Goal: Task Accomplishment & Management: Complete application form

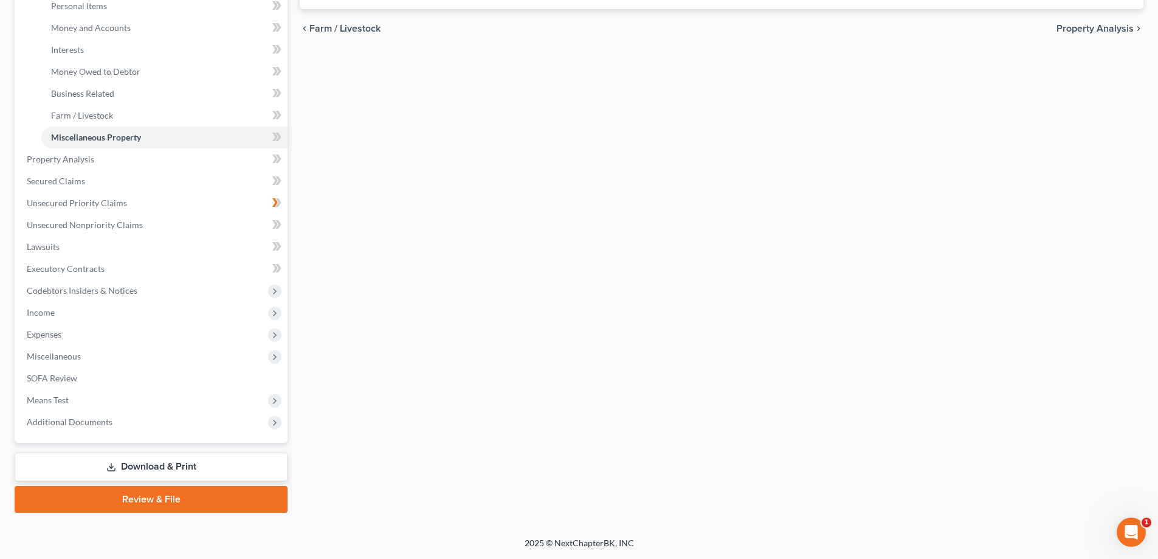
click at [171, 475] on link "Download & Print" at bounding box center [151, 466] width 273 height 29
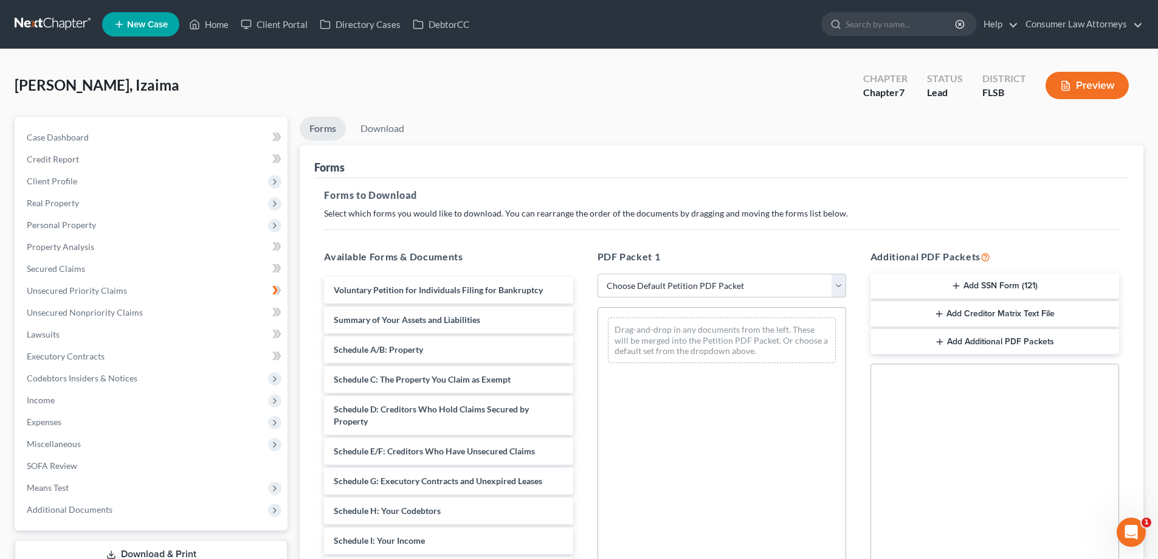
click at [631, 291] on select "Choose Default Petition PDF Packet Complete Bankruptcy Petition (all forms and …" at bounding box center [721, 286] width 249 height 24
select select "0"
click at [597, 274] on select "Choose Default Petition PDF Packet Complete Bankruptcy Petition (all forms and …" at bounding box center [721, 286] width 249 height 24
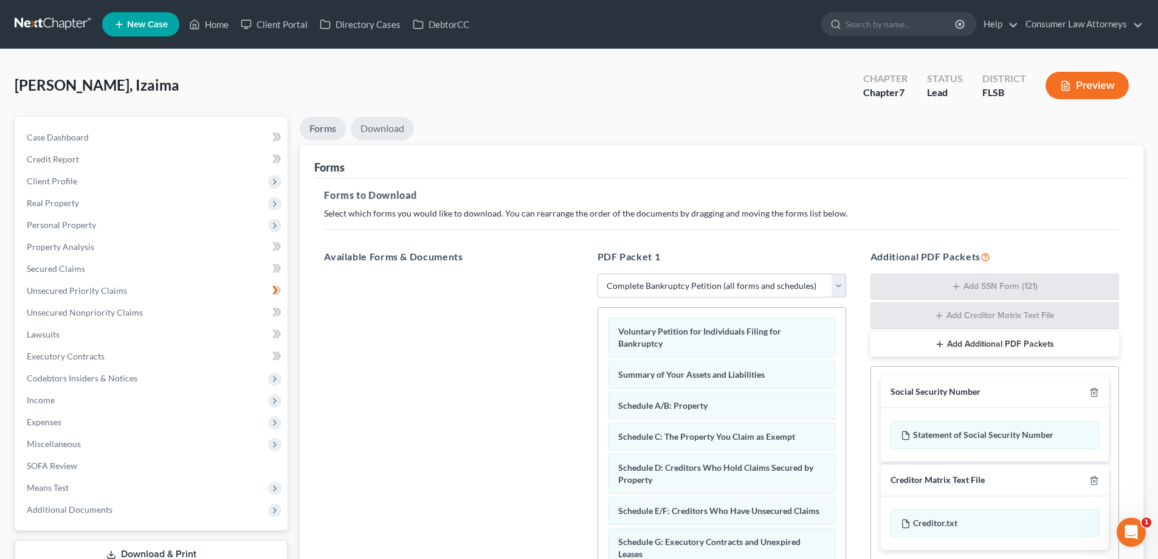
click at [395, 129] on link "Download" at bounding box center [382, 129] width 63 height 24
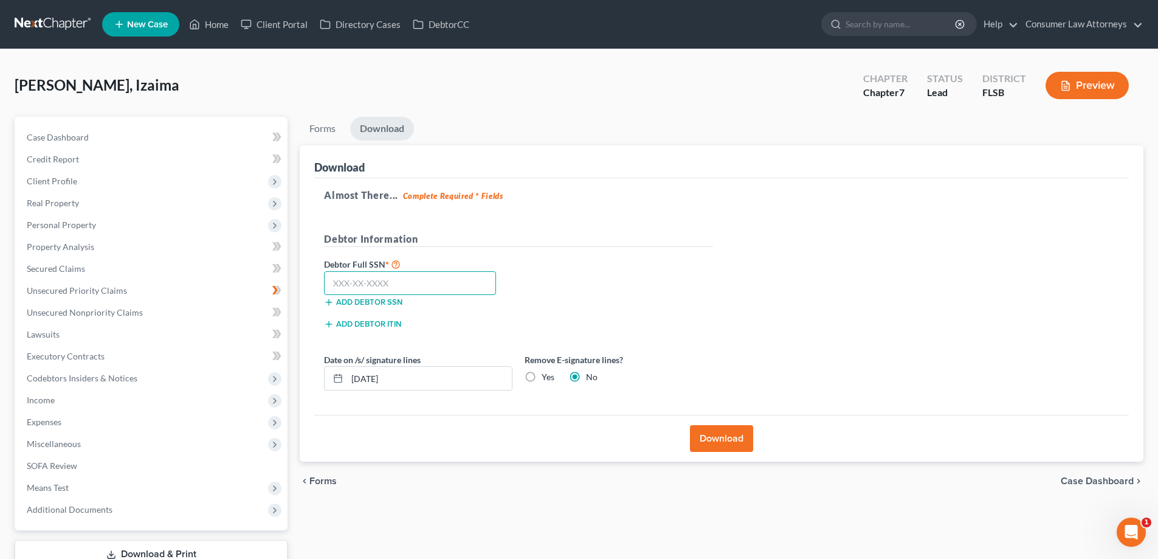
click at [449, 288] on input "text" at bounding box center [410, 283] width 172 height 24
type input "108-88-5405"
click at [731, 447] on button "Download" at bounding box center [721, 438] width 63 height 27
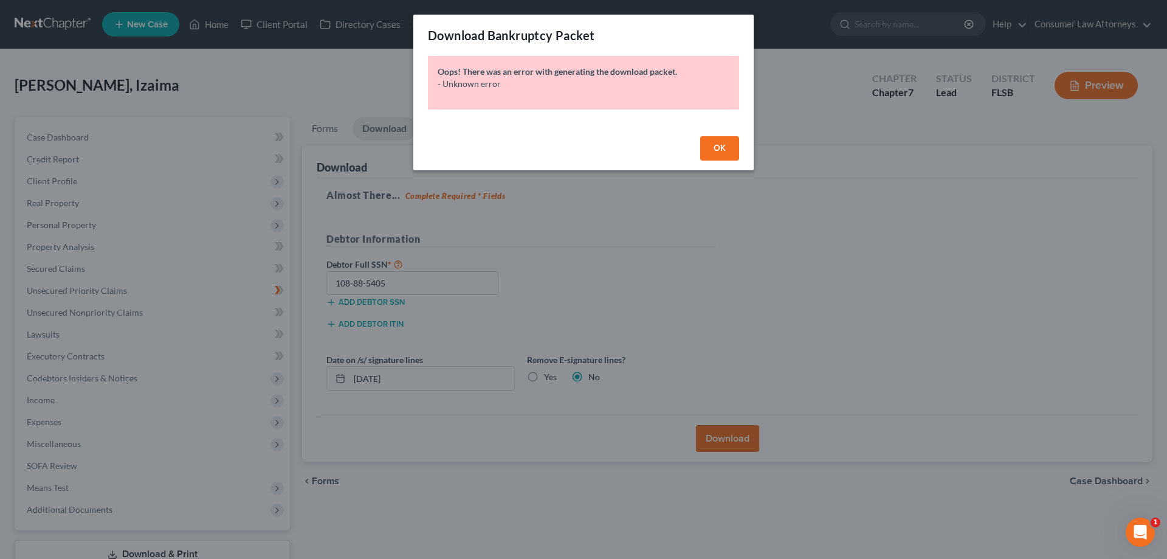
click at [726, 143] on button "OK" at bounding box center [719, 148] width 39 height 24
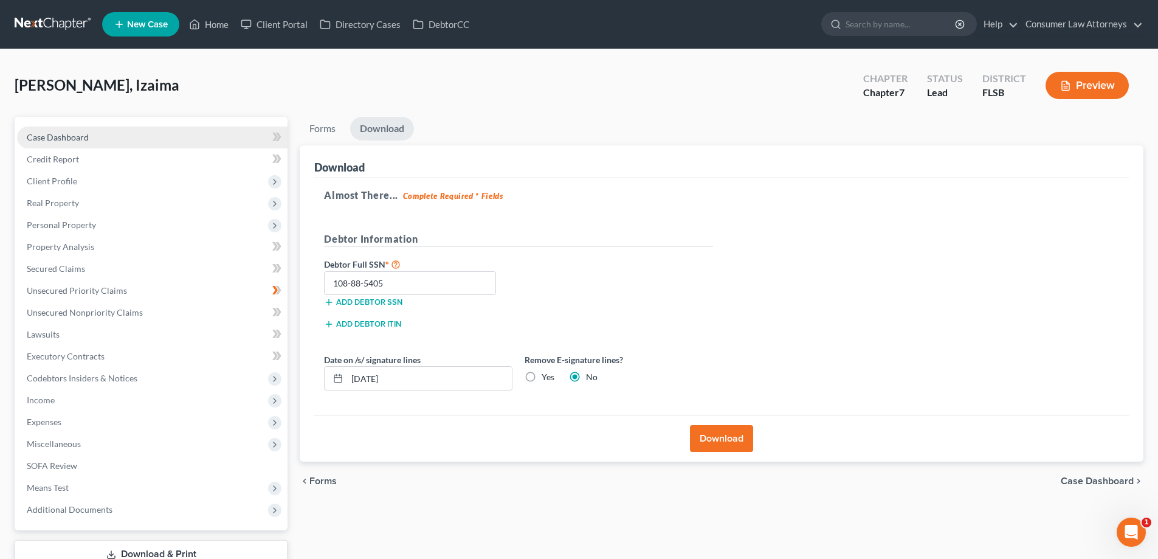
click at [97, 137] on link "Case Dashboard" at bounding box center [152, 137] width 270 height 22
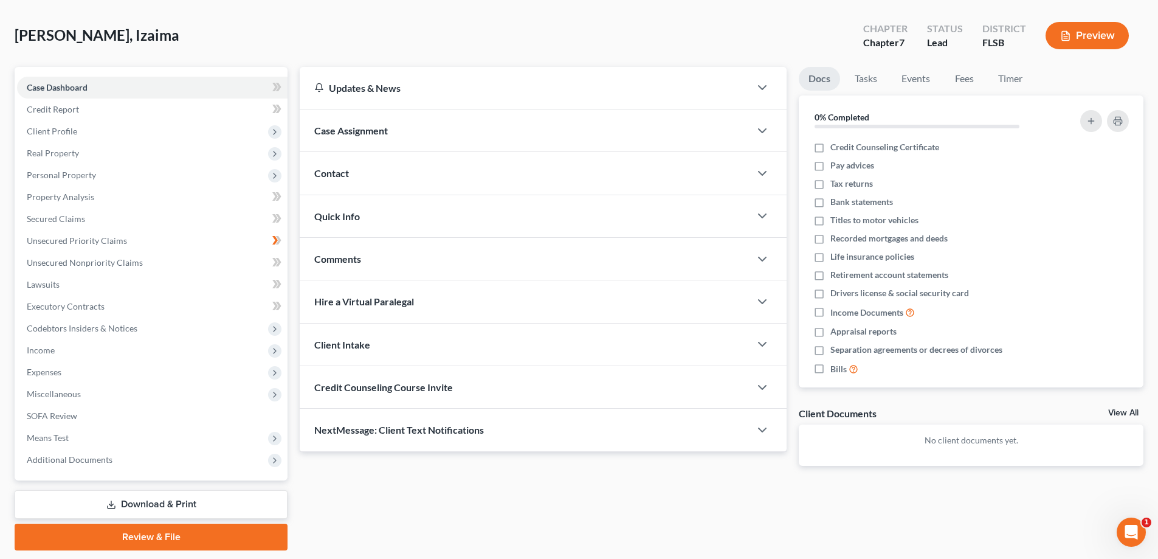
scroll to position [88, 0]
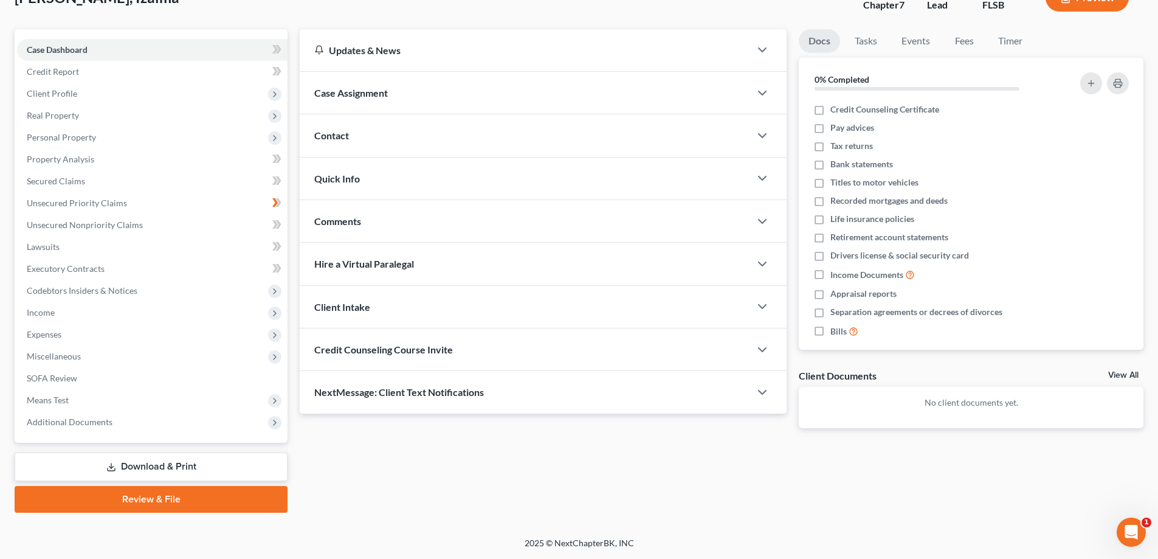
click at [186, 464] on link "Download & Print" at bounding box center [151, 466] width 273 height 29
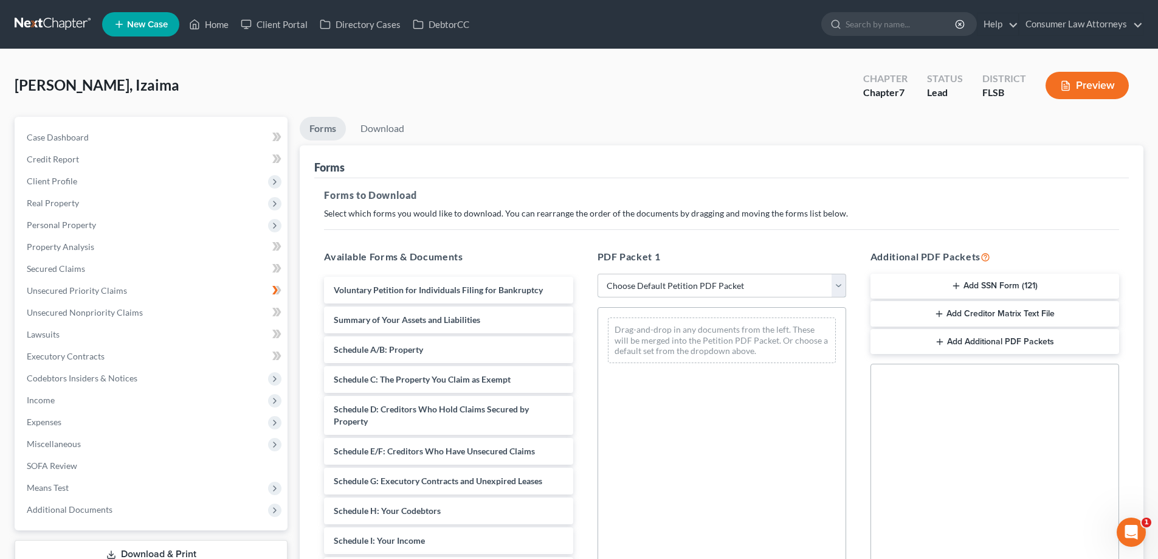
click at [662, 283] on select "Choose Default Petition PDF Packet Complete Bankruptcy Petition (all forms and …" at bounding box center [721, 286] width 249 height 24
select select "0"
click at [597, 274] on select "Choose Default Petition PDF Packet Complete Bankruptcy Petition (all forms and …" at bounding box center [721, 286] width 249 height 24
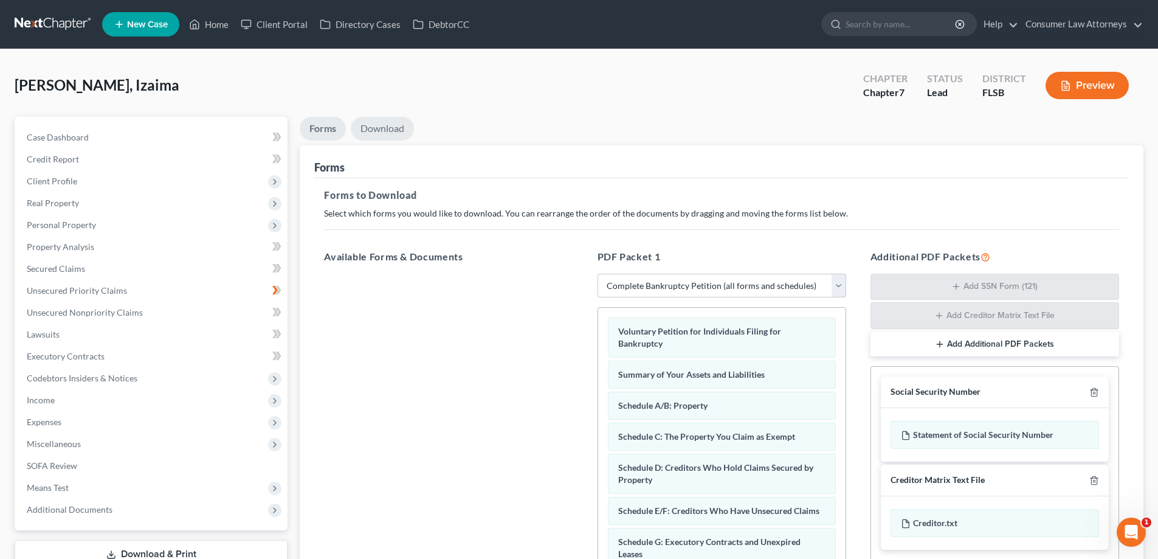
drag, startPoint x: 385, startPoint y: 128, endPoint x: 637, endPoint y: 229, distance: 271.1
click at [387, 129] on link "Download" at bounding box center [382, 129] width 63 height 24
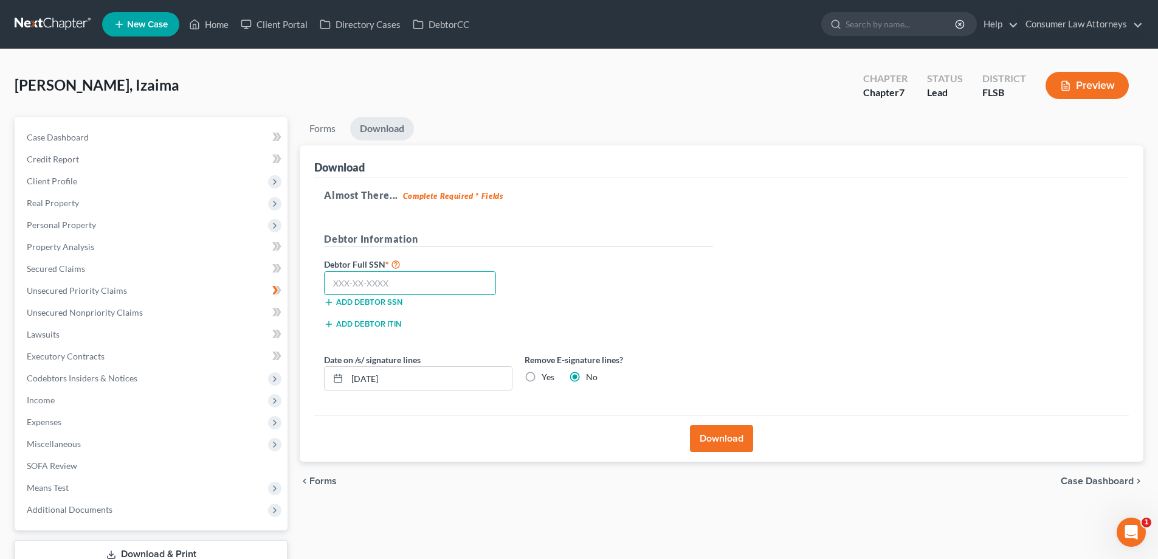
click at [422, 288] on input "text" at bounding box center [410, 283] width 172 height 24
type input "108-88-5405"
click at [726, 443] on button "Download" at bounding box center [721, 438] width 63 height 27
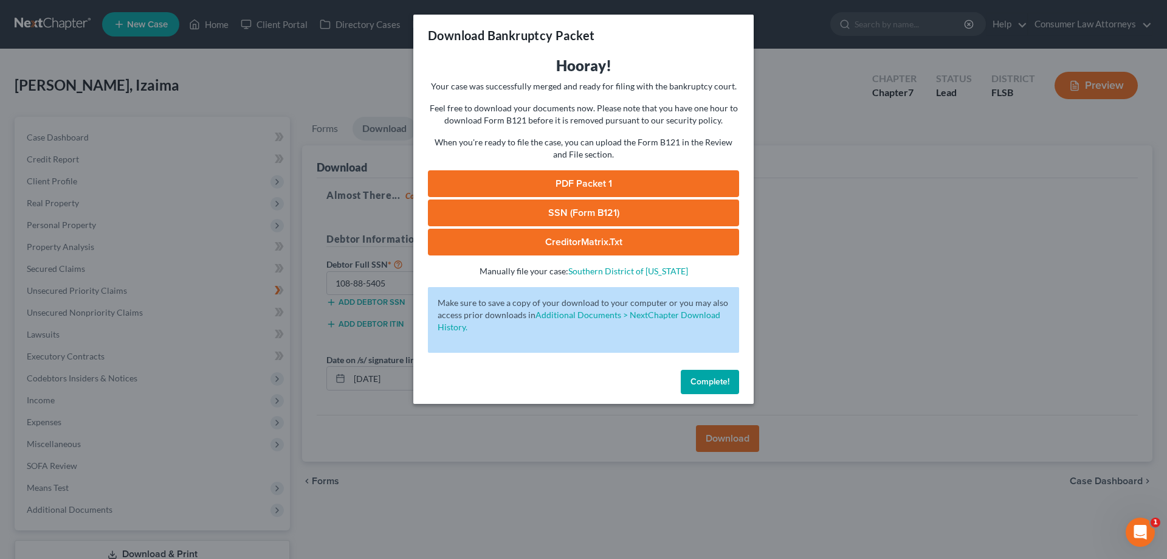
click at [602, 187] on link "PDF Packet 1" at bounding box center [583, 183] width 311 height 27
click at [700, 387] on button "Complete!" at bounding box center [710, 382] width 58 height 24
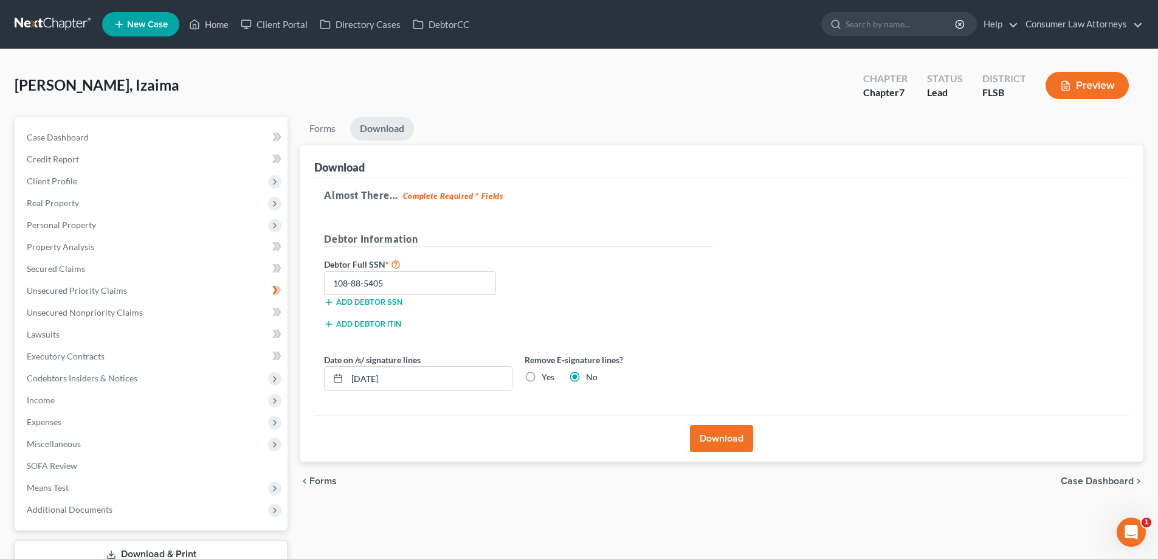
drag, startPoint x: 1115, startPoint y: 236, endPoint x: 1146, endPoint y: 239, distance: 31.8
click at [1115, 236] on div "Almost There... Complete Required * Fields Debtor Information Debtor Full SSN *…" at bounding box center [721, 296] width 814 height 237
click at [30, 400] on span "Income" at bounding box center [41, 399] width 28 height 10
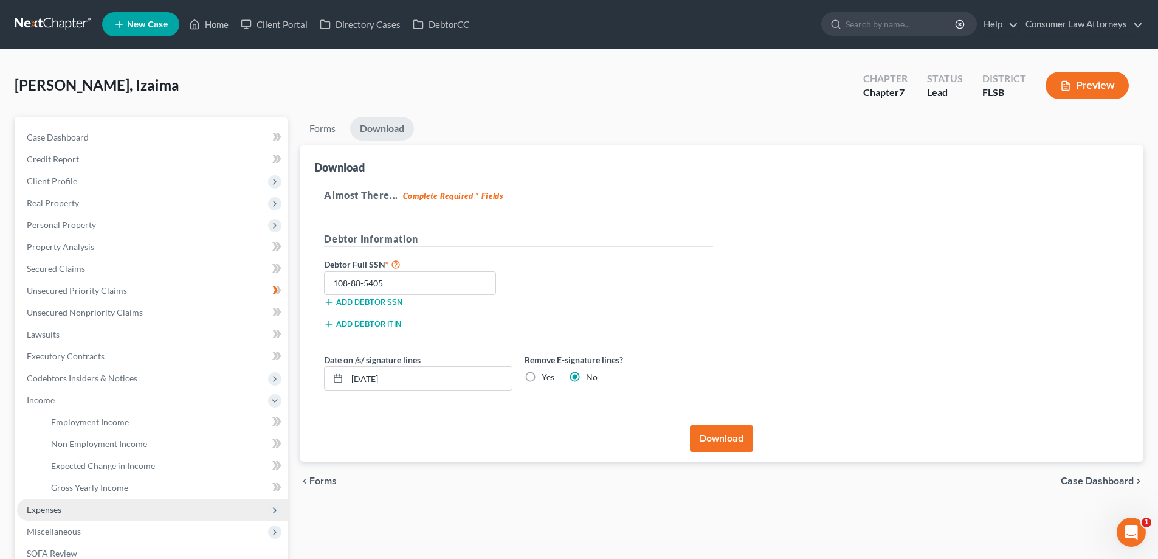
click at [49, 511] on span "Expenses" at bounding box center [44, 509] width 35 height 10
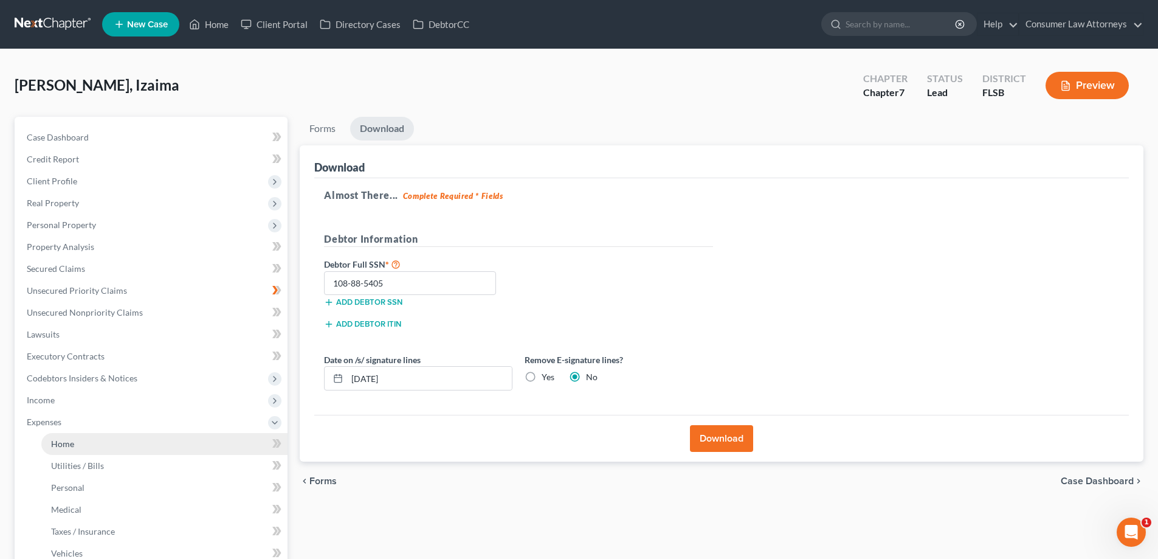
click at [61, 441] on span "Home" at bounding box center [62, 443] width 23 height 10
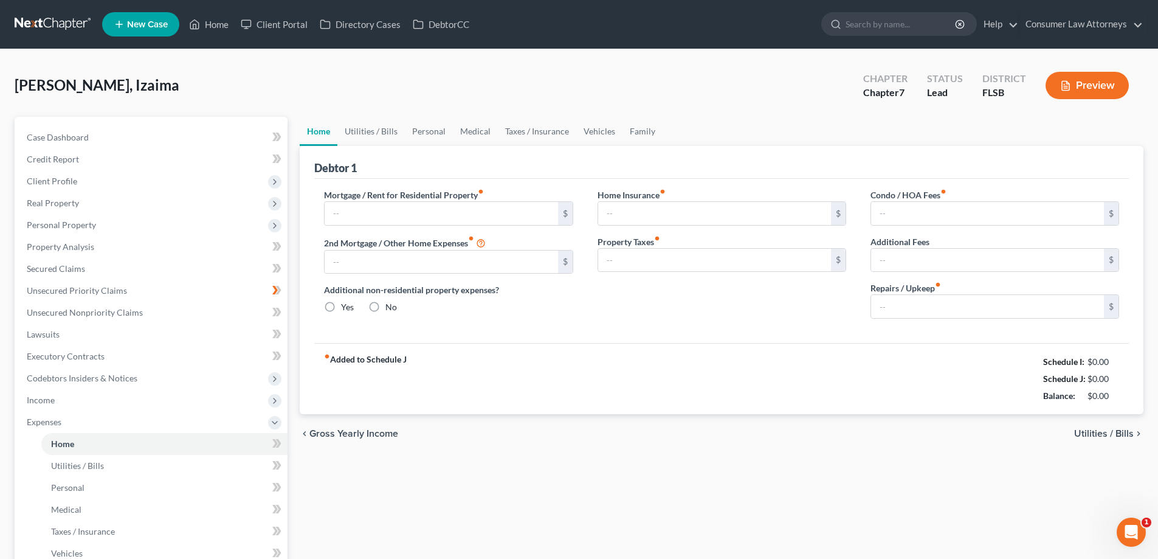
type input "1,000.00"
type input "0.00"
radio input "true"
type input "0.00"
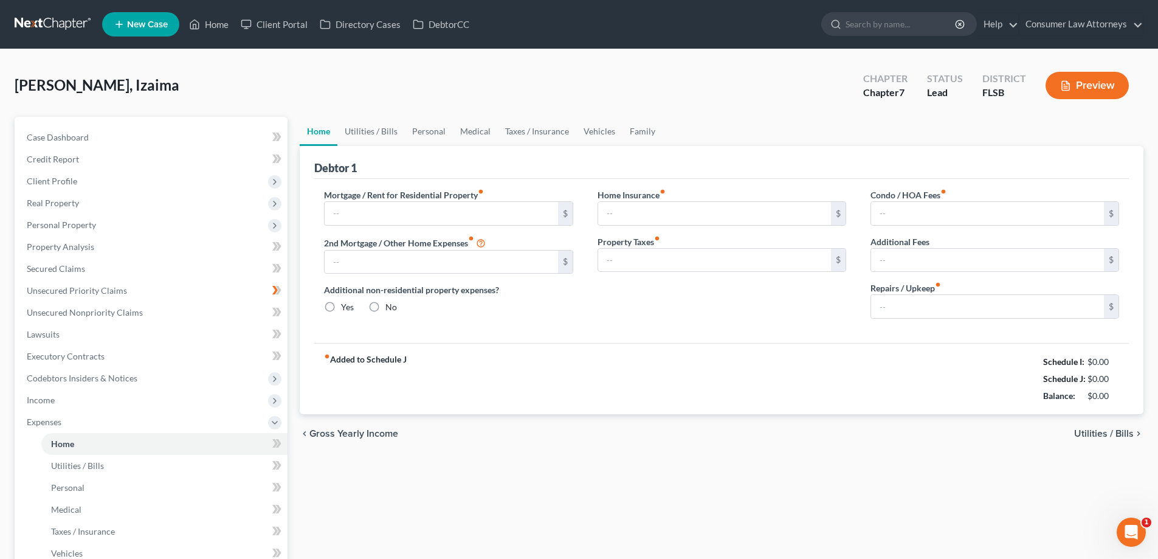
type input "0.00"
click at [372, 121] on link "Utilities / Bills" at bounding box center [370, 131] width 67 height 29
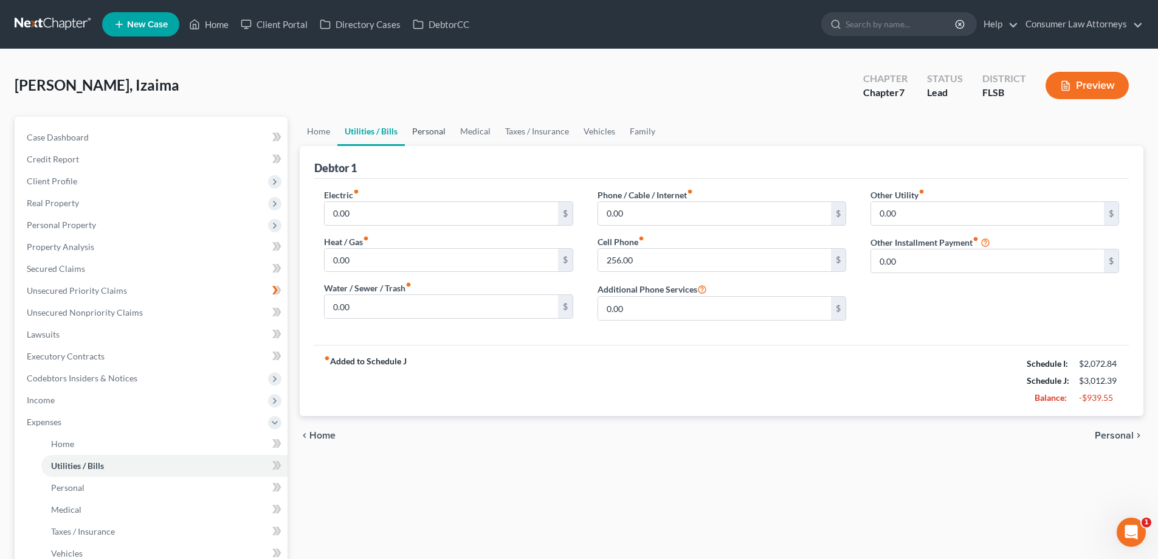
click at [433, 138] on link "Personal" at bounding box center [429, 131] width 48 height 29
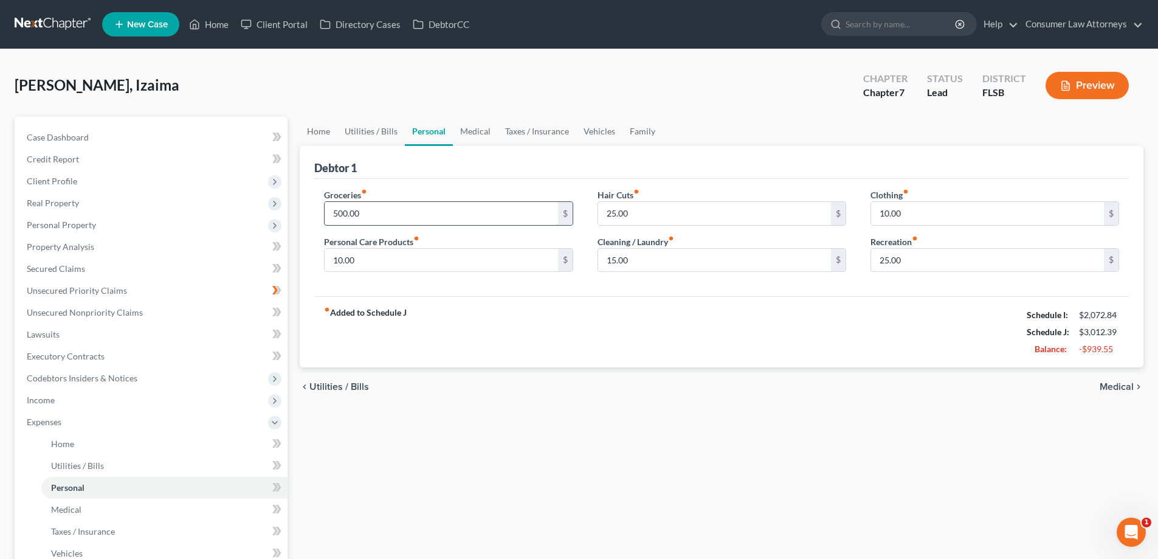
click at [396, 207] on input "500.00" at bounding box center [441, 213] width 233 height 23
click at [475, 131] on link "Medical" at bounding box center [475, 131] width 45 height 29
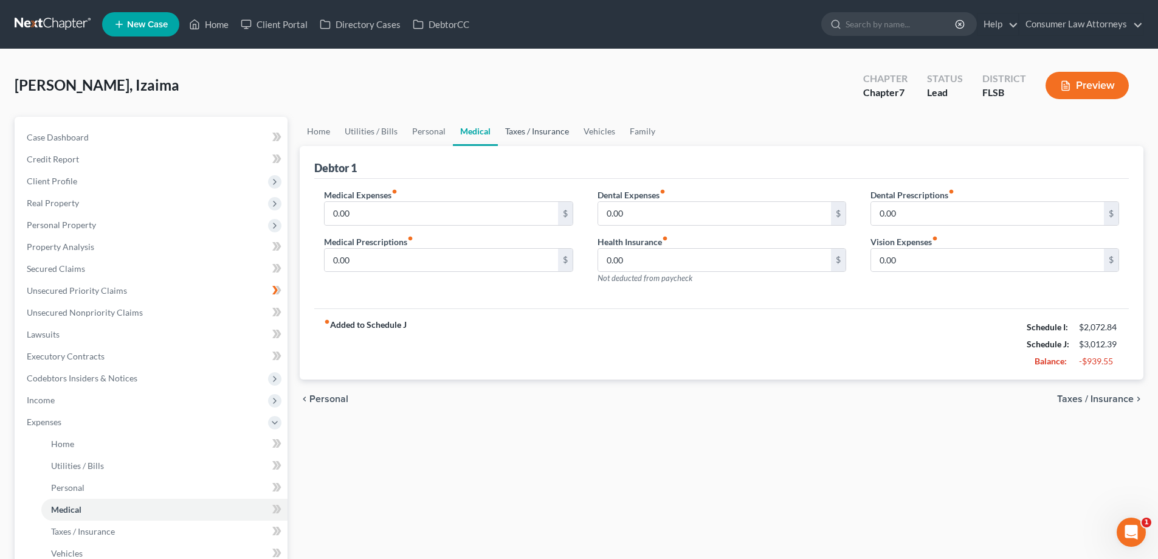
click at [546, 138] on link "Taxes / Insurance" at bounding box center [537, 131] width 78 height 29
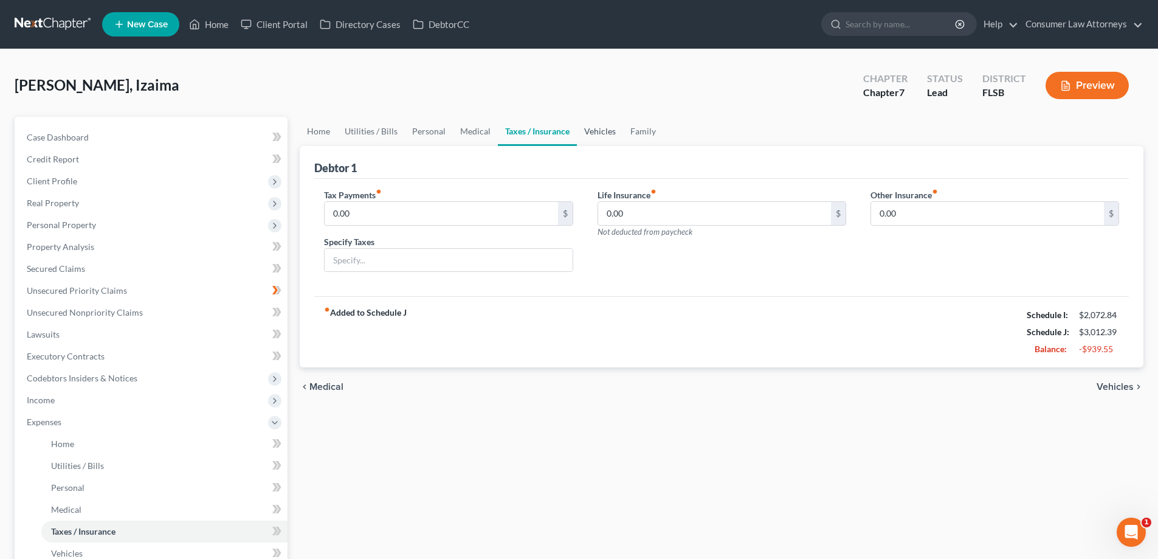
click at [600, 139] on link "Vehicles" at bounding box center [600, 131] width 46 height 29
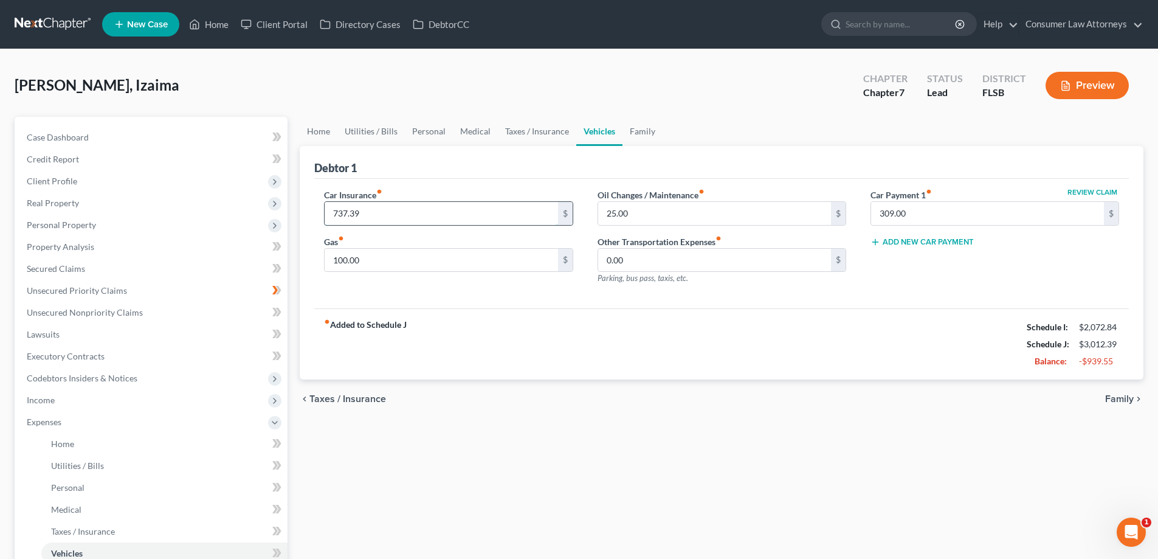
click at [405, 216] on input "737.39" at bounding box center [441, 213] width 233 height 23
click at [420, 191] on div "Car Insurance fiber_manual_record 737.39 $" at bounding box center [448, 206] width 249 height 37
click at [390, 217] on input "737.39" at bounding box center [441, 213] width 233 height 23
click at [476, 189] on div "Car Insurance fiber_manual_record 737.39 $" at bounding box center [448, 206] width 249 height 37
click at [449, 115] on div "[PERSON_NAME], Izaima Upgraded Chapter Chapter 7 Status Lead District FLSB Prev…" at bounding box center [579, 90] width 1129 height 53
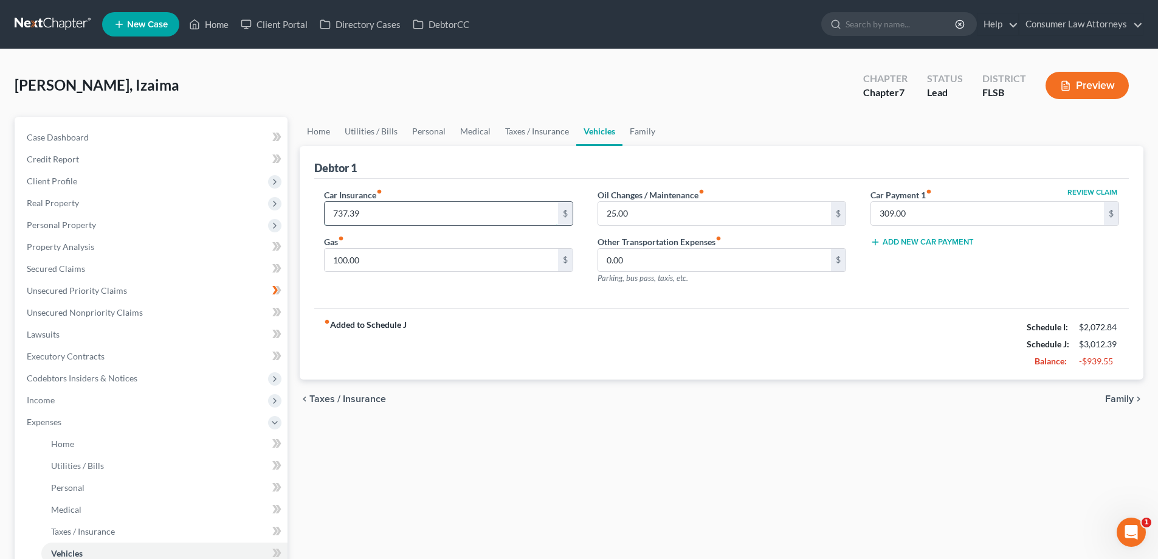
click at [442, 213] on input "737.39" at bounding box center [441, 213] width 233 height 23
click at [392, 221] on input "737.39" at bounding box center [441, 213] width 233 height 23
drag, startPoint x: 394, startPoint y: 221, endPoint x: 260, endPoint y: 229, distance: 133.9
click at [260, 229] on div "Petition Navigation Case Dashboard Payments Invoices Payments Payments Credit R…" at bounding box center [579, 435] width 1141 height 636
type input "340"
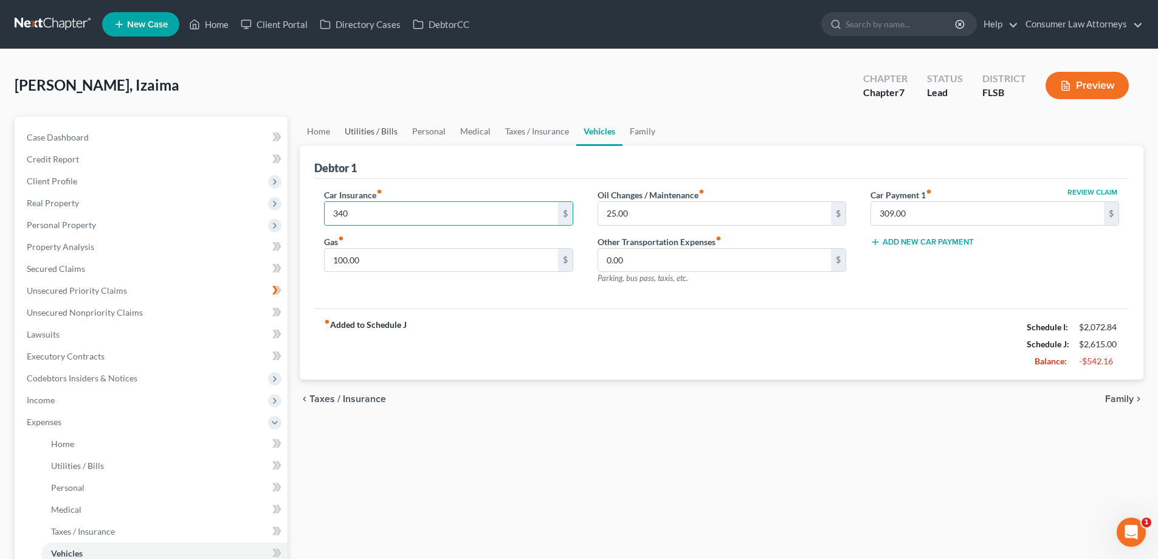
click at [365, 134] on link "Utilities / Bills" at bounding box center [370, 131] width 67 height 29
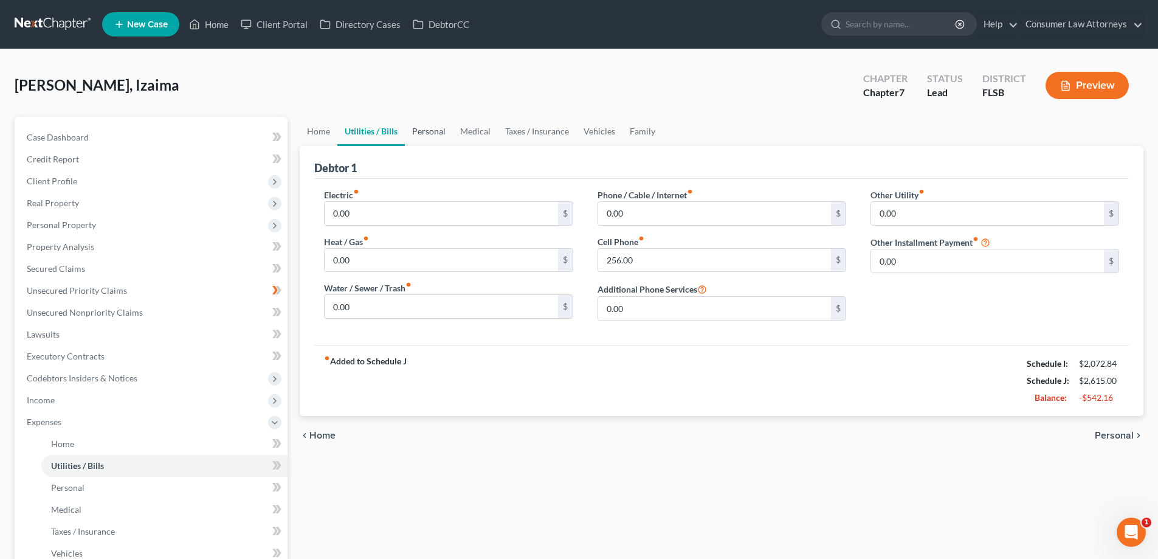
click at [437, 136] on link "Personal" at bounding box center [429, 131] width 48 height 29
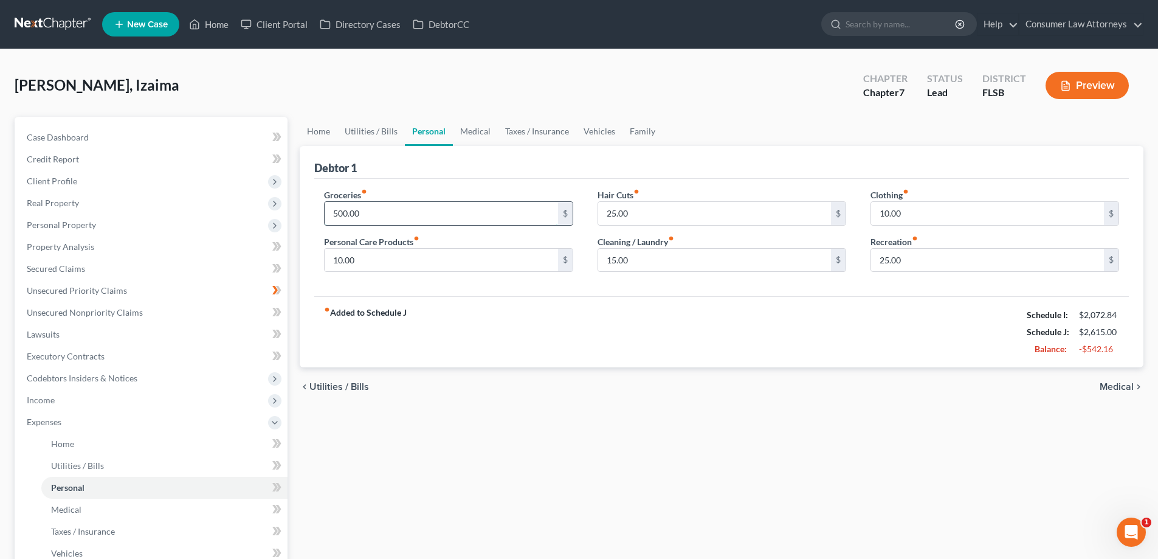
click at [452, 212] on input "500.00" at bounding box center [441, 213] width 233 height 23
type input "400"
click at [466, 199] on div "Groceries fiber_manual_record 400 $" at bounding box center [448, 206] width 249 height 37
click at [473, 136] on link "Medical" at bounding box center [475, 131] width 45 height 29
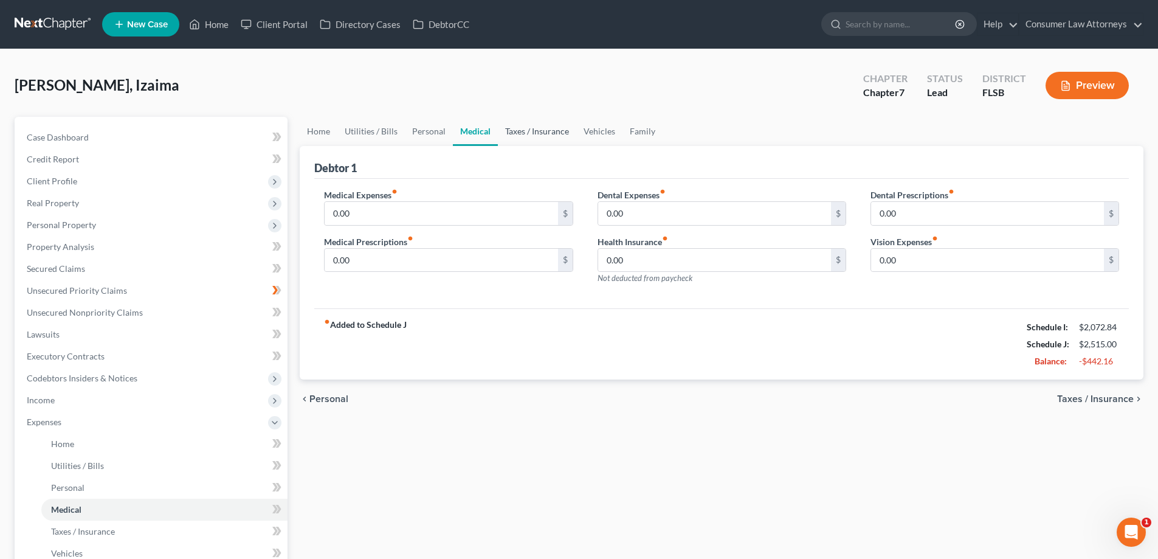
click at [537, 134] on link "Taxes / Insurance" at bounding box center [537, 131] width 78 height 29
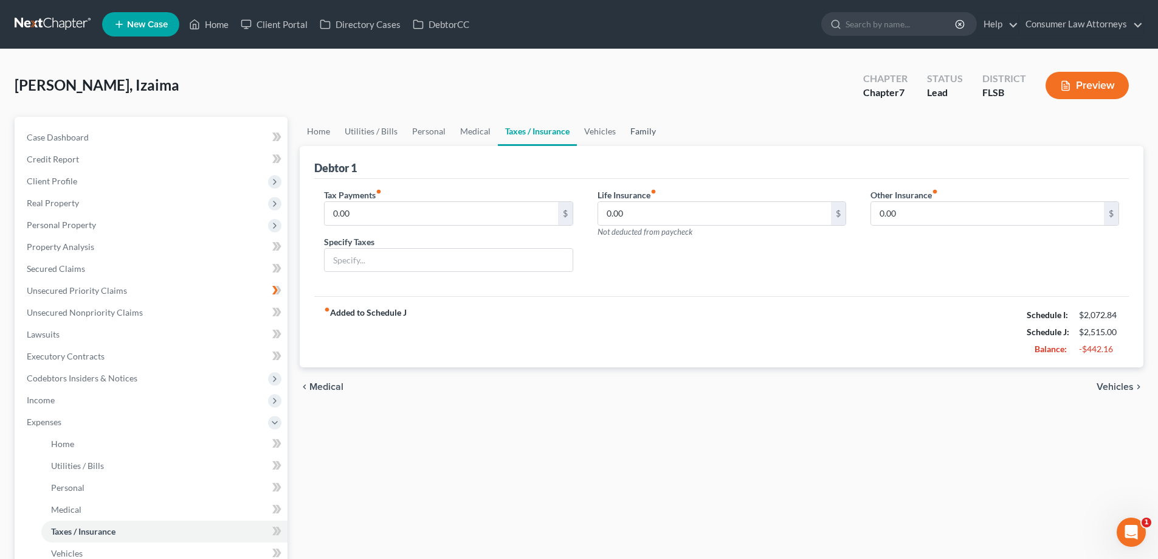
click at [624, 135] on link "Family" at bounding box center [643, 131] width 40 height 29
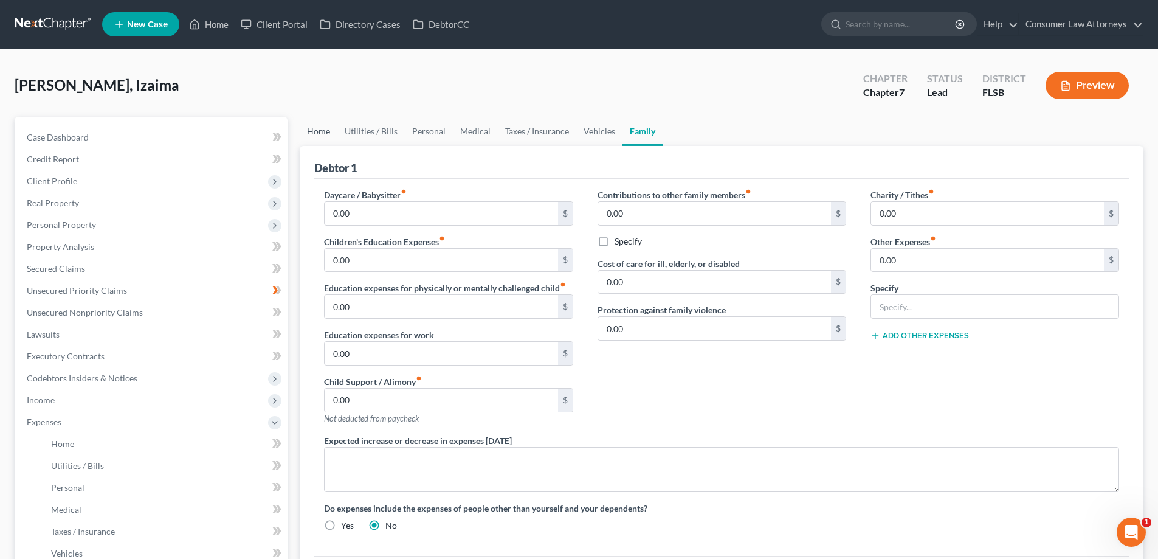
click at [321, 134] on link "Home" at bounding box center [319, 131] width 38 height 29
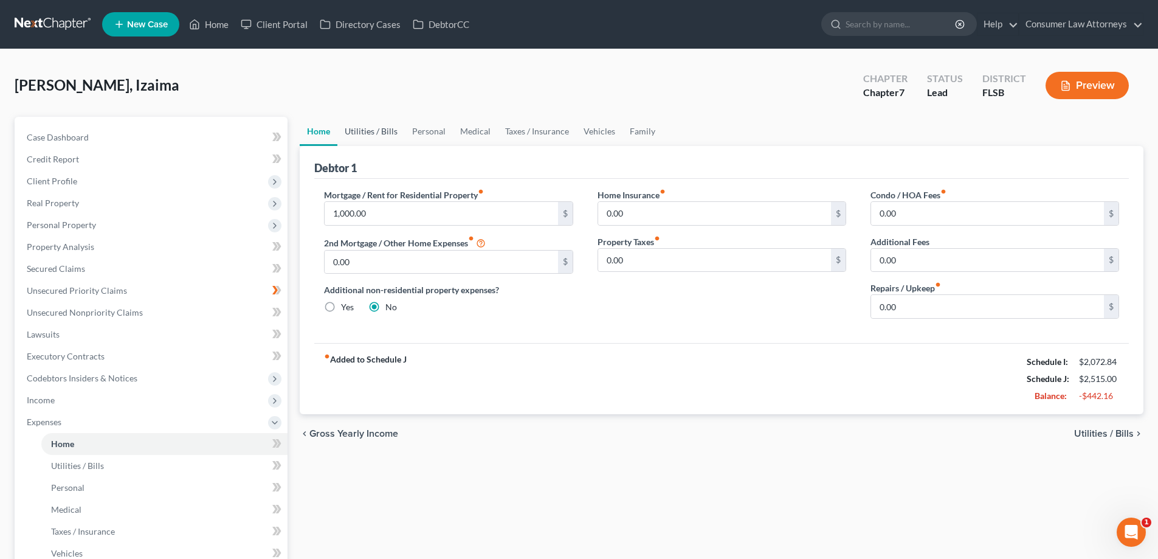
click at [373, 137] on link "Utilities / Bills" at bounding box center [370, 131] width 67 height 29
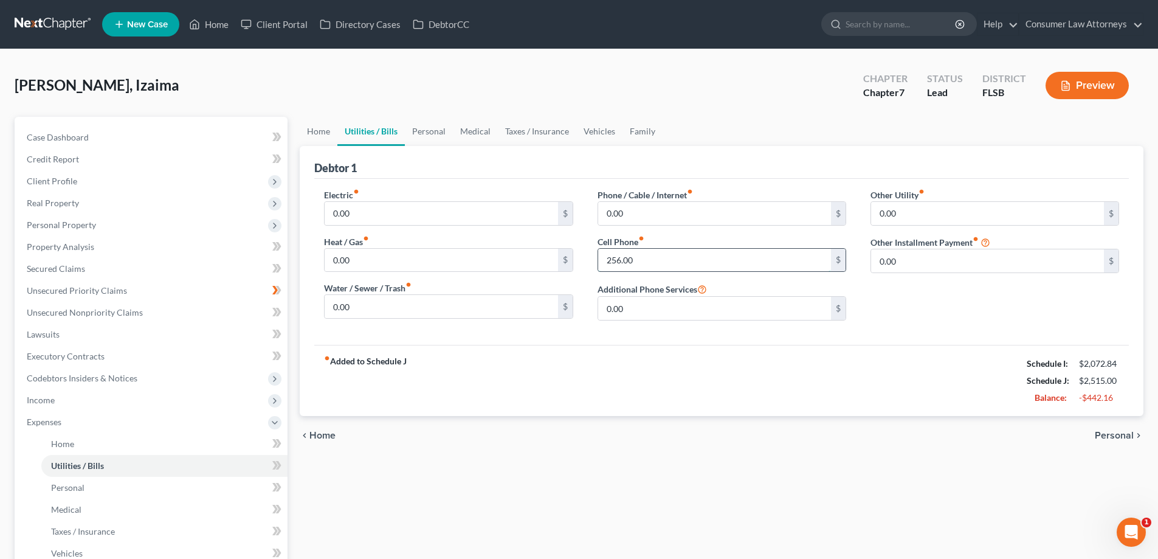
click at [718, 266] on input "256.00" at bounding box center [714, 260] width 233 height 23
click at [675, 157] on div "Debtor 1" at bounding box center [721, 162] width 814 height 33
click at [47, 229] on span "Personal Property" at bounding box center [61, 224] width 69 height 10
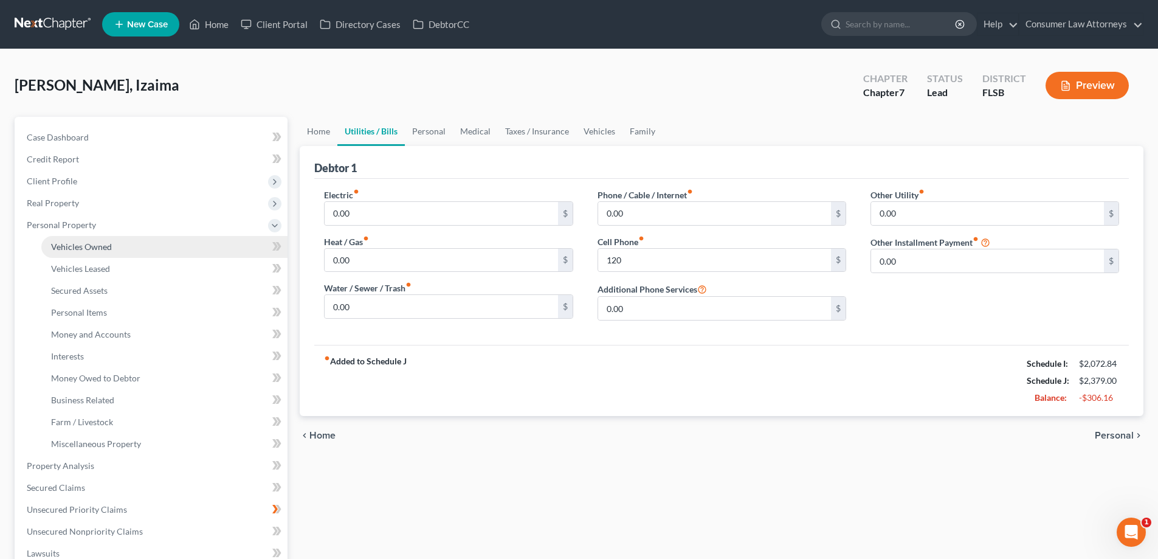
click at [103, 250] on span "Vehicles Owned" at bounding box center [81, 246] width 61 height 10
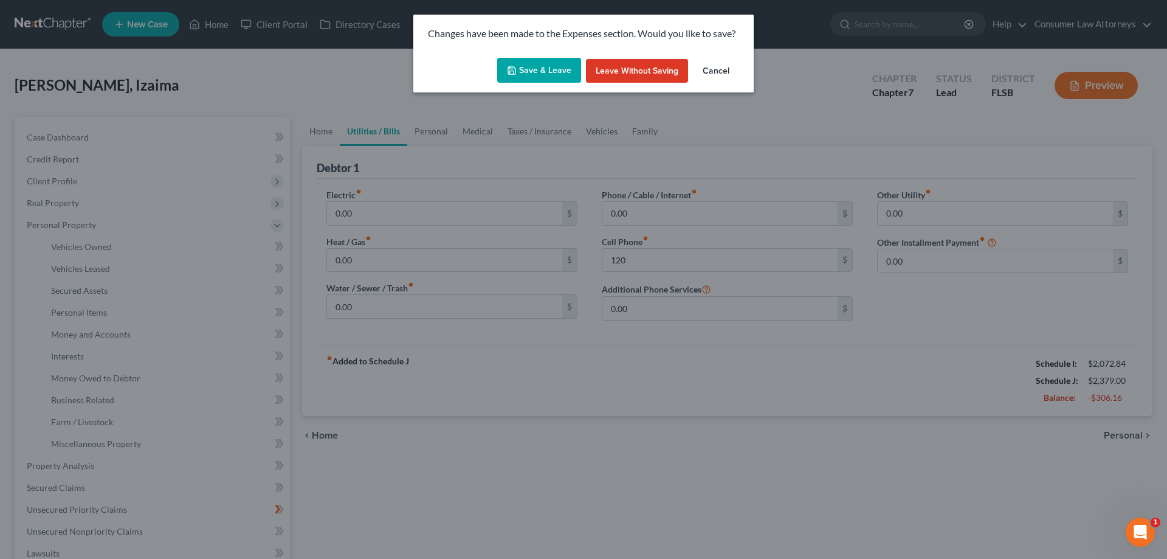
click at [514, 75] on icon "button" at bounding box center [512, 71] width 10 height 10
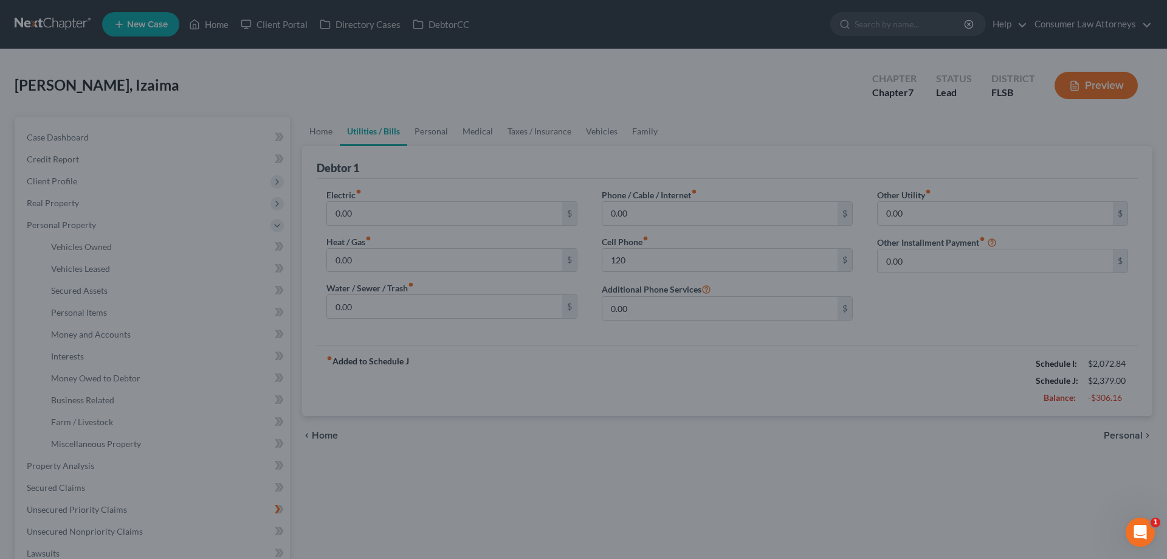
type input "120.00"
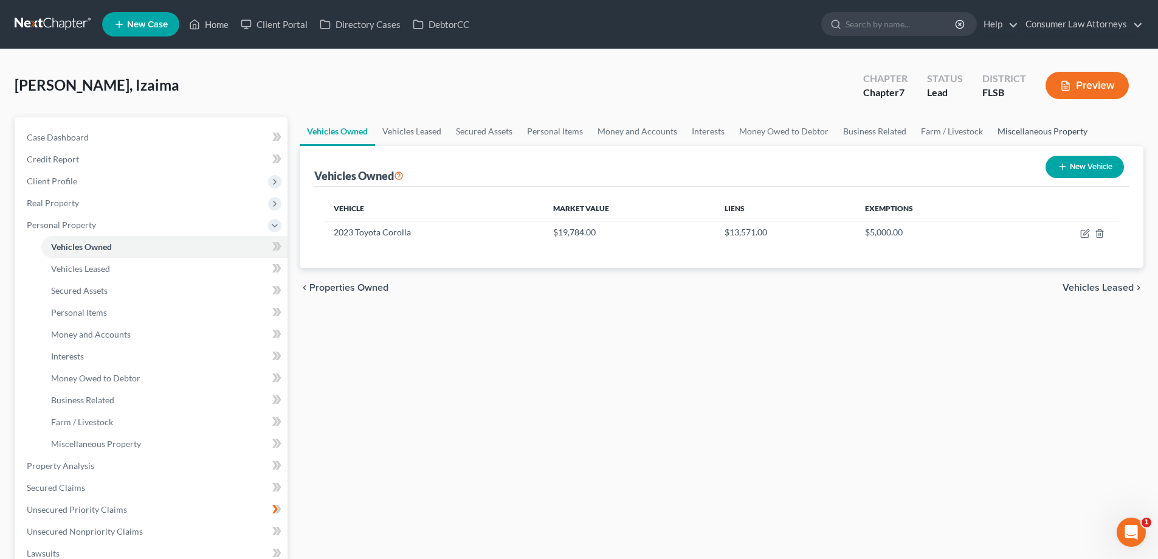
click at [1031, 129] on link "Miscellaneous Property" at bounding box center [1042, 131] width 105 height 29
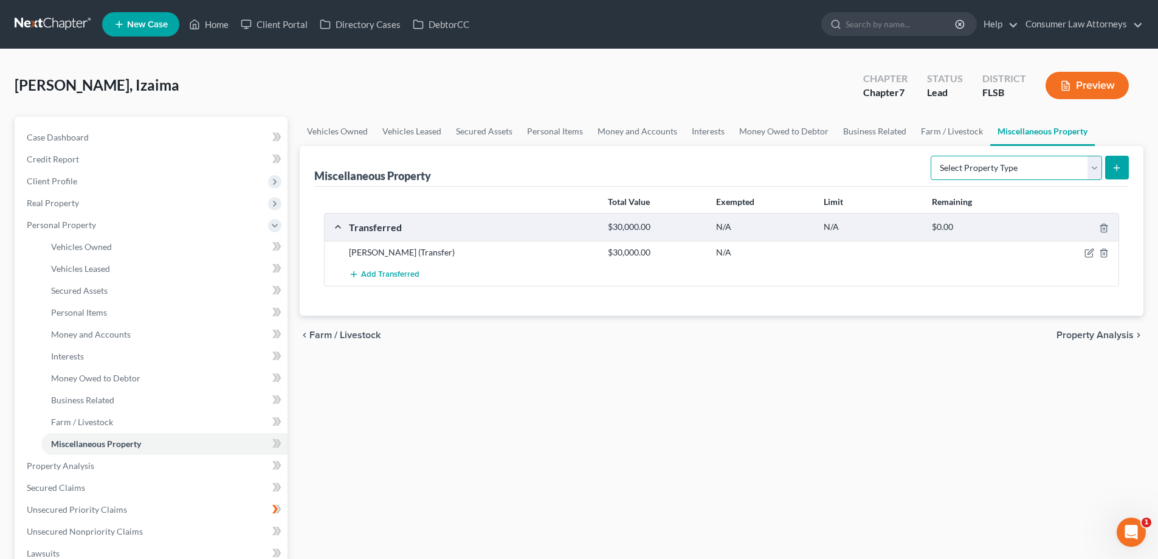
click at [1092, 171] on select "Select Property Type Assigned for Creditor Benefit [DATE] Holding for Another N…" at bounding box center [1016, 168] width 171 height 24
click at [768, 98] on div "[PERSON_NAME], Izaima Upgraded Chapter Chapter 7 Status Lead District FLSB Prev…" at bounding box center [579, 90] width 1129 height 53
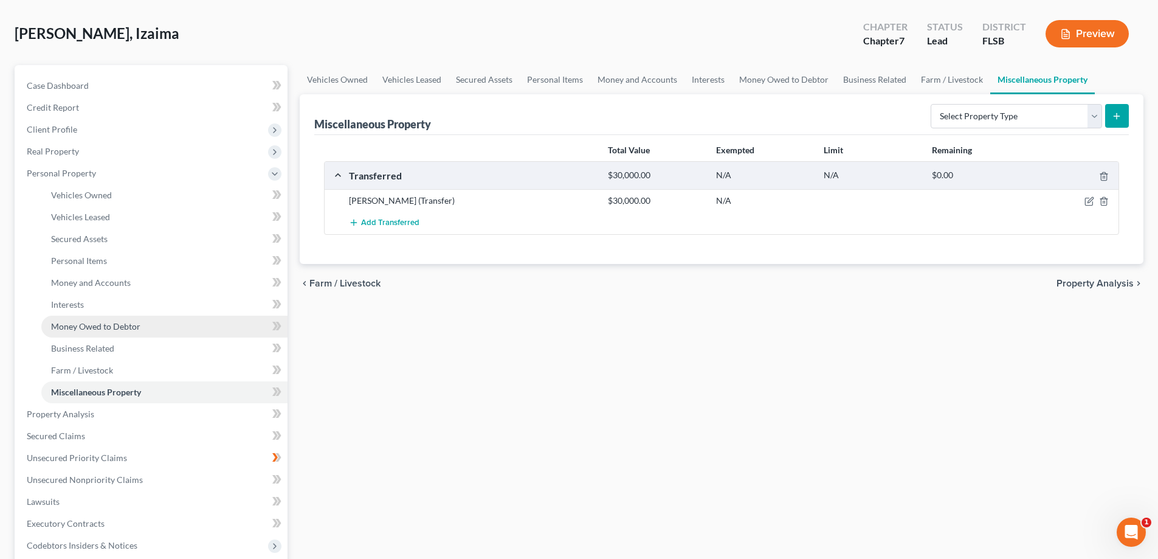
scroll to position [122, 0]
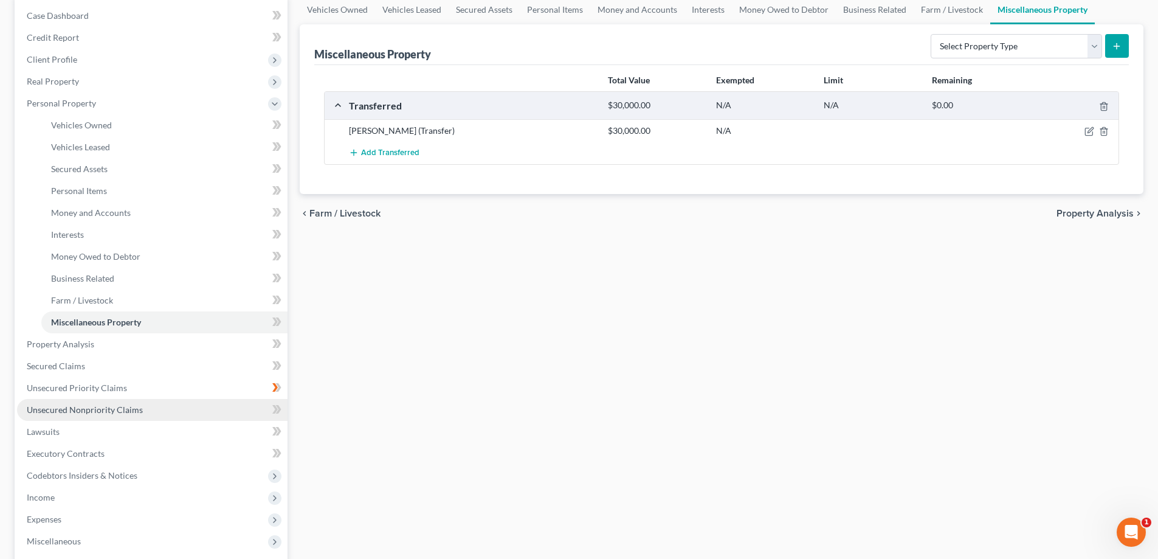
click at [108, 413] on span "Unsecured Nonpriority Claims" at bounding box center [85, 409] width 116 height 10
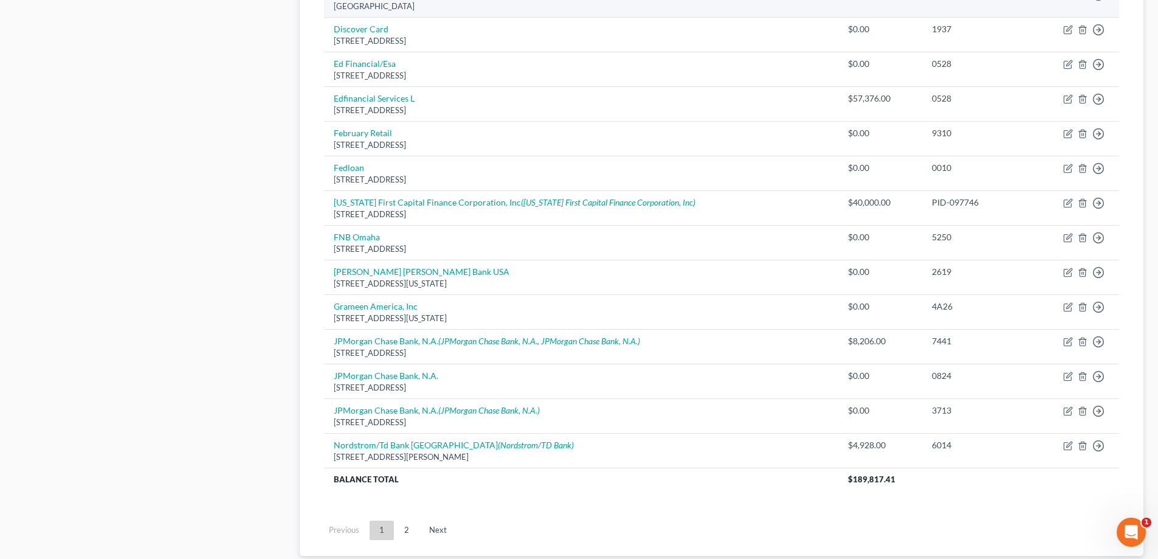
scroll to position [845, 0]
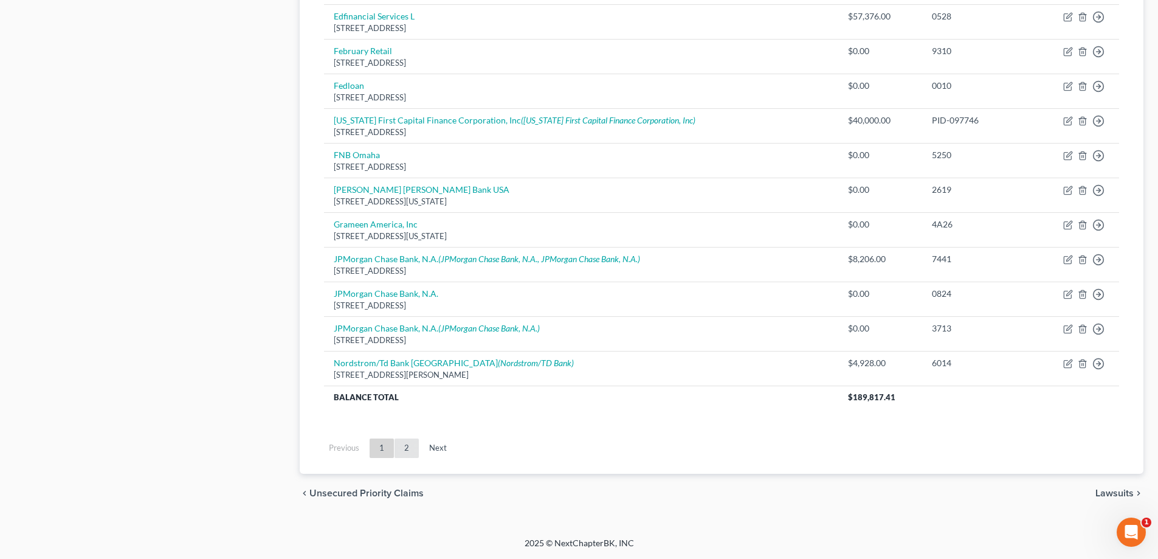
click at [405, 446] on link "2" at bounding box center [406, 447] width 24 height 19
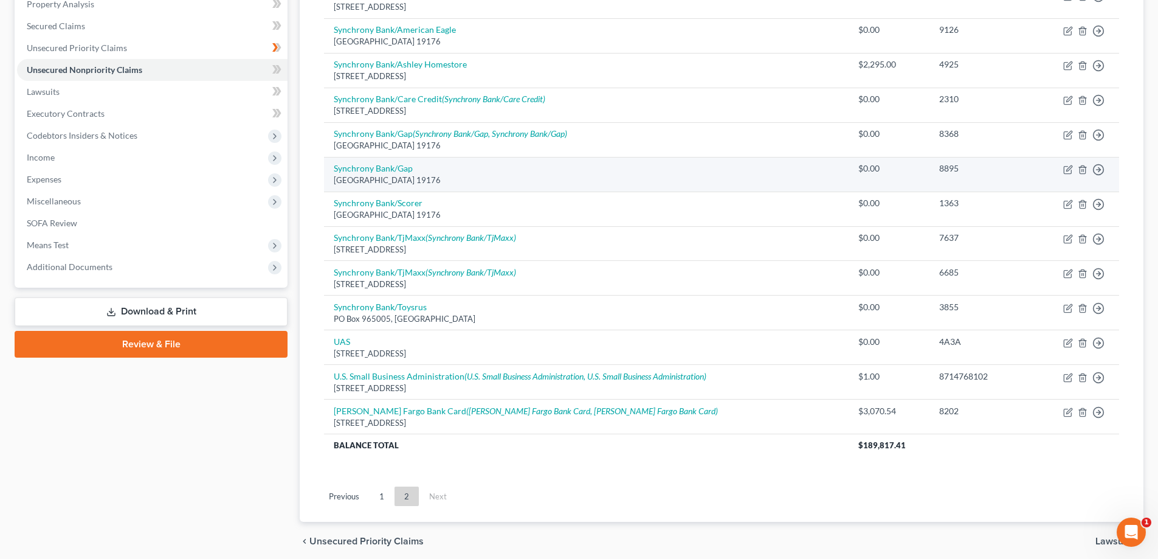
scroll to position [291, 0]
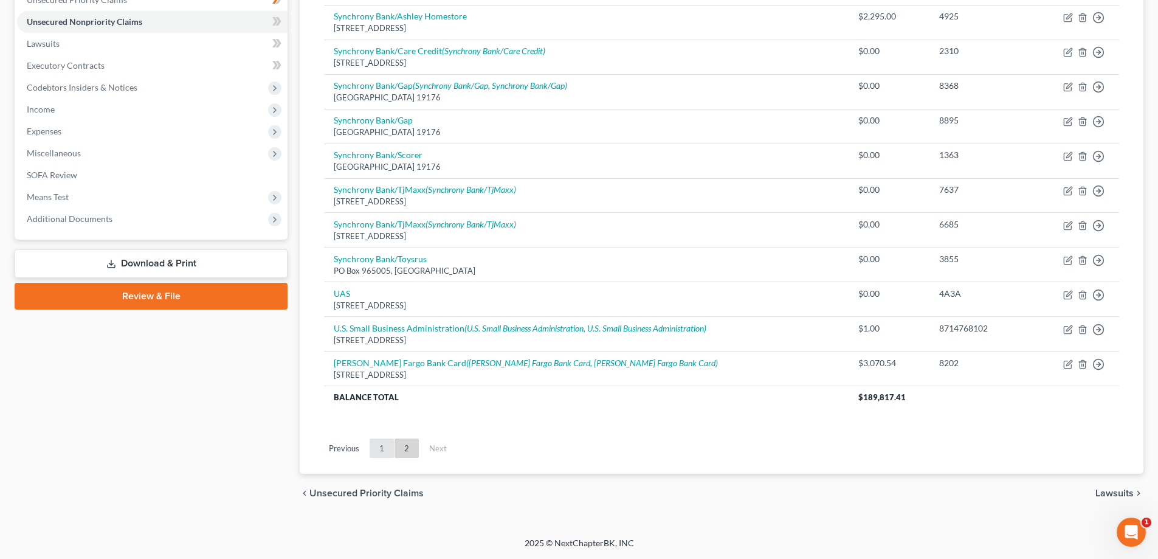
click at [377, 451] on link "1" at bounding box center [382, 447] width 24 height 19
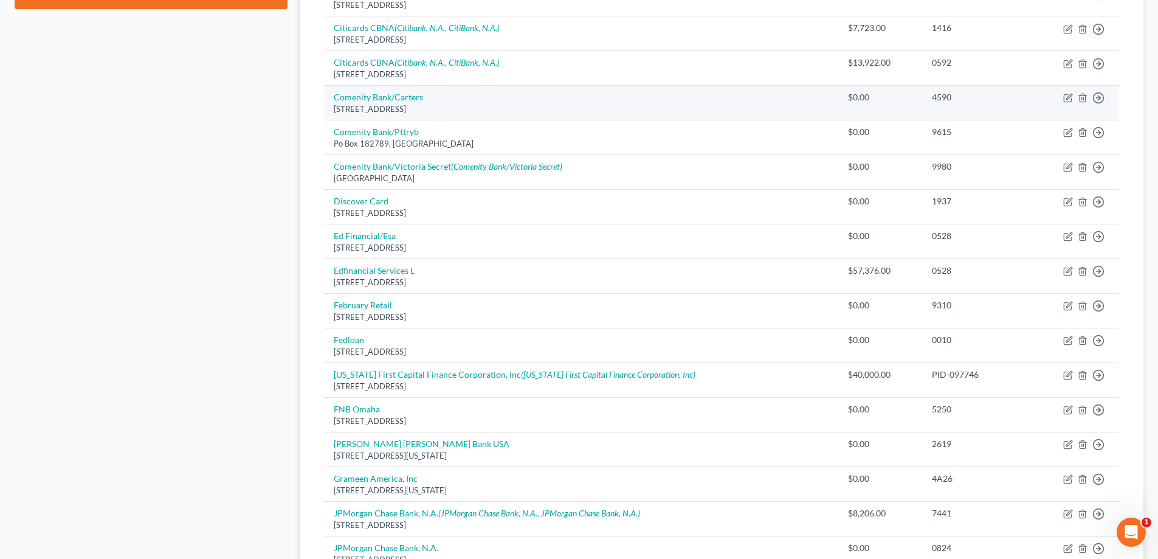
scroll to position [777, 0]
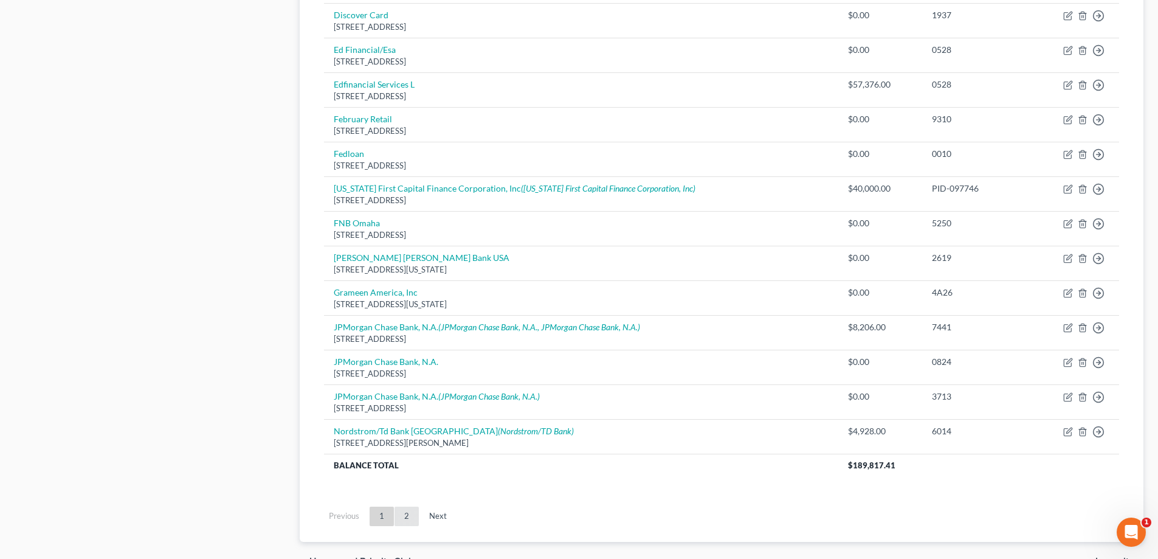
click at [405, 520] on link "2" at bounding box center [406, 515] width 24 height 19
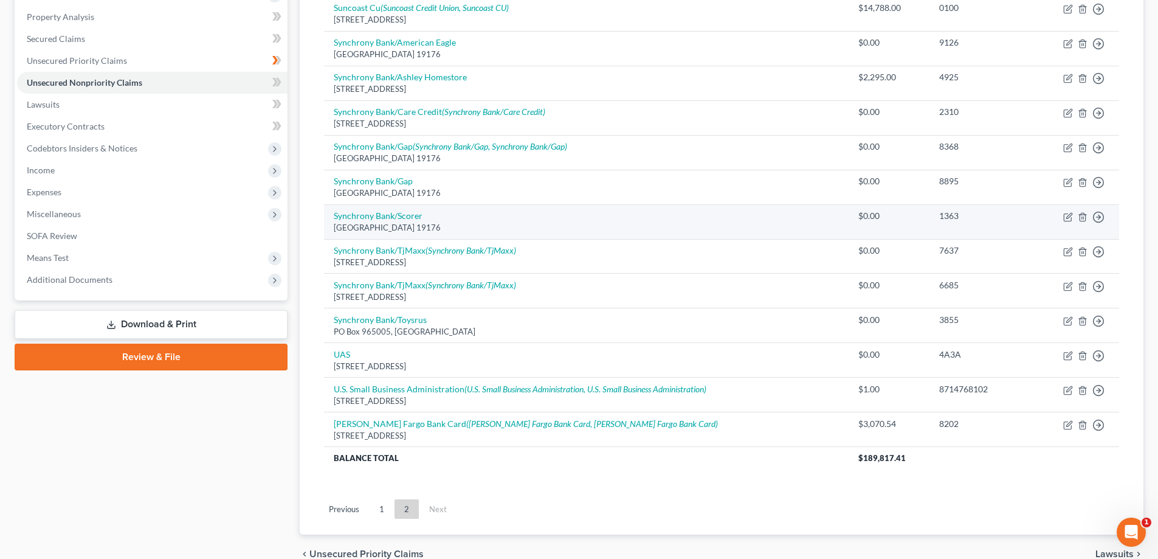
scroll to position [291, 0]
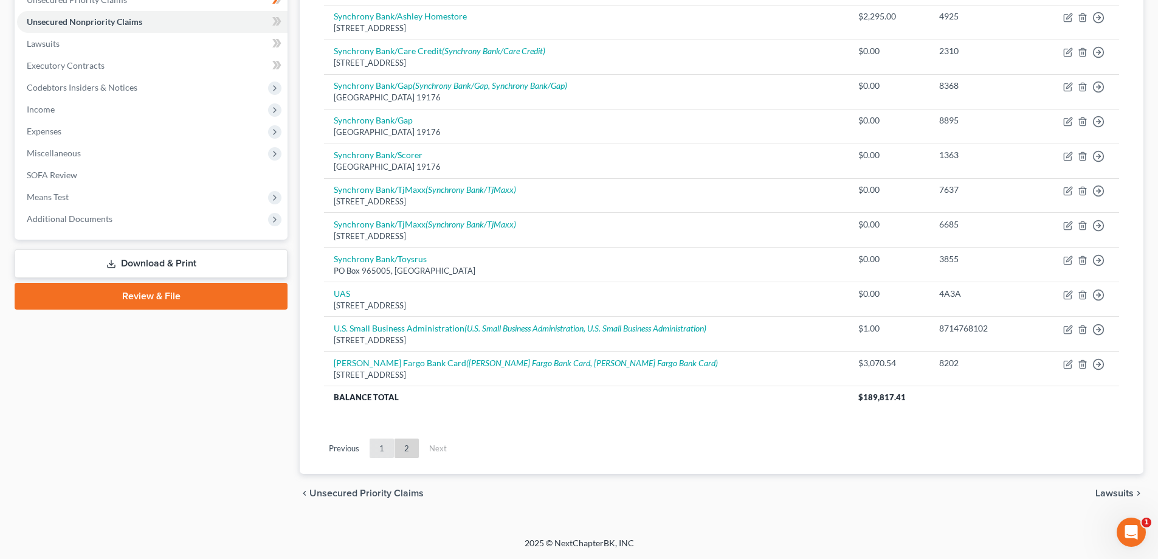
click at [390, 449] on link "1" at bounding box center [382, 447] width 24 height 19
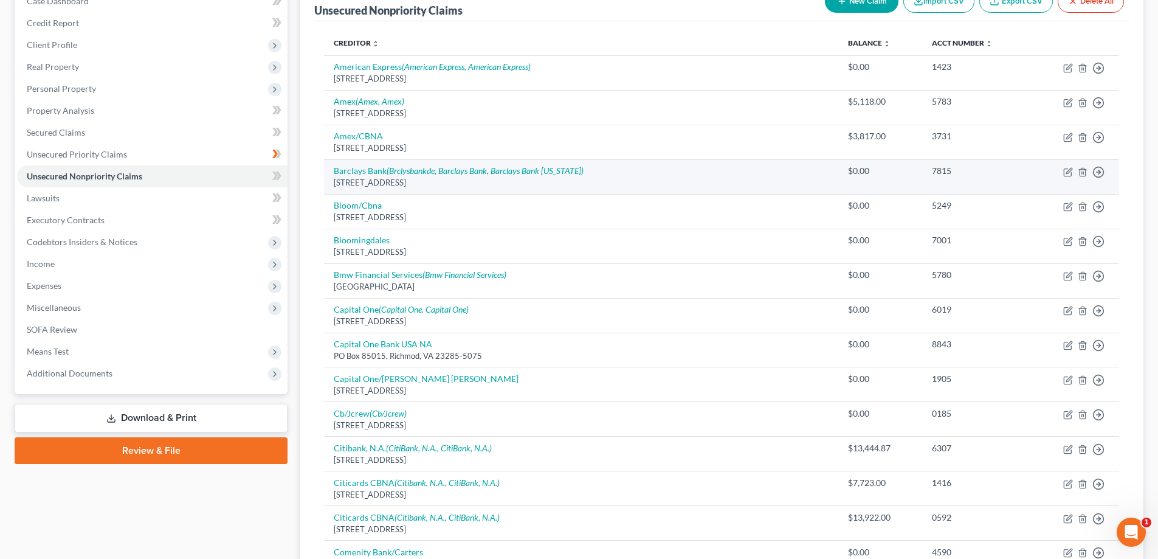
scroll to position [182, 0]
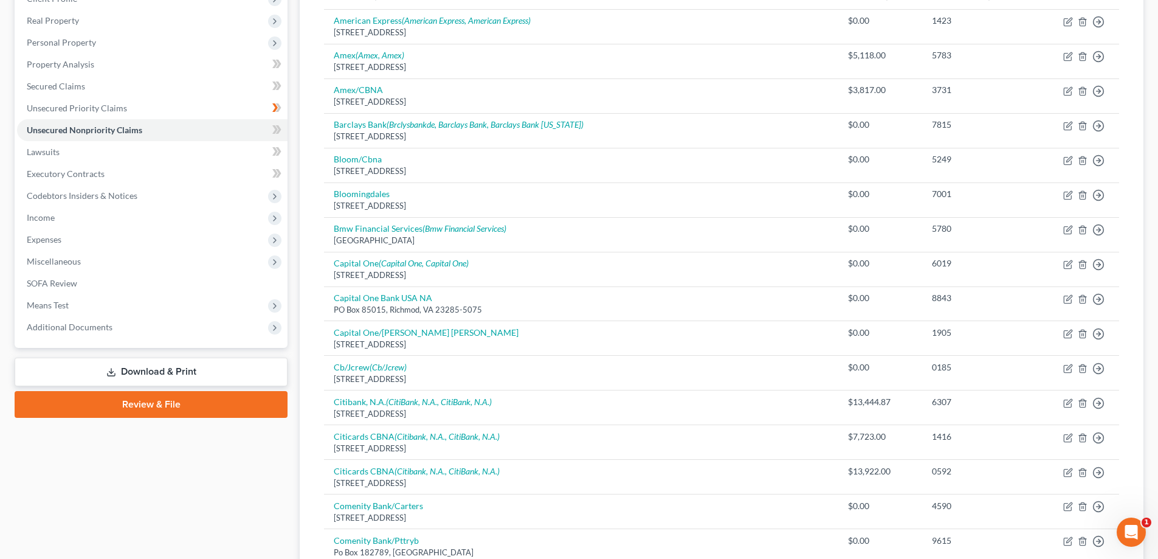
click at [300, 332] on div "Unsecured Nonpriority Claims New Claim Import CSV Export CSV Delete All Credito…" at bounding box center [722, 535] width 844 height 1202
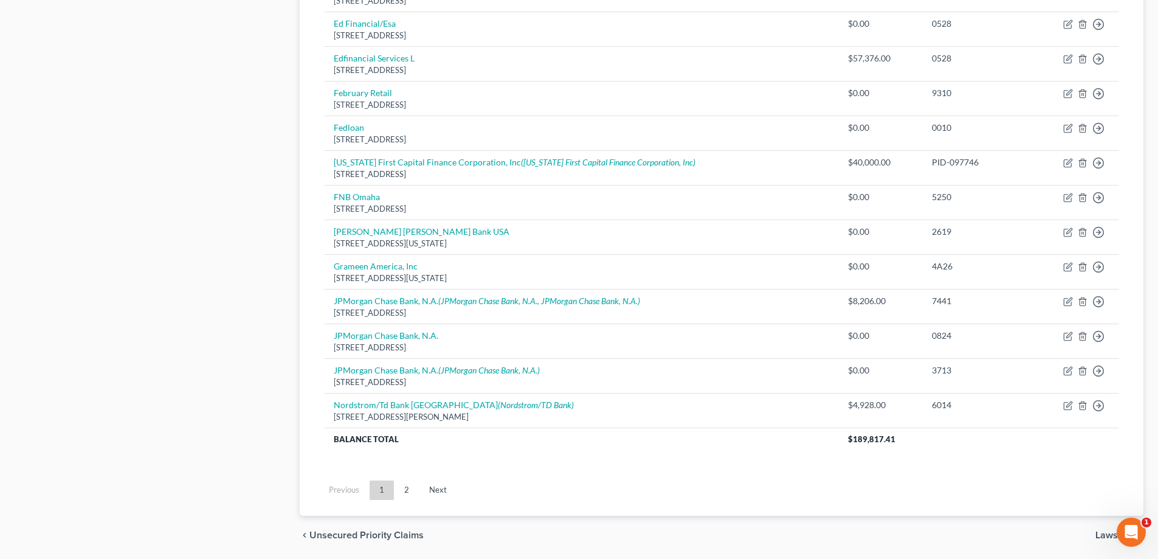
scroll to position [845, 0]
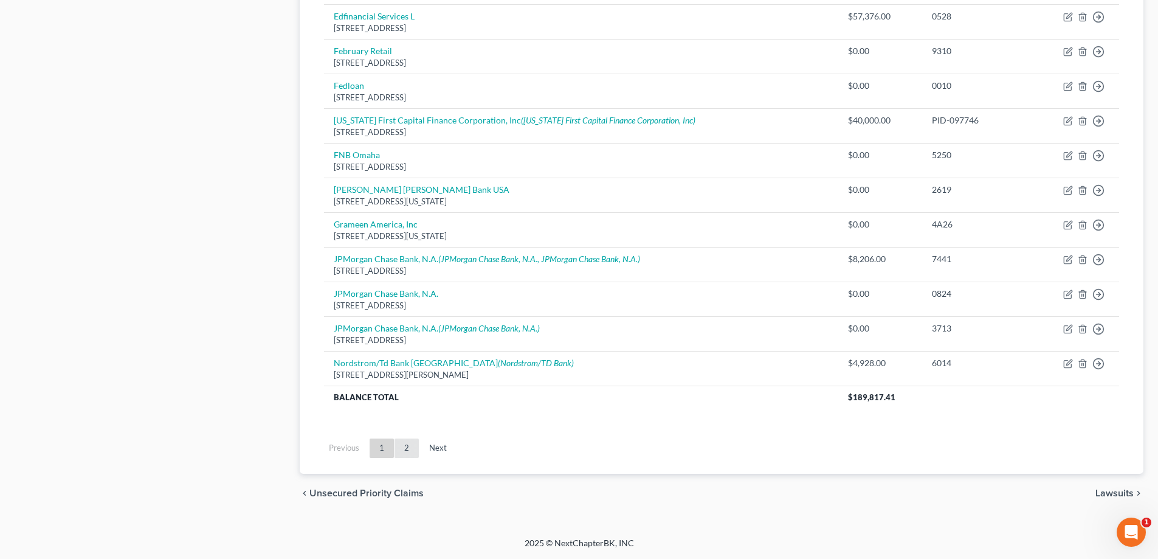
click at [408, 453] on link "2" at bounding box center [406, 447] width 24 height 19
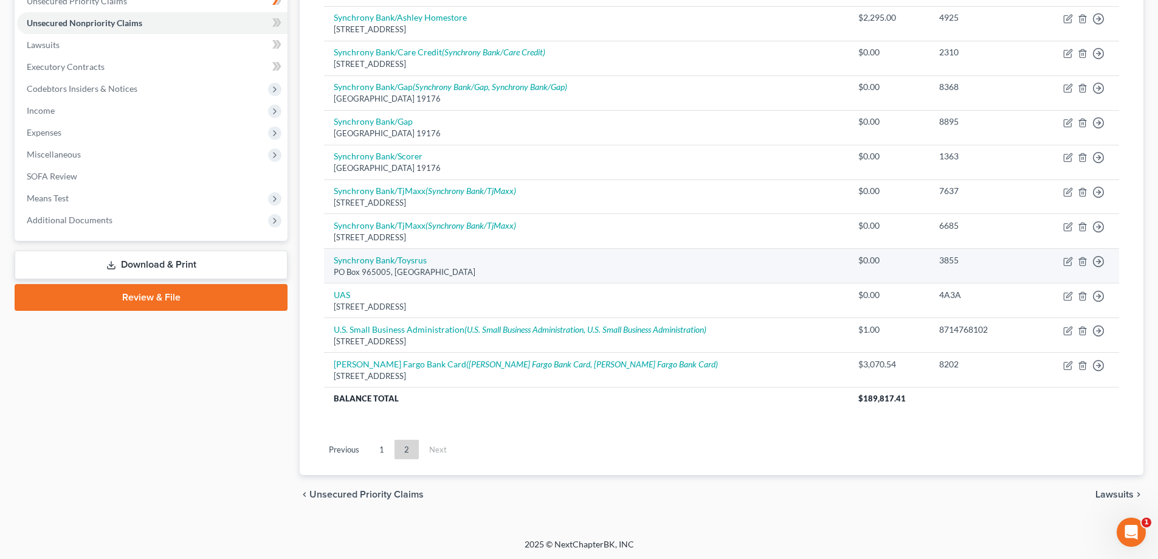
scroll to position [291, 0]
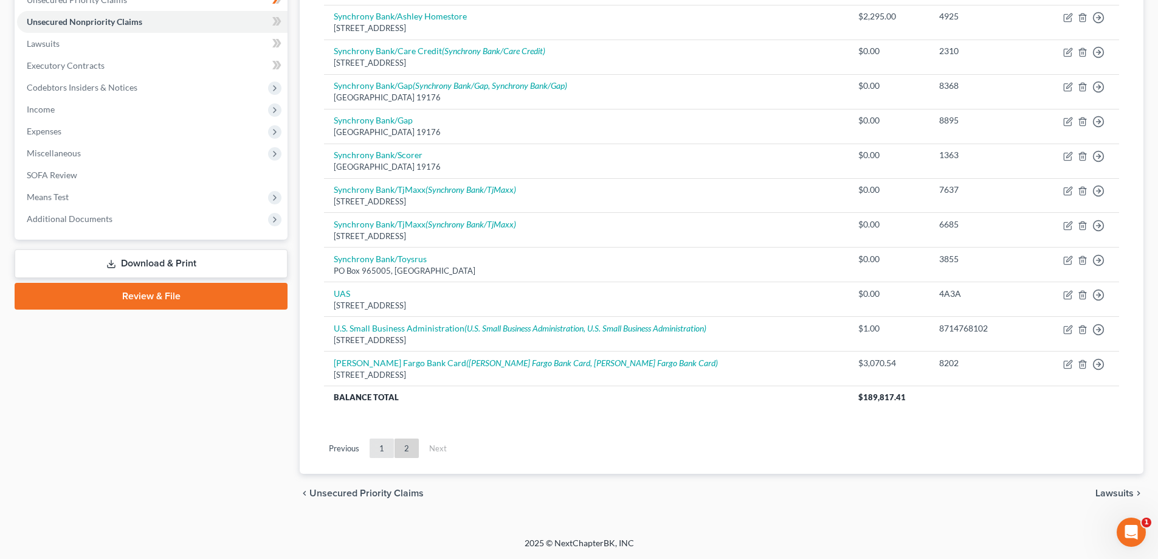
click at [381, 449] on link "1" at bounding box center [382, 447] width 24 height 19
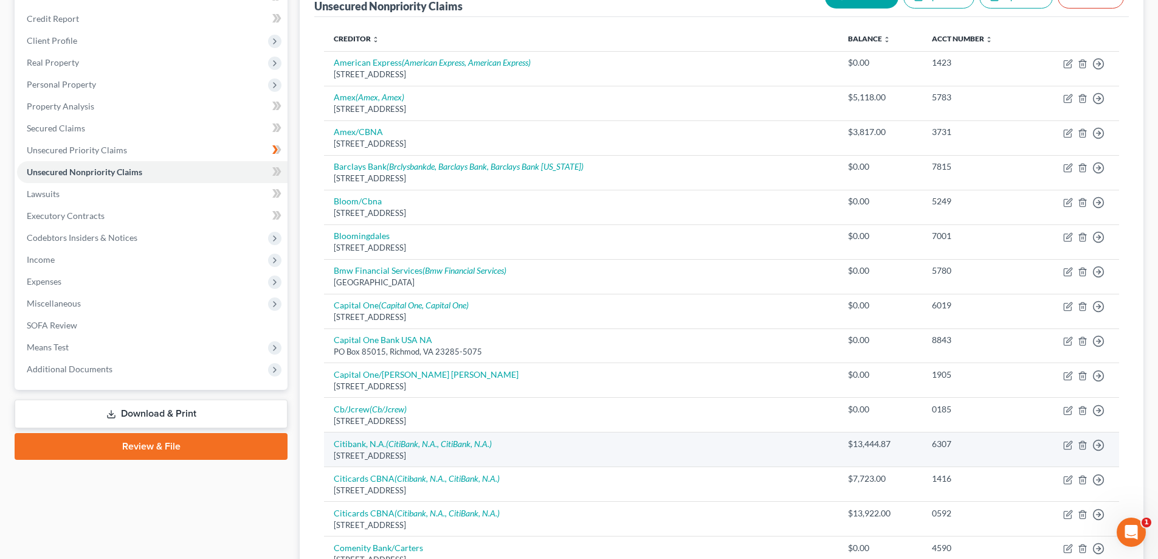
scroll to position [108, 0]
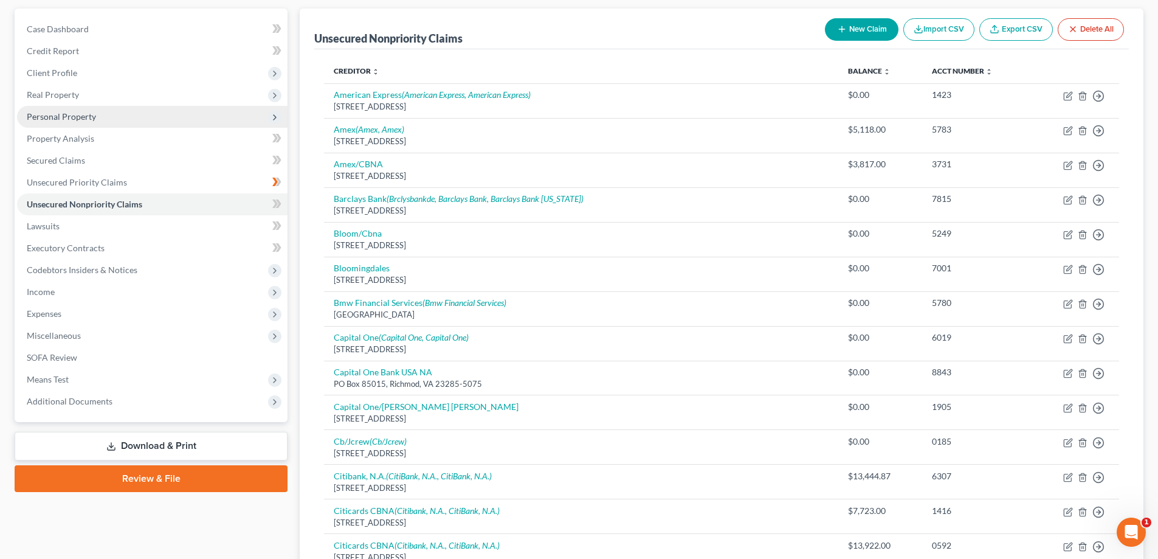
click at [60, 119] on span "Personal Property" at bounding box center [61, 116] width 69 height 10
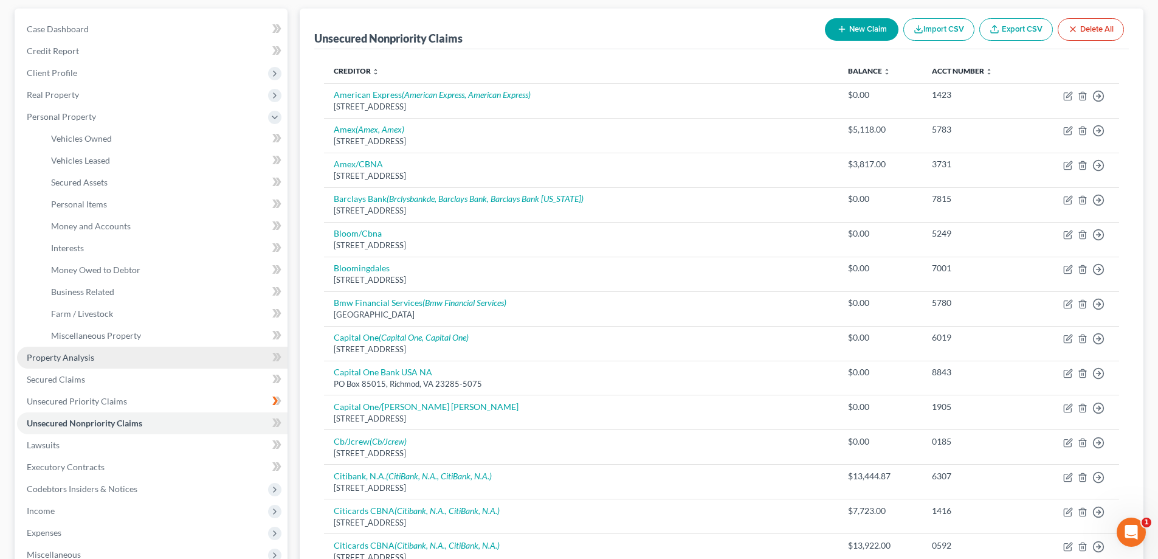
click at [68, 363] on link "Property Analysis" at bounding box center [152, 357] width 270 height 22
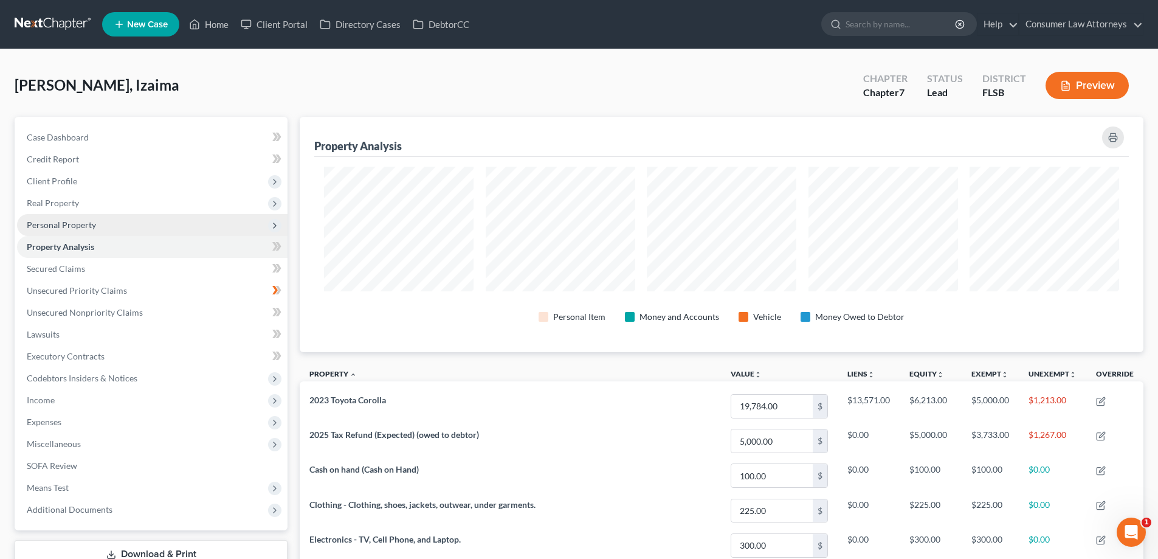
click at [57, 227] on span "Personal Property" at bounding box center [61, 224] width 69 height 10
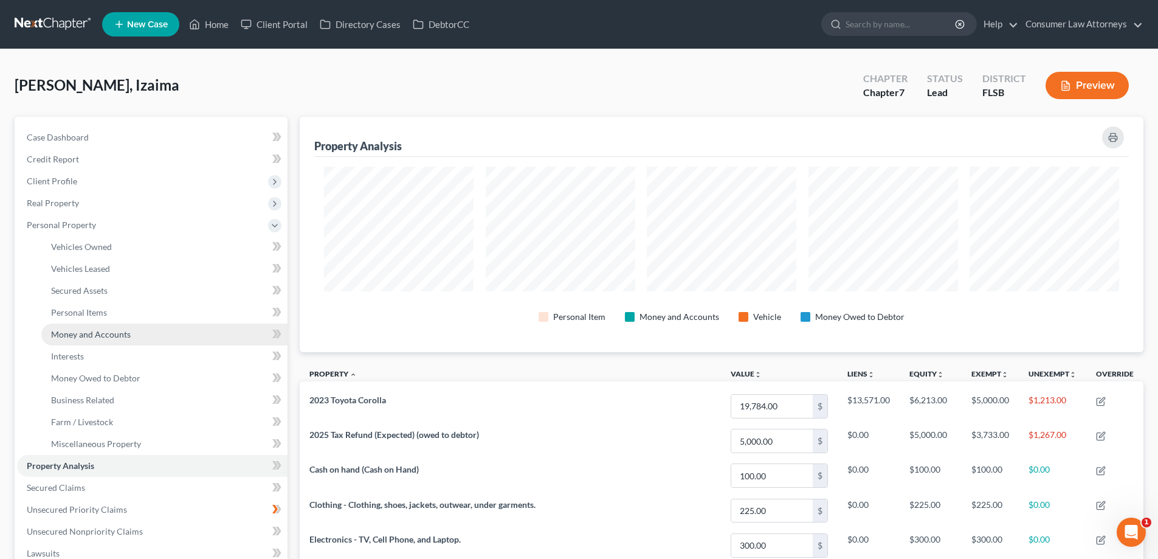
click at [92, 339] on link "Money and Accounts" at bounding box center [164, 334] width 246 height 22
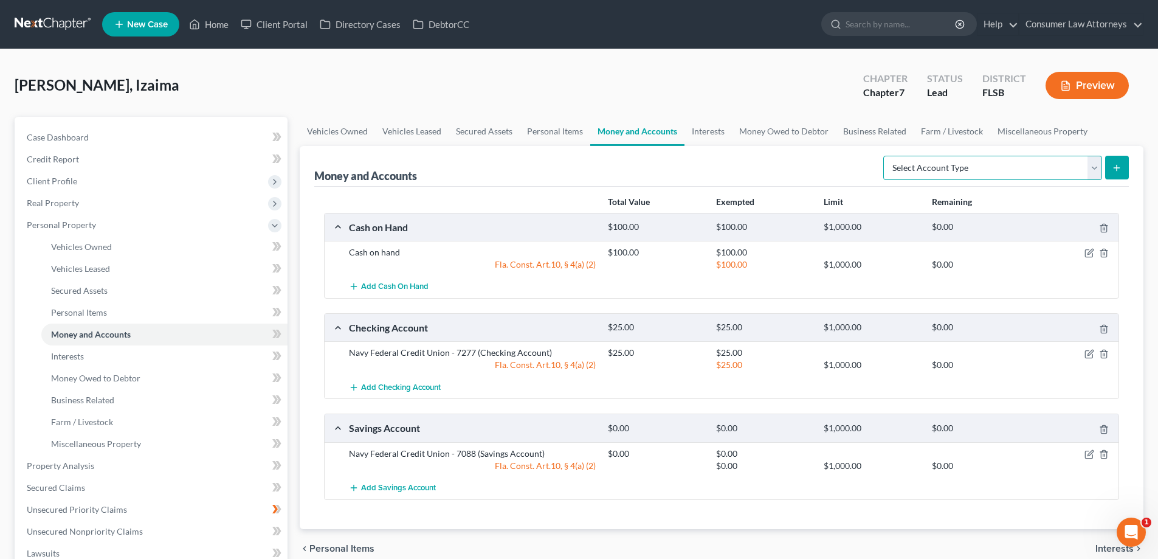
click at [1098, 169] on select "Select Account Type Brokerage Cash on Hand Certificates of Deposit Checking Acc…" at bounding box center [992, 168] width 219 height 24
select select "checking"
click at [886, 156] on select "Select Account Type Brokerage Cash on Hand Certificates of Deposit Checking Acc…" at bounding box center [992, 168] width 219 height 24
click at [1122, 168] on button "submit" at bounding box center [1117, 168] width 24 height 24
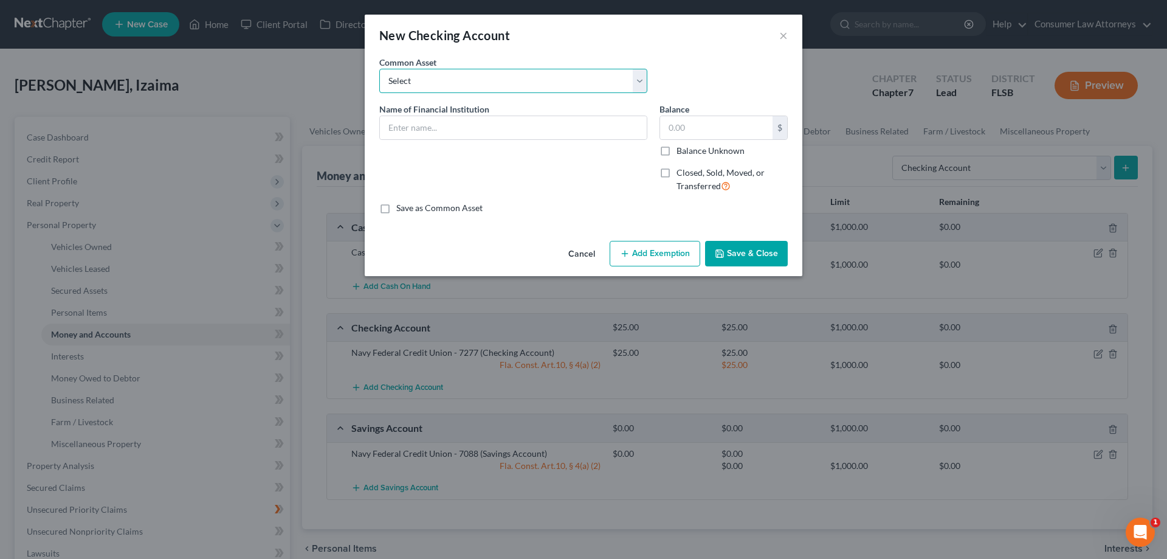
click at [504, 88] on select "Select Bank of America Truist Bank Partners Federal Credit Union United Souther…" at bounding box center [513, 81] width 268 height 24
select select "27"
click at [379, 69] on select "Select Bank of America Truist Bank Partners Federal Credit Union United Souther…" at bounding box center [513, 81] width 268 height 24
type input "Suncoast Credit Union"
type input "0"
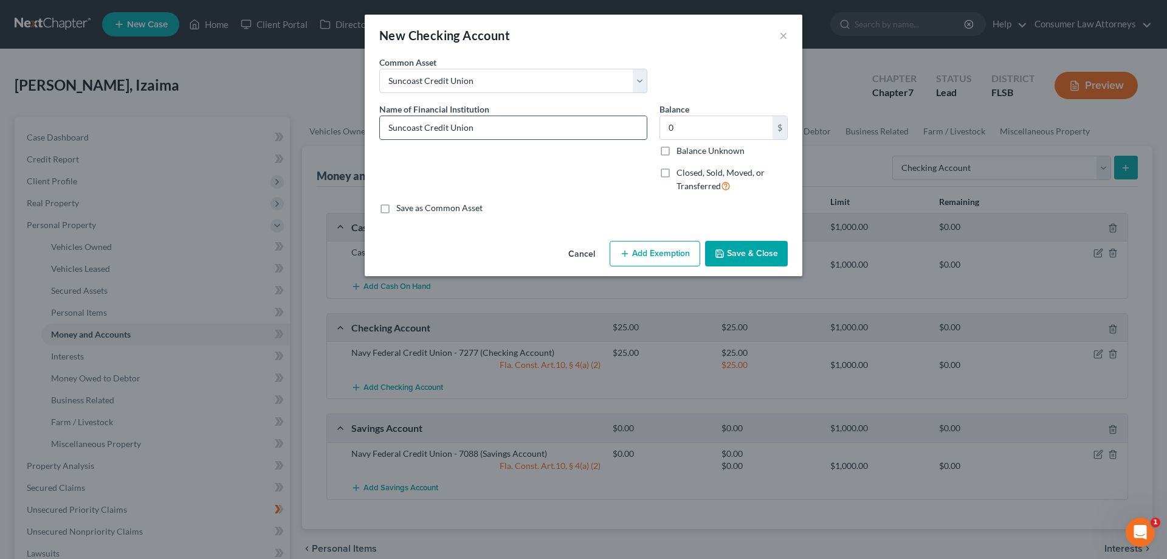
click at [521, 129] on input "Suncoast Credit Union" at bounding box center [513, 127] width 267 height 23
type input "Suncoast Credit Union - 0050"
click at [712, 131] on input "0" at bounding box center [716, 127] width 112 height 23
type input "8.62"
click at [763, 255] on button "Save & Close" at bounding box center [746, 254] width 83 height 26
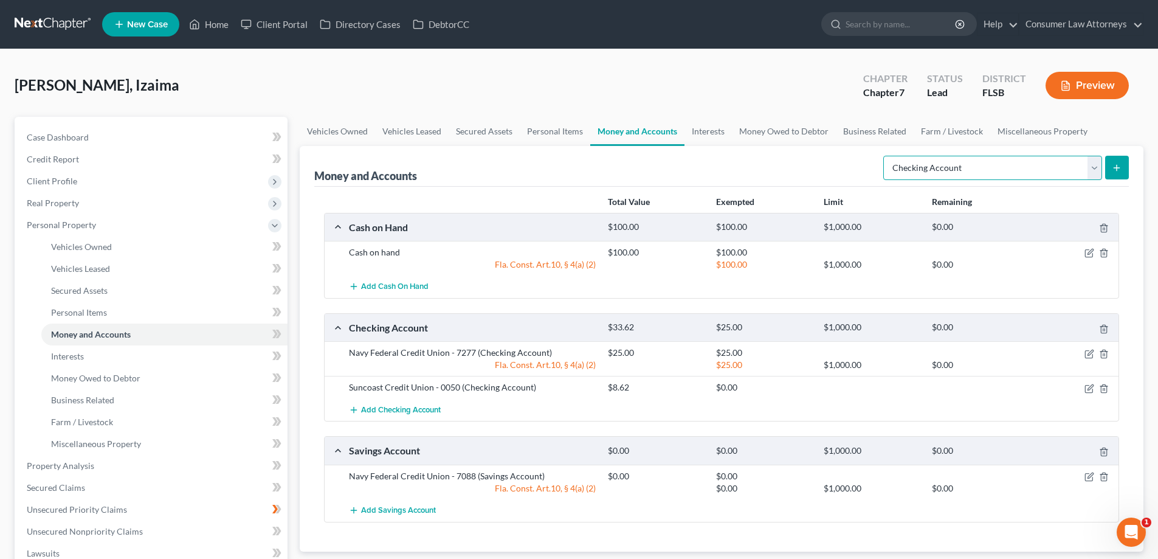
click at [1076, 168] on select "Select Account Type Brokerage Cash on Hand Certificates of Deposit Checking Acc…" at bounding box center [992, 168] width 219 height 24
click at [886, 156] on select "Select Account Type Brokerage Cash on Hand Certificates of Deposit Checking Acc…" at bounding box center [992, 168] width 219 height 24
drag, startPoint x: 972, startPoint y: 163, endPoint x: 980, endPoint y: 178, distance: 16.6
click at [972, 163] on select "Select Account Type Brokerage Cash on Hand Certificates of Deposit Checking Acc…" at bounding box center [992, 168] width 219 height 24
select select "savings"
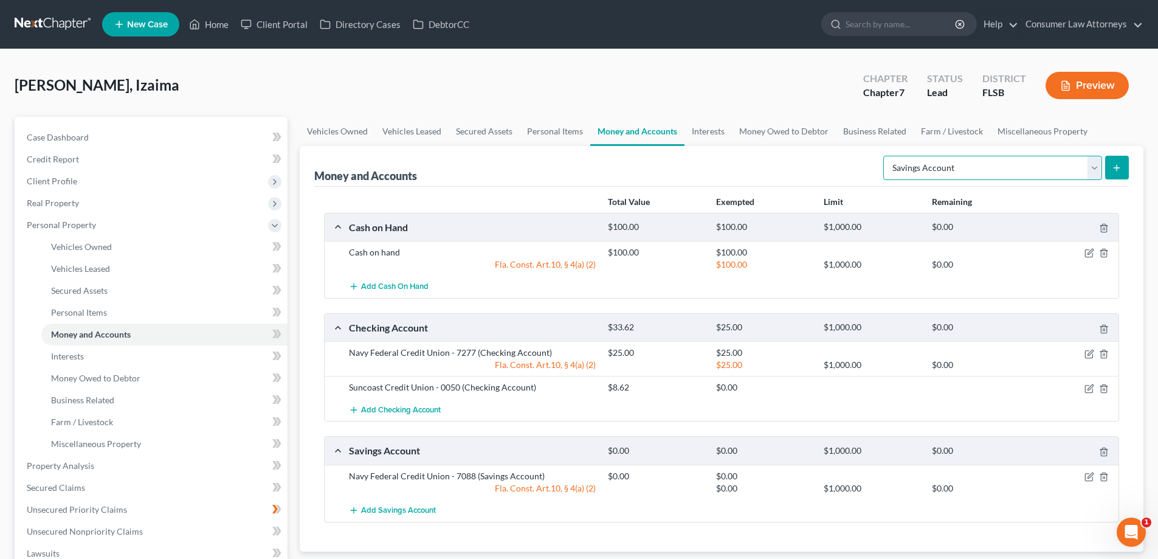
click at [886, 156] on select "Select Account Type Brokerage Cash on Hand Certificates of Deposit Checking Acc…" at bounding box center [992, 168] width 219 height 24
click at [1106, 167] on button "submit" at bounding box center [1117, 168] width 24 height 24
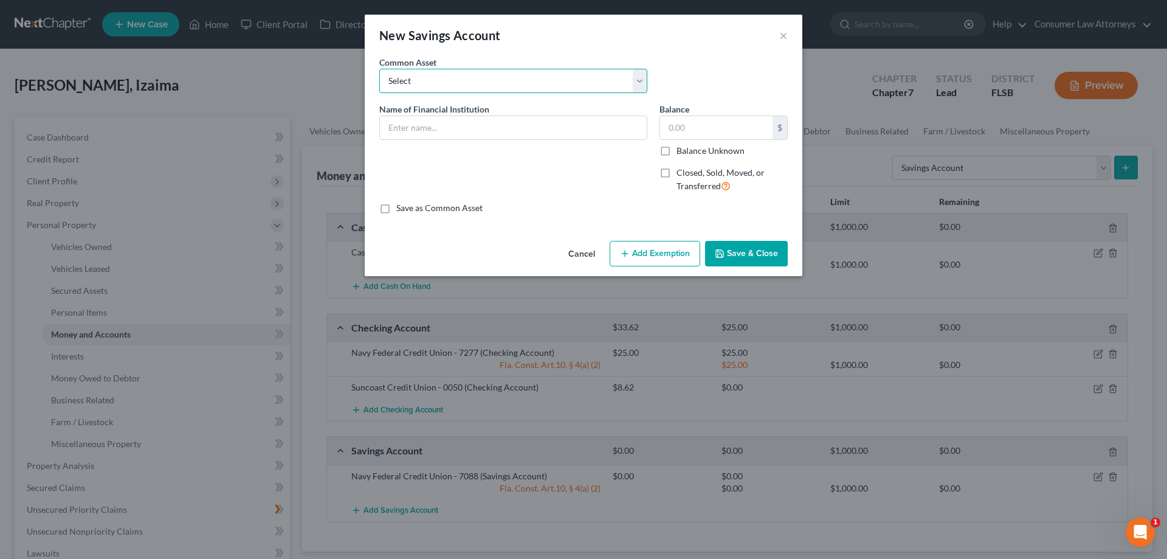
drag, startPoint x: 511, startPoint y: 76, endPoint x: 506, endPoint y: 91, distance: 16.0
click at [511, 76] on select "Select Chase Campus [GEOGRAPHIC_DATA] Credit Union [PERSON_NAME] Fargo Secu Sun…" at bounding box center [513, 81] width 268 height 24
select select "12"
click at [379, 69] on select "Select Chase Campus [GEOGRAPHIC_DATA] Credit Union [PERSON_NAME] Fargo Secu Sun…" at bounding box center [513, 81] width 268 height 24
type input "Suncoast Credit Union"
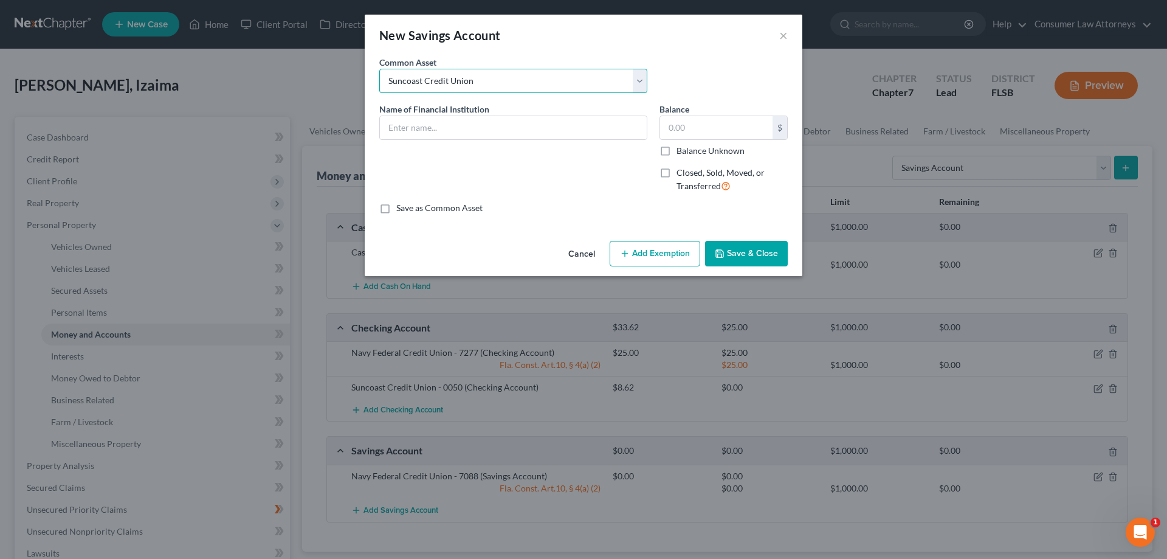
type input "20,012.81"
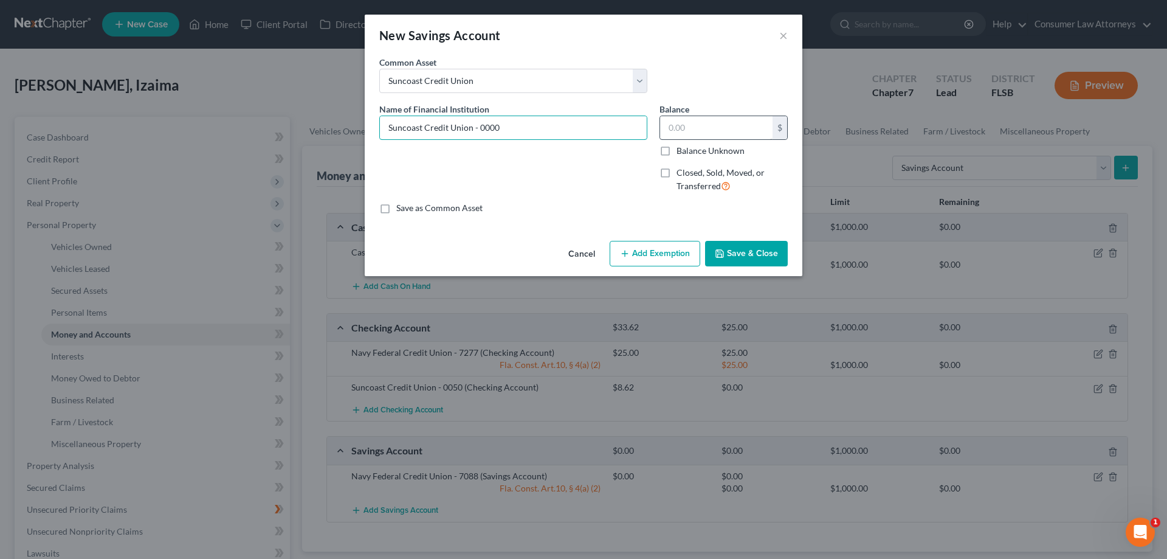
type input "Suncoast Credit Union - 0000"
click at [697, 117] on input "text" at bounding box center [716, 127] width 112 height 23
type input "5.00"
click at [729, 253] on button "Save & Close" at bounding box center [746, 254] width 83 height 26
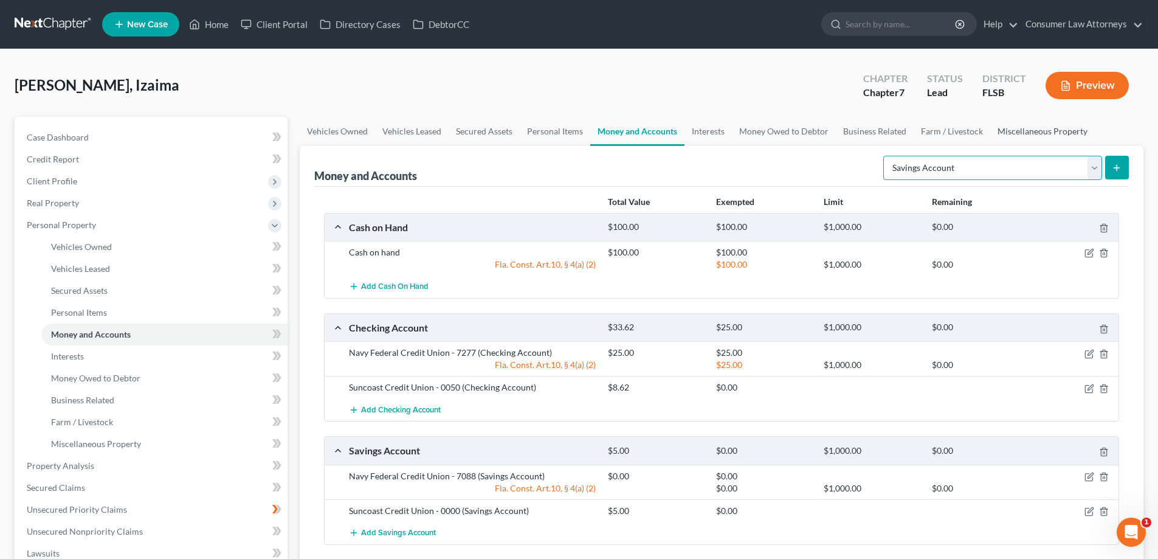
drag, startPoint x: 1061, startPoint y: 167, endPoint x: 1024, endPoint y: 142, distance: 44.5
click at [1060, 167] on select "Select Account Type Brokerage Cash on Hand Certificates of Deposit Checking Acc…" at bounding box center [992, 168] width 219 height 24
select select "checking"
click at [886, 156] on select "Select Account Type Brokerage Cash on Hand Certificates of Deposit Checking Acc…" at bounding box center [992, 168] width 219 height 24
click at [1119, 167] on icon "submit" at bounding box center [1117, 168] width 10 height 10
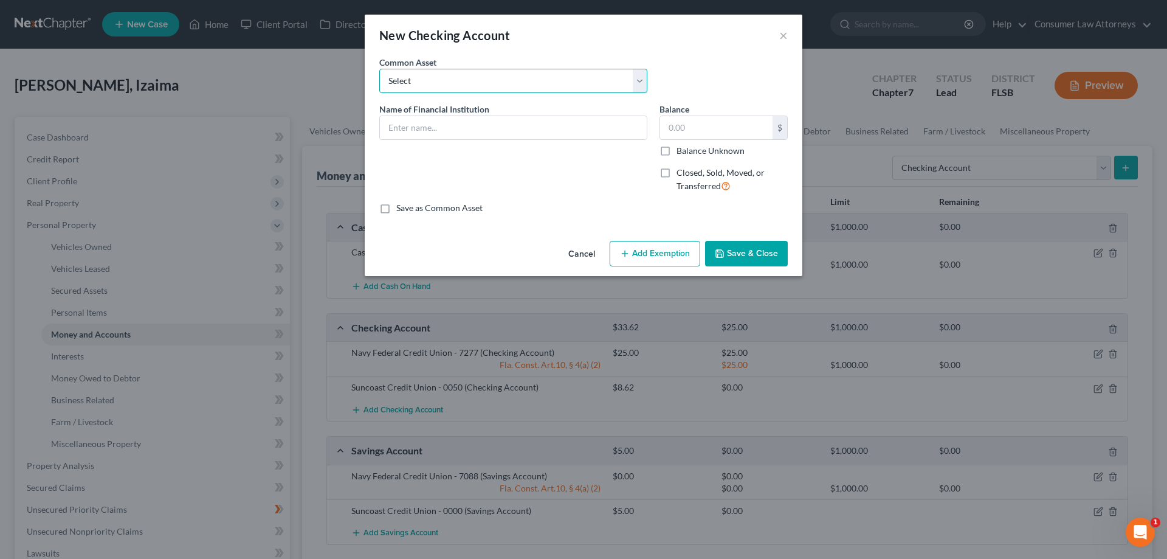
drag, startPoint x: 550, startPoint y: 82, endPoint x: 536, endPoint y: 83, distance: 14.0
click at [550, 82] on select "Select Bank of America Truist Bank Partners Federal Credit Union United Souther…" at bounding box center [513, 81] width 268 height 24
select select "23"
click at [379, 69] on select "Select Bank of America Truist Bank Partners Federal Credit Union United Souther…" at bounding box center [513, 81] width 268 height 24
type input "JPMorgan Chase Bank, N.A."
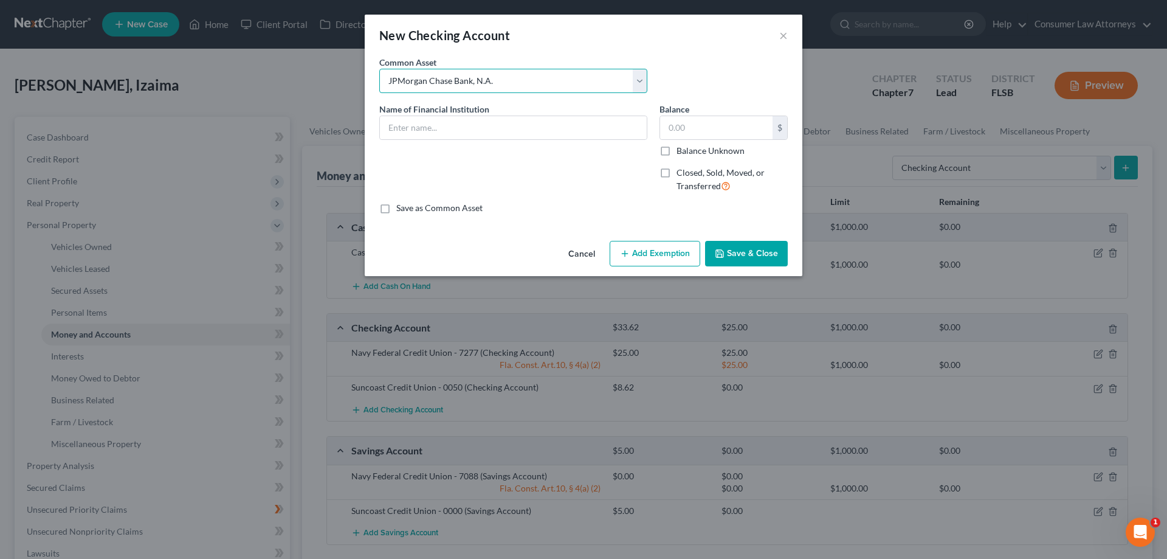
type input "0"
click at [518, 132] on input "JPMorgan Chase Bank, N.A." at bounding box center [513, 127] width 267 height 23
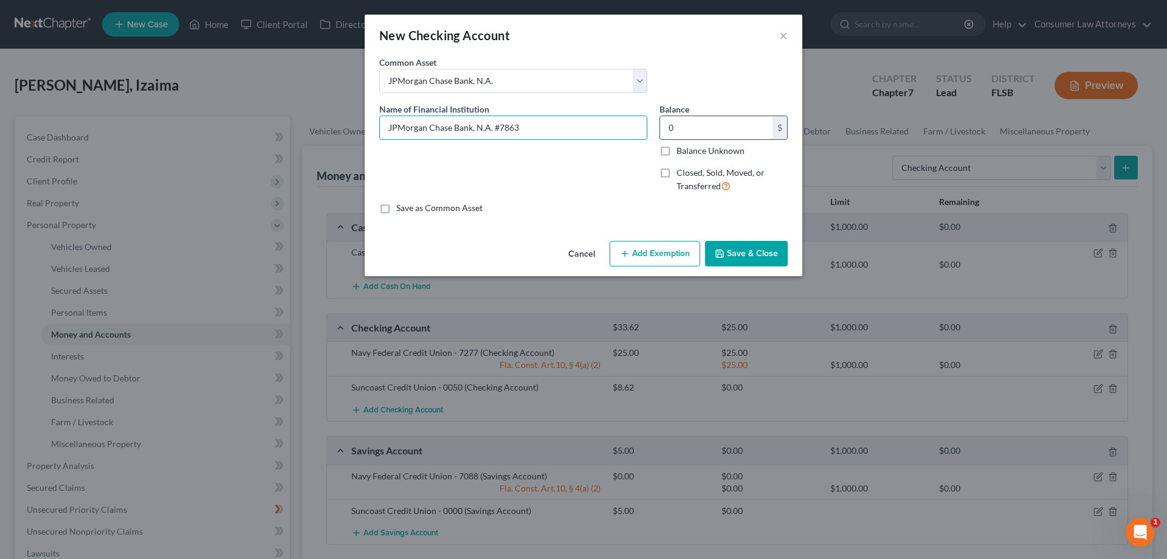
type input "JPMorgan Chase Bank, N.A. #7863"
click at [697, 131] on input "text" at bounding box center [716, 127] width 112 height 23
type input "42.97"
click at [759, 257] on button "Save & Close" at bounding box center [746, 254] width 83 height 26
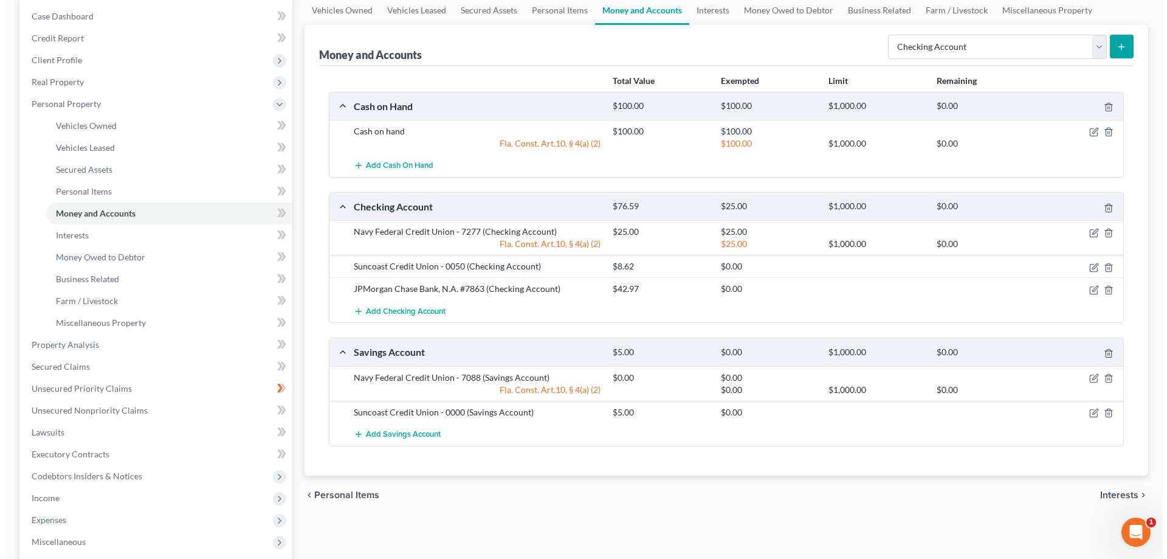
scroll to position [122, 0]
drag, startPoint x: 1088, startPoint y: 129, endPoint x: 1084, endPoint y: 145, distance: 17.0
click at [1088, 129] on icon "button" at bounding box center [1089, 131] width 10 height 10
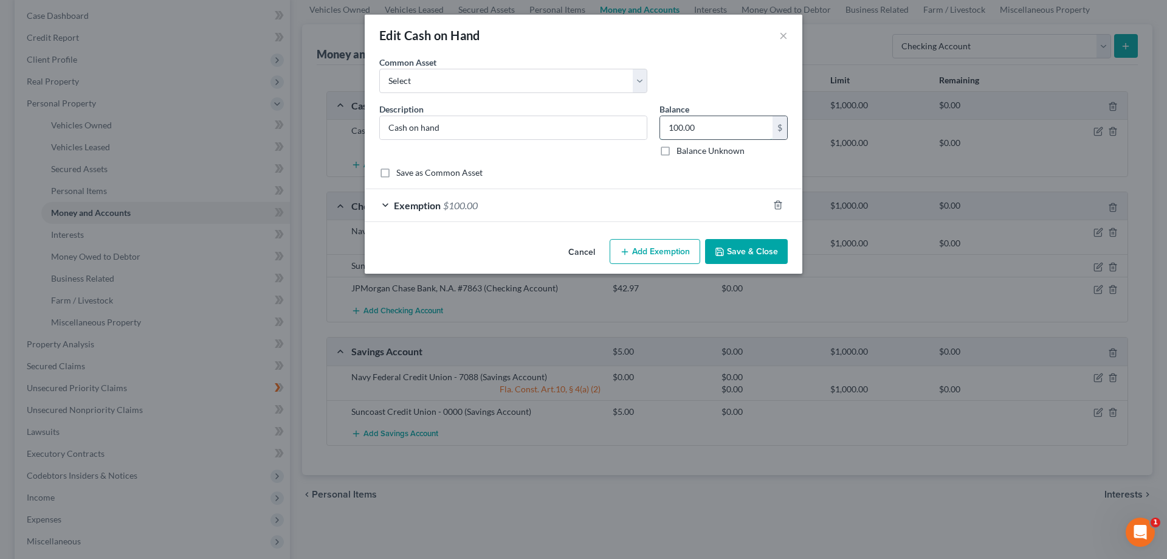
click at [743, 128] on input "100.00" at bounding box center [716, 127] width 112 height 23
type input "10"
click at [549, 207] on div "Exemption $100.00" at bounding box center [567, 205] width 404 height 32
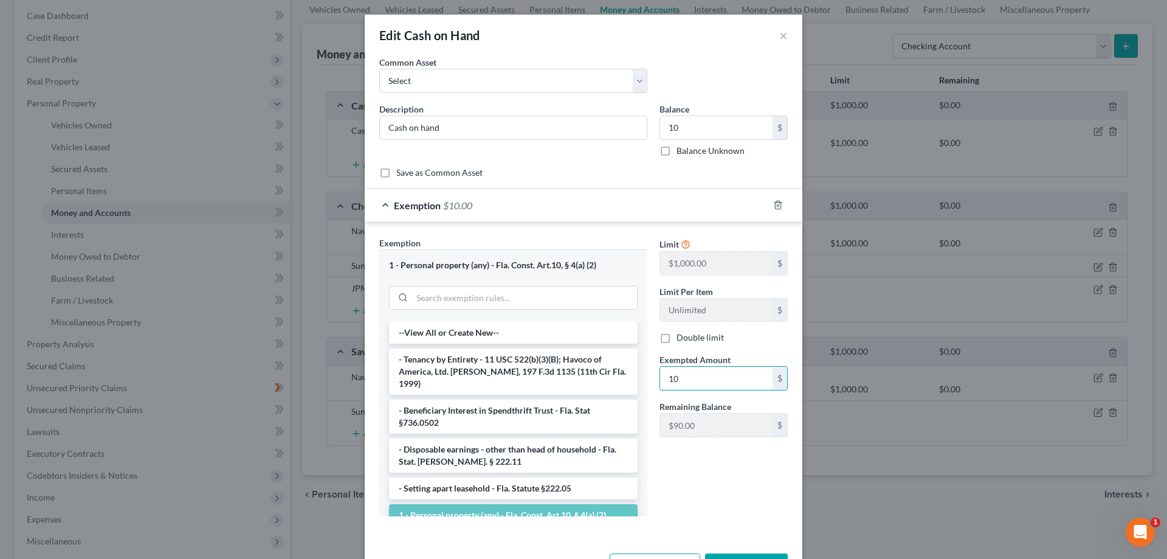
type input "10"
click at [653, 394] on div "Limit $1,000.00 $ Limit Per Item Unlimited $ Double limit Exempted Amount * 10 …" at bounding box center [723, 341] width 140 height 210
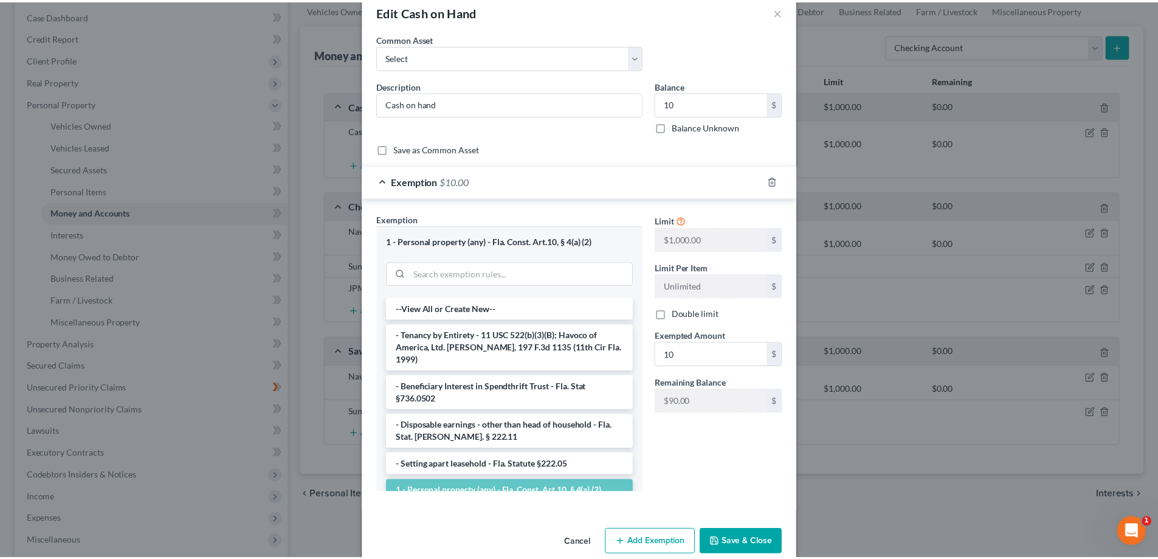
scroll to position [44, 0]
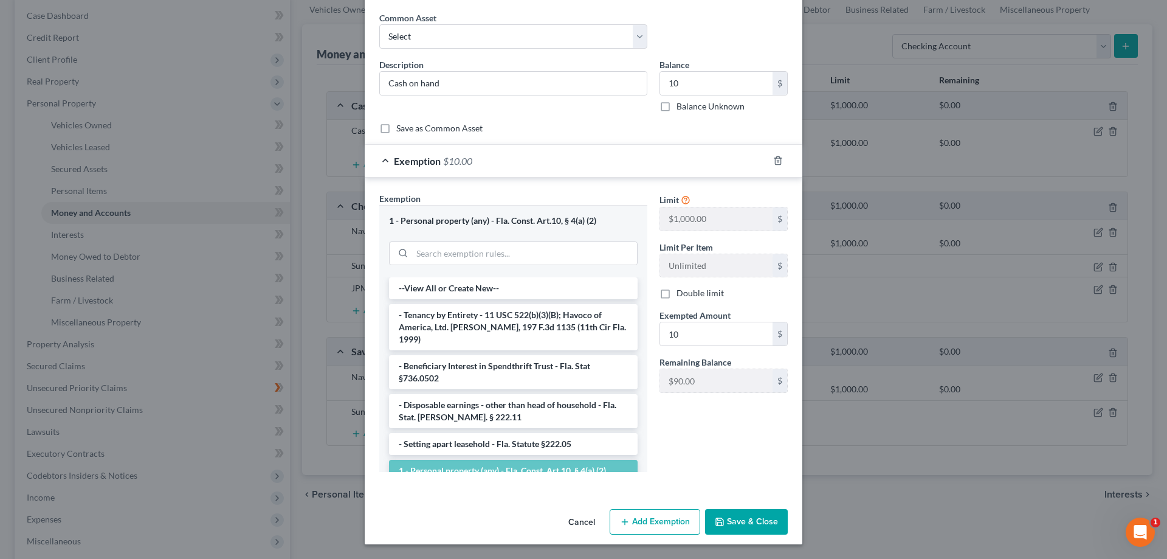
click at [742, 525] on button "Save & Close" at bounding box center [746, 522] width 83 height 26
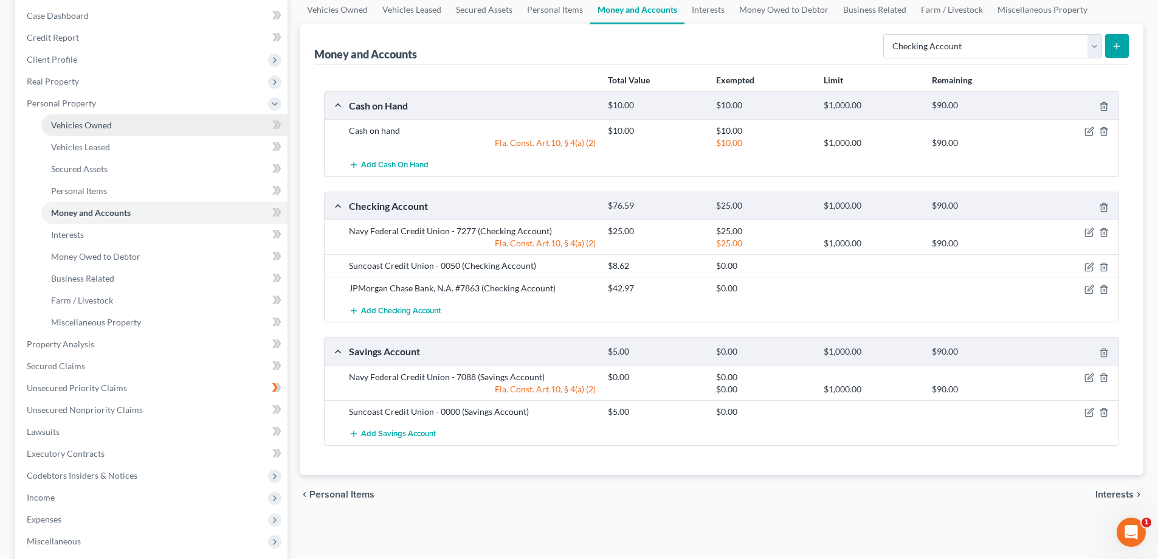
click at [87, 127] on span "Vehicles Owned" at bounding box center [81, 125] width 61 height 10
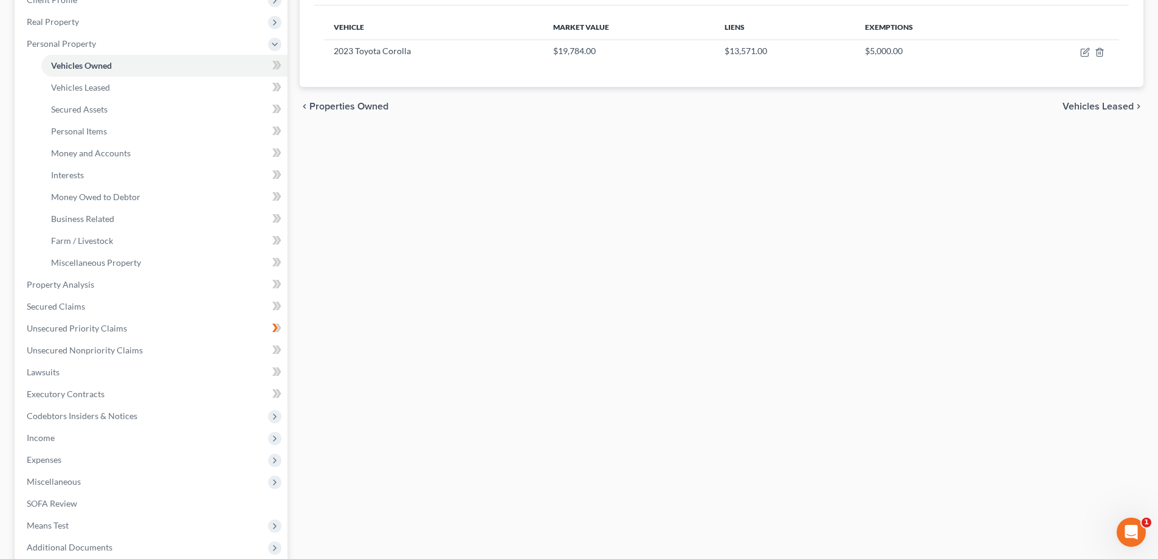
scroll to position [182, 0]
click at [101, 154] on span "Money and Accounts" at bounding box center [91, 151] width 80 height 10
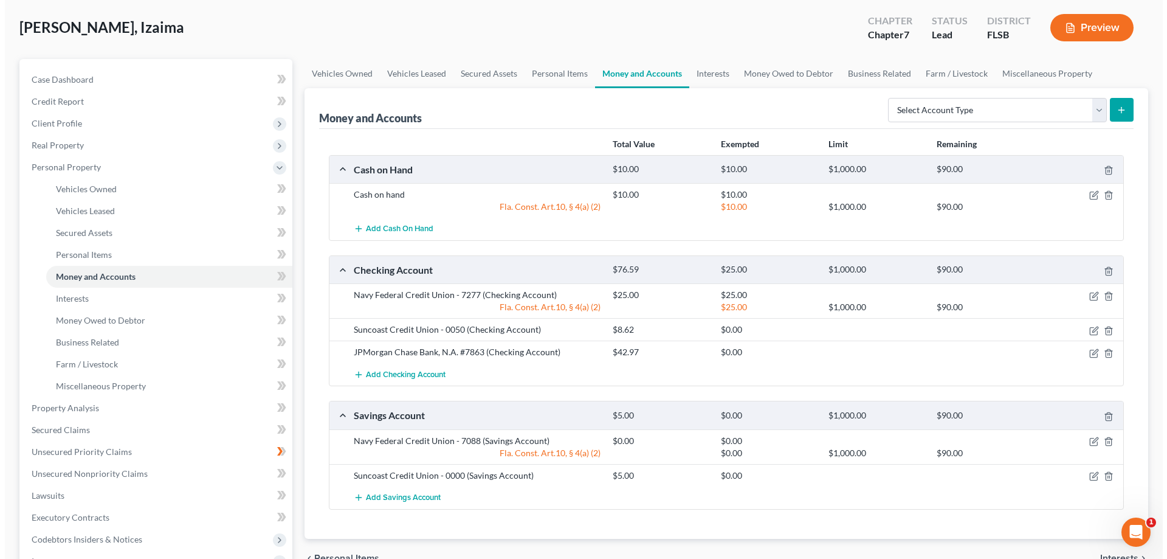
scroll to position [122, 0]
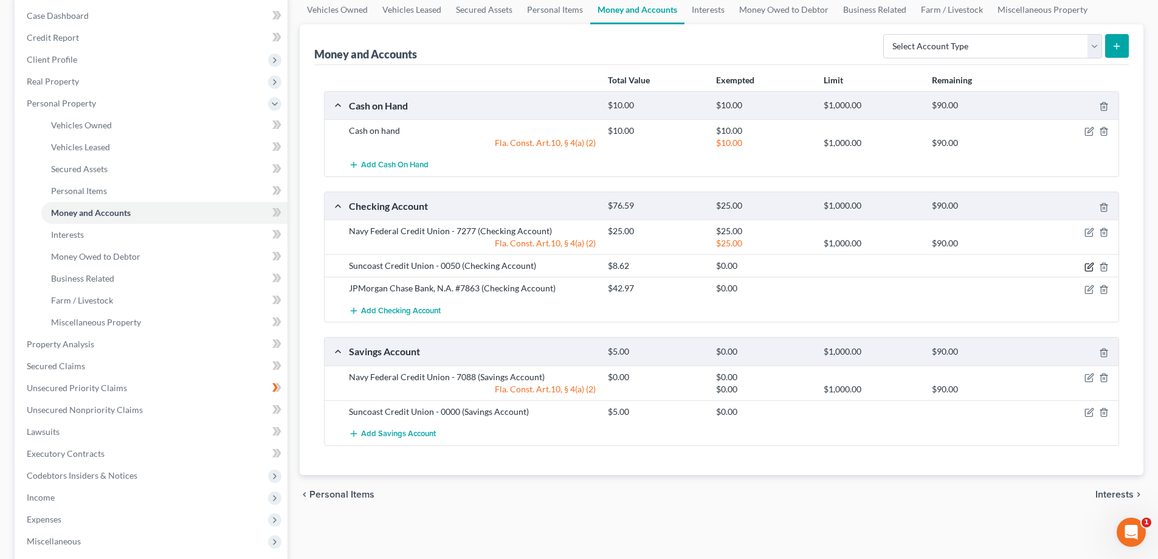
click at [1089, 265] on icon "button" at bounding box center [1089, 267] width 10 height 10
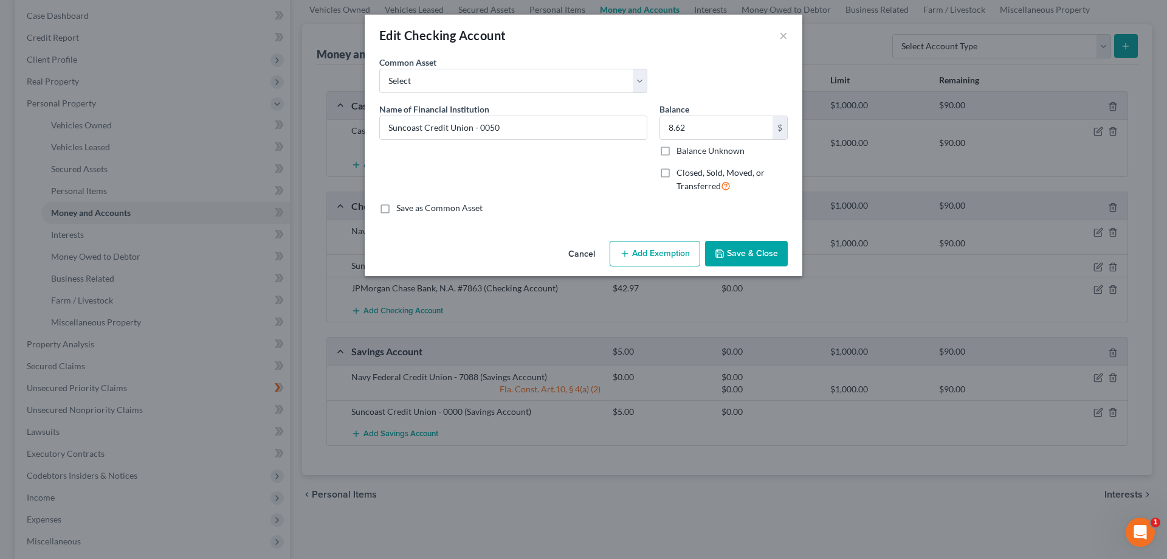
click at [649, 251] on button "Add Exemption" at bounding box center [655, 254] width 91 height 26
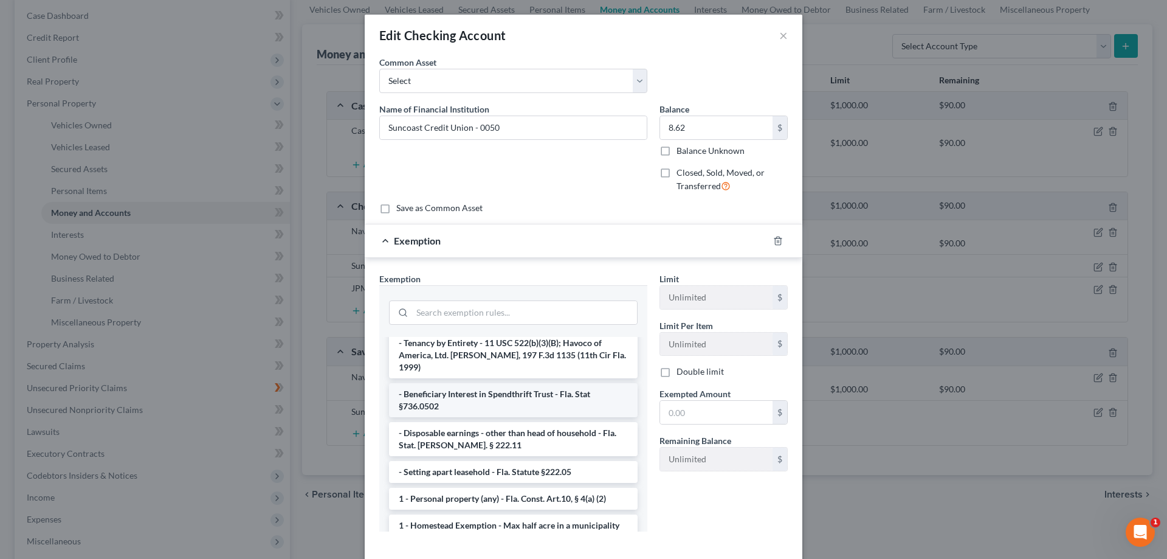
scroll to position [61, 0]
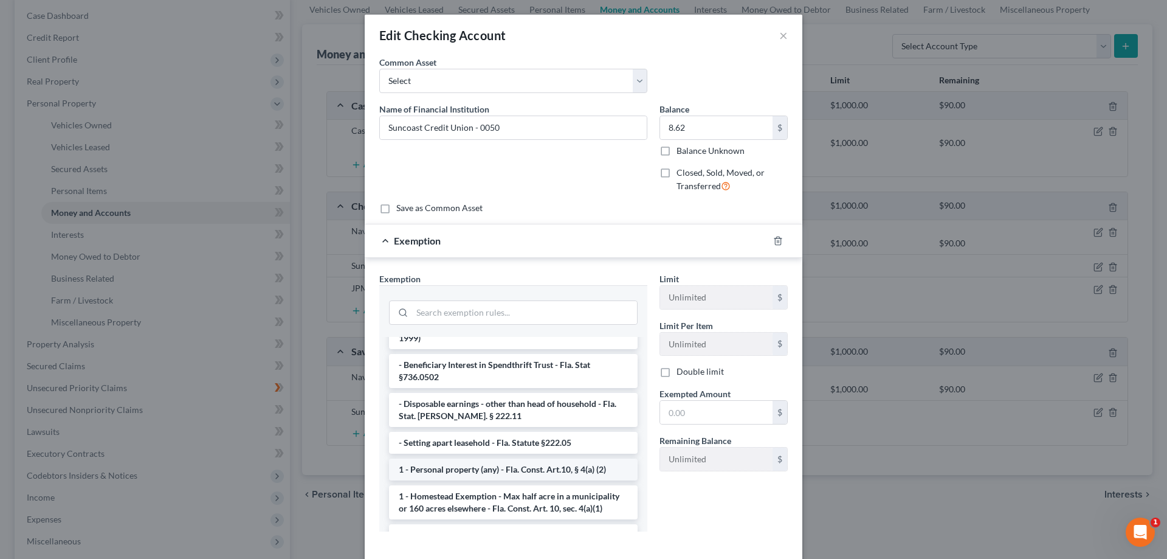
click at [493, 458] on li "1 - Personal property (any) - Fla. Const. Art.10, § 4(a) (2)" at bounding box center [513, 469] width 249 height 22
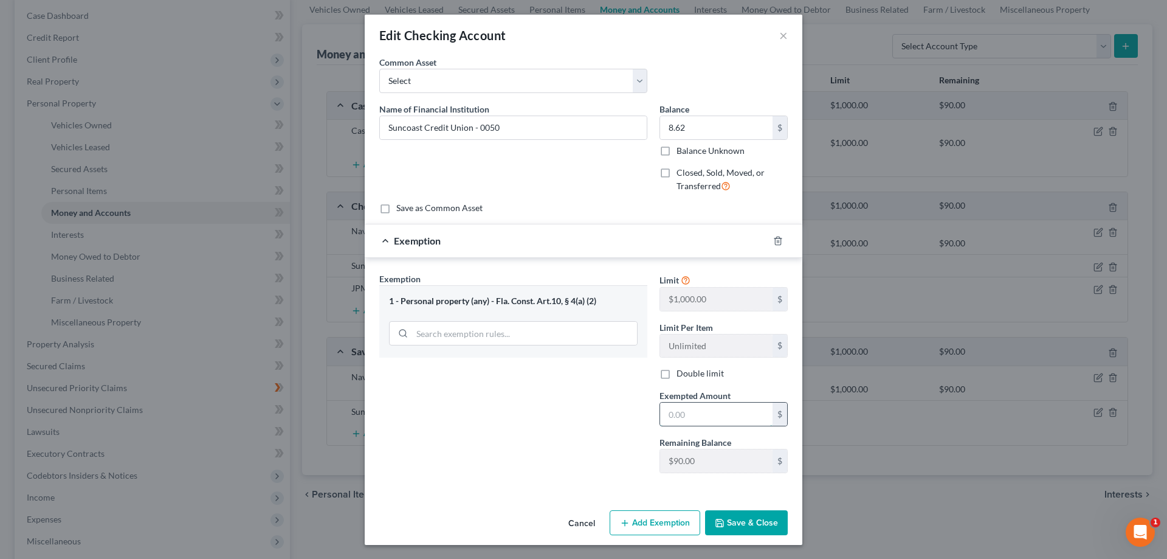
click at [714, 416] on input "text" at bounding box center [716, 413] width 112 height 23
click at [611, 406] on div "Exemption Set must be selected for CA. Exemption * 1 - Personal property (any) …" at bounding box center [513, 377] width 280 height 210
click at [697, 418] on input "text" at bounding box center [716, 413] width 112 height 23
type input "8.62"
click at [754, 524] on button "Save & Close" at bounding box center [746, 523] width 83 height 26
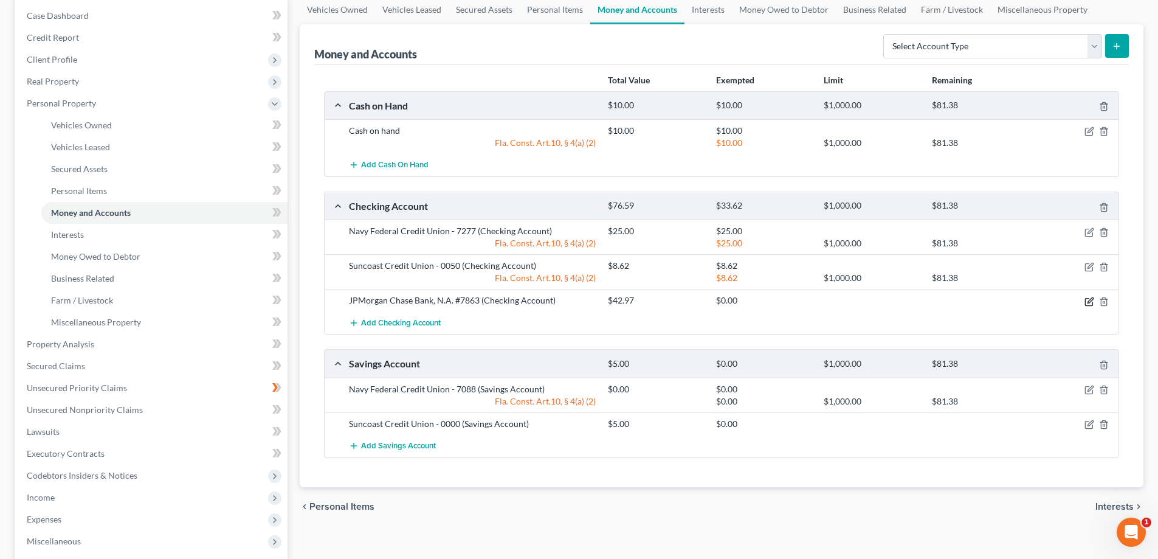
click at [1085, 304] on icon "button" at bounding box center [1089, 302] width 10 height 10
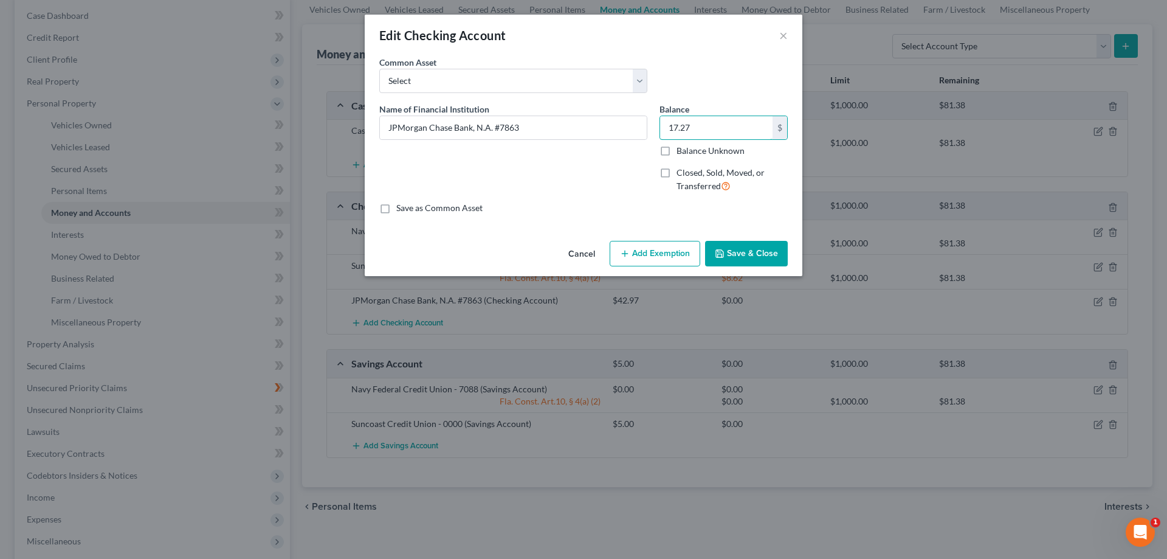
type input "17.27"
click at [647, 248] on button "Add Exemption" at bounding box center [655, 254] width 91 height 26
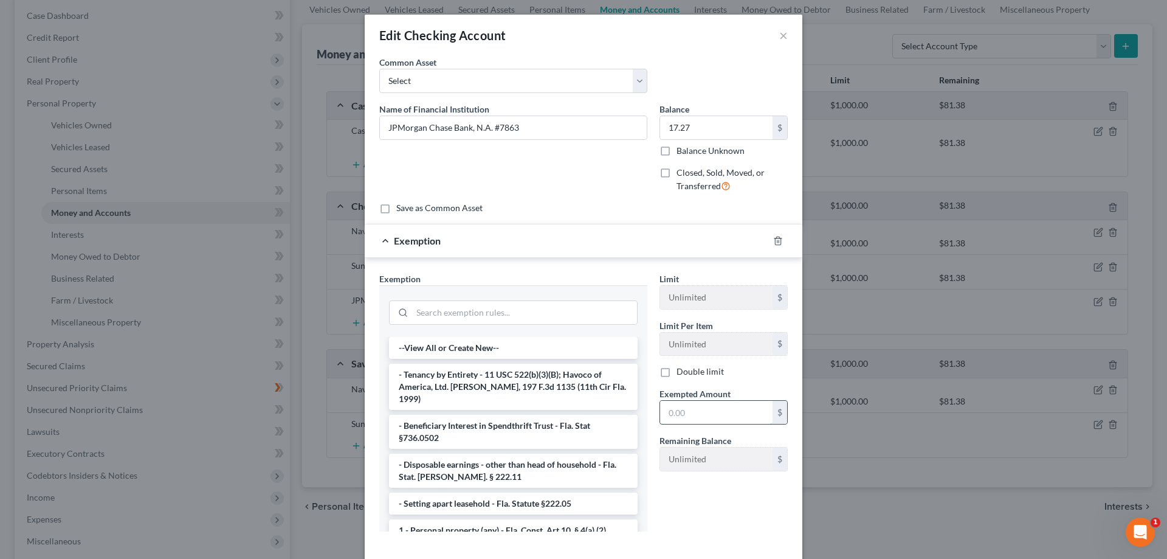
click at [694, 417] on input "text" at bounding box center [716, 412] width 112 height 23
type input "17.27"
click at [478, 519] on li "1 - Personal property (any) - Fla. Const. Art.10, § 4(a) (2)" at bounding box center [513, 530] width 249 height 22
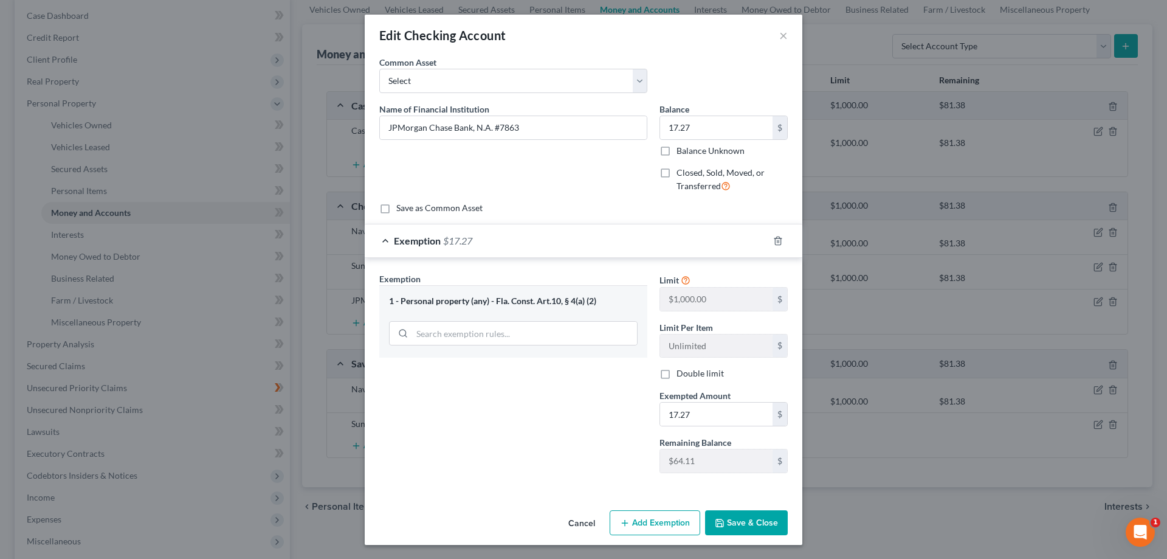
click at [748, 525] on button "Save & Close" at bounding box center [746, 523] width 83 height 26
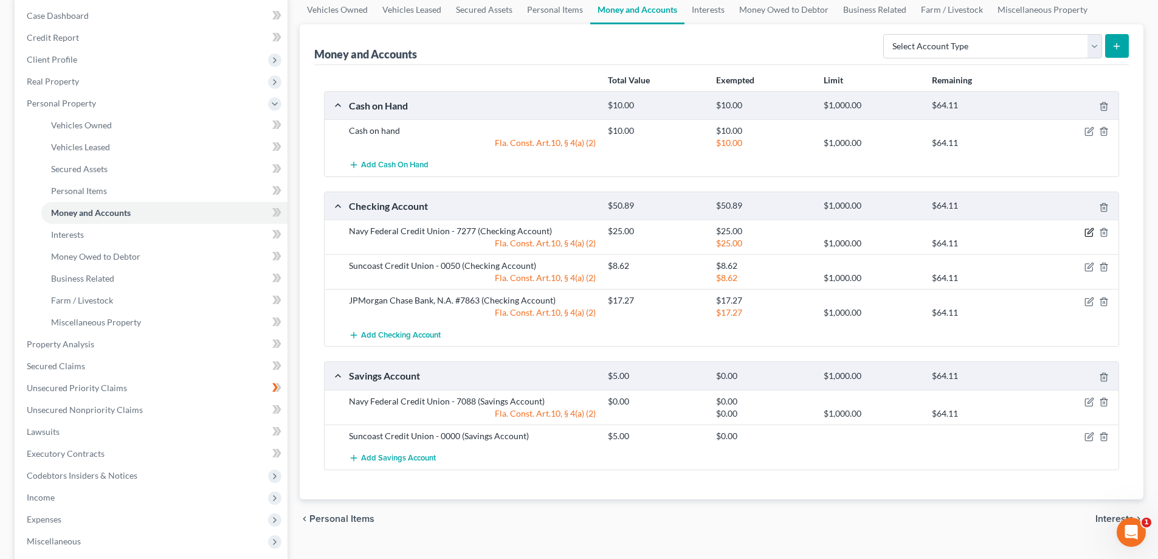
click at [1089, 229] on icon "button" at bounding box center [1089, 232] width 10 height 10
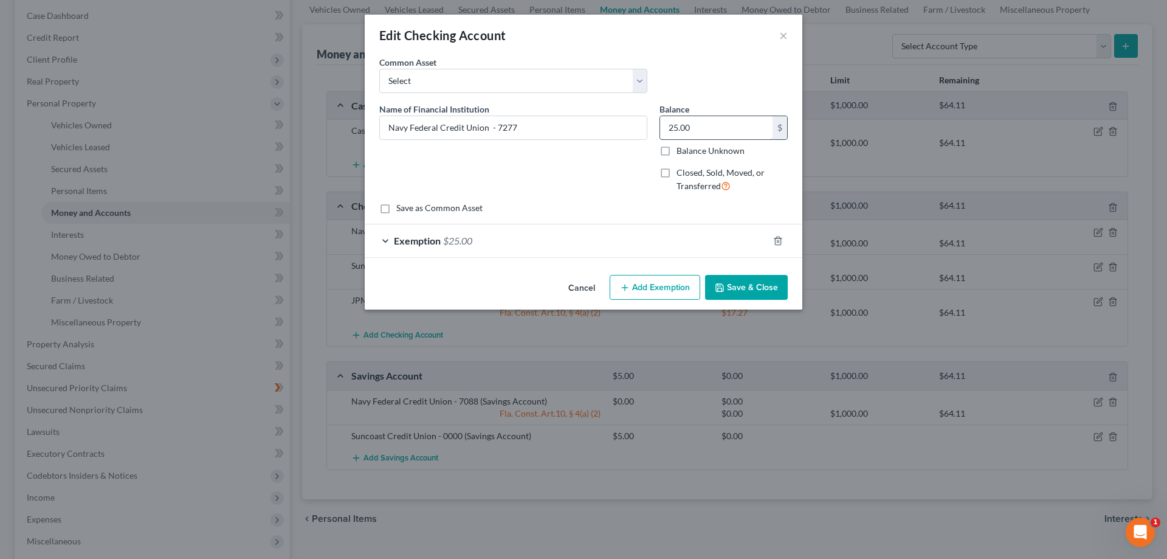
click at [728, 127] on input "25.00" at bounding box center [716, 127] width 112 height 23
type input "0"
click at [703, 243] on div "Exemption $25.00" at bounding box center [567, 240] width 404 height 32
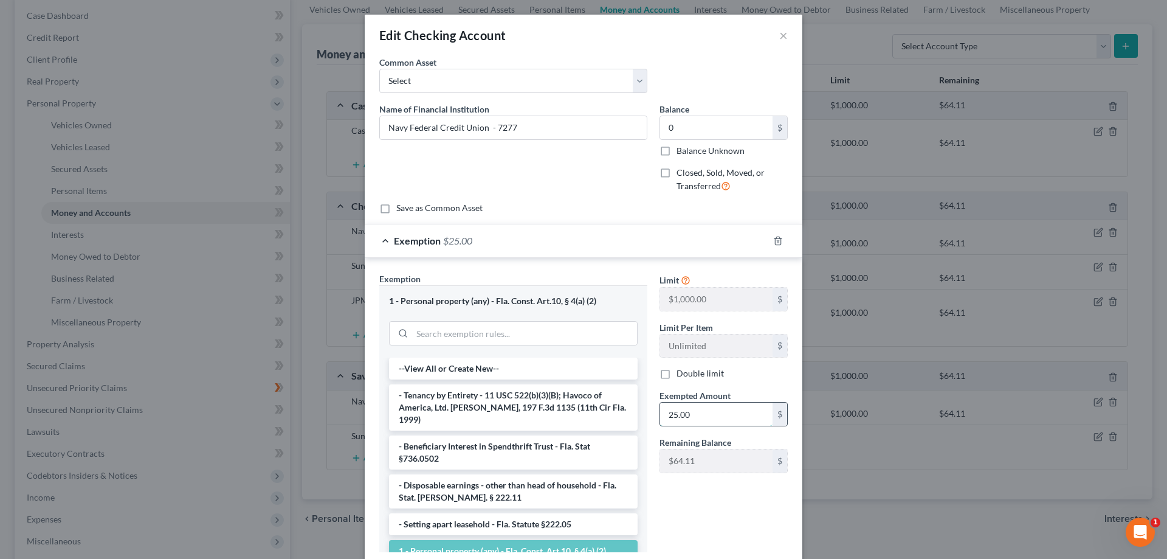
click at [726, 421] on input "25.00" at bounding box center [716, 413] width 112 height 23
type input "0.0"
click at [654, 442] on div "Remaining Balance $64.11 $" at bounding box center [723, 454] width 140 height 37
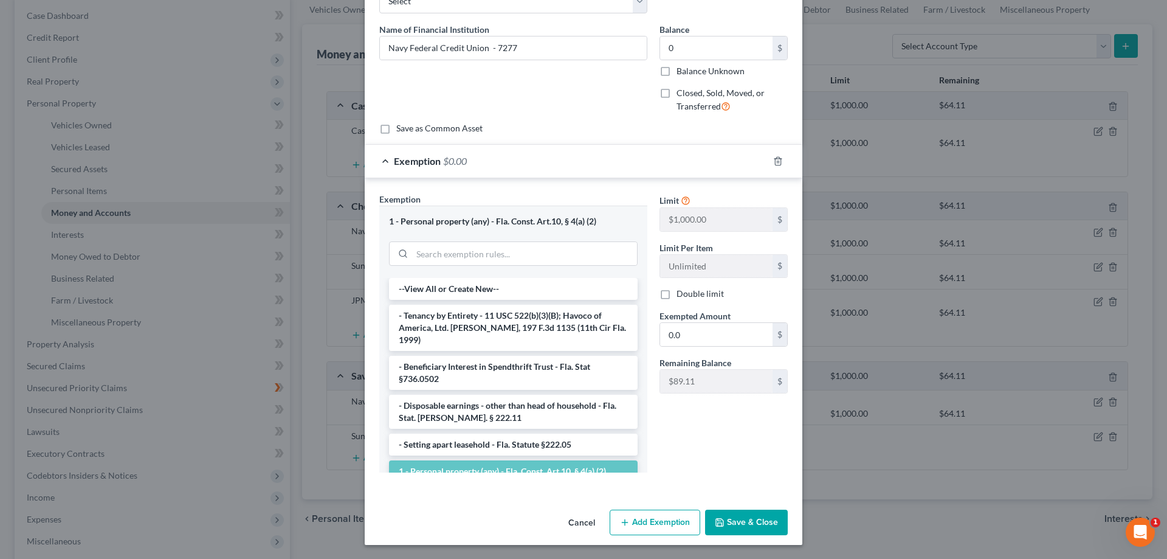
scroll to position [80, 0]
click at [740, 525] on button "Save & Close" at bounding box center [746, 522] width 83 height 26
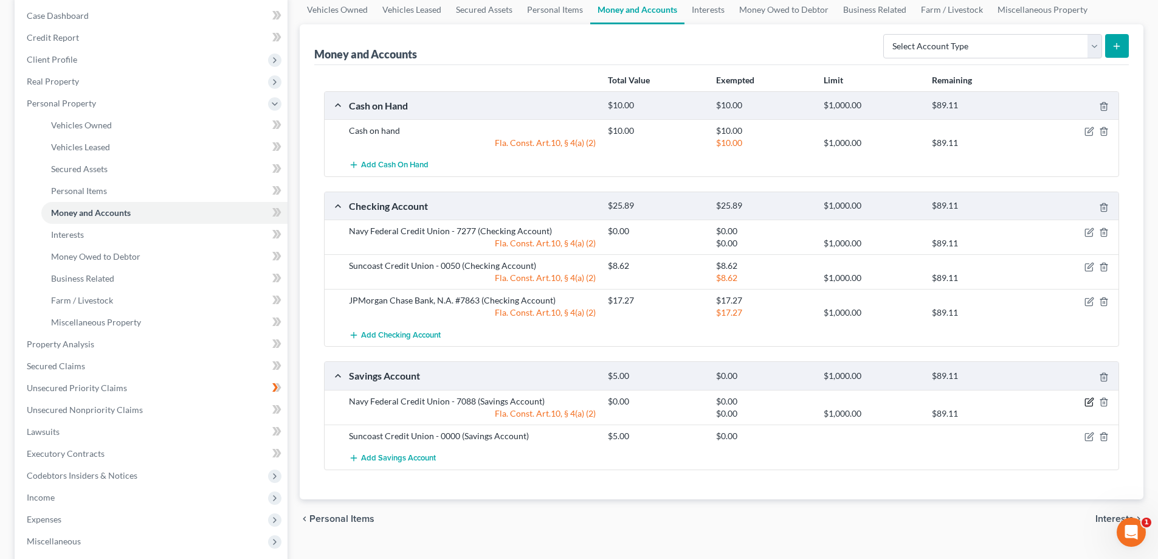
click at [1084, 401] on icon "button" at bounding box center [1089, 402] width 10 height 10
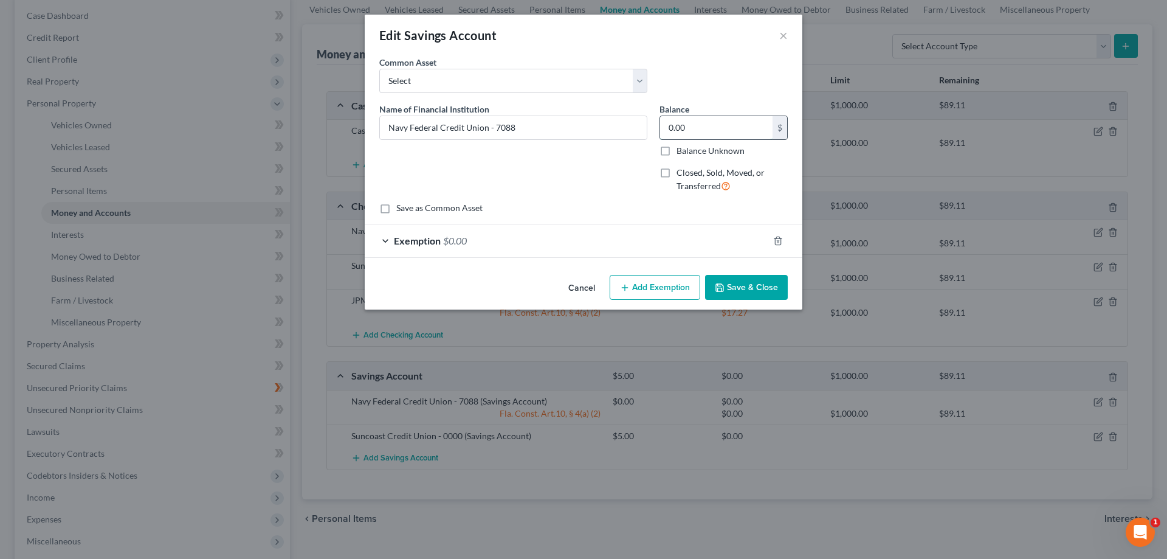
click at [715, 134] on input "0.00" at bounding box center [716, 127] width 112 height 23
type input "23.33"
click at [572, 238] on div "Exemption $0.00" at bounding box center [567, 240] width 404 height 32
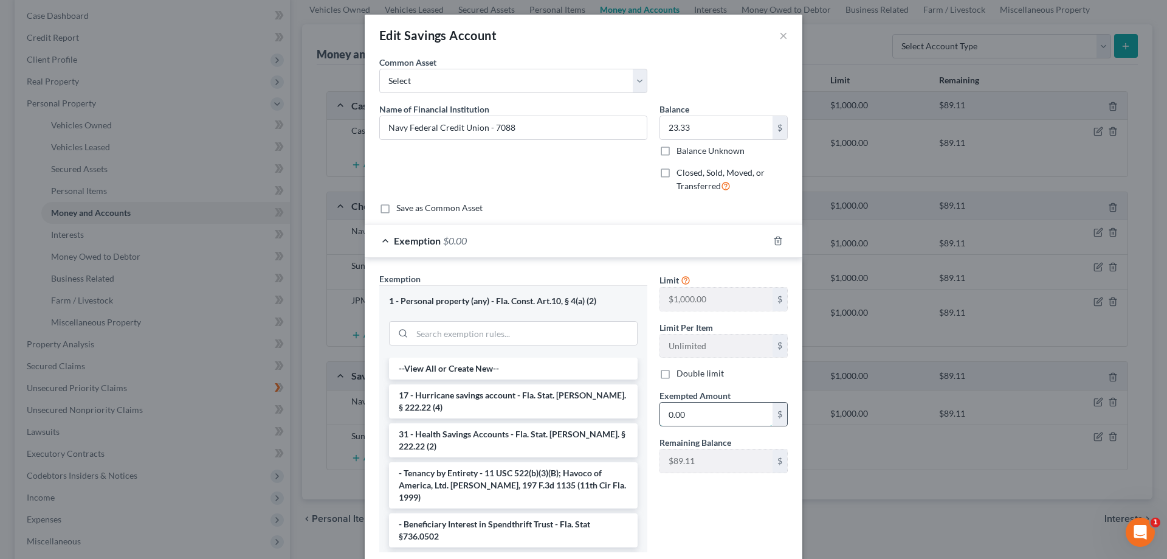
click at [681, 418] on input "0.00" at bounding box center [716, 413] width 112 height 23
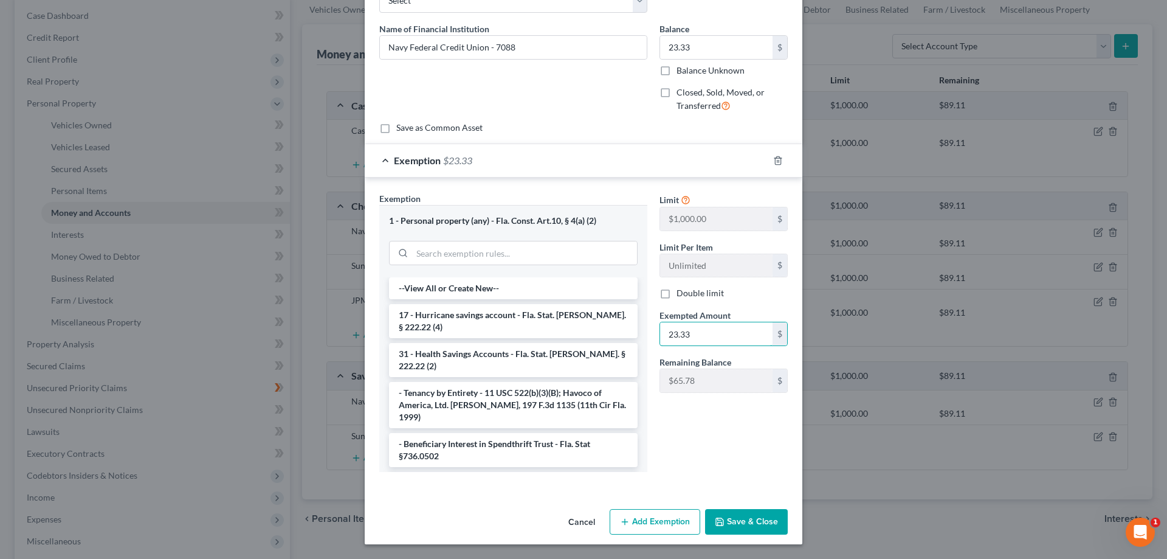
type input "23.33"
click at [729, 526] on button "Save & Close" at bounding box center [746, 522] width 83 height 26
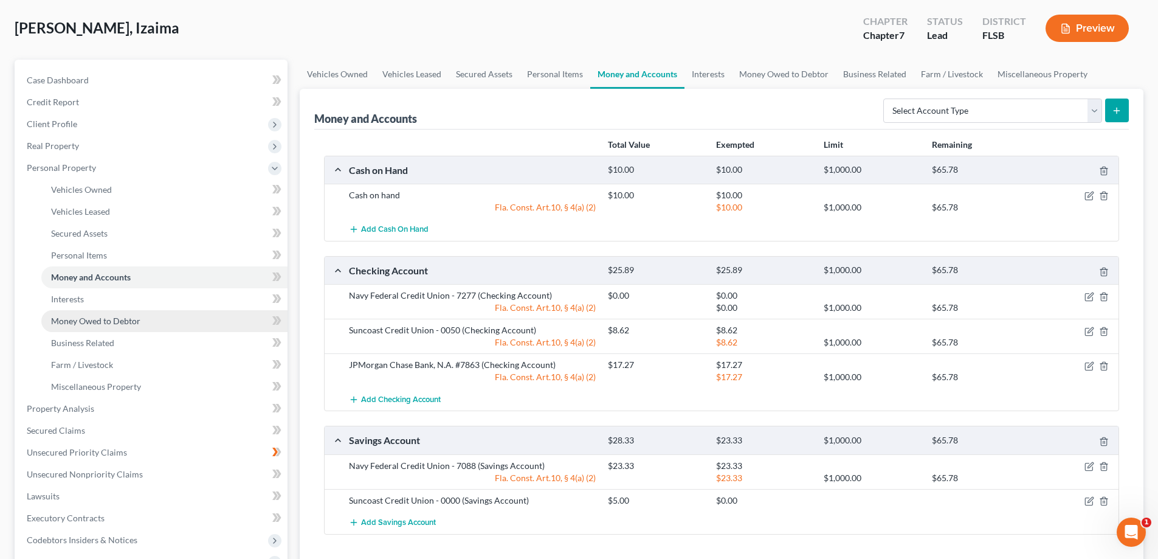
scroll to position [0, 0]
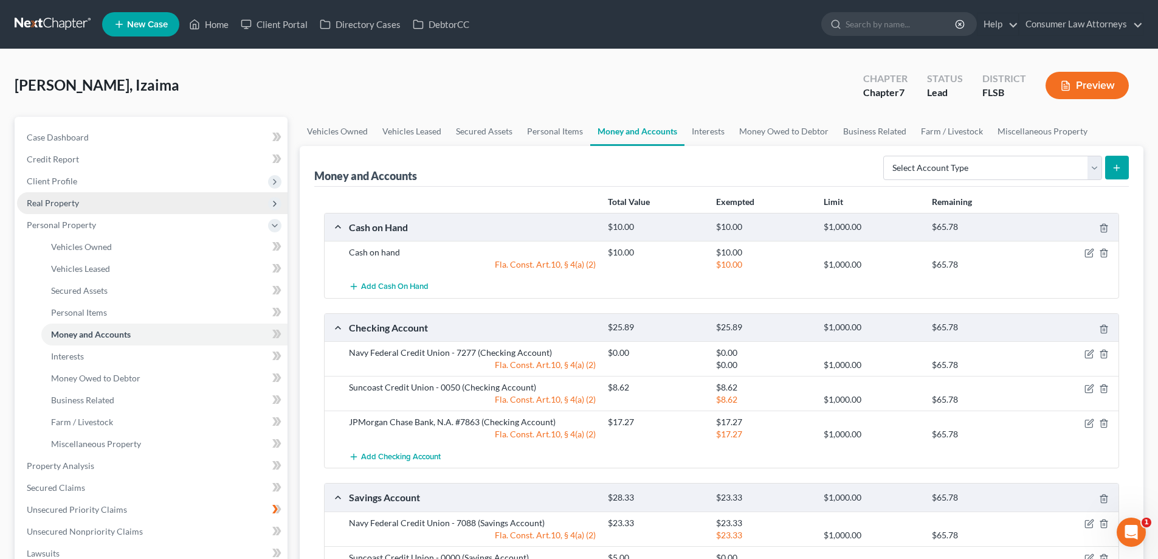
click at [66, 199] on span "Real Property" at bounding box center [53, 203] width 52 height 10
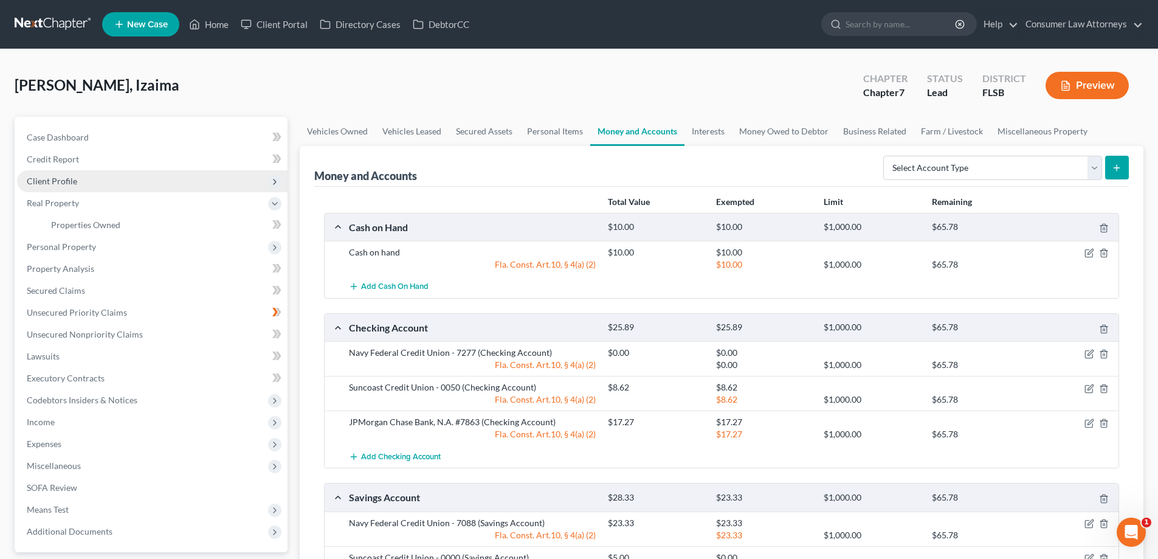
click at [66, 183] on span "Client Profile" at bounding box center [52, 181] width 50 height 10
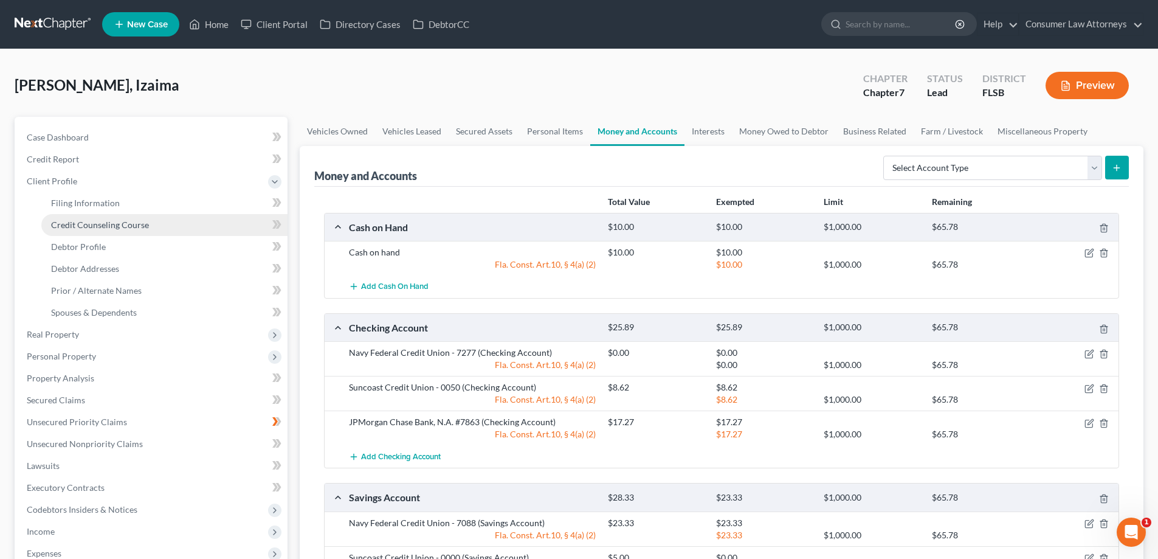
click at [117, 223] on span "Credit Counseling Course" at bounding box center [100, 224] width 98 height 10
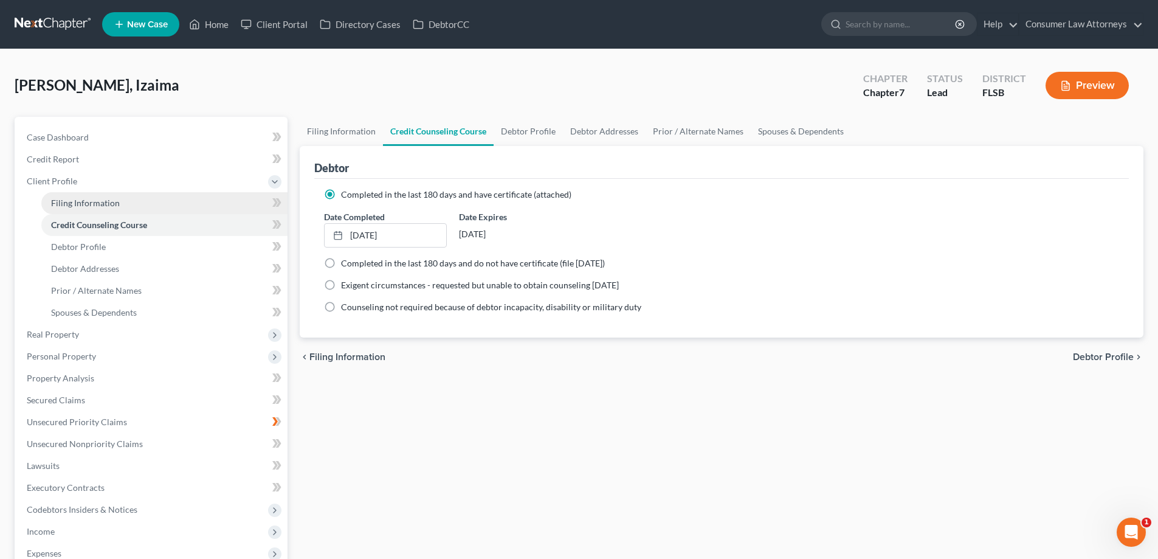
click at [103, 205] on span "Filing Information" at bounding box center [85, 203] width 69 height 10
select select "1"
select select "0"
select select "17"
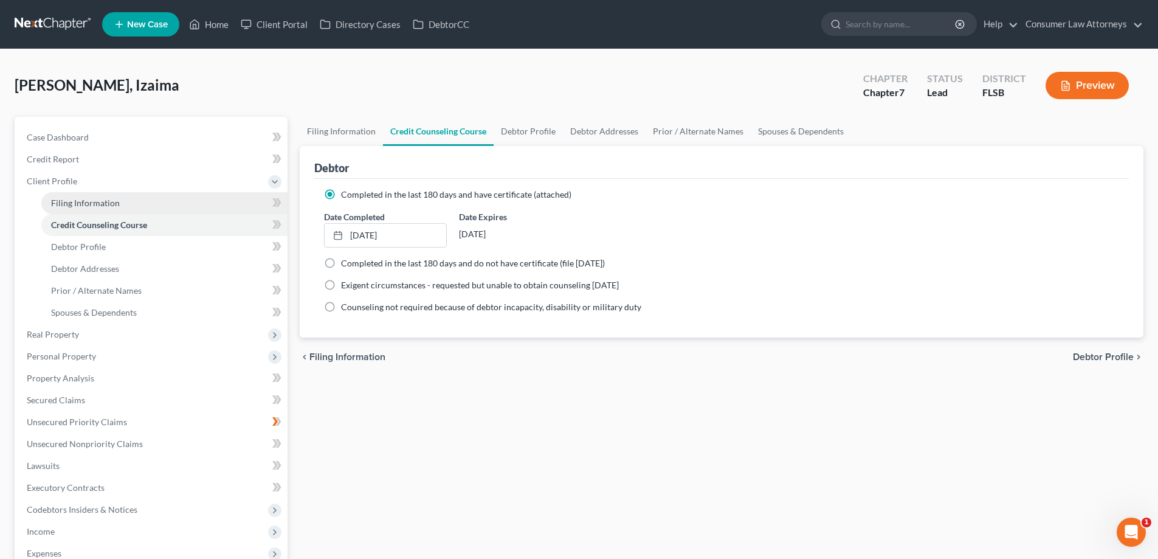
select select "1"
select select "9"
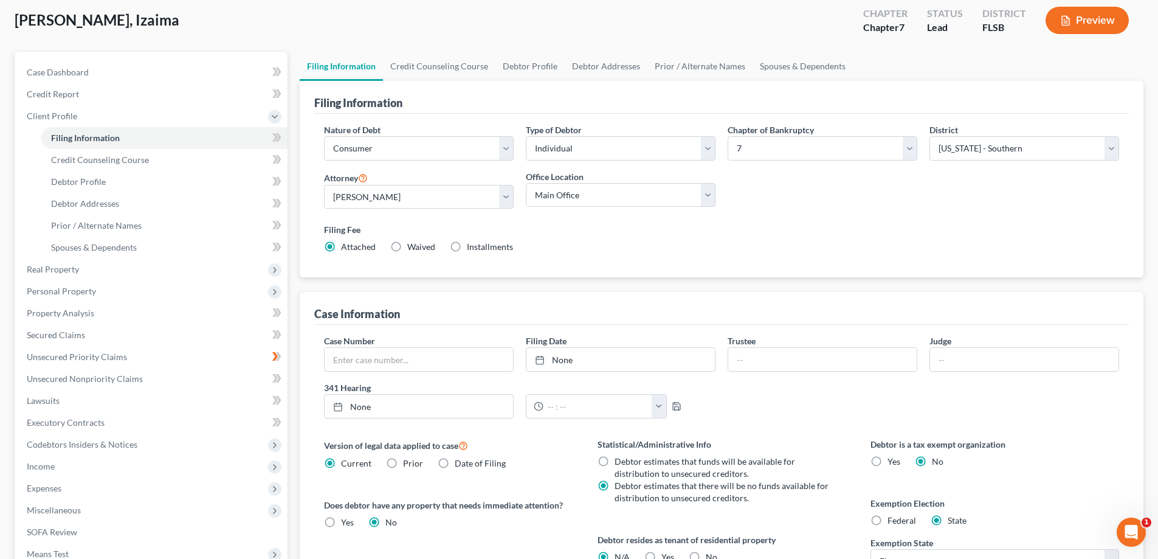
scroll to position [60, 0]
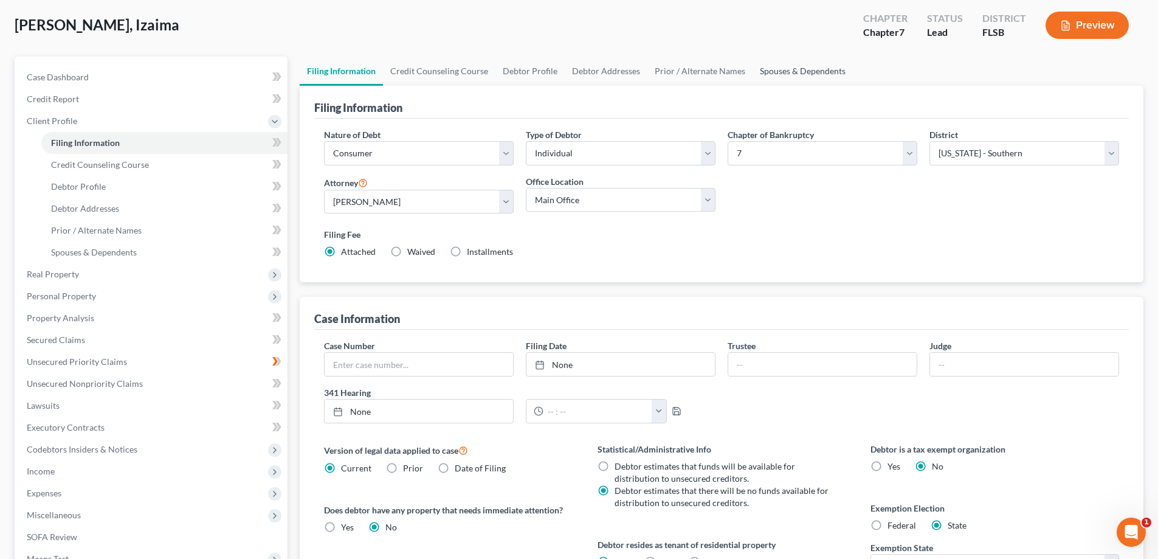
click at [783, 69] on link "Spouses & Dependents" at bounding box center [802, 71] width 100 height 29
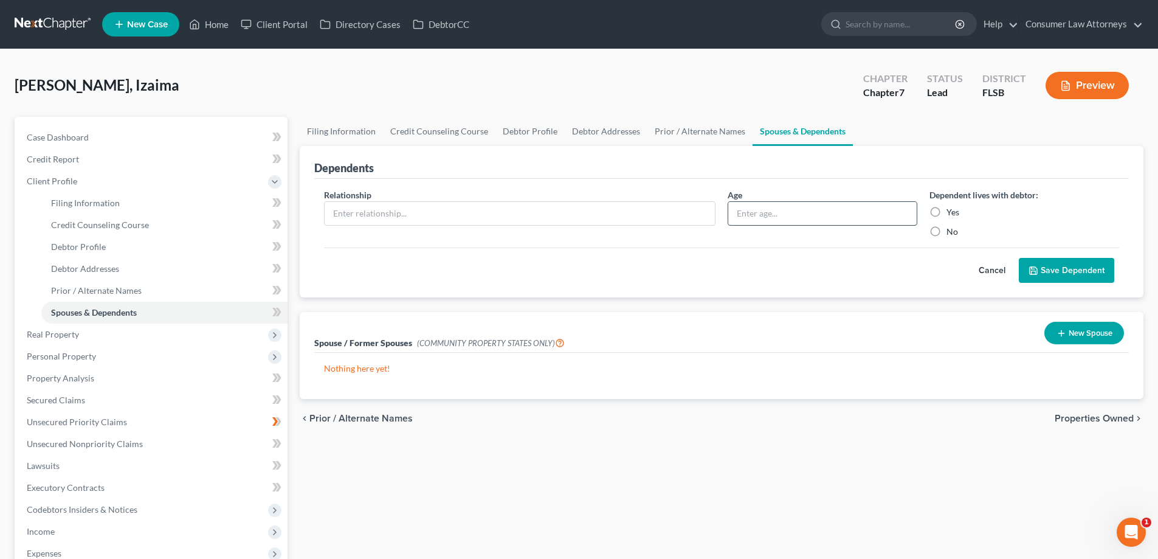
click at [796, 218] on input "text" at bounding box center [822, 213] width 188 height 23
type input "9"
click at [654, 218] on input "text" at bounding box center [520, 213] width 390 height 23
type input "Son"
click at [946, 210] on label "Yes" at bounding box center [952, 212] width 13 height 12
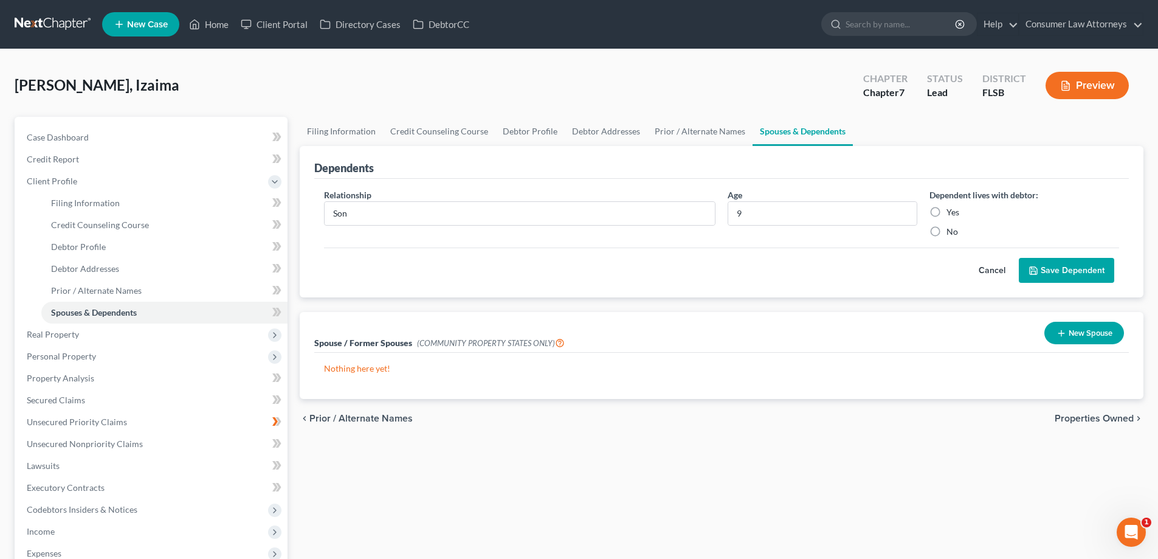
click at [951, 210] on input "Yes" at bounding box center [955, 210] width 8 height 8
radio input "true"
click at [1076, 270] on button "Save Dependent" at bounding box center [1066, 271] width 95 height 26
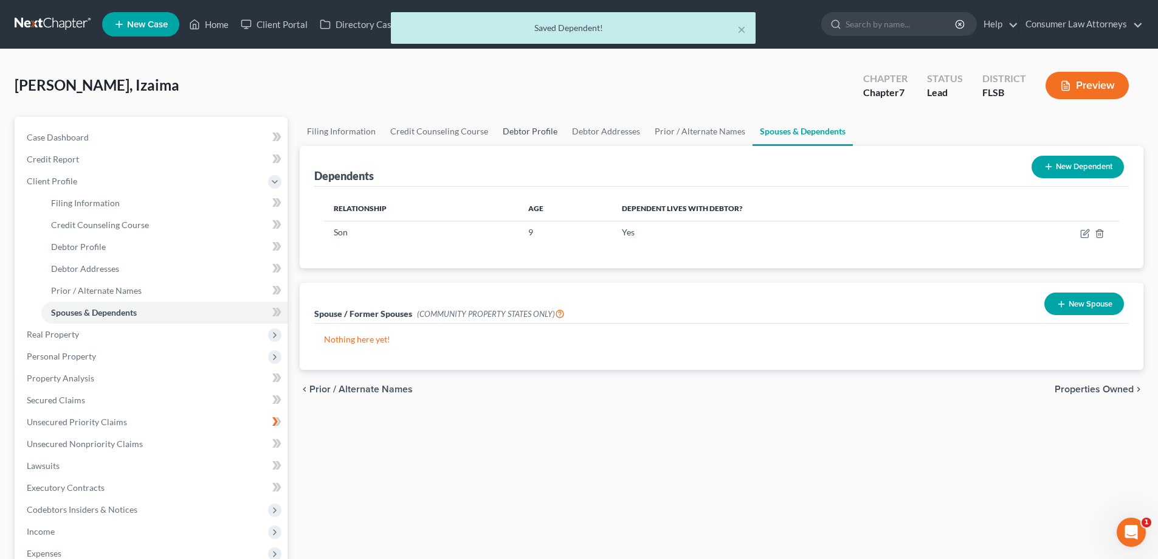
drag, startPoint x: 492, startPoint y: 134, endPoint x: 529, endPoint y: 131, distance: 36.5
click at [495, 134] on link "Debtor Profile" at bounding box center [529, 131] width 69 height 29
select select "0"
select select "2"
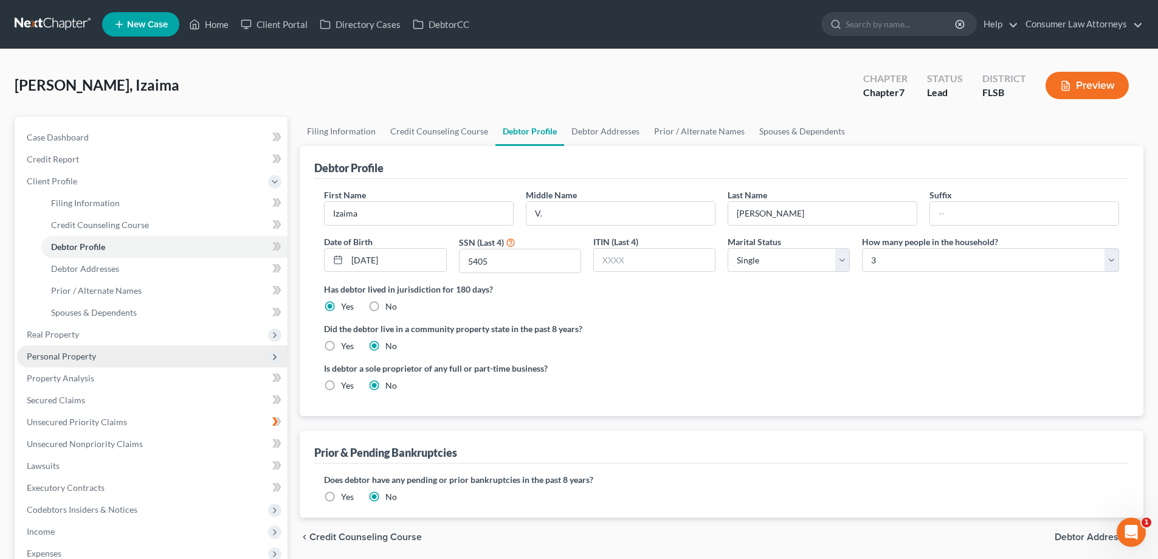
scroll to position [182, 0]
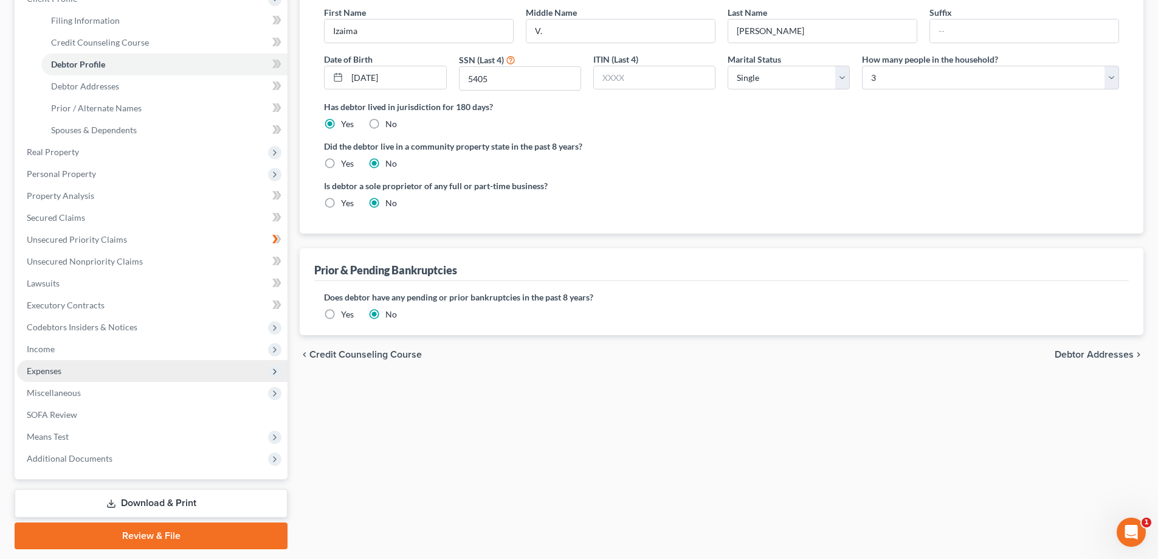
click at [41, 373] on span "Expenses" at bounding box center [44, 370] width 35 height 10
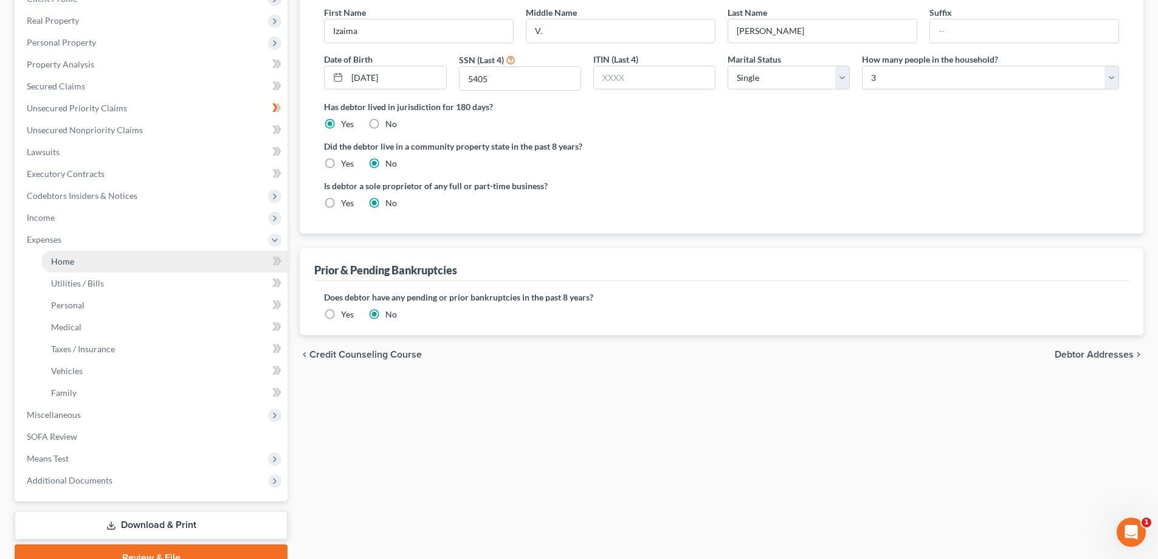
click at [61, 258] on span "Home" at bounding box center [62, 261] width 23 height 10
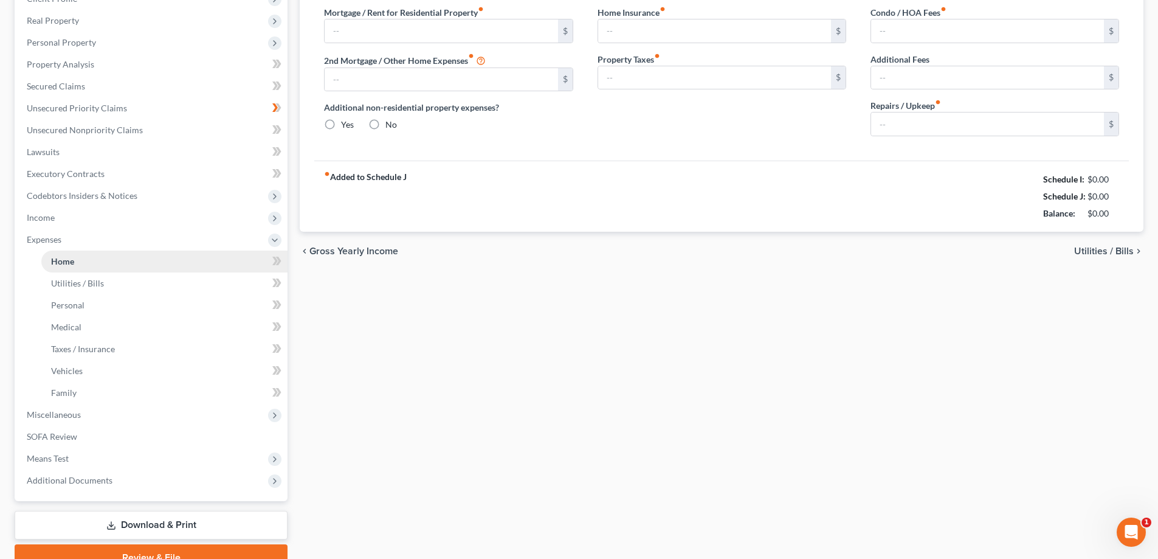
type input "1,000.00"
type input "0.00"
radio input "true"
type input "0.00"
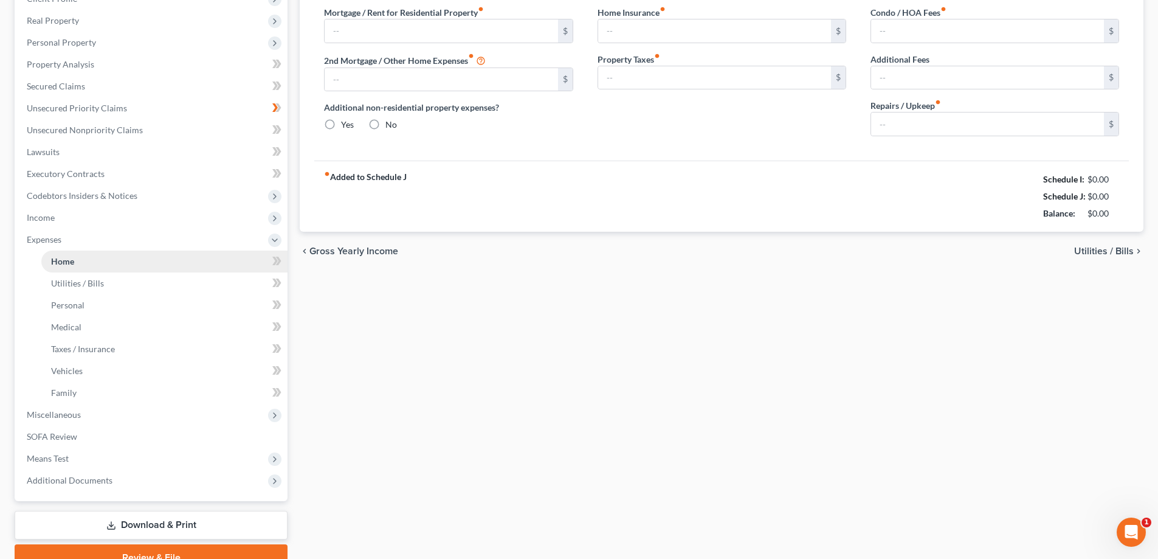
type input "0.00"
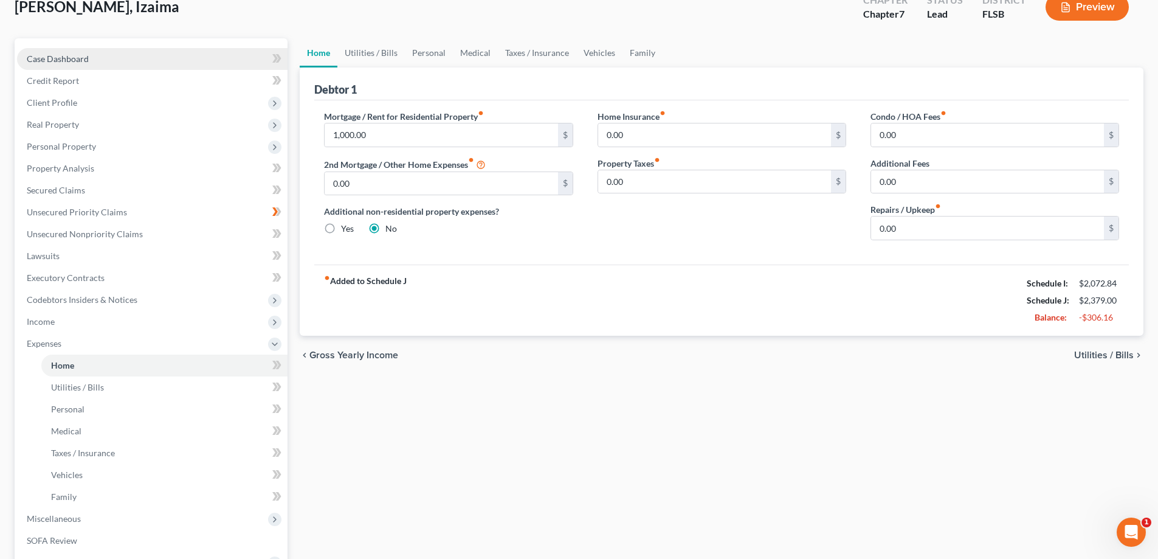
scroll to position [182, 0]
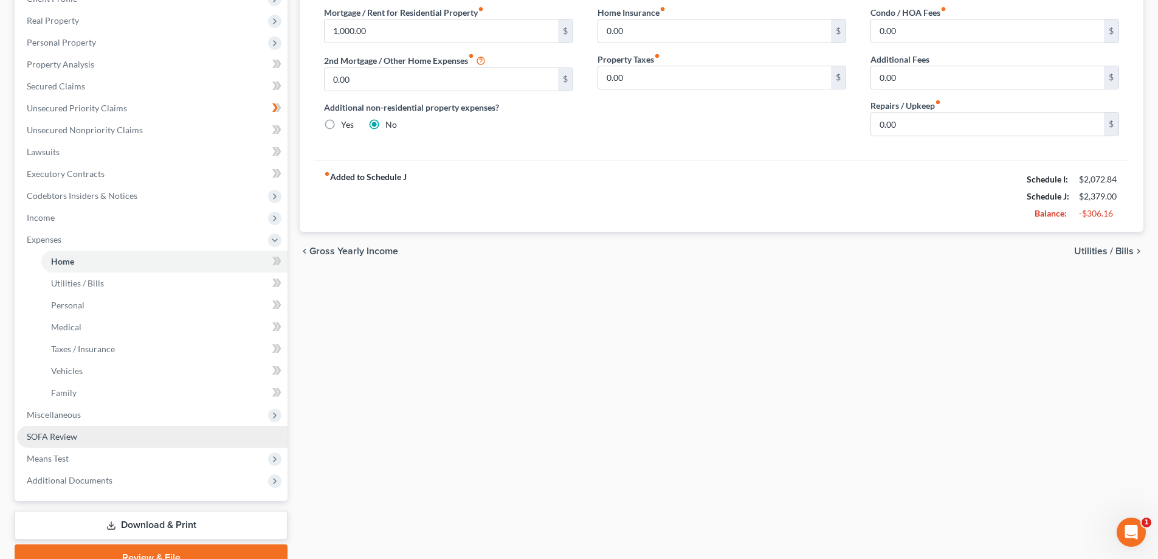
click at [61, 438] on span "SOFA Review" at bounding box center [52, 436] width 50 height 10
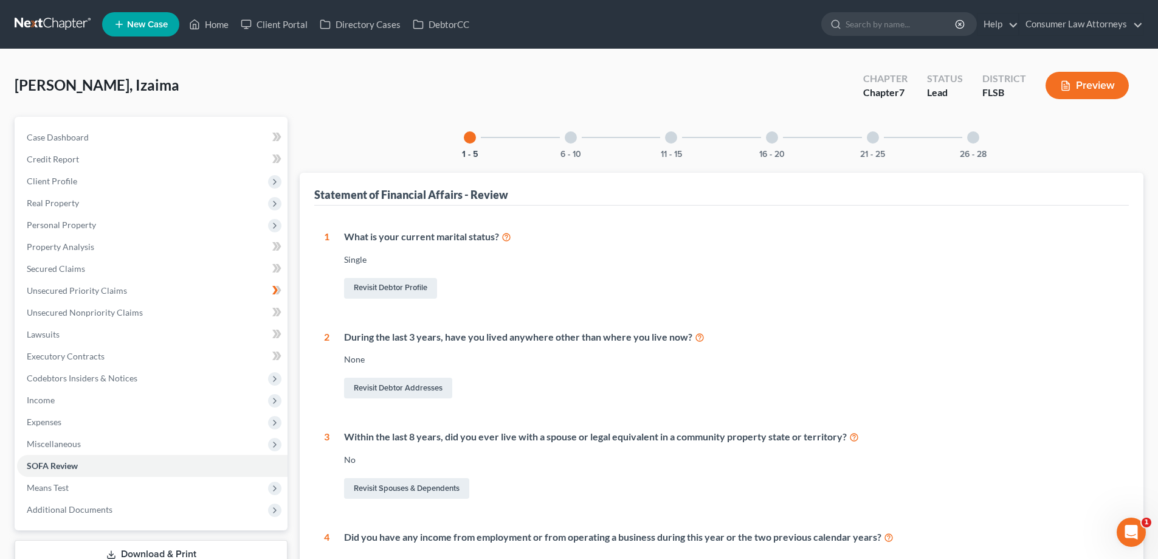
scroll to position [356, 0]
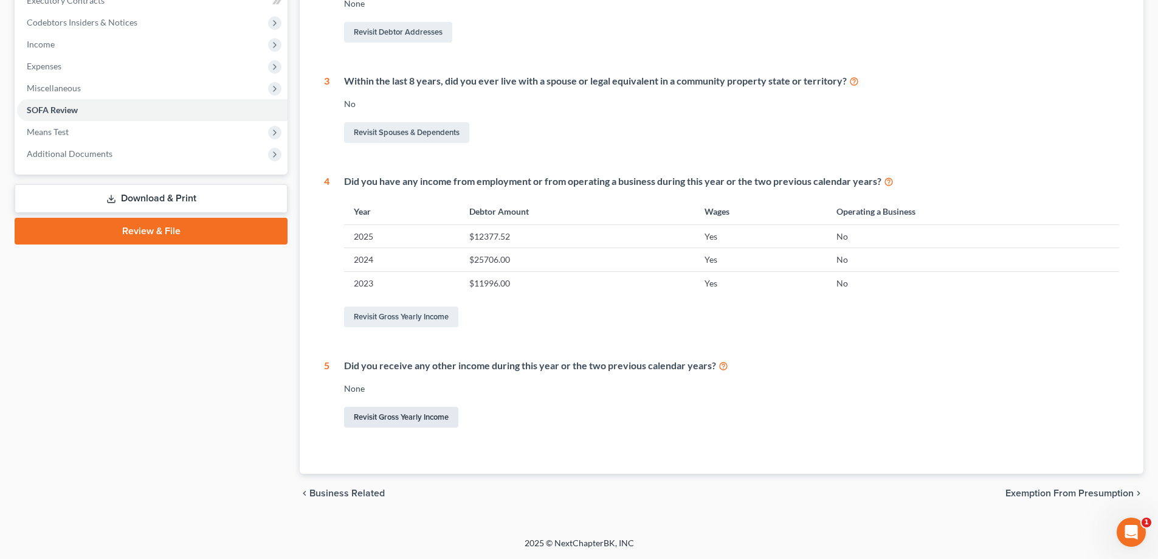
click at [420, 416] on link "Revisit Gross Yearly Income" at bounding box center [401, 417] width 114 height 21
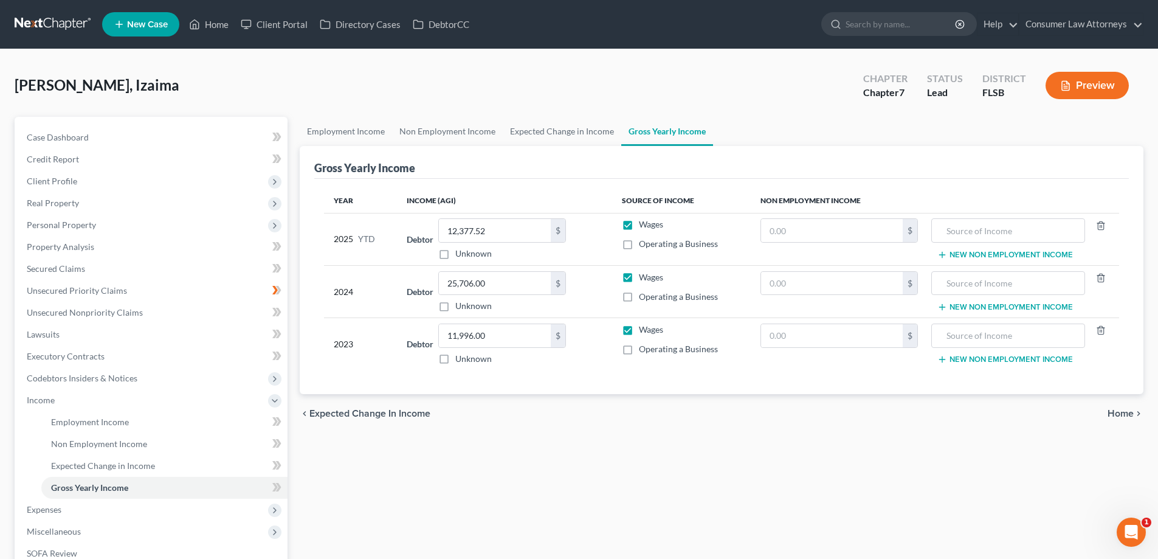
click at [294, 243] on div "Employment Income Non Employment Income Expected Change in Income Gross Yearly …" at bounding box center [722, 402] width 856 height 571
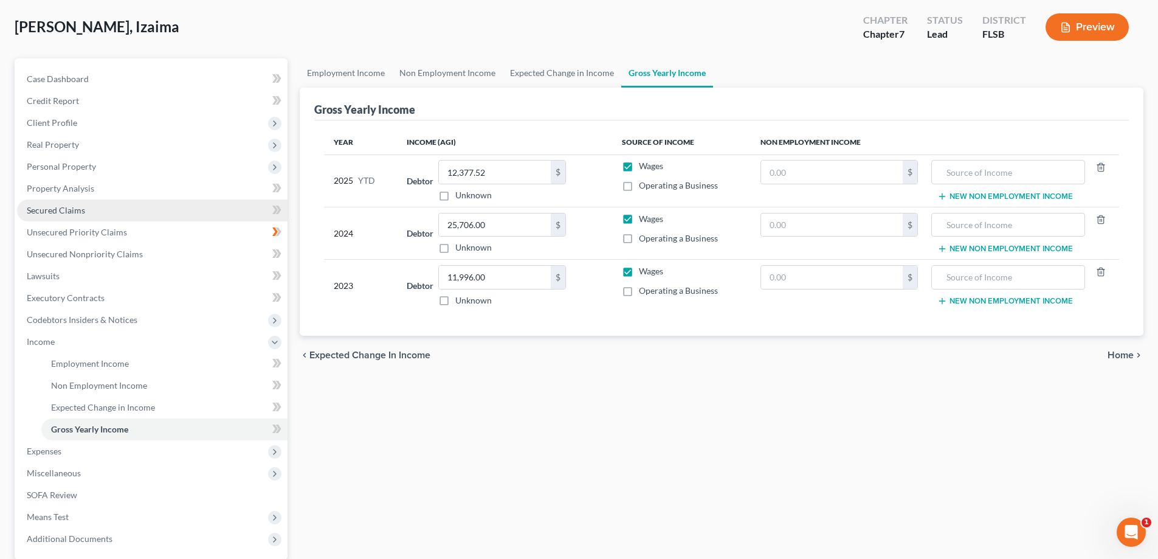
scroll to position [53, 0]
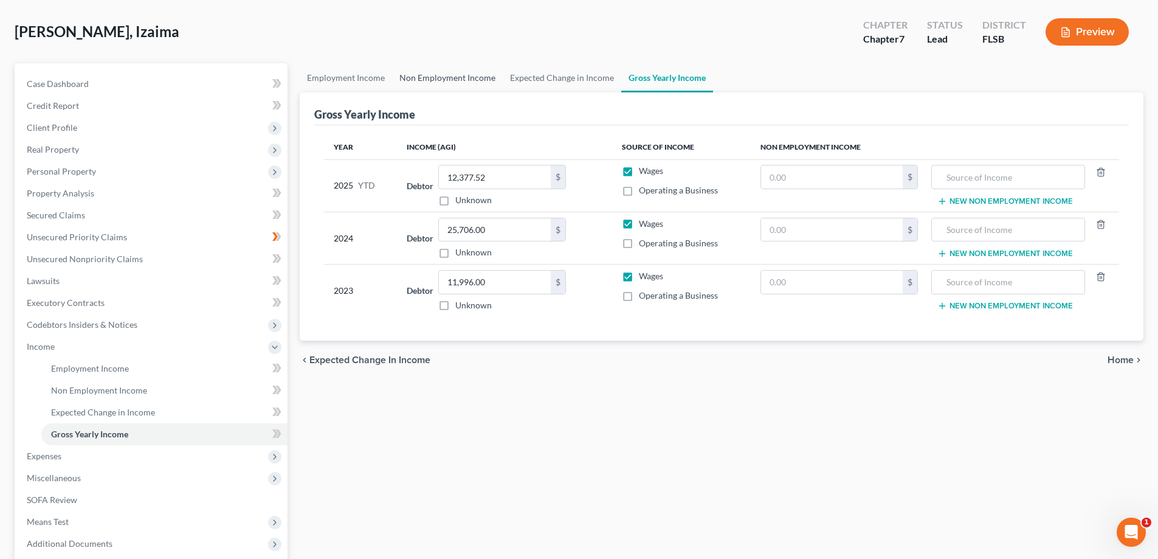
click at [449, 81] on link "Non Employment Income" at bounding box center [447, 77] width 111 height 29
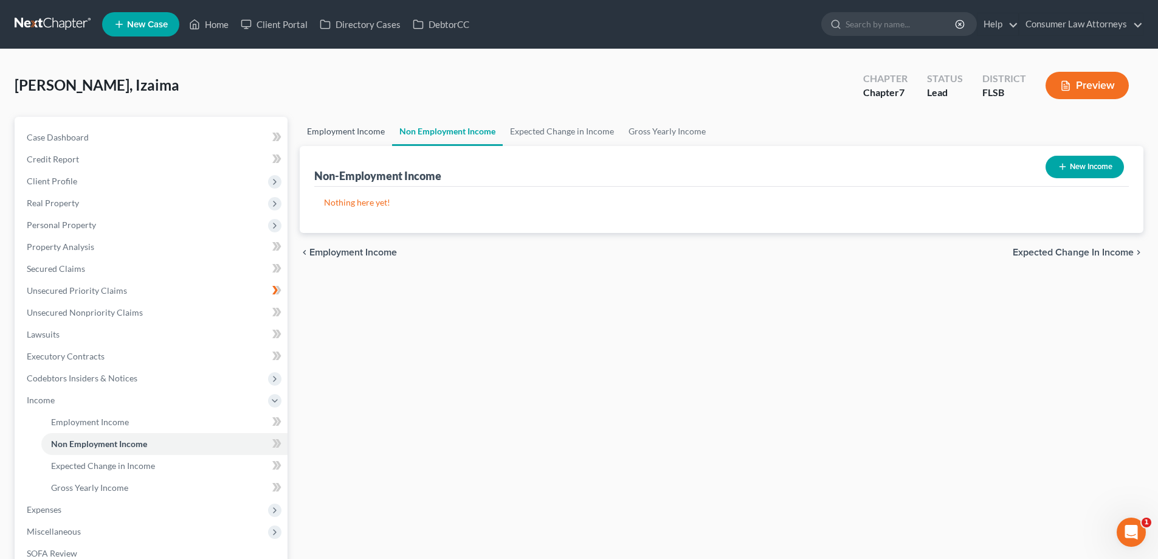
click at [352, 133] on link "Employment Income" at bounding box center [346, 131] width 92 height 29
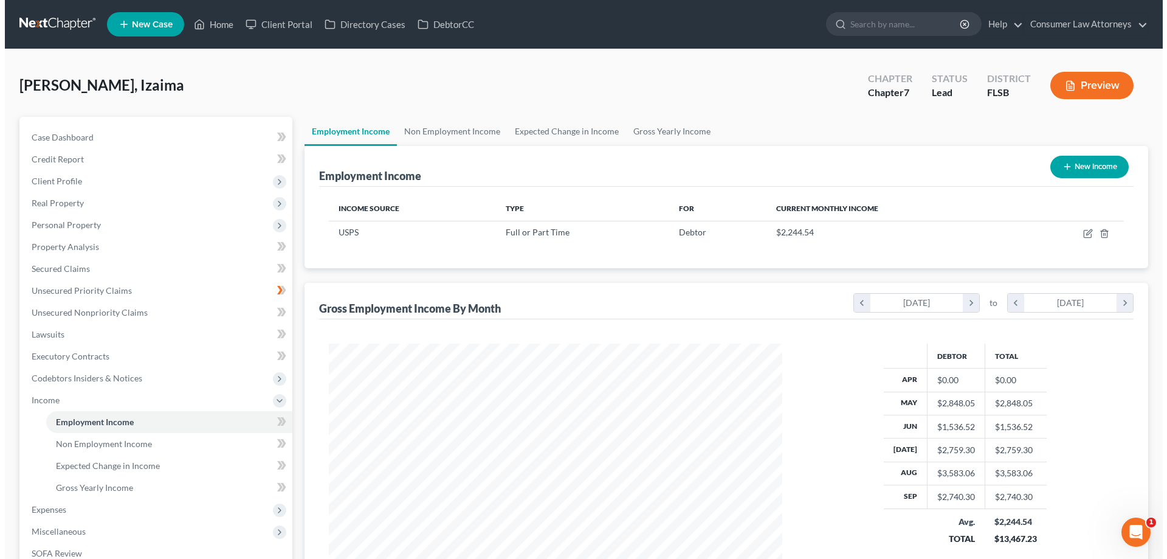
scroll to position [227, 478]
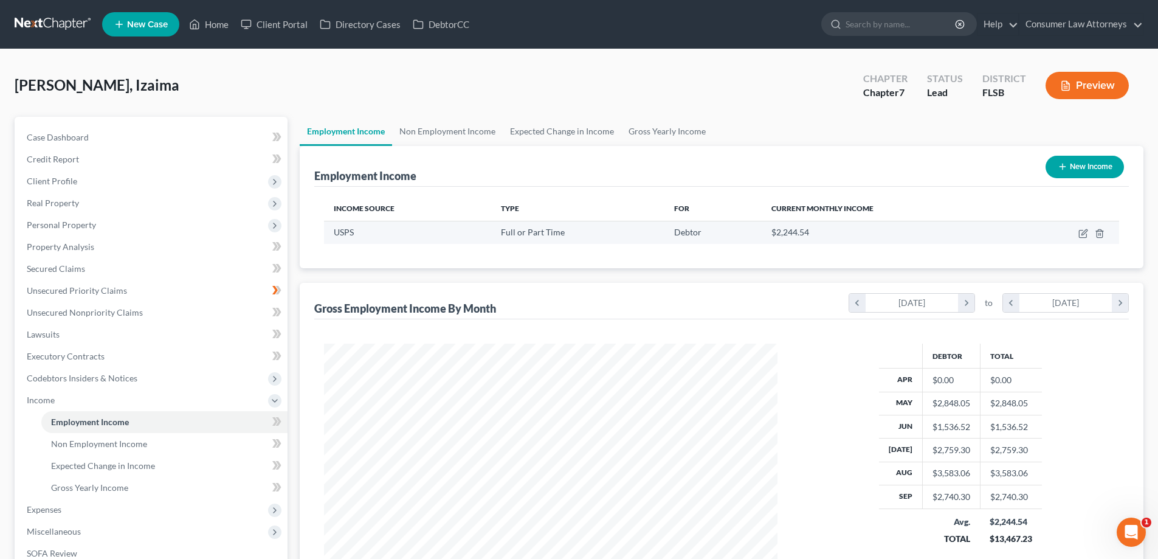
click at [1077, 235] on td at bounding box center [1066, 232] width 105 height 23
click at [1079, 234] on icon "button" at bounding box center [1082, 233] width 7 height 7
select select "0"
select select "9"
select select "2"
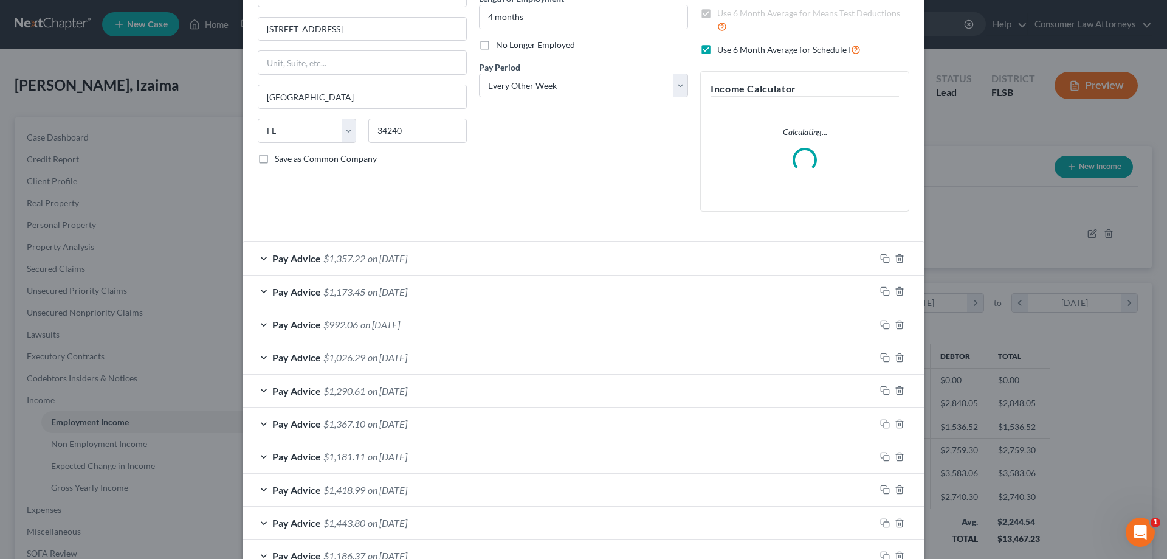
scroll to position [213, 0]
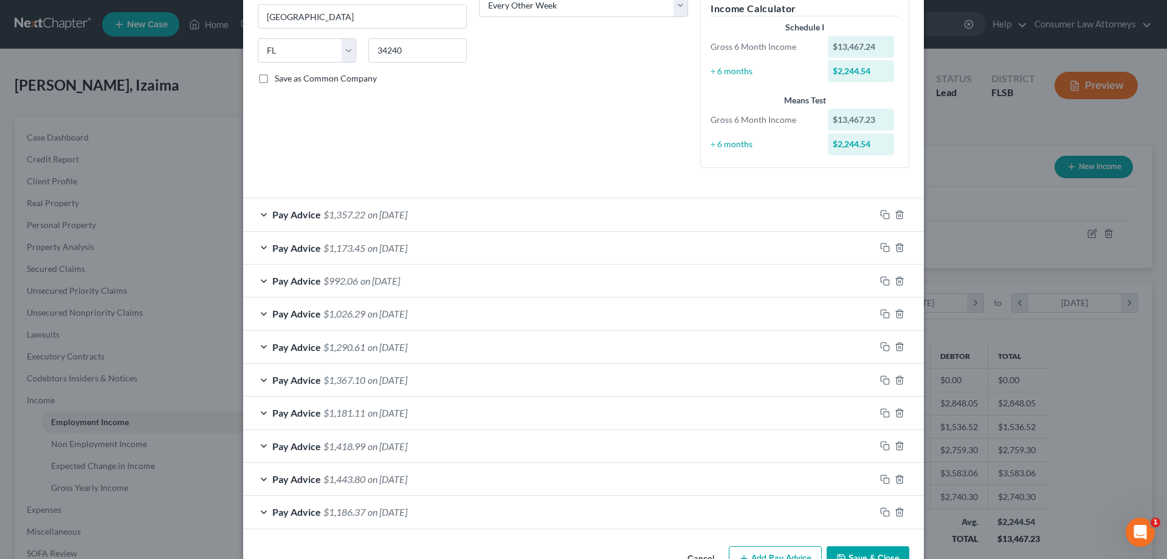
click at [858, 517] on div "Pay Advice $1,186.37 on [DATE]" at bounding box center [559, 511] width 632 height 32
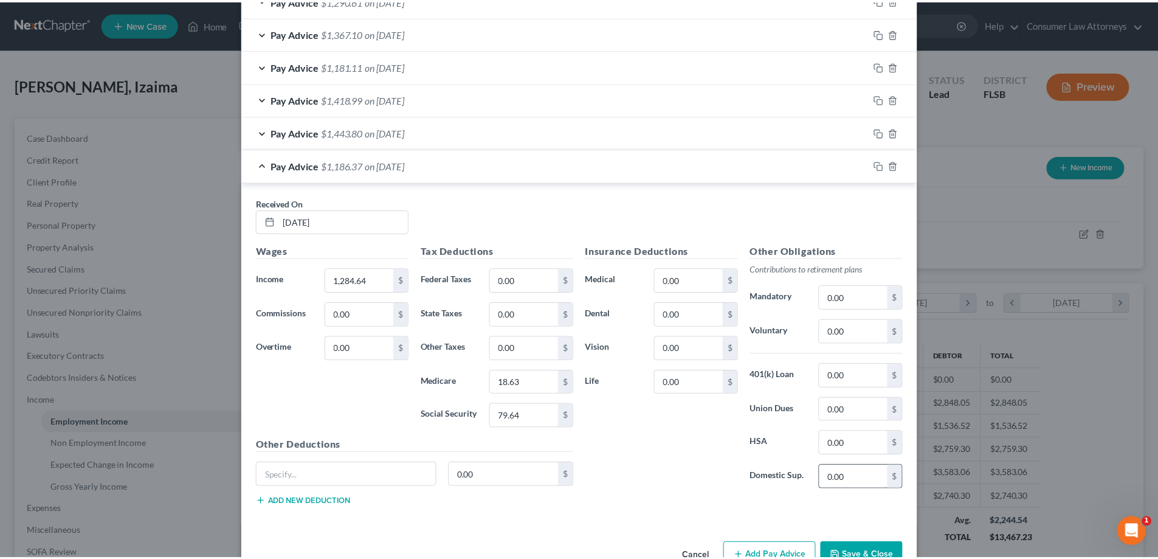
scroll to position [593, 0]
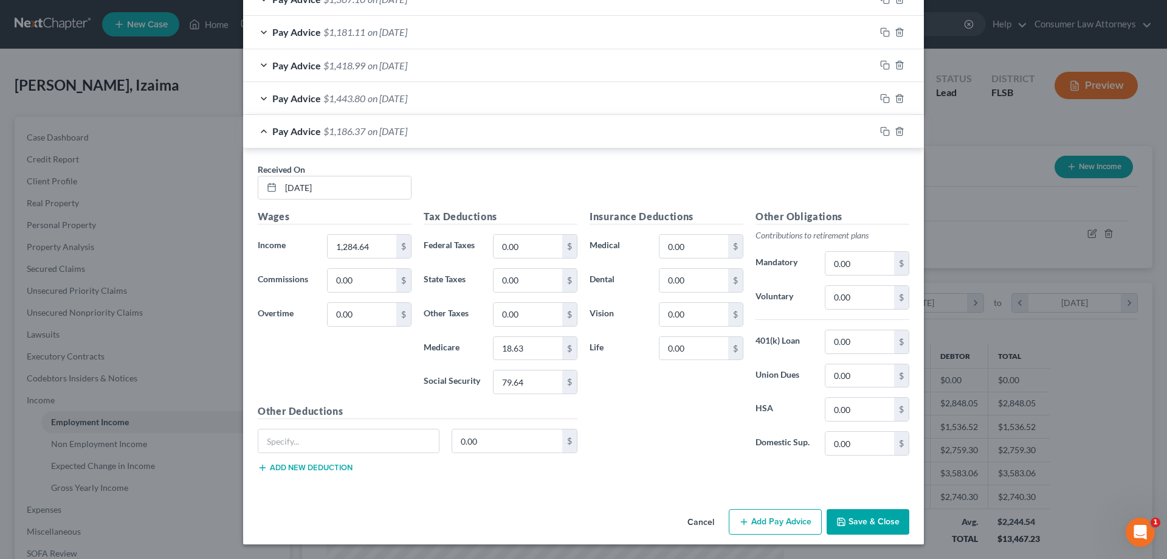
click at [865, 526] on button "Save & Close" at bounding box center [868, 522] width 83 height 26
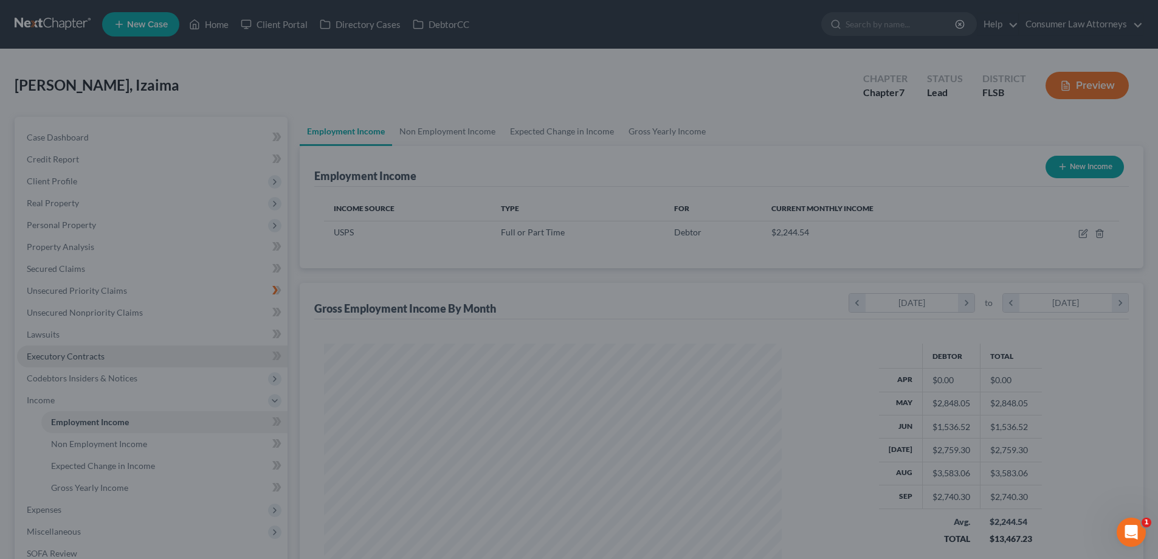
scroll to position [607555, 607304]
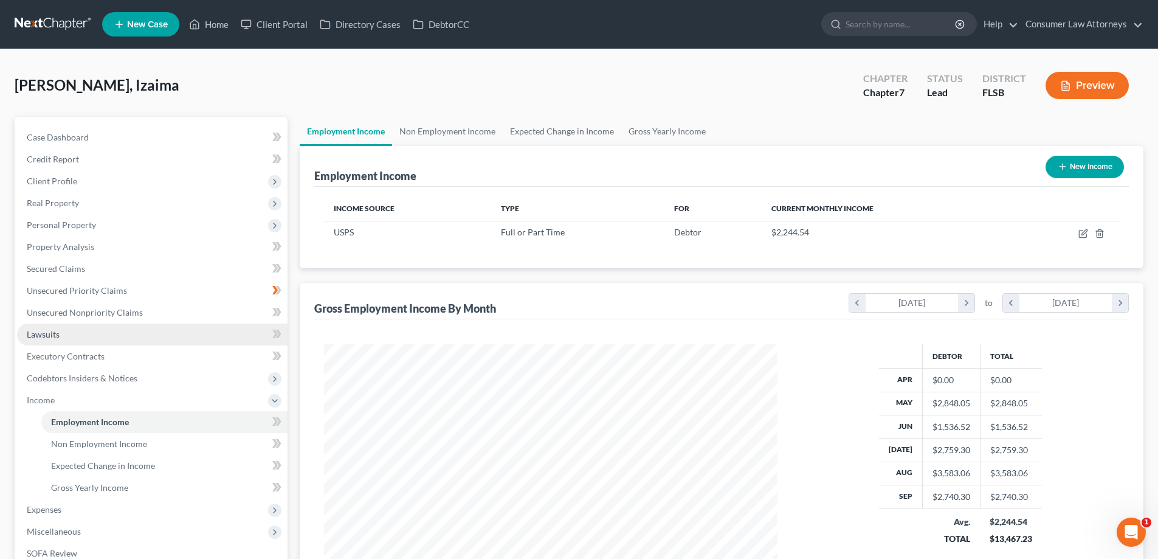
click at [38, 337] on span "Lawsuits" at bounding box center [43, 334] width 33 height 10
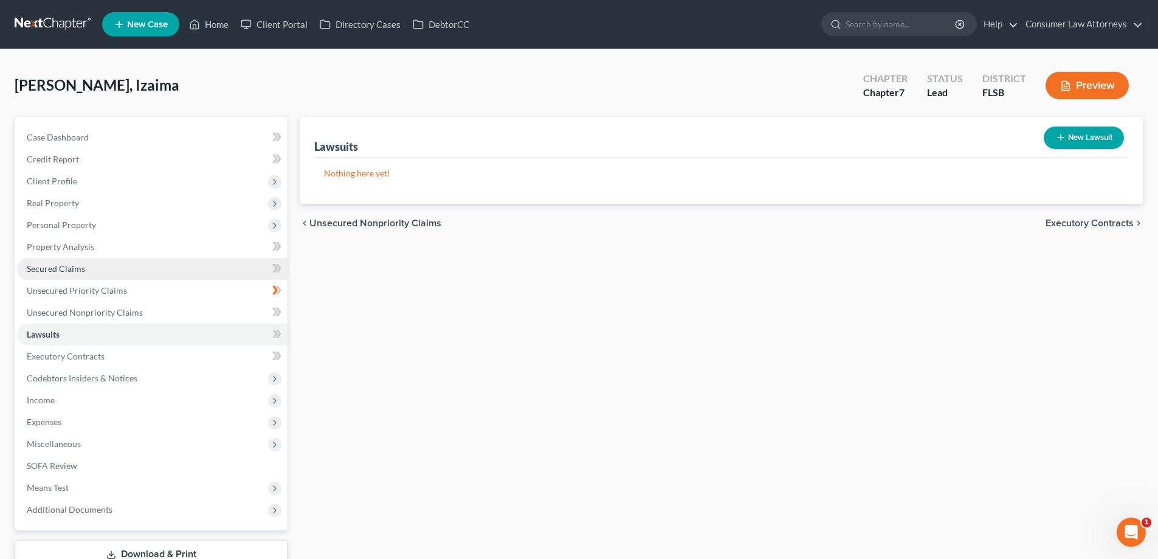
click at [44, 270] on span "Secured Claims" at bounding box center [56, 268] width 58 height 10
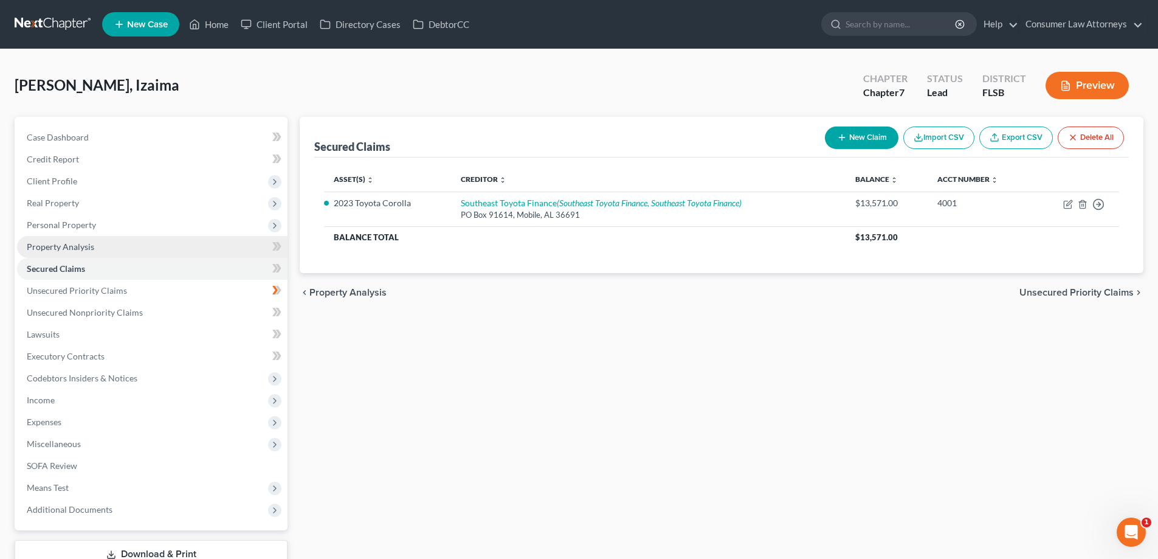
click at [60, 249] on span "Property Analysis" at bounding box center [60, 246] width 67 height 10
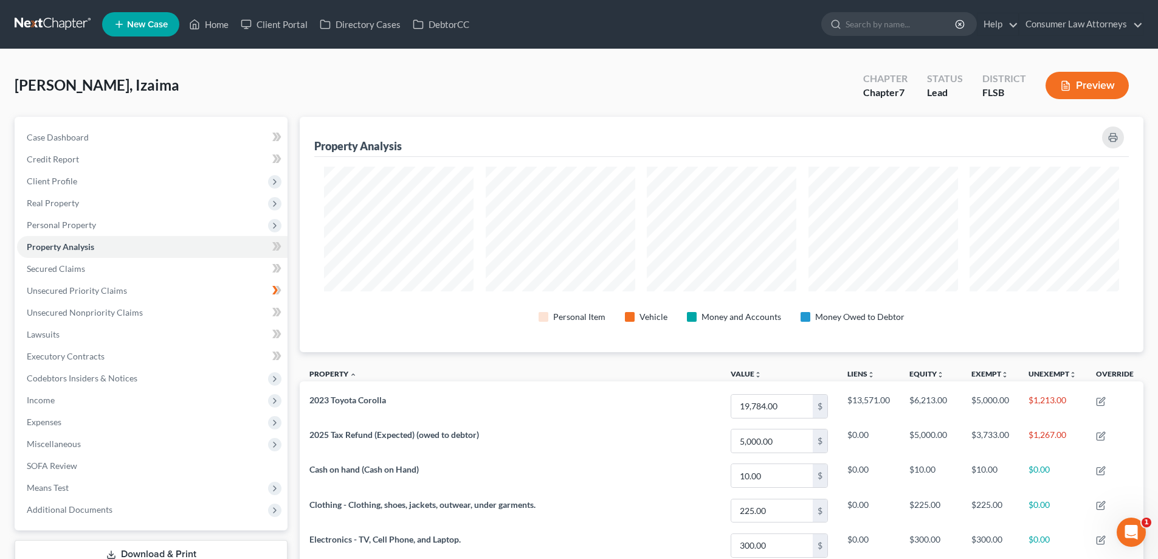
scroll to position [235, 844]
click at [294, 230] on div "Property Analysis Personal Item Vehicle Money and Accounts Money Owed to Debtor…" at bounding box center [722, 481] width 856 height 728
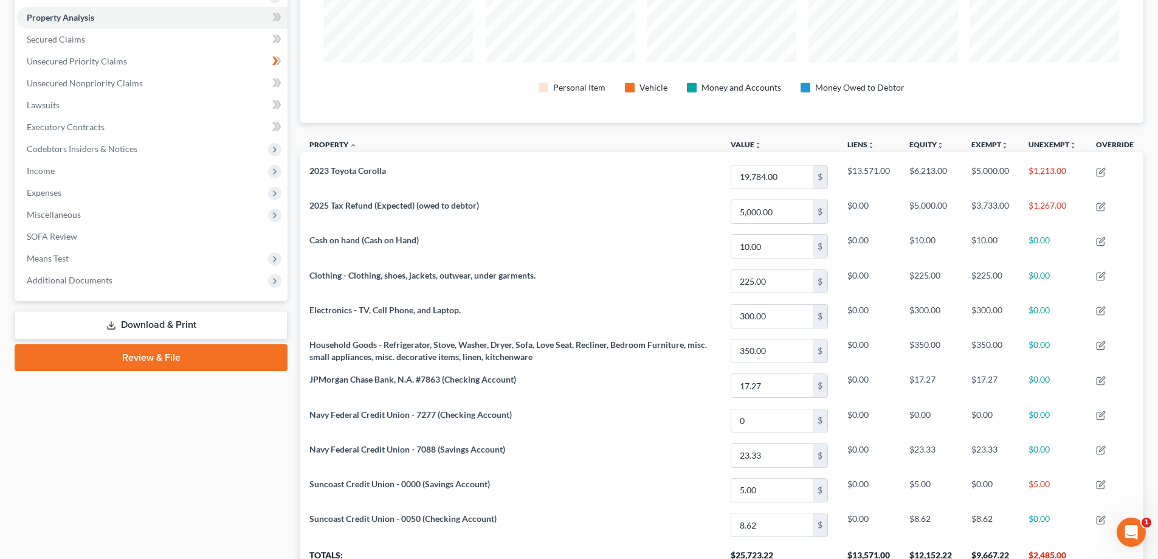
scroll to position [332, 0]
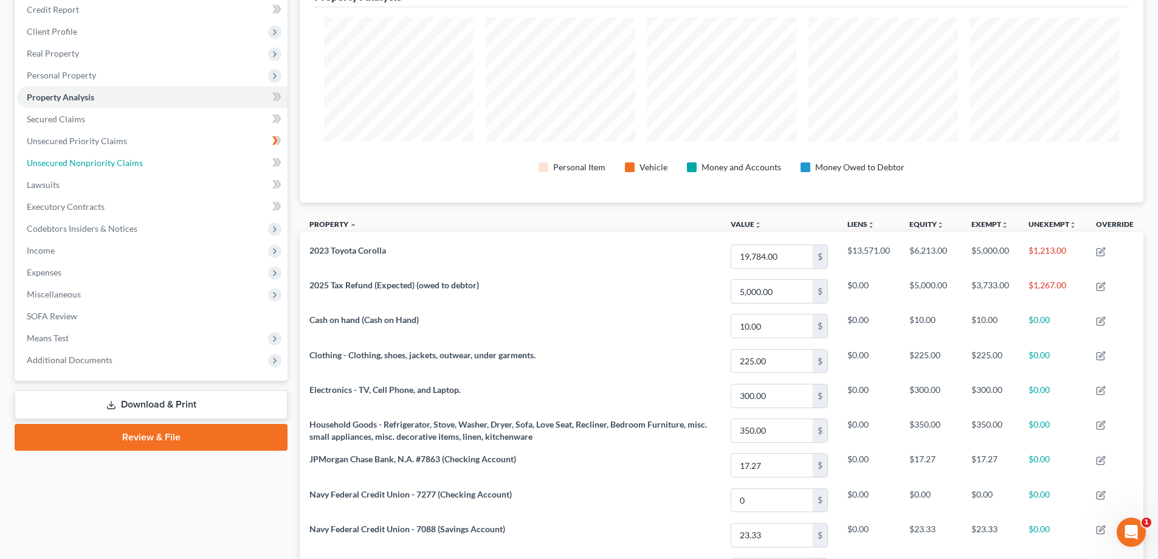
click at [124, 162] on span "Unsecured Nonpriority Claims" at bounding box center [85, 162] width 116 height 10
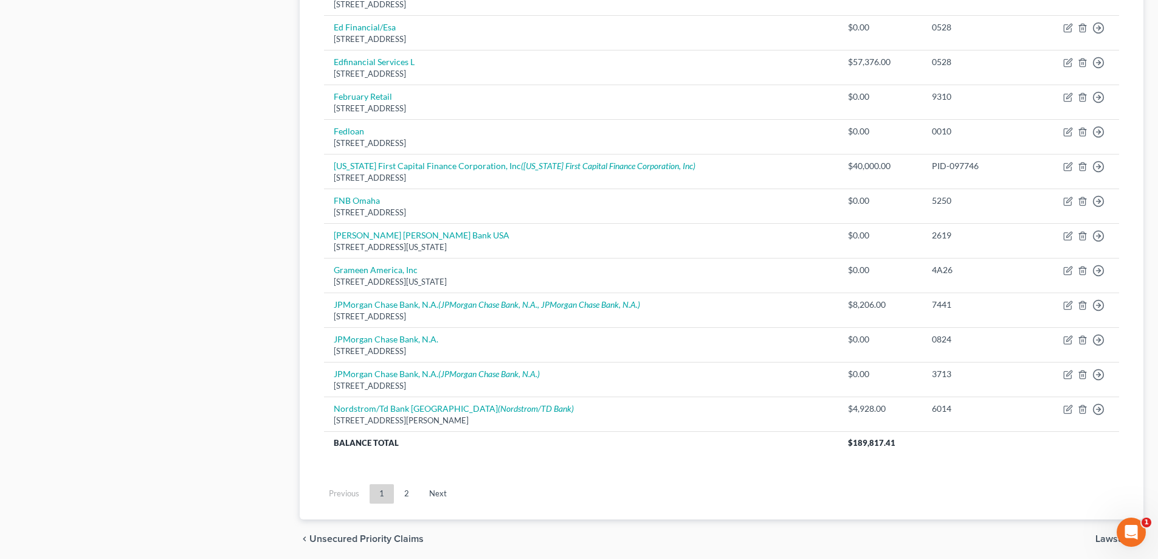
scroll to position [845, 0]
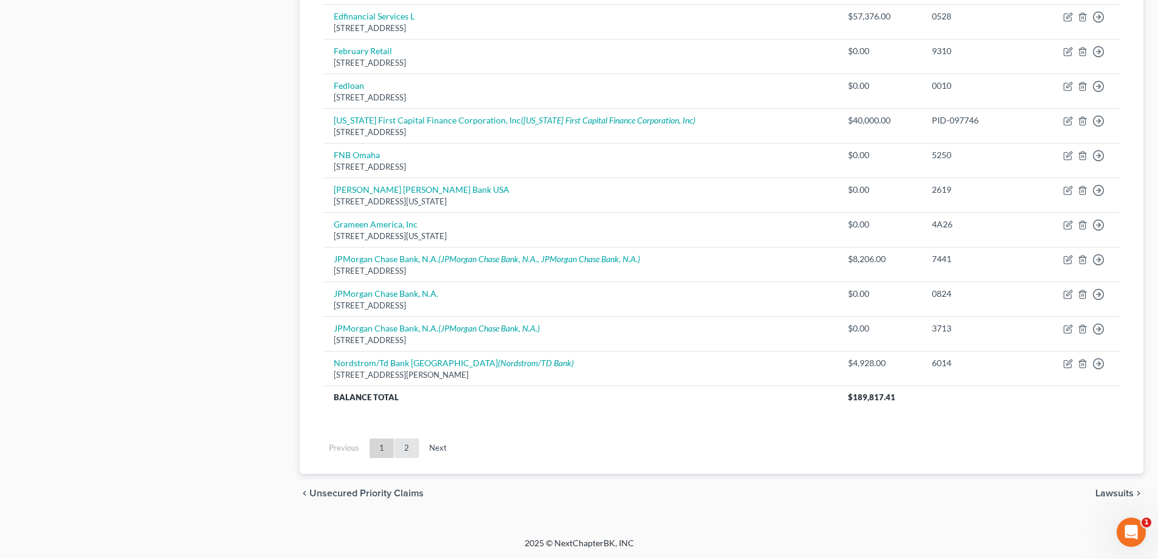
click at [407, 449] on link "2" at bounding box center [406, 447] width 24 height 19
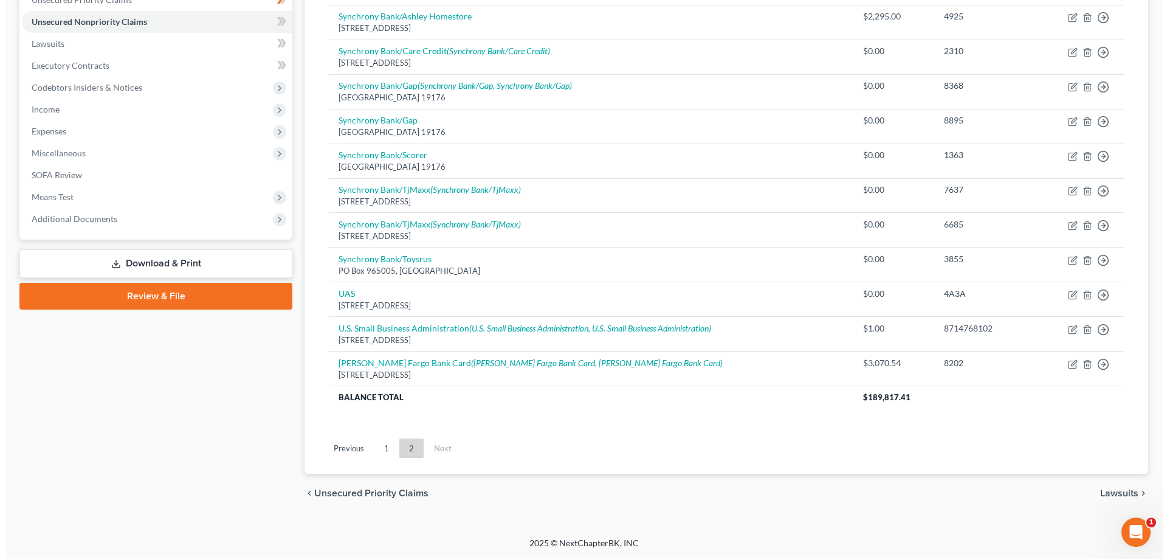
scroll to position [47, 0]
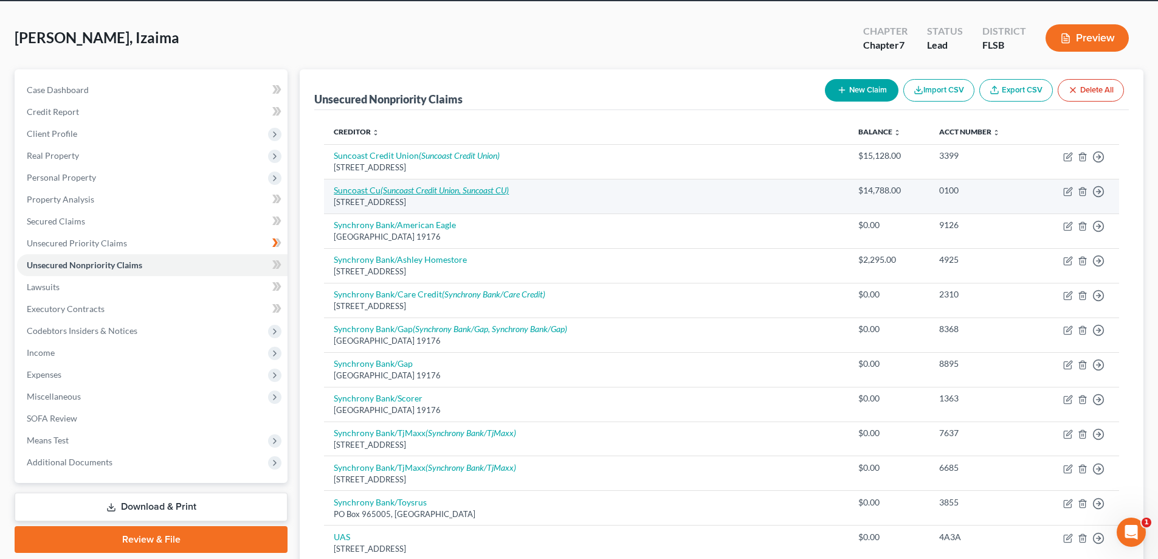
click at [484, 193] on icon "(Suncoast Credit Union, Suncoast CU)" at bounding box center [444, 190] width 128 height 10
select select "9"
select select "2"
select select "0"
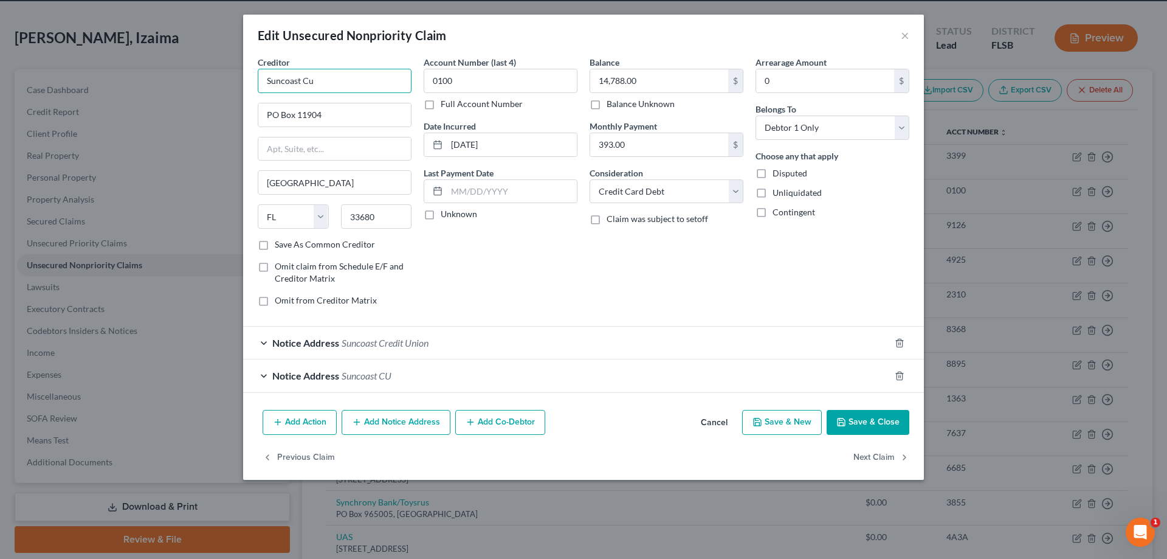
click at [374, 83] on input "Suncoast Cu" at bounding box center [335, 81] width 154 height 24
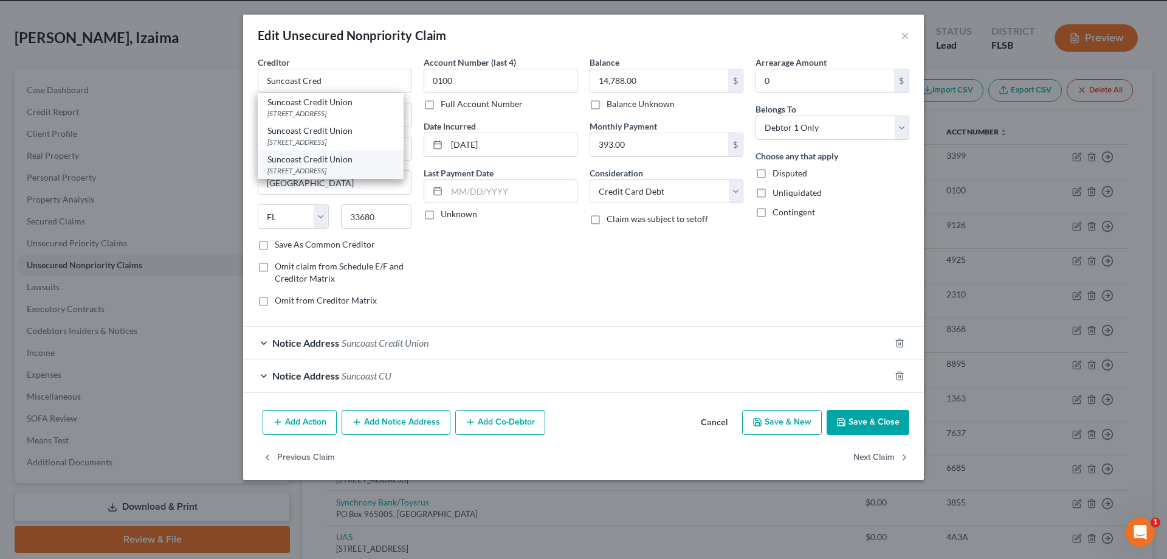
click at [335, 165] on div "Suncoast Credit Union" at bounding box center [330, 159] width 126 height 12
type input "Suncoast Credit Union"
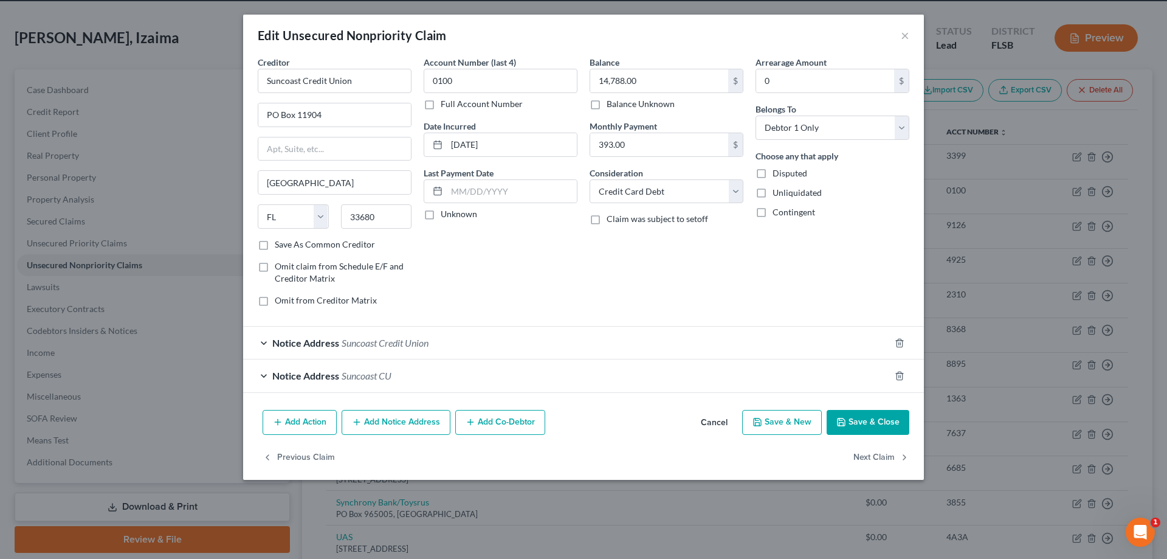
click at [382, 378] on span "Suncoast CU" at bounding box center [367, 376] width 50 height 12
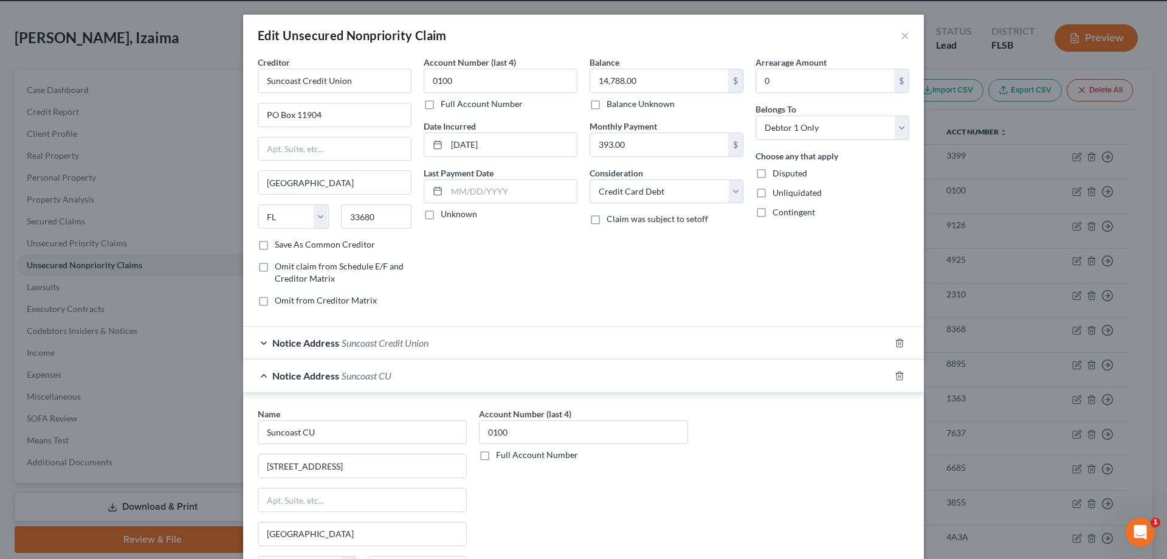
click at [422, 347] on span "Suncoast Credit Union" at bounding box center [385, 343] width 87 height 12
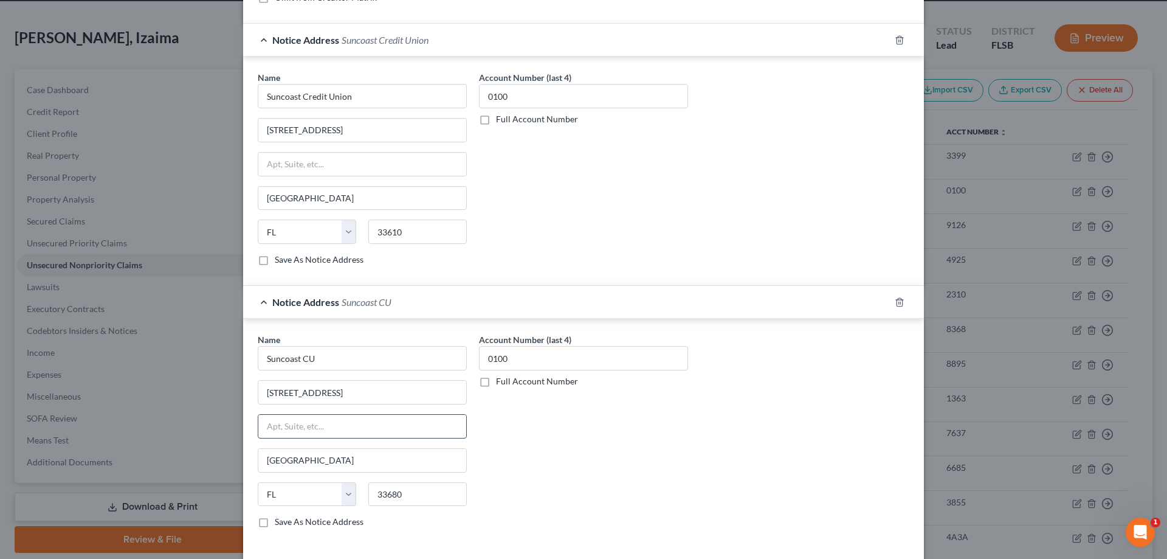
scroll to position [304, 0]
click at [342, 354] on input "Suncoast CU" at bounding box center [362, 357] width 209 height 24
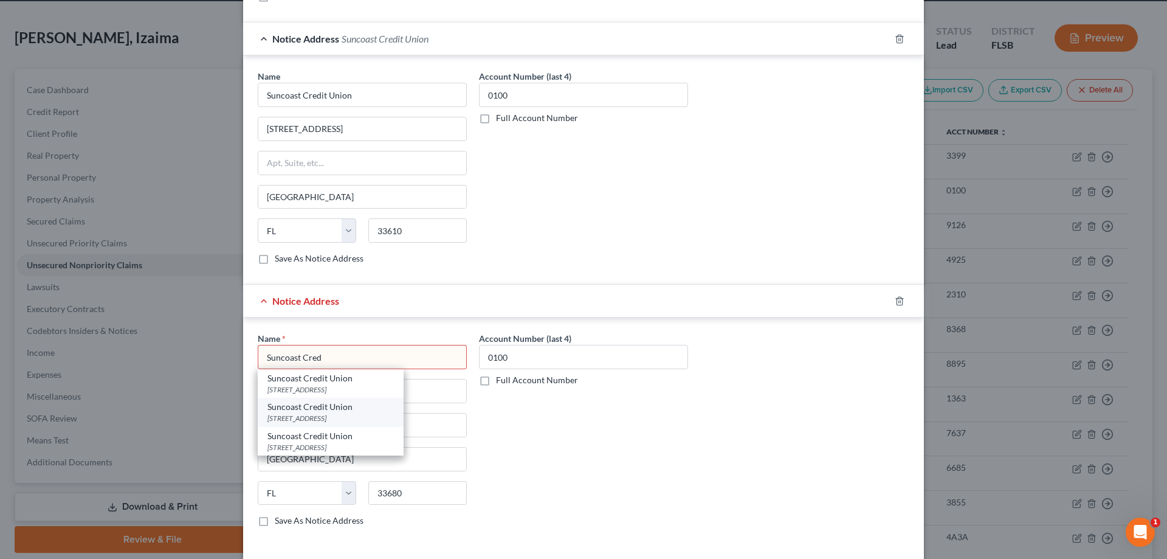
click at [309, 412] on div "Suncoast Credit Union" at bounding box center [330, 407] width 126 height 12
type input "Suncoast Credit Union"
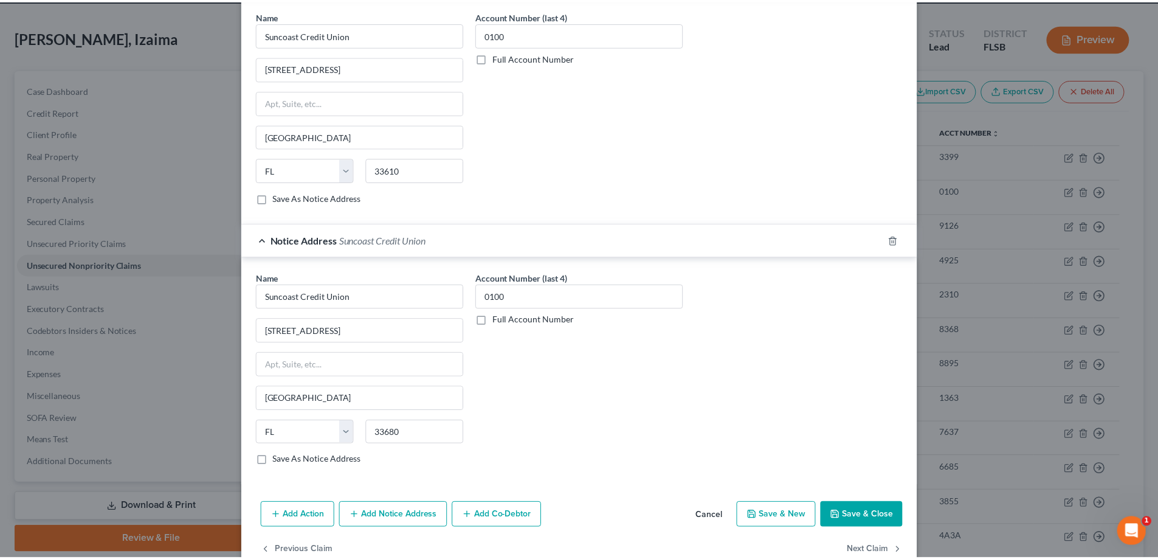
scroll to position [393, 0]
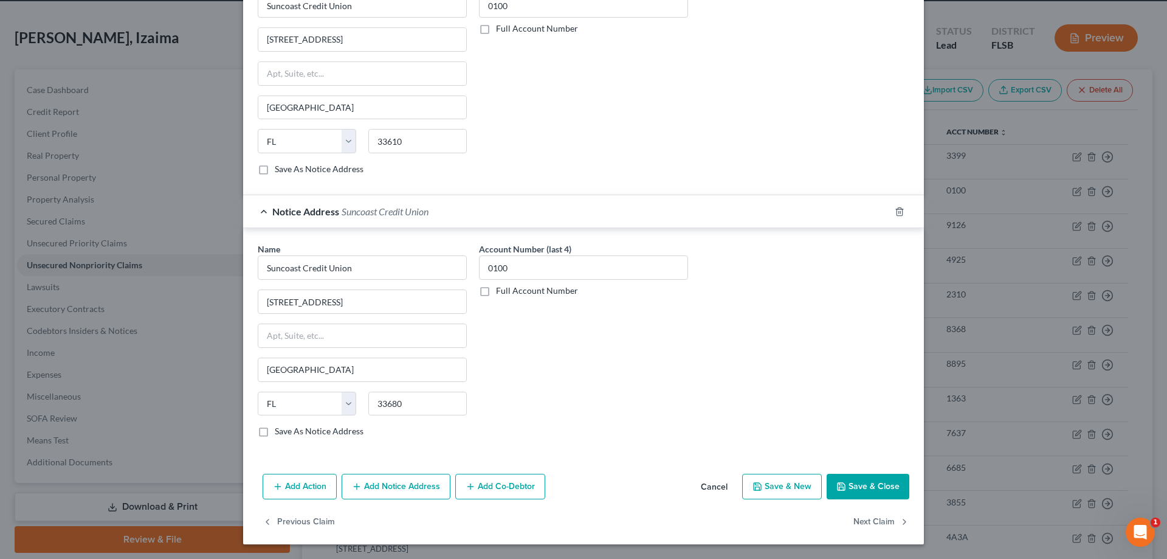
click at [861, 486] on button "Save & Close" at bounding box center [868, 486] width 83 height 26
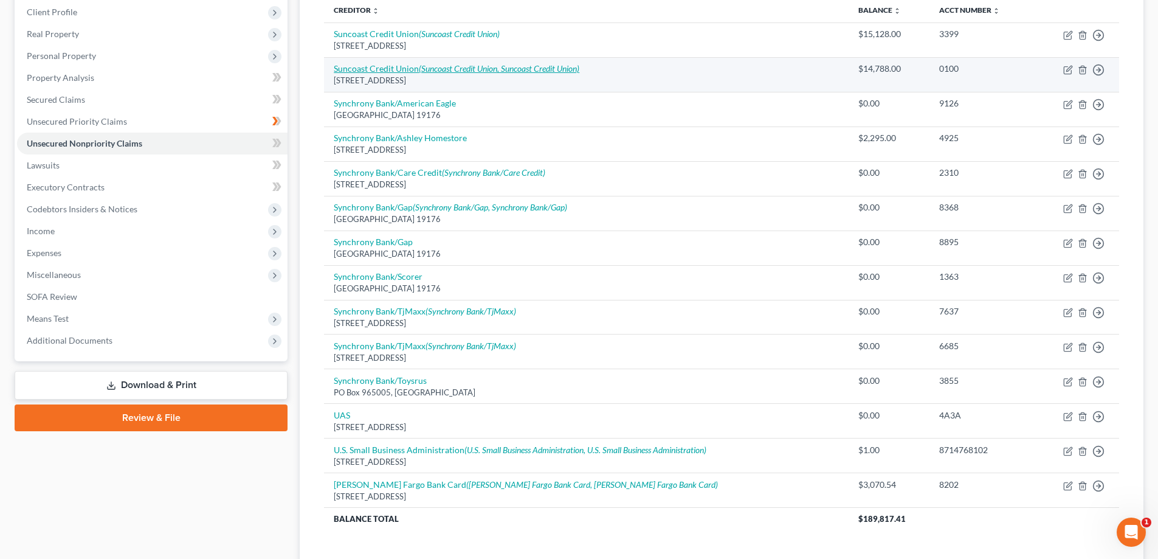
scroll to position [291, 0]
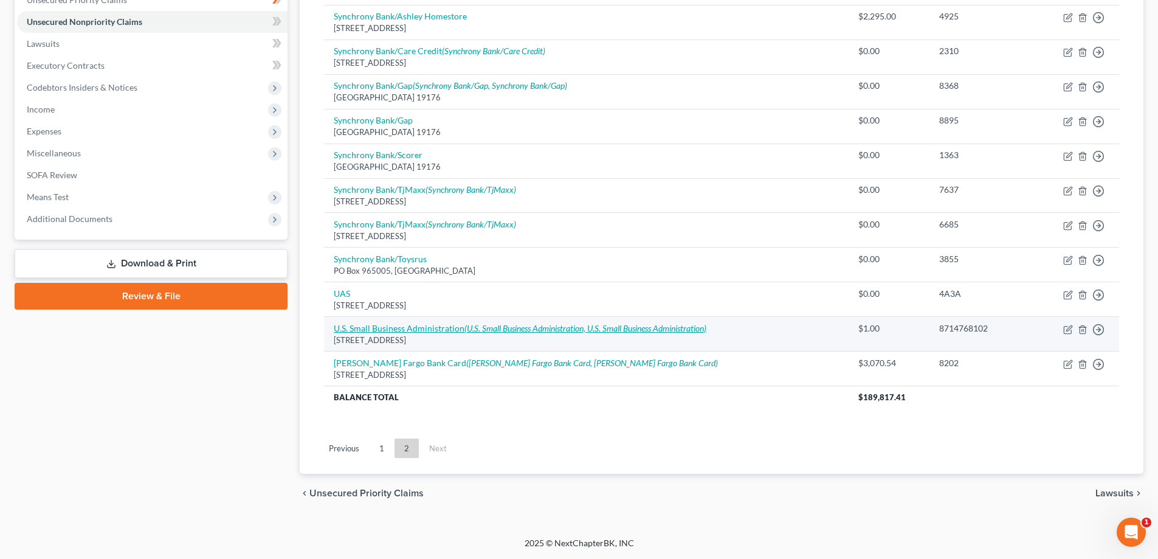
click at [556, 331] on icon "(U.S. Small Business Administration, U.S. Small Business Administration)" at bounding box center [585, 328] width 242 height 10
select select "0"
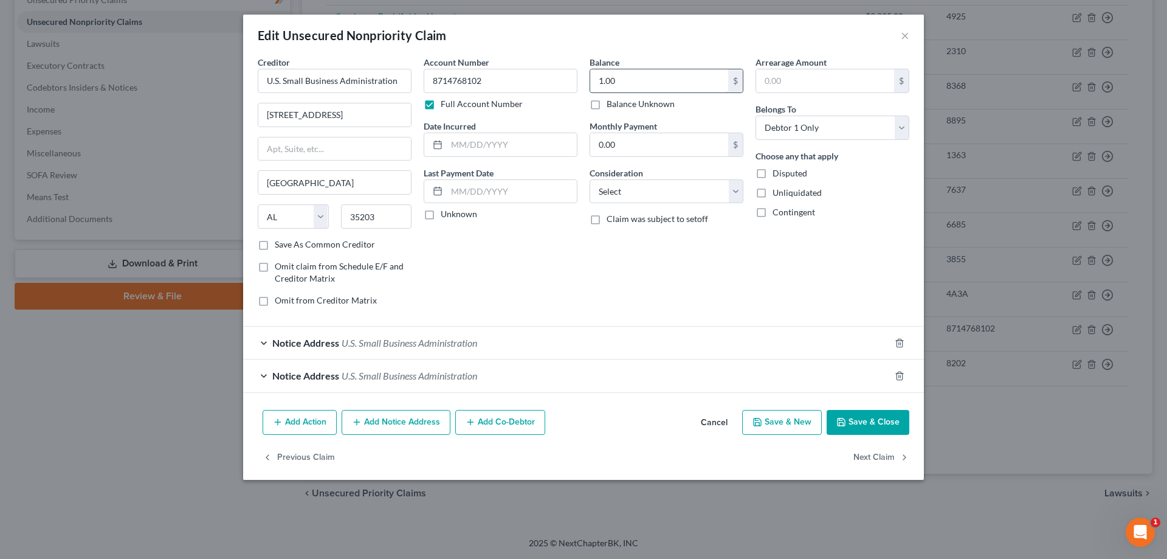
click at [652, 80] on input "1.00" at bounding box center [659, 80] width 138 height 23
click at [703, 55] on div "Edit Unsecured Nonpriority Claim ×" at bounding box center [583, 35] width 681 height 41
click at [655, 80] on input "1.00" at bounding box center [659, 80] width 138 height 23
click at [666, 81] on input "1.00" at bounding box center [659, 80] width 138 height 23
click at [669, 81] on input "1.00" at bounding box center [659, 80] width 138 height 23
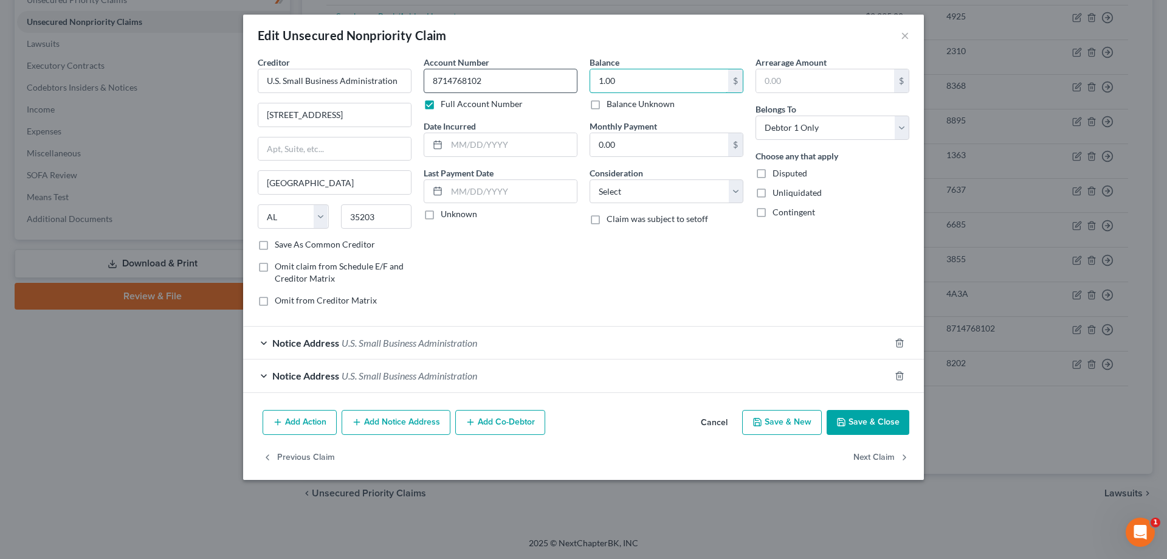
drag, startPoint x: 669, startPoint y: 81, endPoint x: 537, endPoint y: 84, distance: 131.3
click at [537, 84] on div "Creditor * U.S. Small Business Administration [STREET_ADDRESS][GEOGRAPHIC_DATA]…" at bounding box center [584, 186] width 664 height 260
click at [675, 83] on input "47,000.00" at bounding box center [659, 80] width 138 height 23
drag, startPoint x: 688, startPoint y: 81, endPoint x: 593, endPoint y: 80, distance: 94.8
click at [593, 80] on input "47,000.00" at bounding box center [659, 80] width 138 height 23
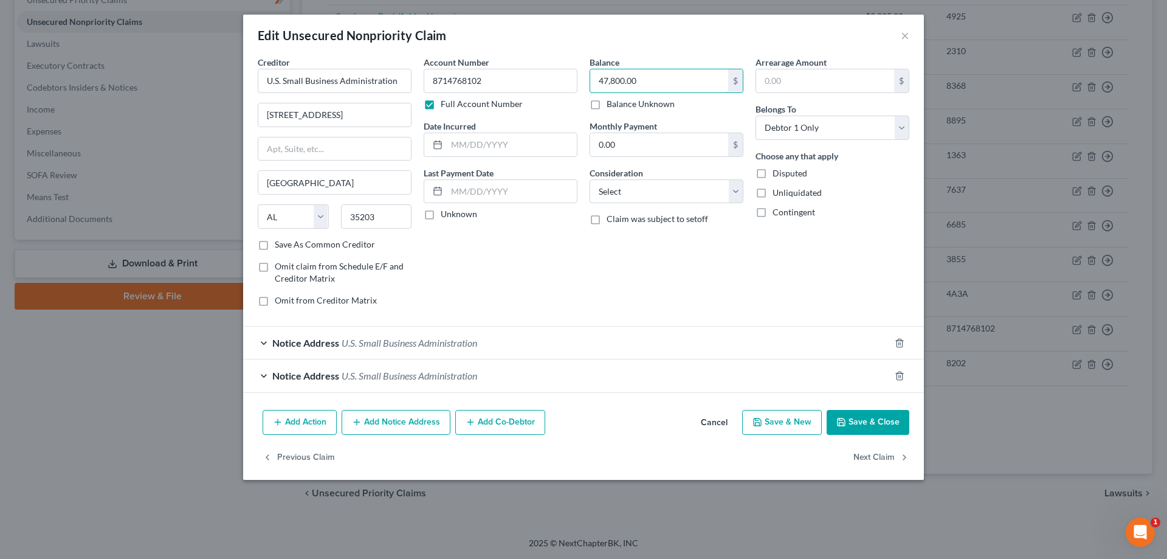
type input "47,800.00"
click at [868, 419] on button "Save & Close" at bounding box center [868, 423] width 83 height 26
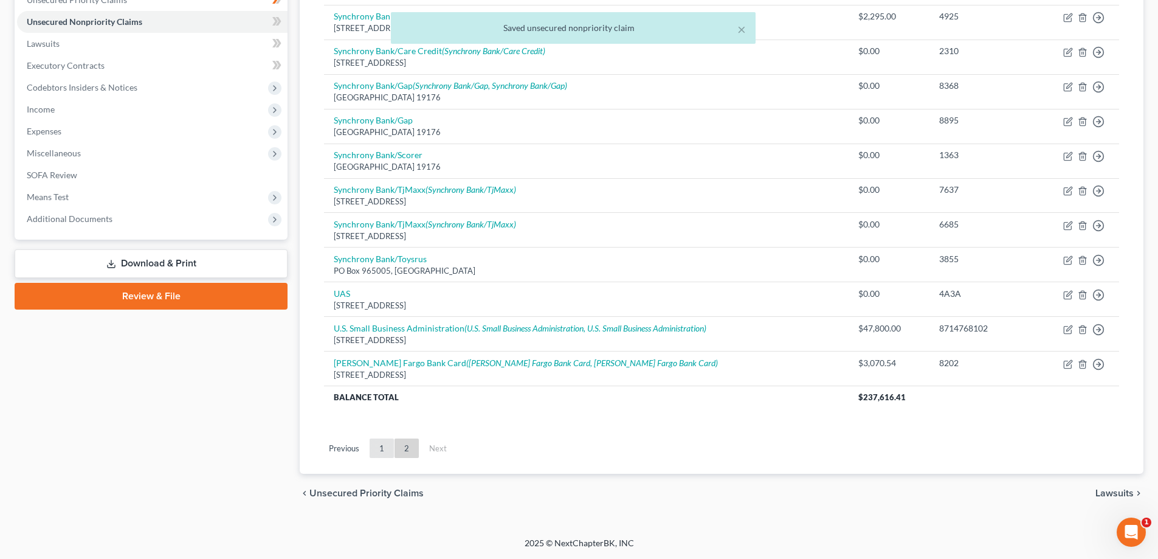
click at [384, 455] on link "1" at bounding box center [382, 447] width 24 height 19
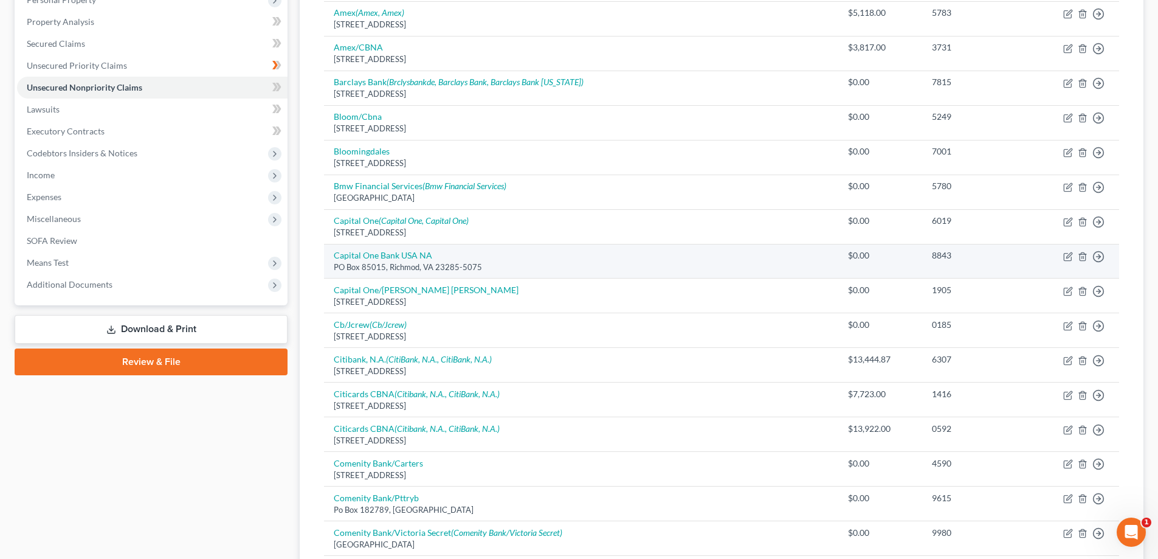
scroll to position [243, 0]
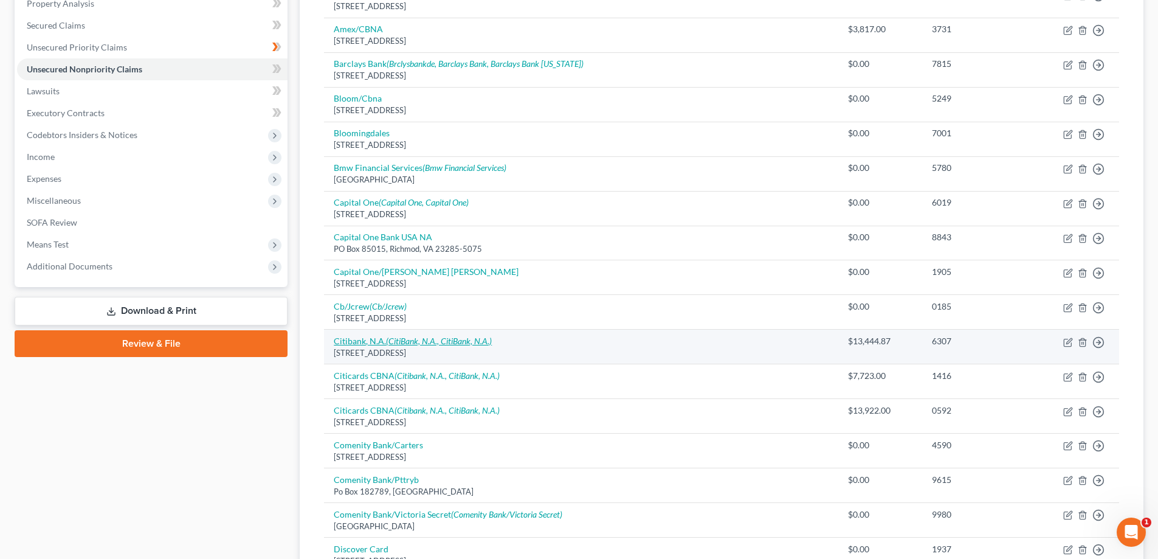
click at [415, 335] on icon "(CitiBank, N.A., CitiBank, N.A.)" at bounding box center [439, 340] width 106 height 10
select select "43"
select select "0"
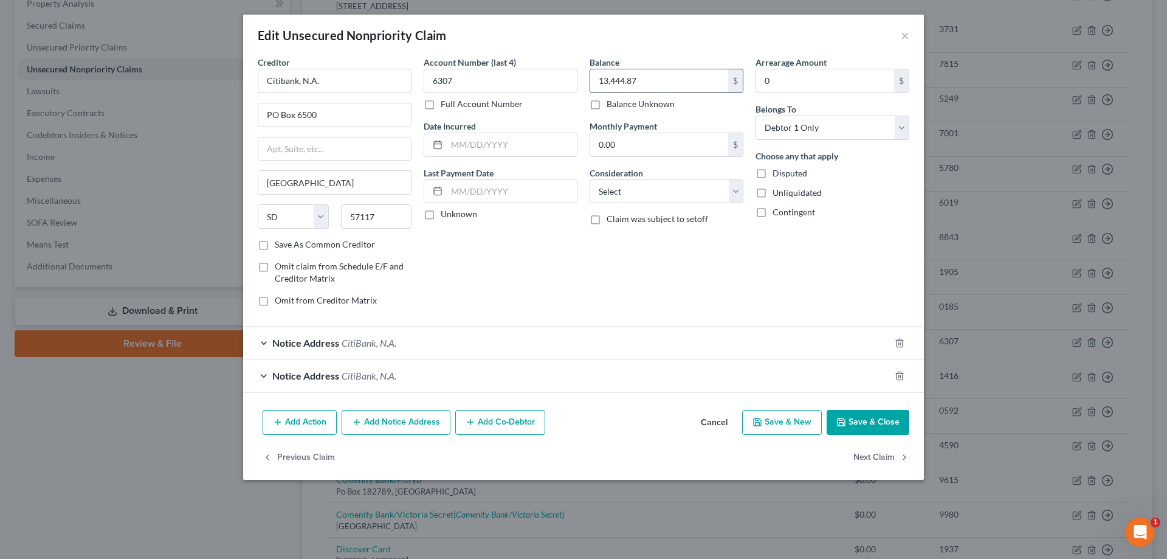
click at [645, 84] on input "13,444.87" at bounding box center [659, 80] width 138 height 23
type input "5,000.00"
click at [873, 420] on button "Save & Close" at bounding box center [868, 423] width 83 height 26
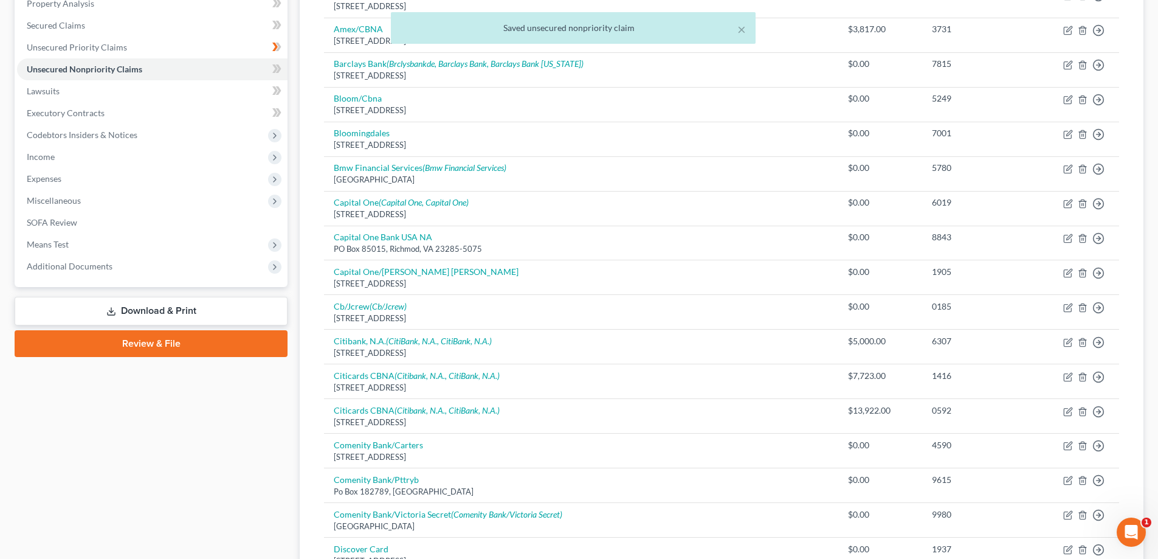
click at [317, 379] on div "Creditor expand_more expand_less unfold_more Balance expand_more expand_less un…" at bounding box center [721, 474] width 814 height 1120
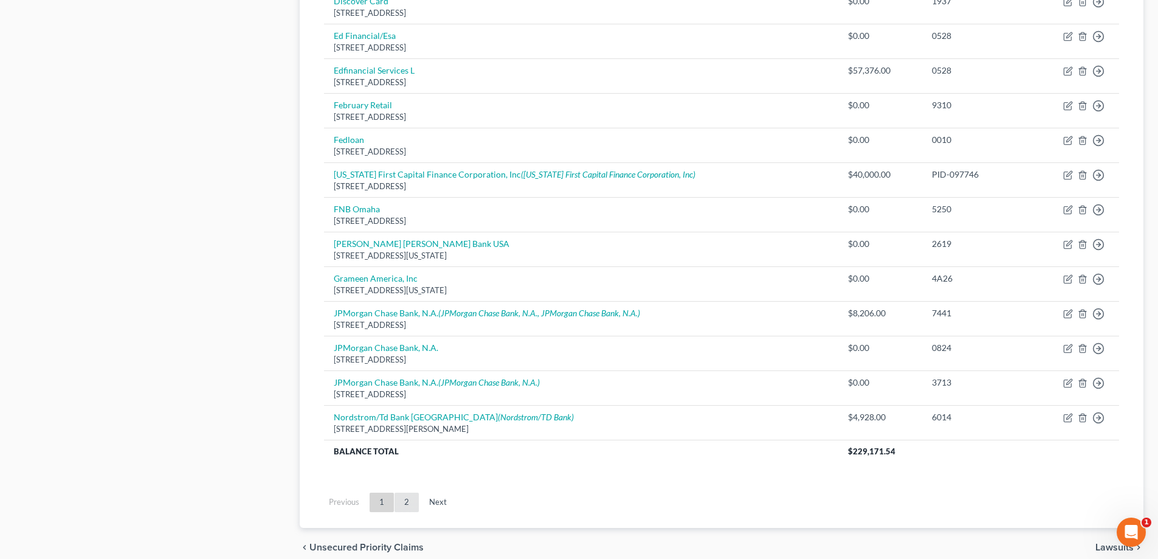
scroll to position [845, 0]
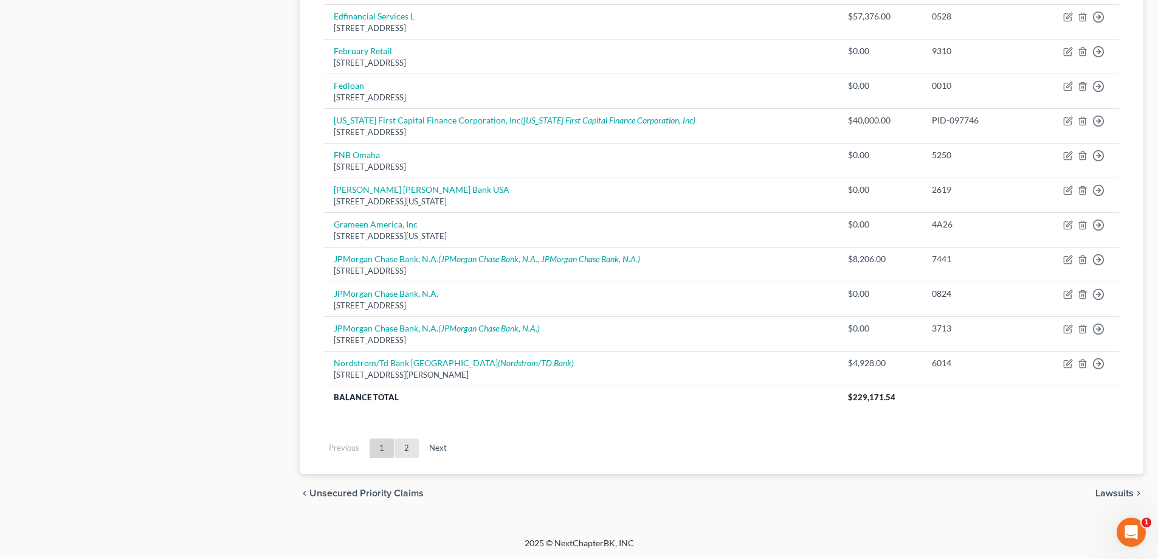
click at [414, 452] on link "2" at bounding box center [406, 447] width 24 height 19
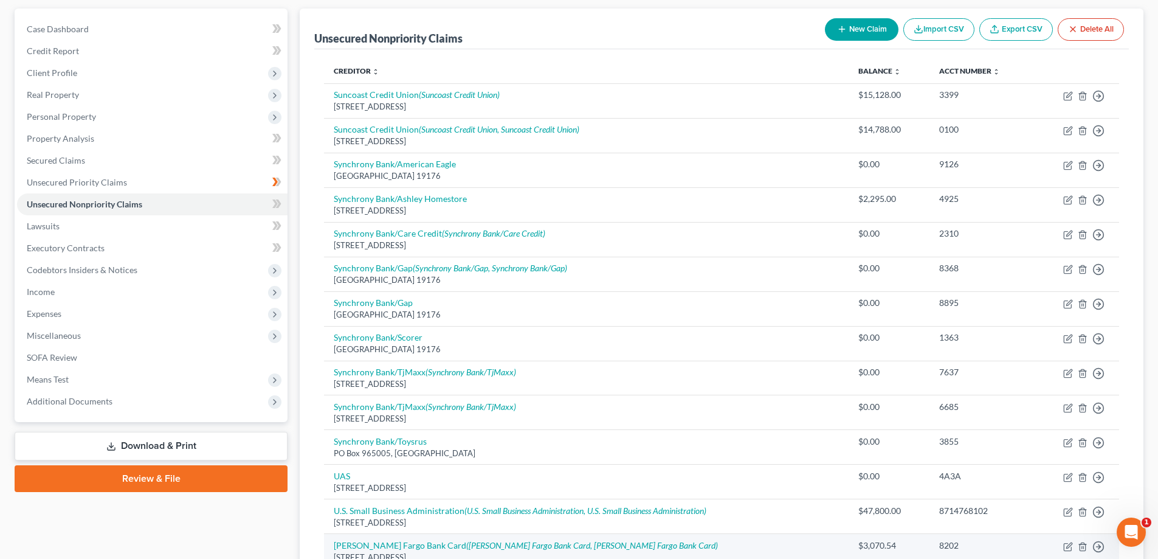
scroll to position [0, 0]
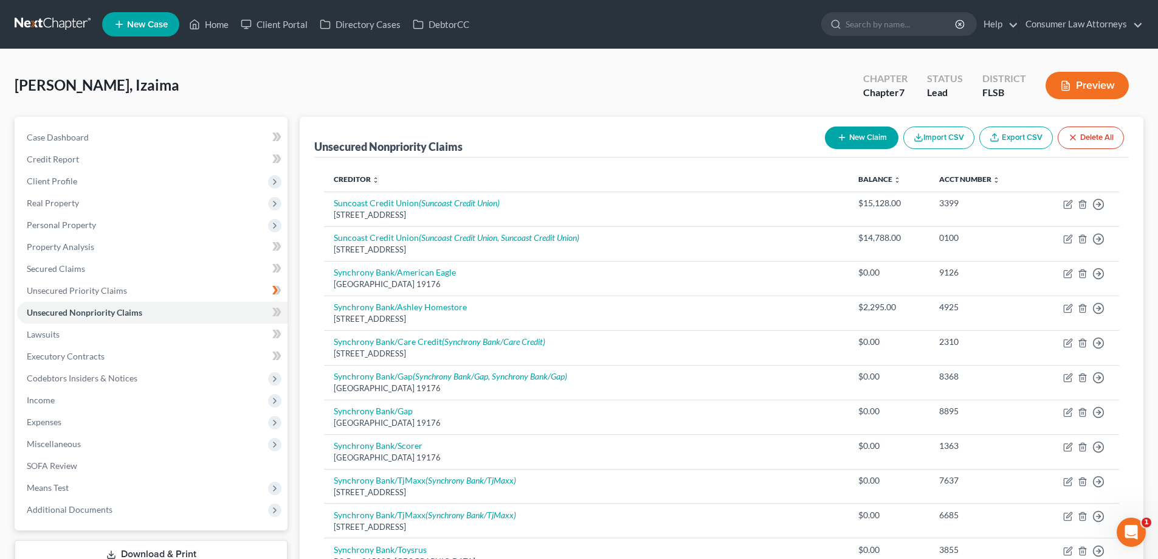
click at [291, 304] on div "Case Dashboard Payments Invoices Payments Payments Credit Report Client Profile" at bounding box center [151, 460] width 285 height 687
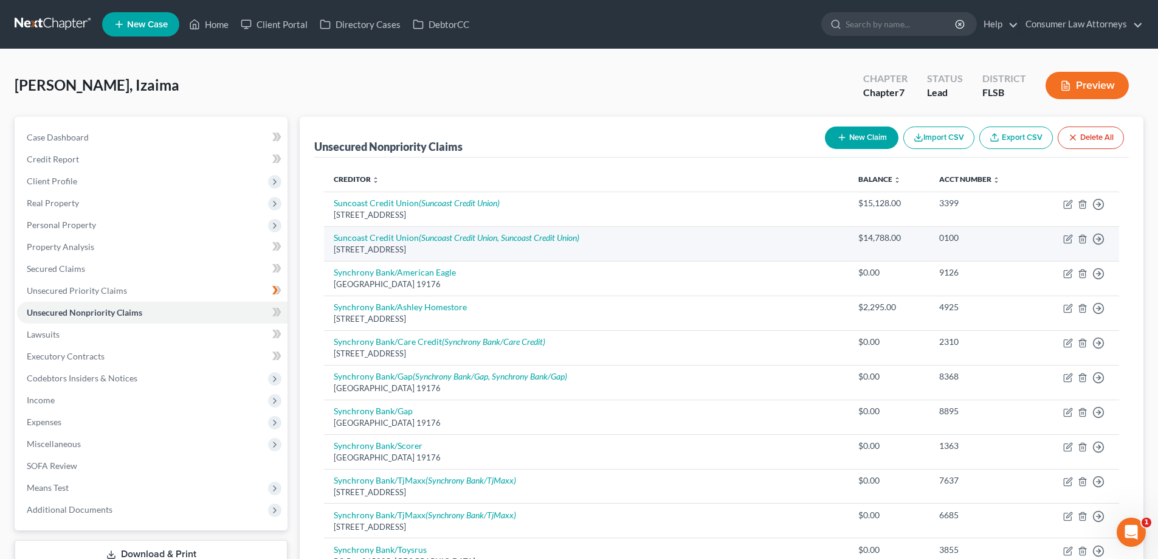
drag, startPoint x: 573, startPoint y: 81, endPoint x: 690, endPoint y: 243, distance: 199.7
click at [573, 81] on div "[PERSON_NAME], Izaima Upgraded Chapter Chapter 7 Status Lead District FLSB Prev…" at bounding box center [579, 90] width 1129 height 53
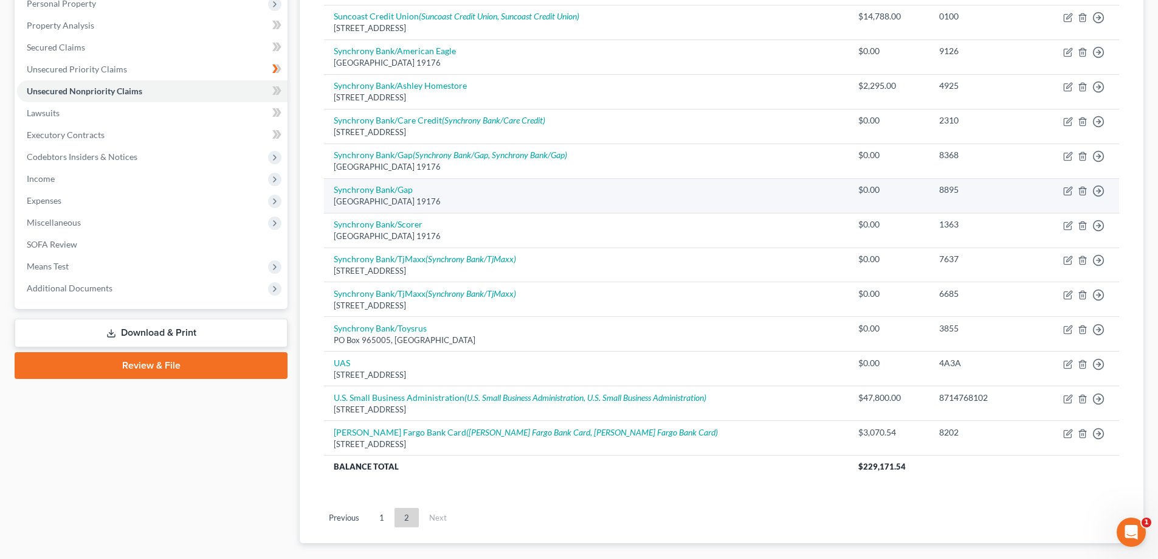
scroll to position [291, 0]
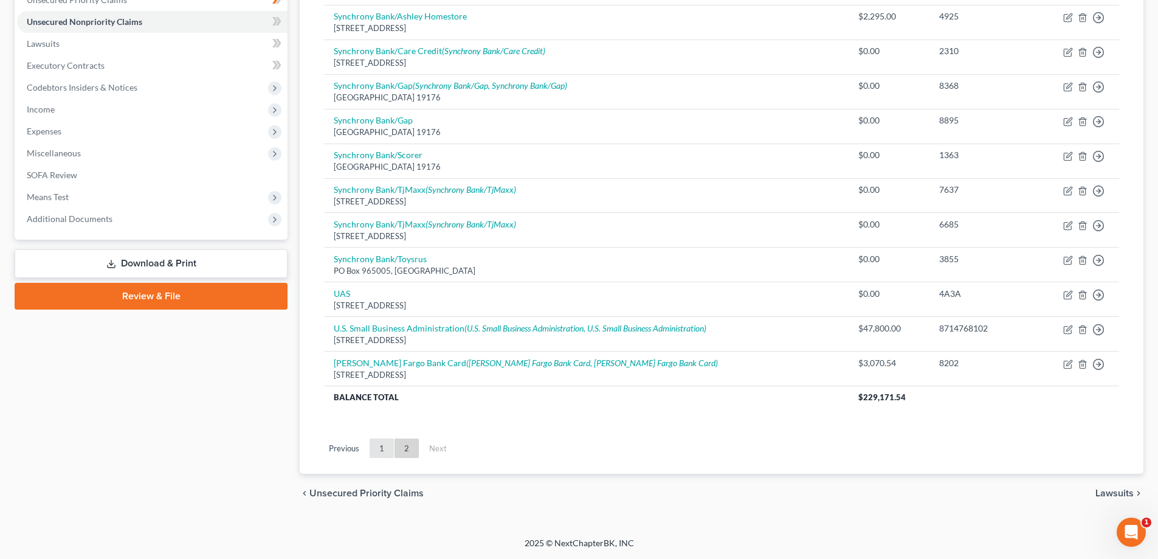
click at [382, 450] on link "1" at bounding box center [382, 447] width 24 height 19
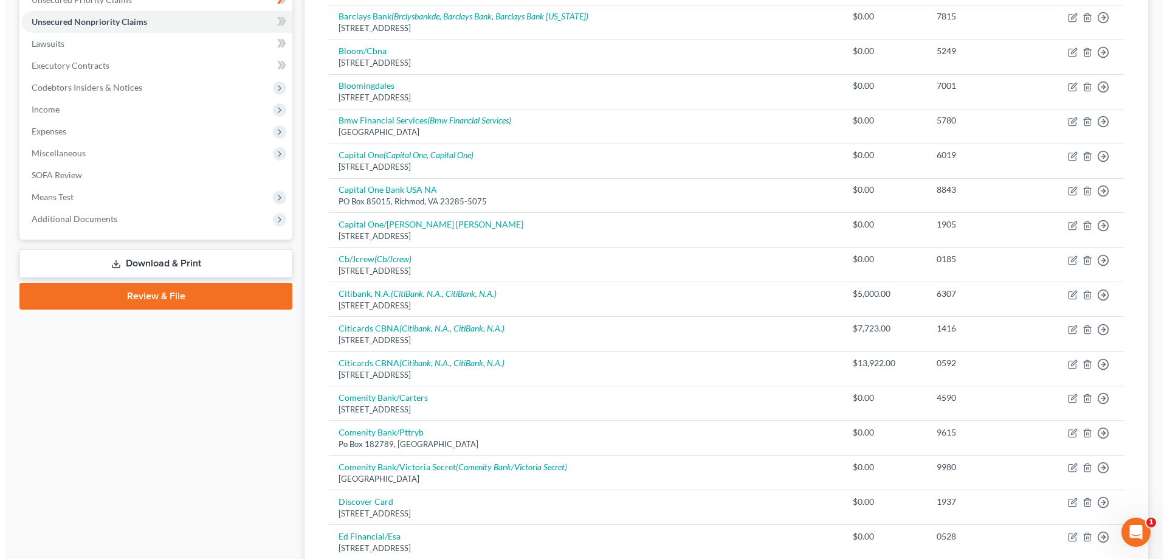
scroll to position [0, 0]
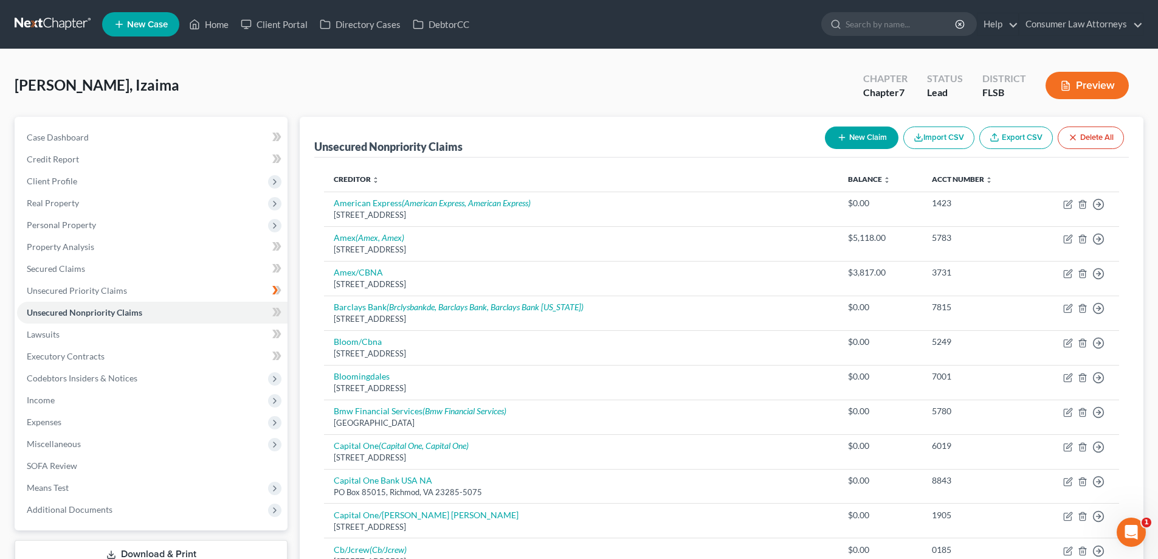
click at [861, 138] on button "New Claim" at bounding box center [862, 137] width 74 height 22
select select "0"
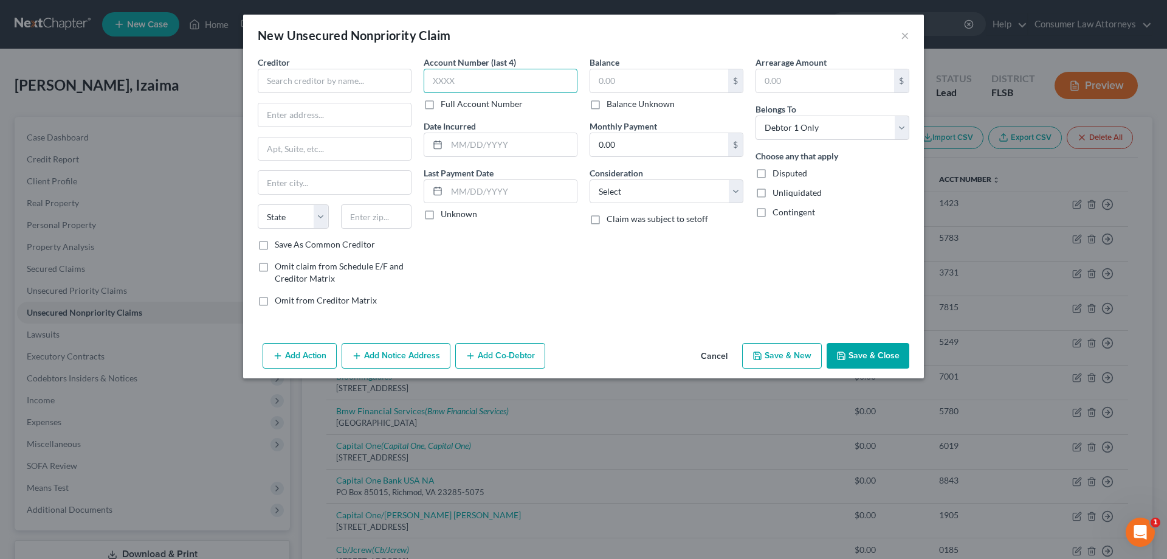
click at [499, 86] on input "text" at bounding box center [501, 81] width 154 height 24
type input "3004"
click at [616, 84] on input "text" at bounding box center [659, 80] width 138 height 23
type input "5,324.48"
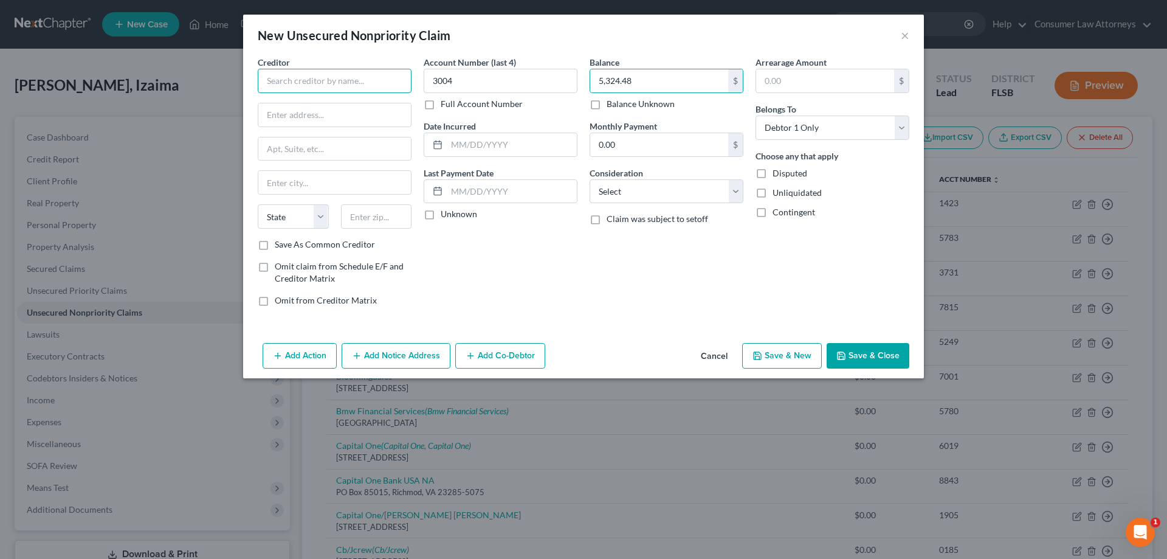
click at [390, 80] on input "text" at bounding box center [335, 81] width 154 height 24
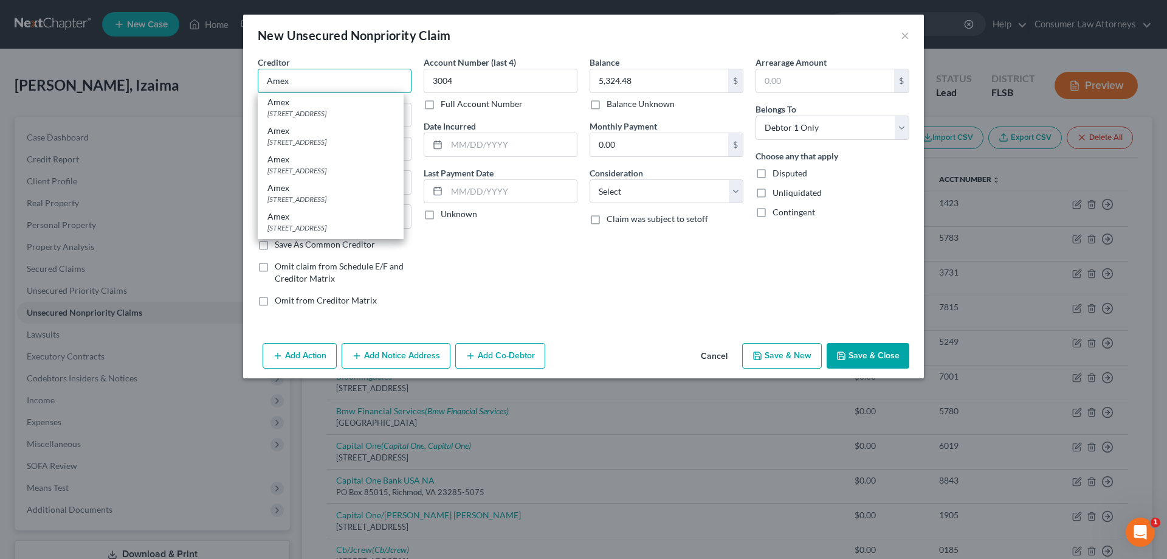
type input "Amex"
click at [304, 171] on div "[STREET_ADDRESS]" at bounding box center [330, 173] width 126 height 10
type input "PO Box 6031"
type input "[PERSON_NAME] Stream"
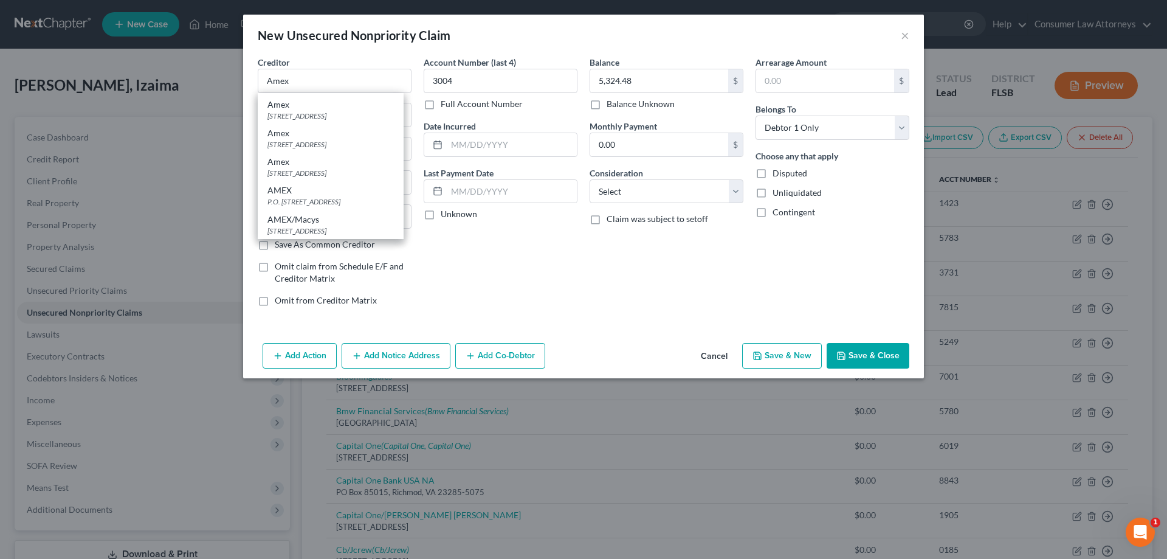
select select "14"
type input "60197"
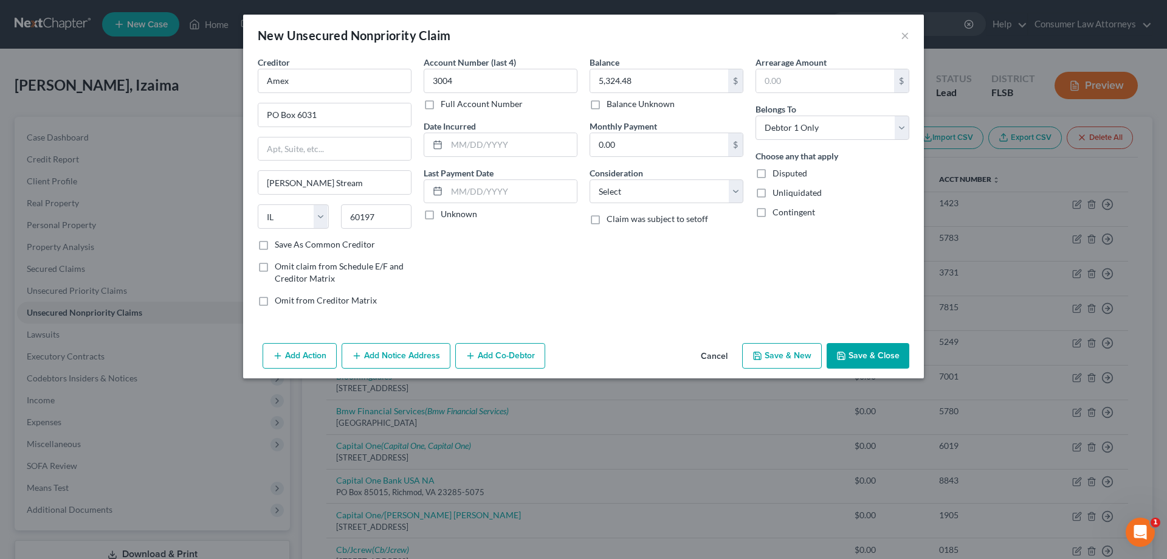
scroll to position [0, 0]
click at [399, 354] on button "Add Notice Address" at bounding box center [396, 356] width 109 height 26
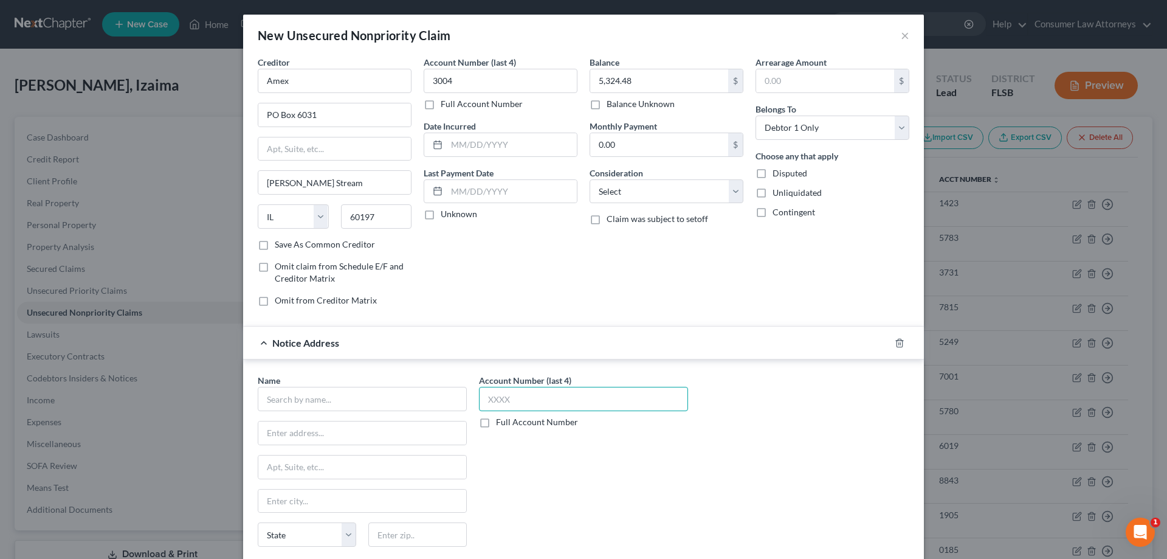
click at [519, 407] on input "text" at bounding box center [583, 399] width 209 height 24
type input "3004"
click at [420, 405] on input "text" at bounding box center [362, 399] width 209 height 24
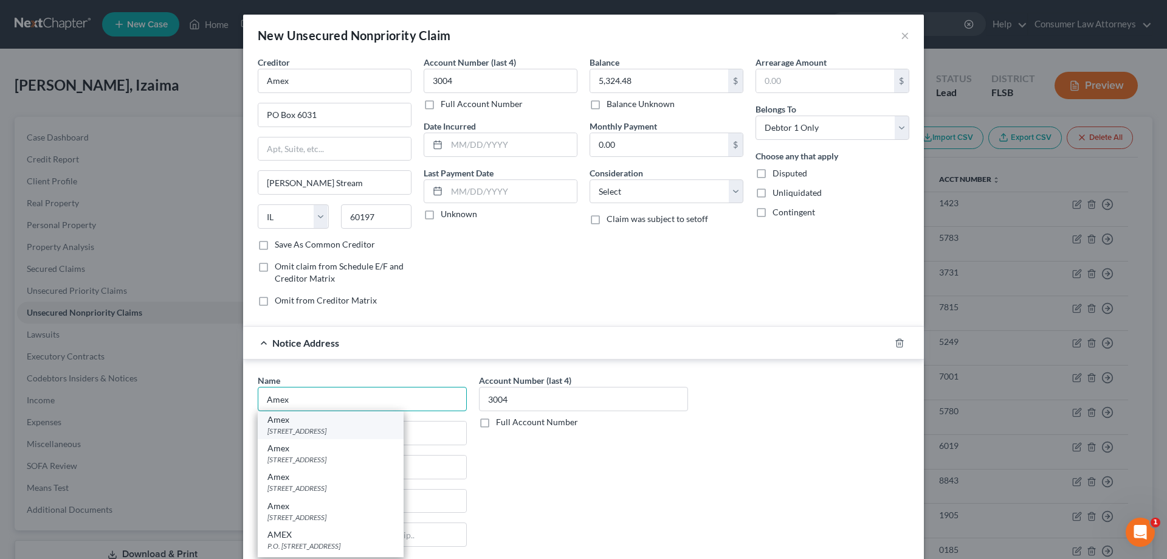
scroll to position [55, 0]
type input "Amex"
click at [335, 454] on div "Amex" at bounding box center [330, 451] width 126 height 12
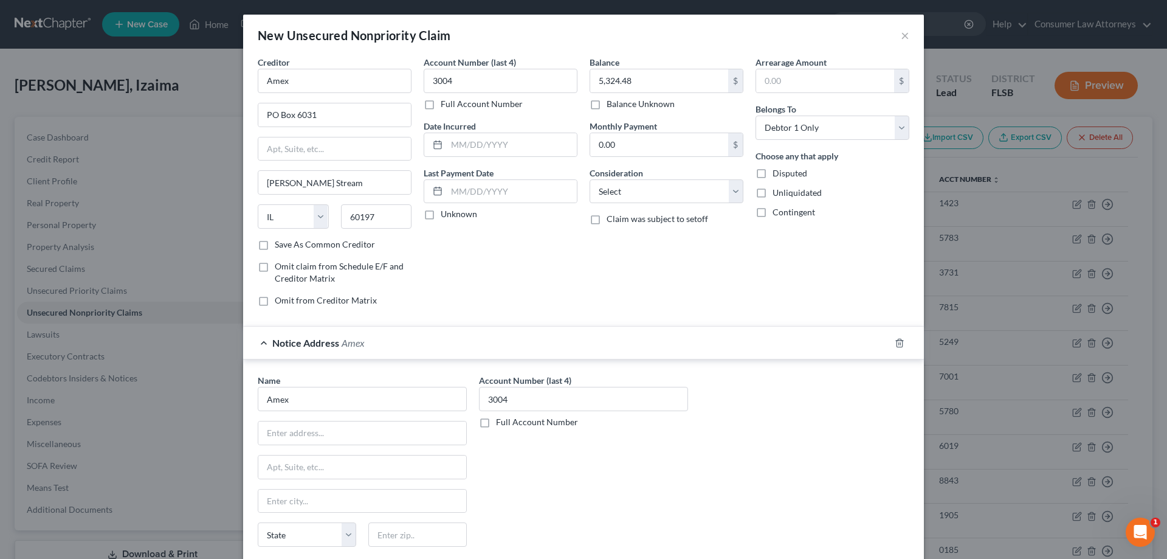
type input "[STREET_ADDRESS]"
type input "[PERSON_NAME]"
select select "46"
type input "84070"
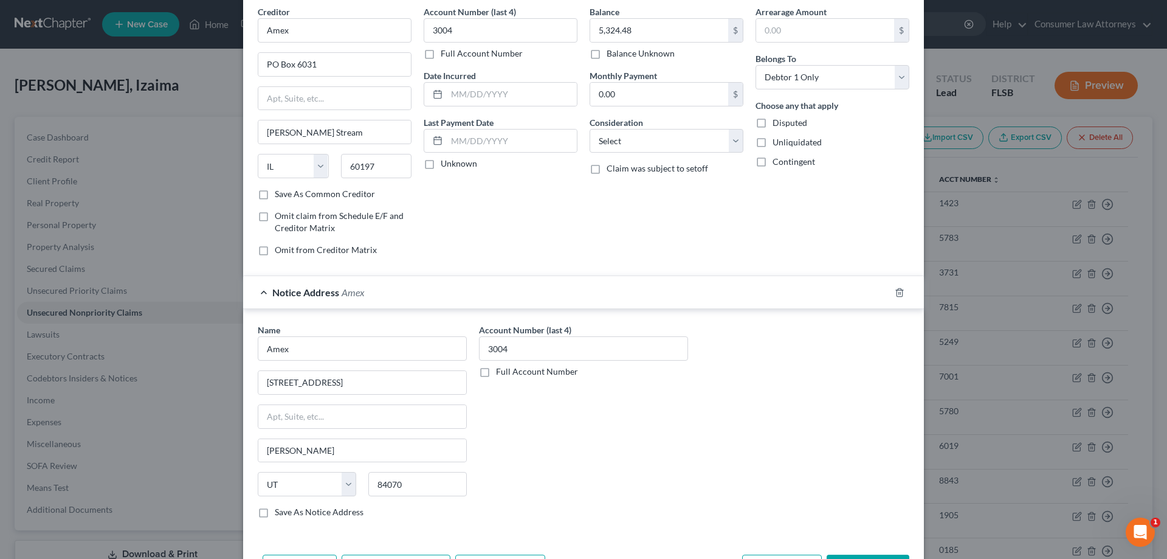
scroll to position [96, 0]
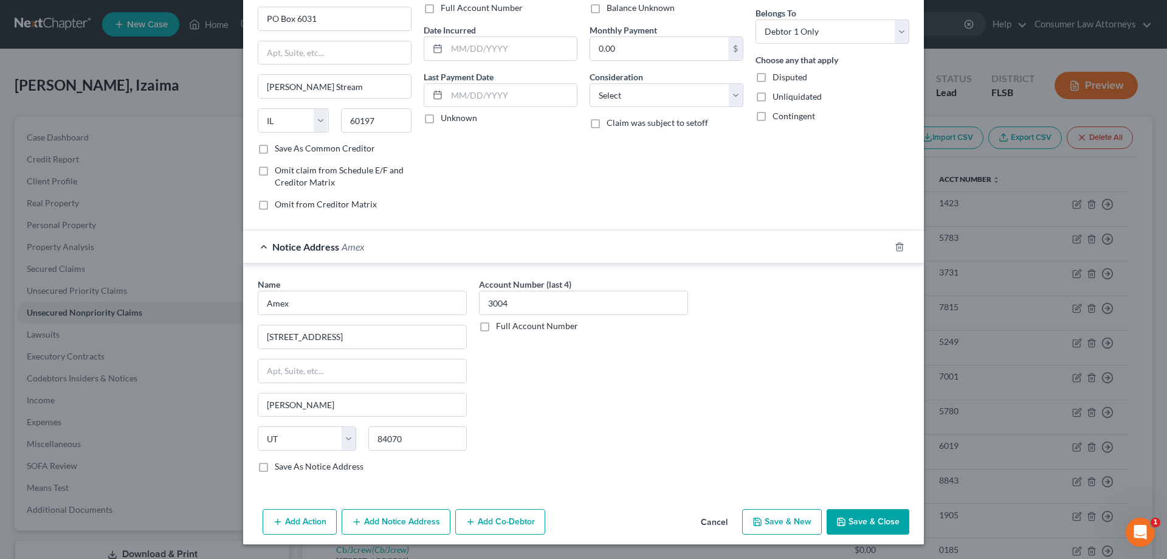
click at [375, 523] on button "Add Notice Address" at bounding box center [396, 522] width 109 height 26
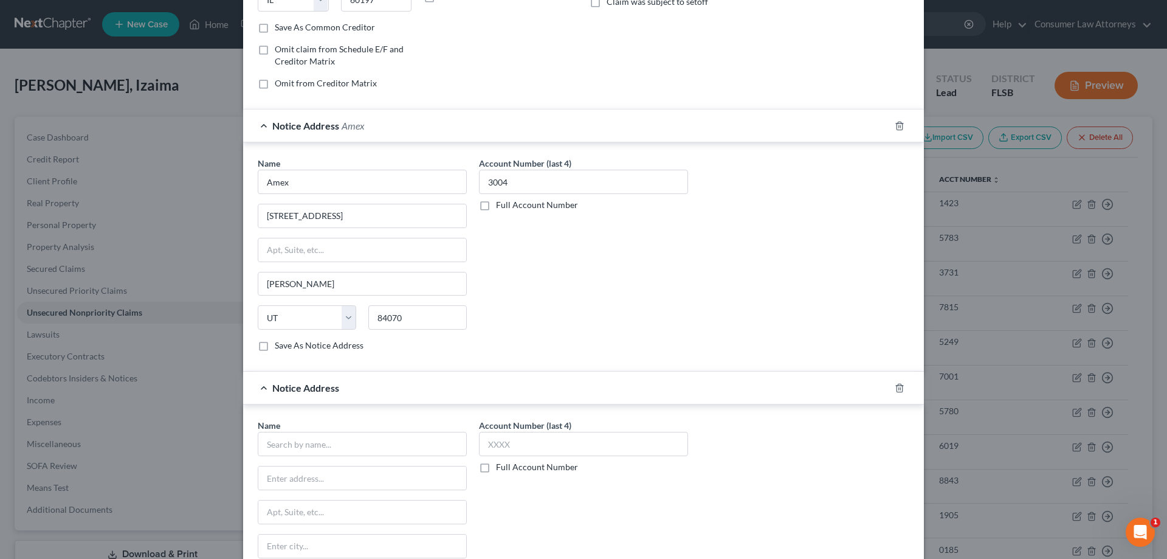
scroll to position [218, 0]
click at [551, 442] on input "text" at bounding box center [583, 443] width 209 height 24
type input "3004"
click at [453, 449] on input "text" at bounding box center [362, 443] width 209 height 24
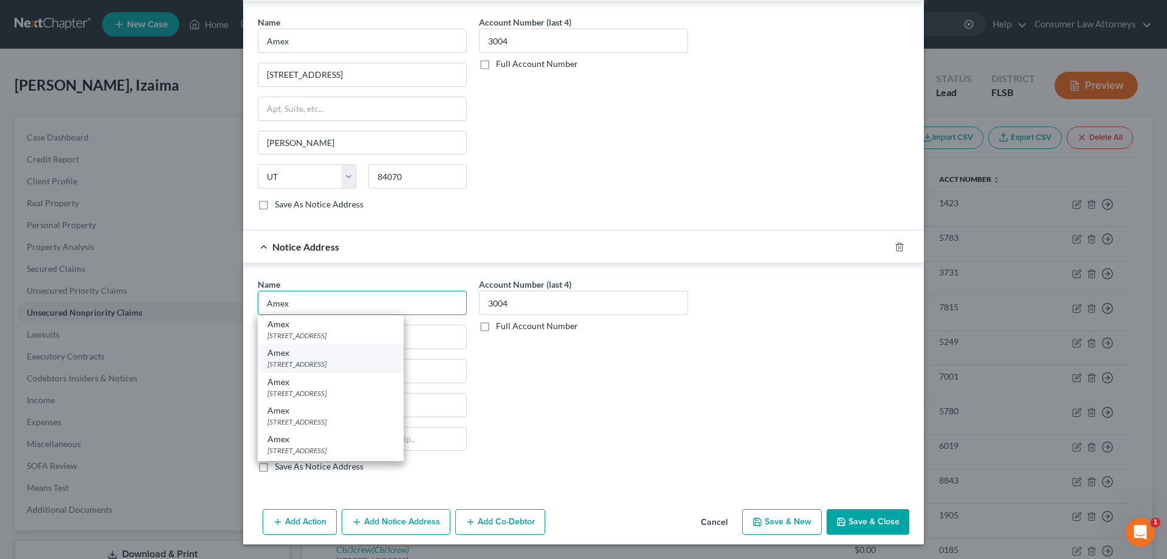
scroll to position [55, 0]
type input "Amex"
click at [328, 384] on div "Amex" at bounding box center [330, 384] width 126 height 12
type input "PO Box 6031"
type input "[PERSON_NAME] Stream"
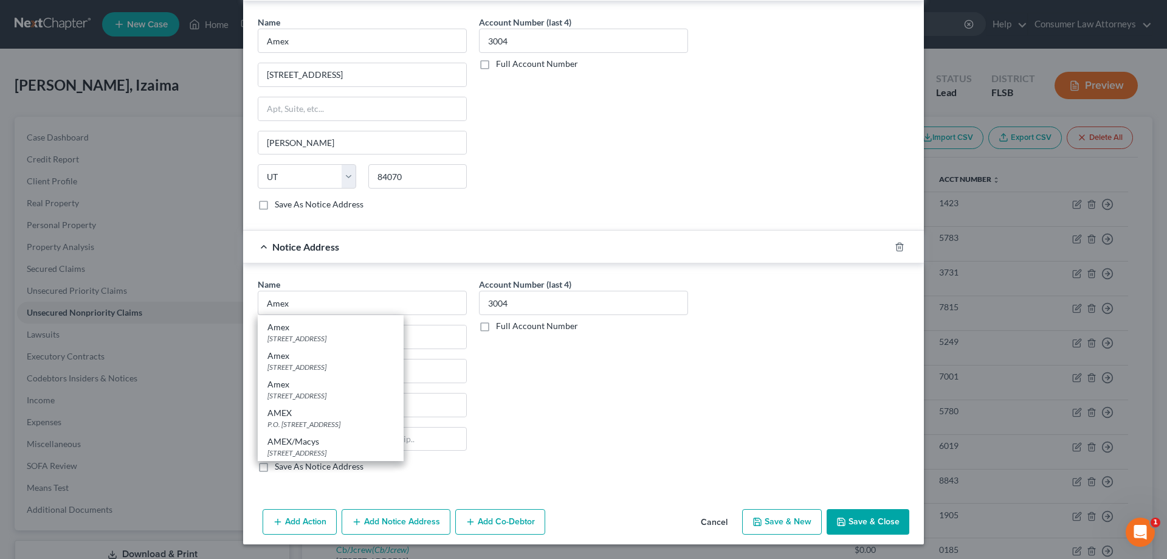
select select "14"
type input "60197"
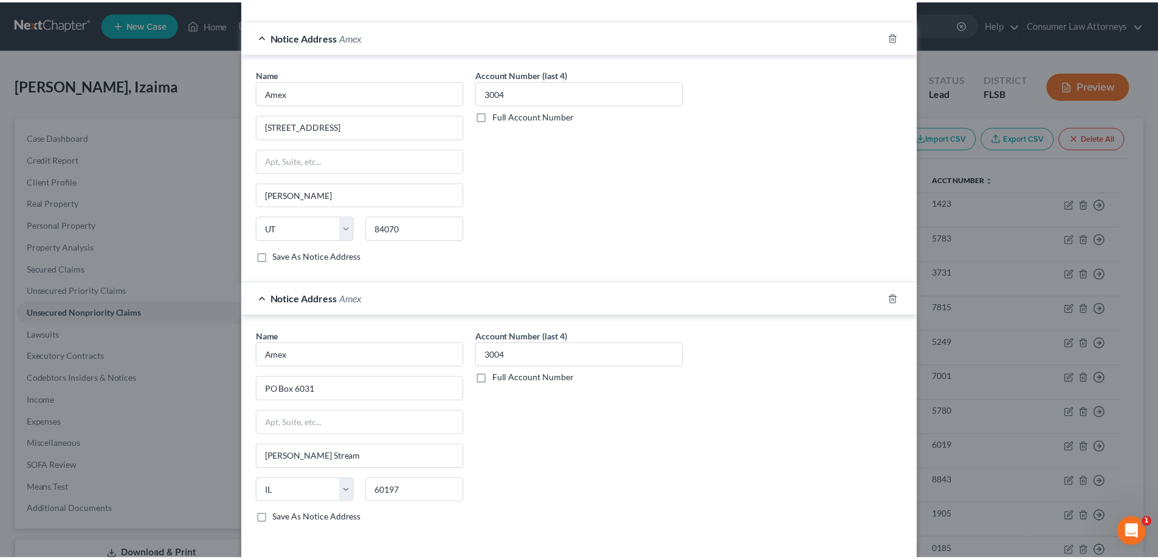
scroll to position [358, 0]
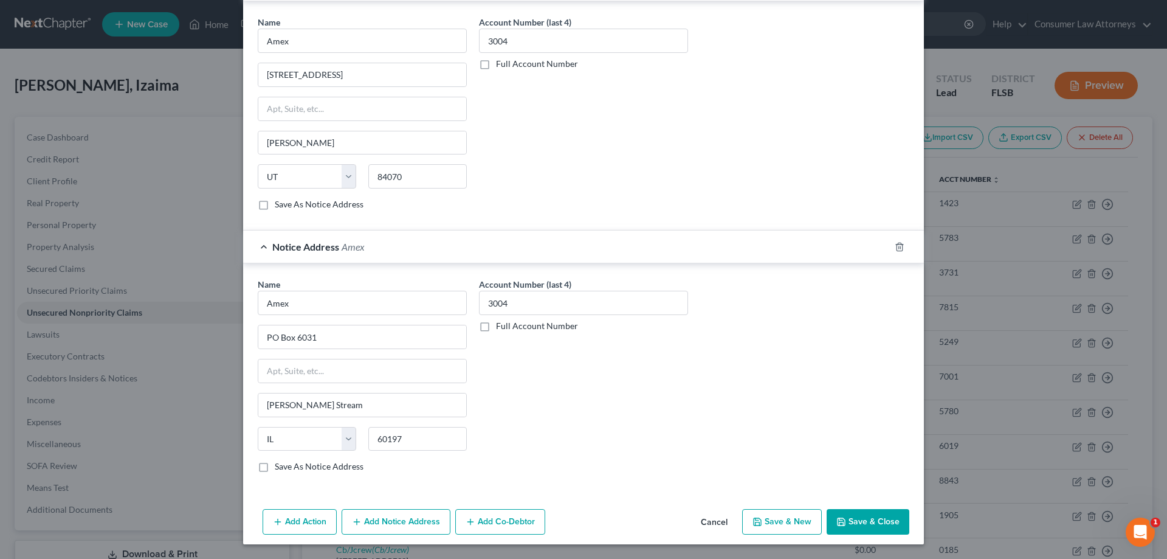
drag, startPoint x: 867, startPoint y: 521, endPoint x: 540, endPoint y: 297, distance: 396.5
click at [867, 521] on button "Save & Close" at bounding box center [868, 522] width 83 height 26
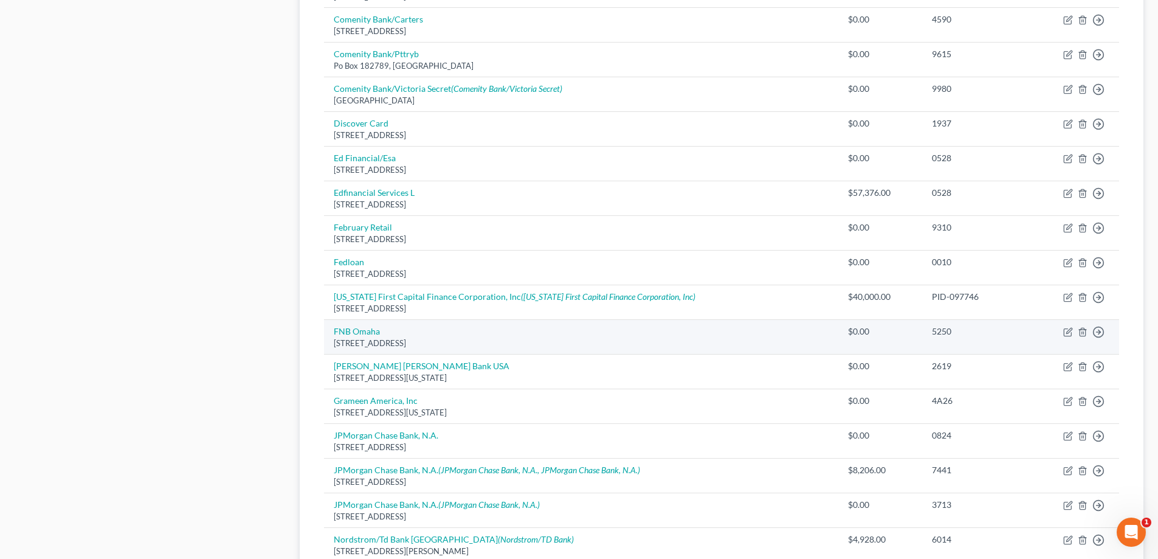
scroll to position [879, 0]
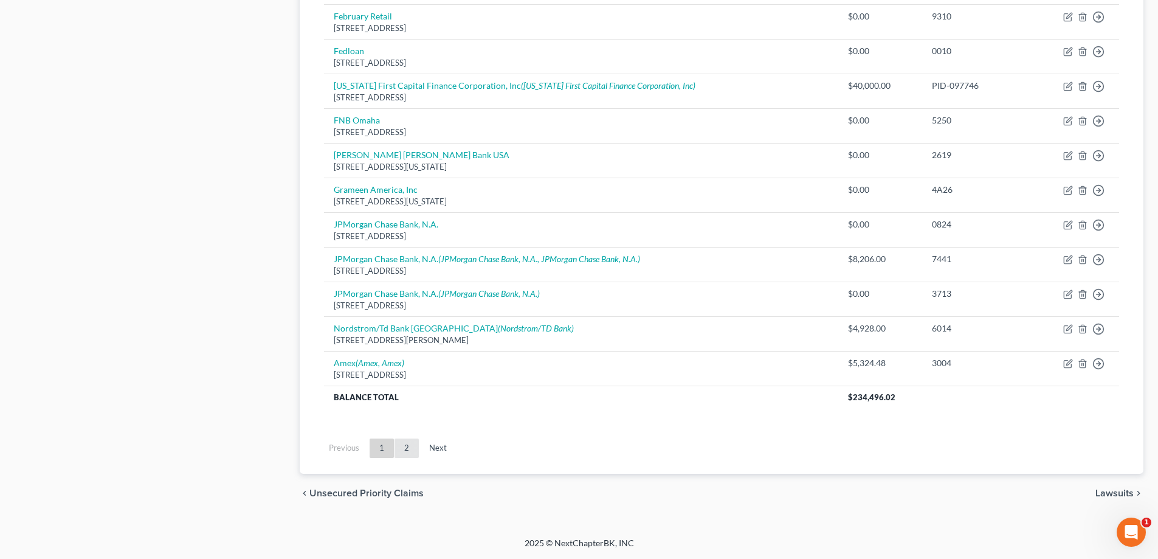
click at [399, 449] on link "2" at bounding box center [406, 447] width 24 height 19
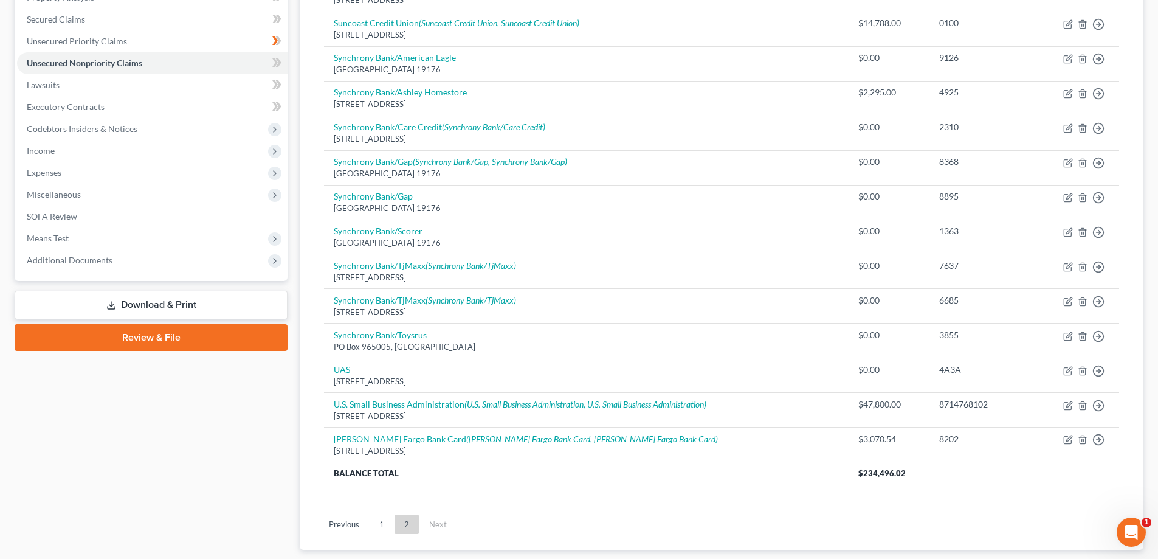
scroll to position [325, 0]
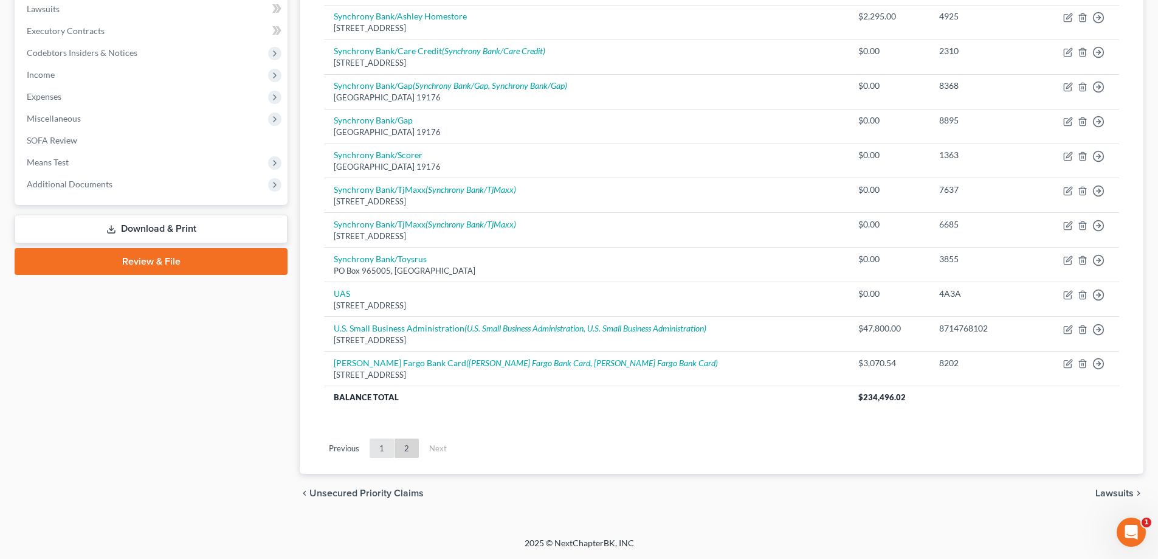
click at [383, 452] on link "1" at bounding box center [382, 447] width 24 height 19
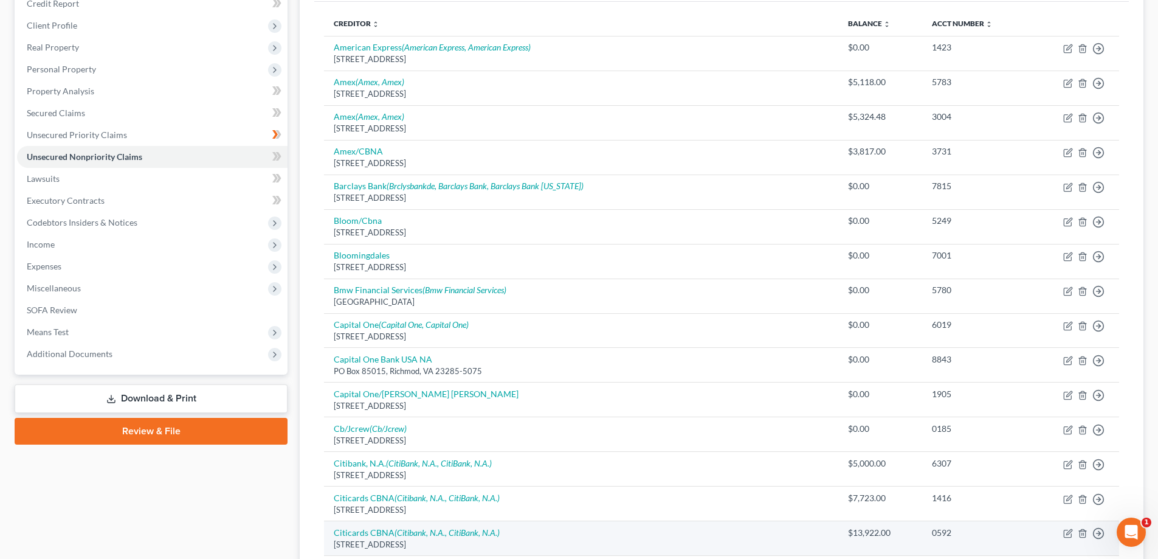
scroll to position [264, 0]
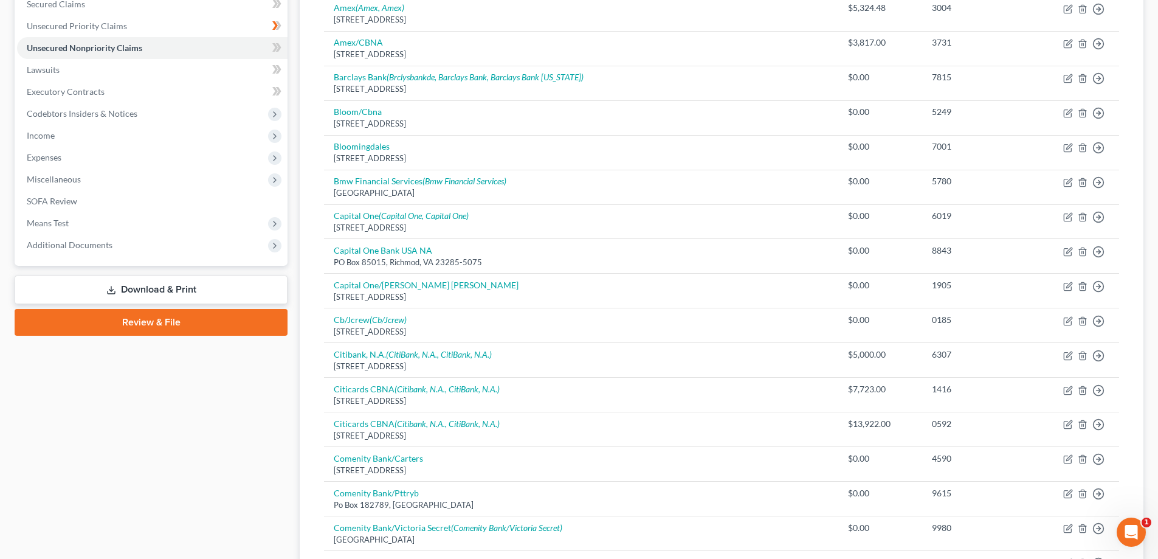
click at [317, 427] on div "Creditor expand_more expand_less unfold_more Balance expand_more expand_less un…" at bounding box center [721, 453] width 814 height 1120
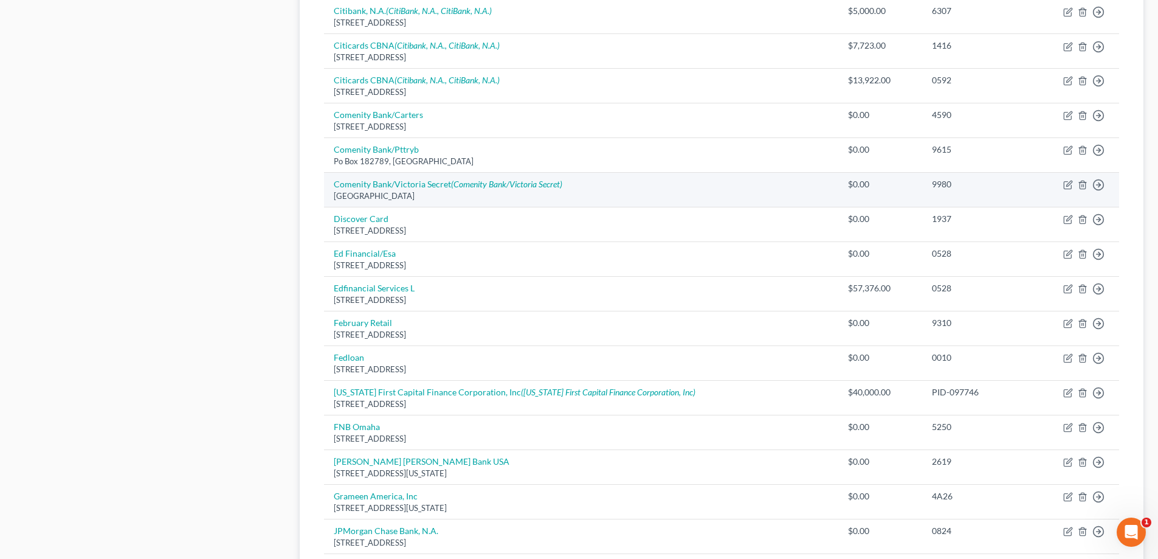
scroll to position [845, 0]
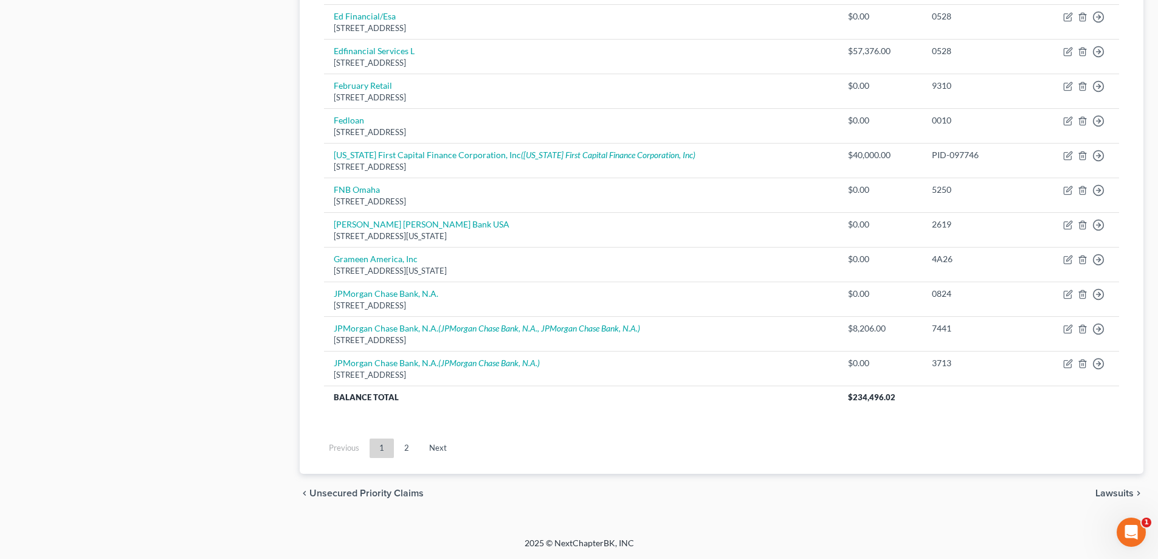
click at [417, 448] on link "2" at bounding box center [406, 447] width 24 height 19
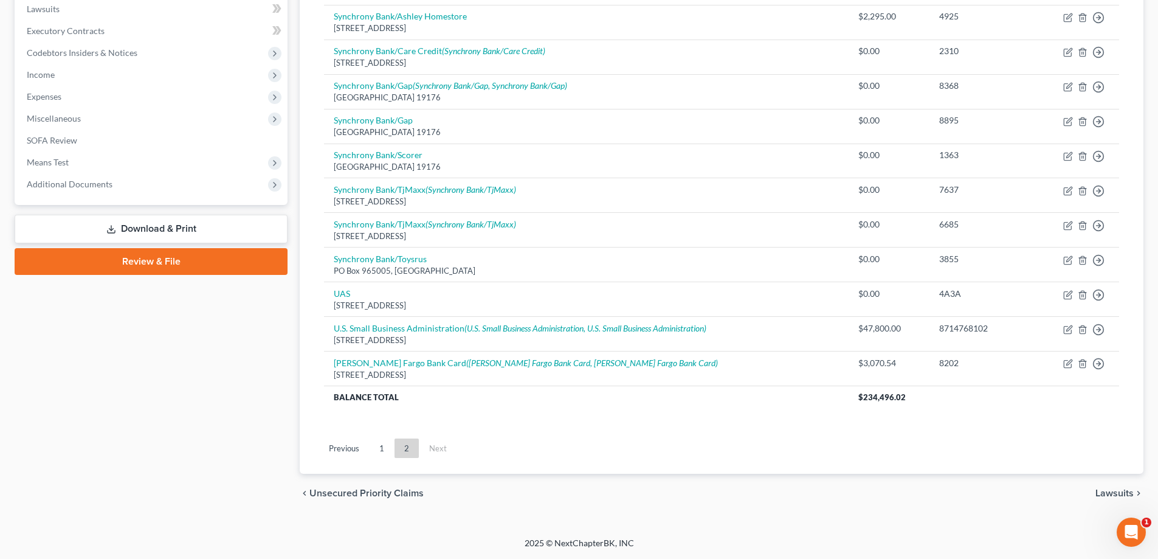
click at [293, 210] on div "Case Dashboard Payments Invoices Payments Payments Credit Report Client Profile" at bounding box center [151, 152] width 285 height 721
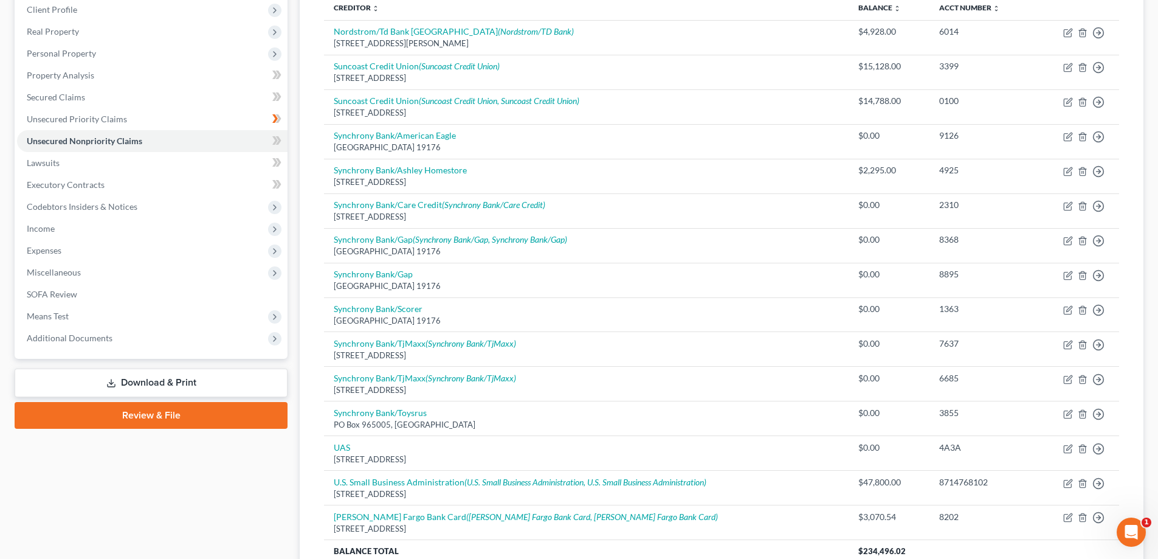
scroll to position [0, 0]
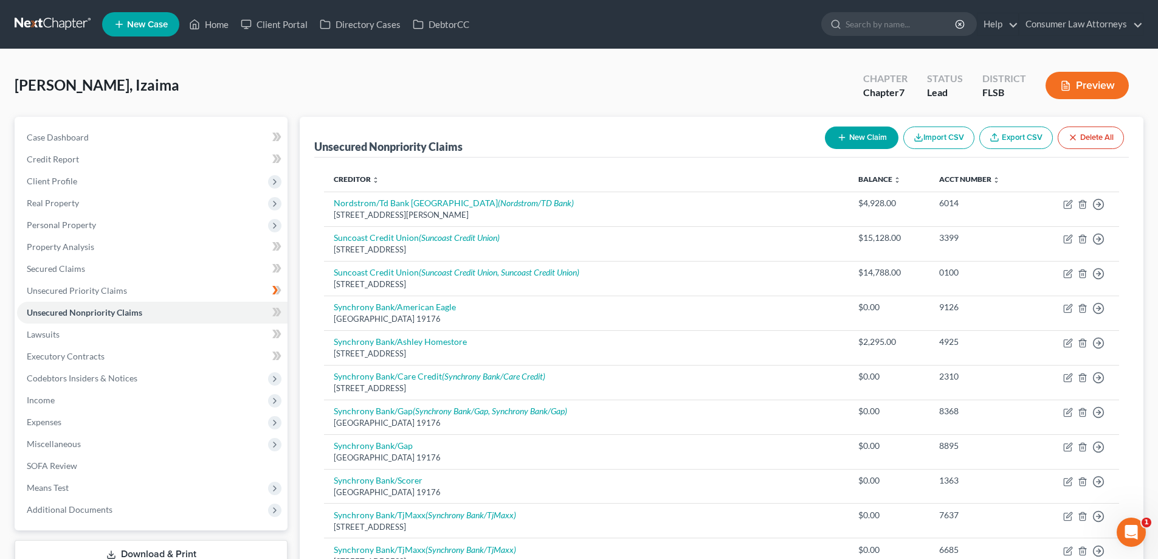
click at [295, 139] on div "Unsecured Nonpriority Claims New Claim Import CSV Export CSV Delete All Credito…" at bounding box center [722, 477] width 856 height 721
click at [627, 122] on div "Unsecured Nonpriority Claims New Claim Import CSV Export CSV Delete All" at bounding box center [721, 137] width 814 height 41
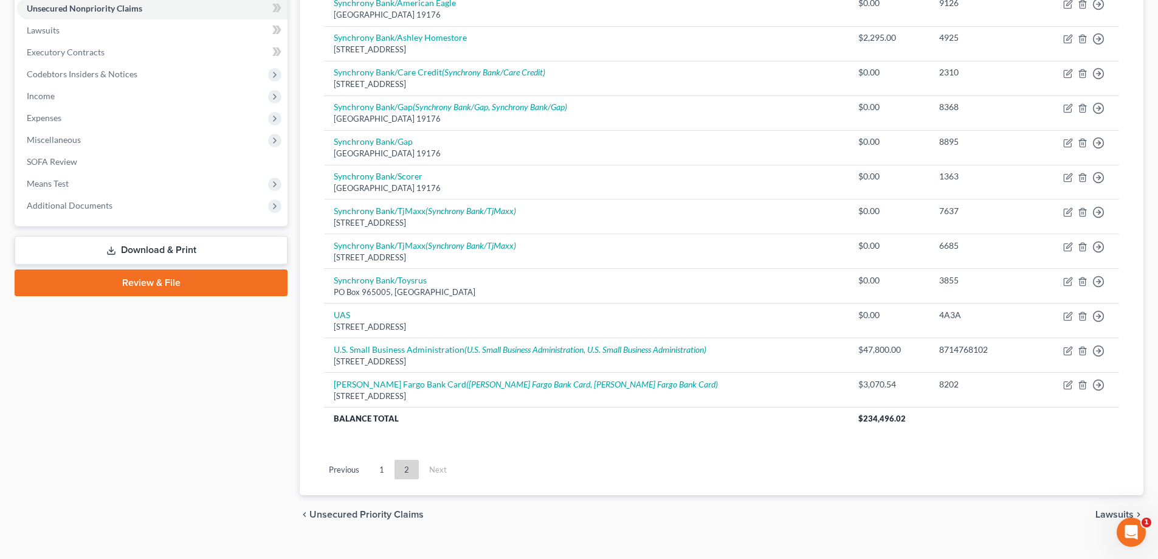
scroll to position [325, 0]
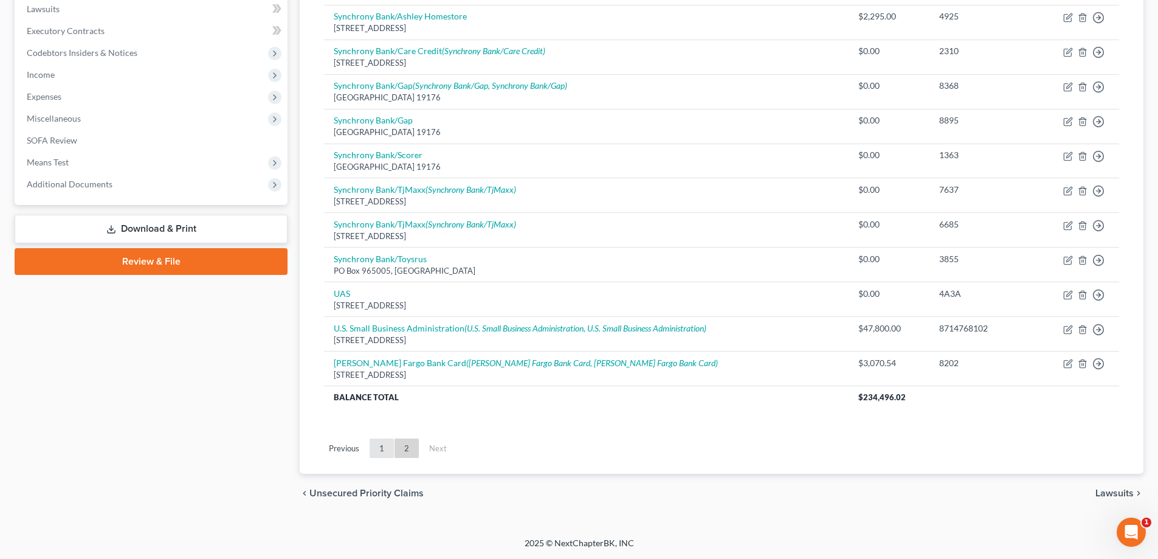
click at [375, 449] on link "1" at bounding box center [382, 447] width 24 height 19
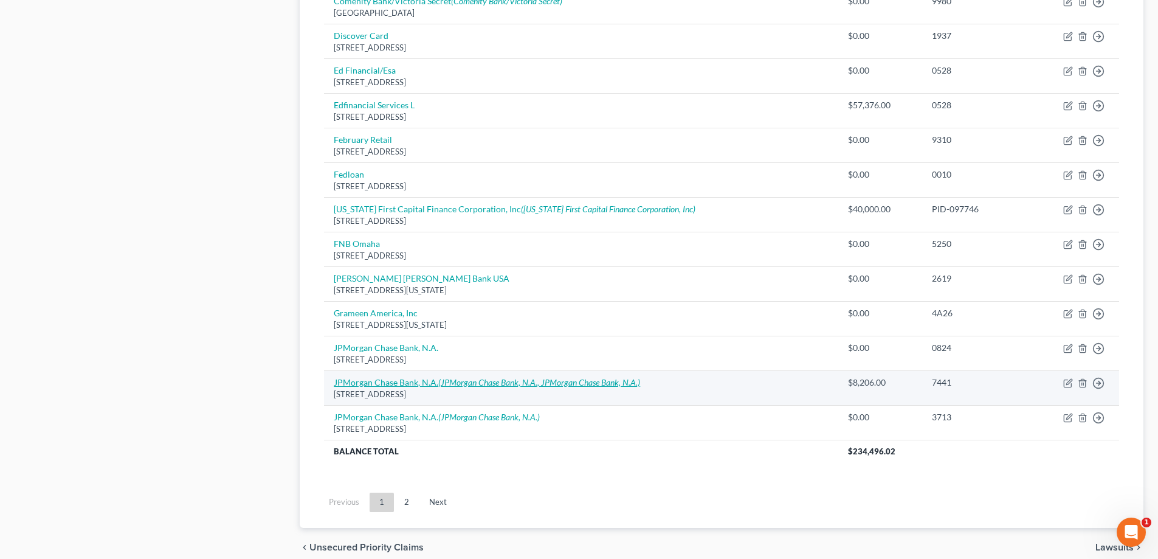
scroll to position [845, 0]
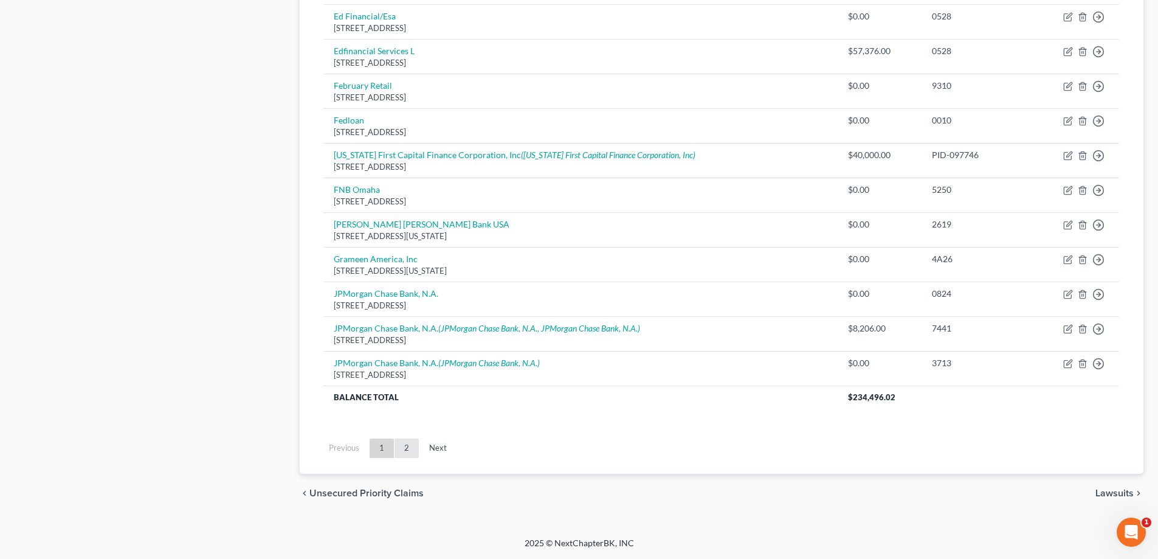
click at [411, 449] on link "2" at bounding box center [406, 447] width 24 height 19
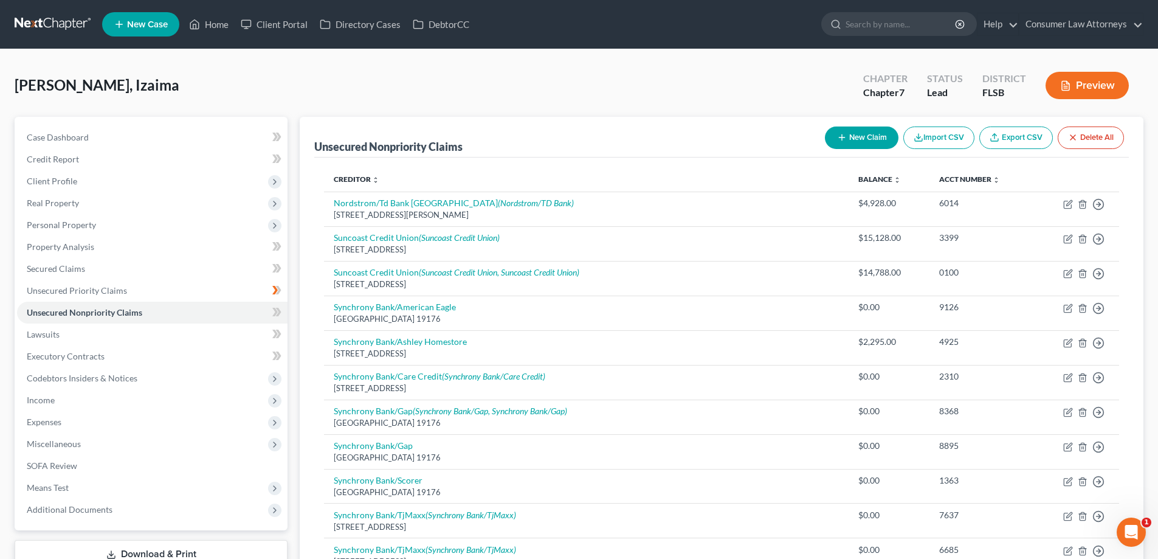
scroll to position [61, 0]
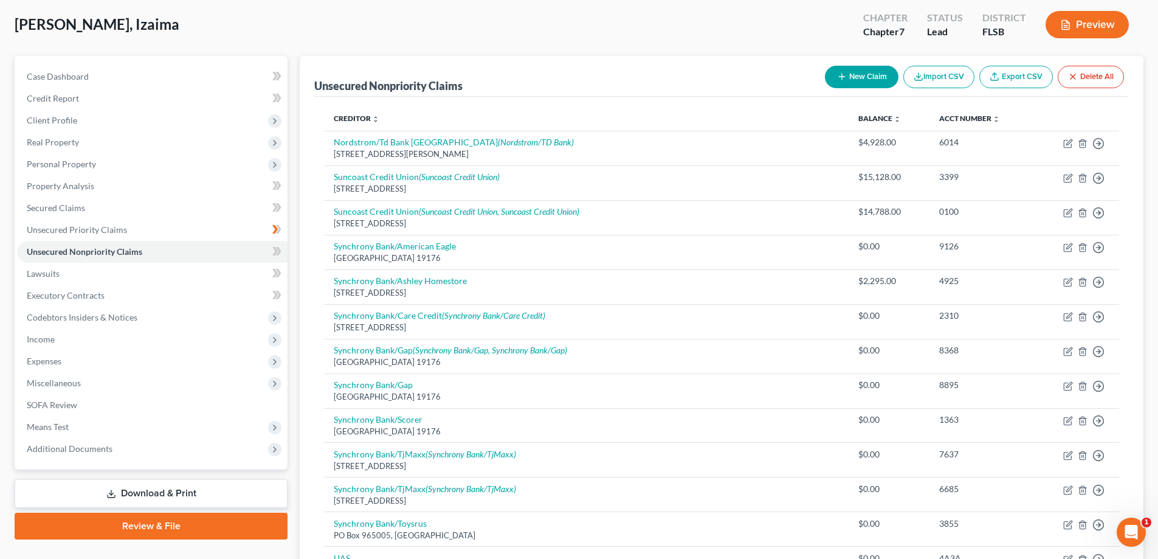
click at [320, 286] on div "Creditor expand_more expand_less unfold_more Balance expand_more expand_less un…" at bounding box center [721, 397] width 814 height 600
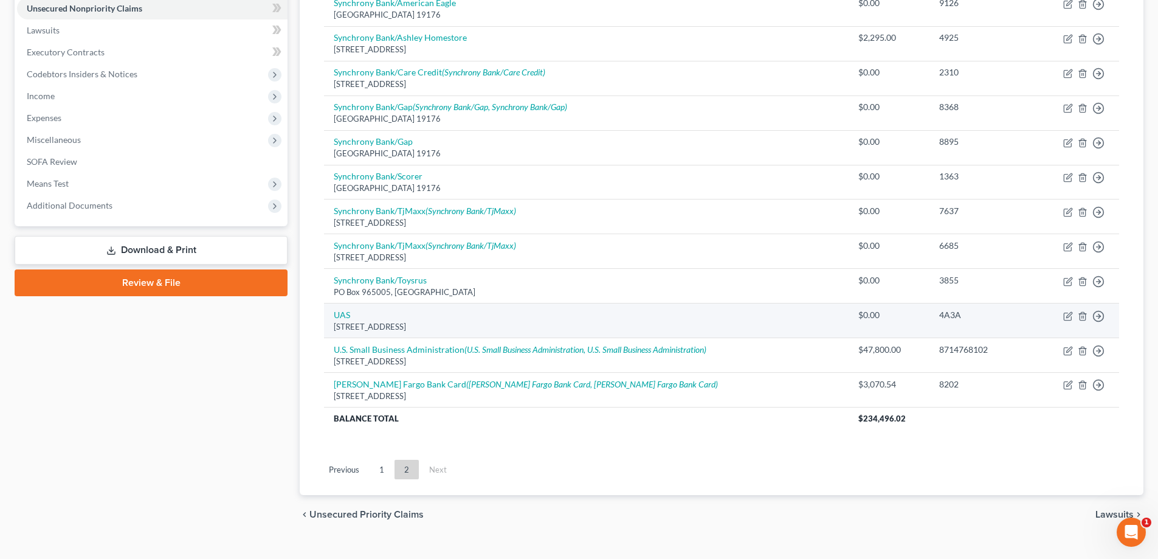
scroll to position [325, 0]
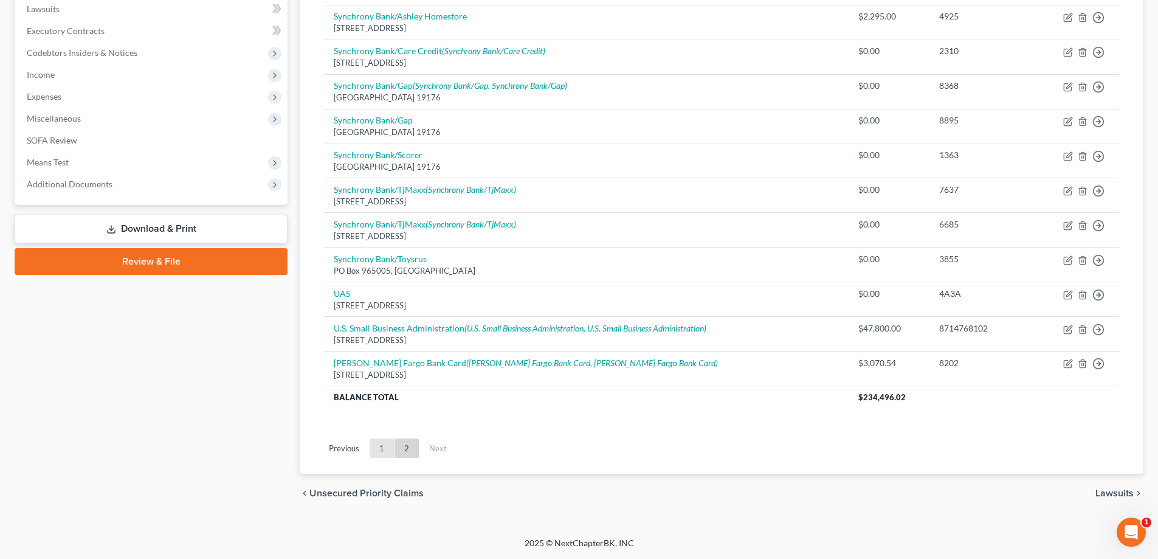
click at [382, 451] on link "1" at bounding box center [382, 447] width 24 height 19
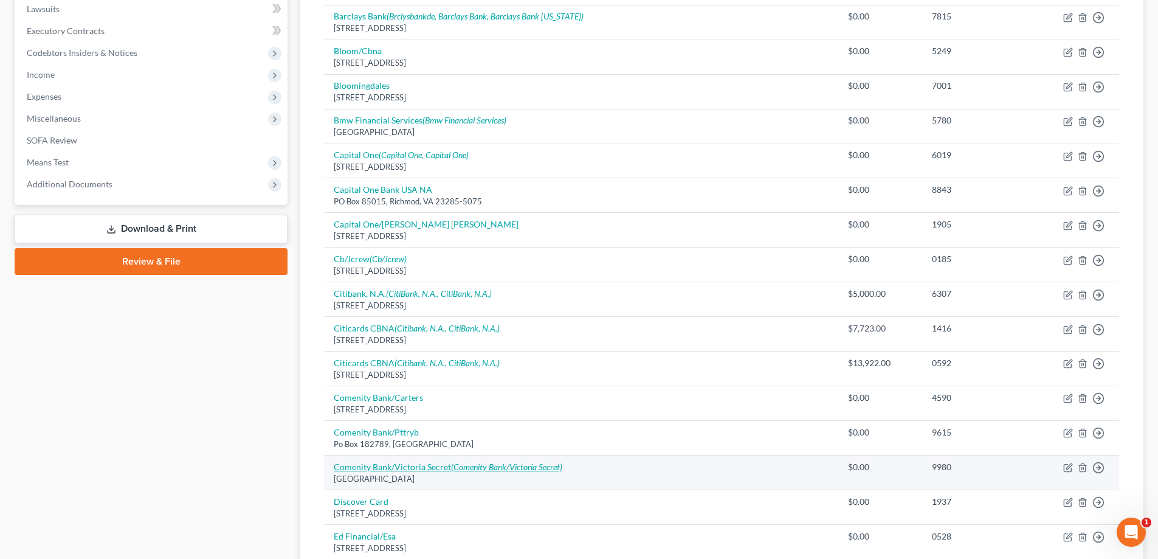
scroll to position [845, 0]
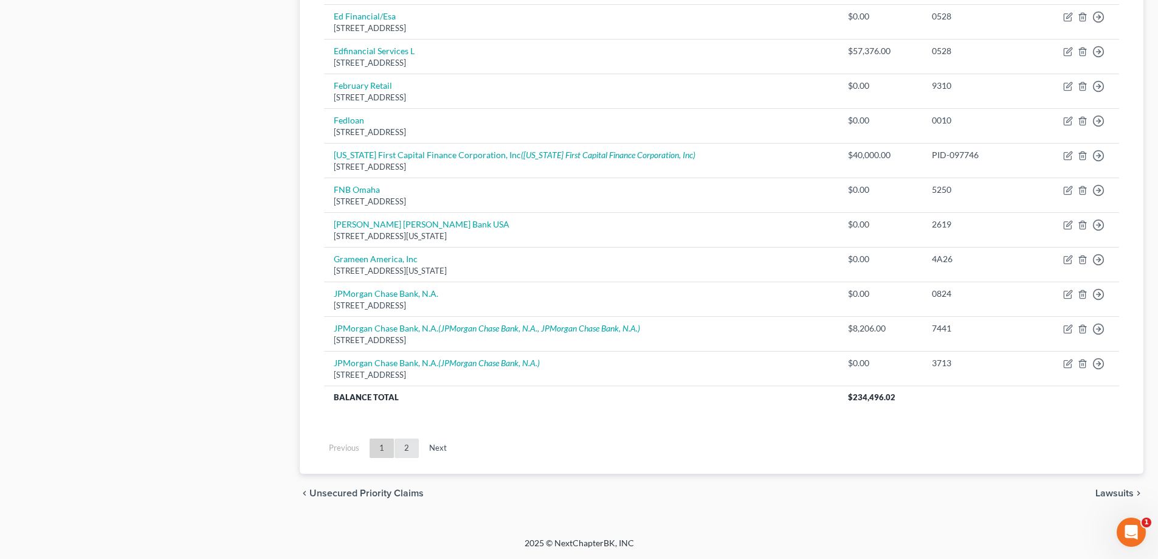
click at [408, 455] on link "2" at bounding box center [406, 447] width 24 height 19
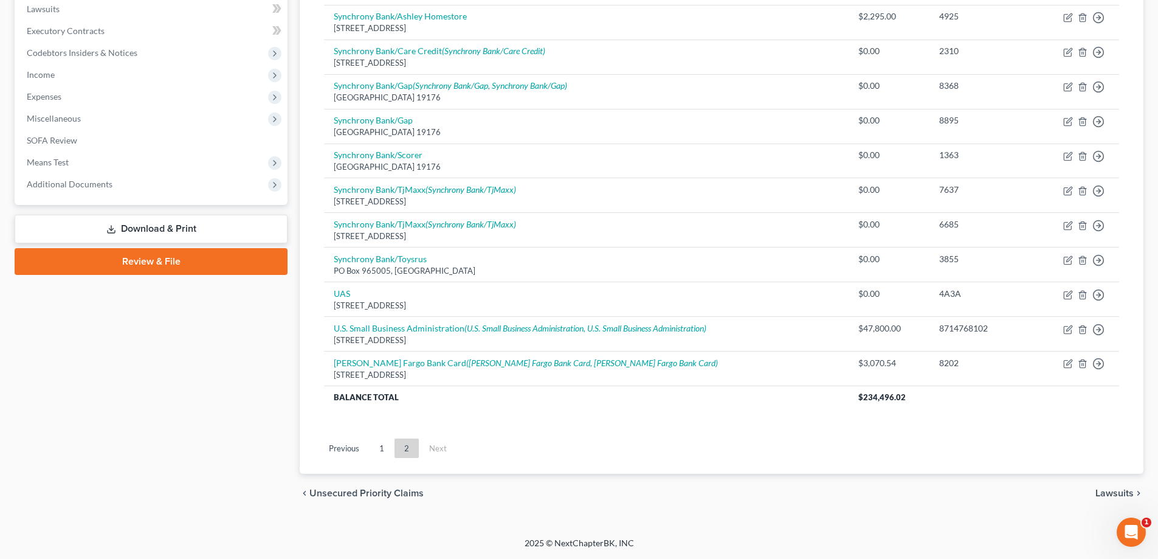
scroll to position [325, 0]
click at [594, 401] on th "Balance Total" at bounding box center [586, 397] width 525 height 22
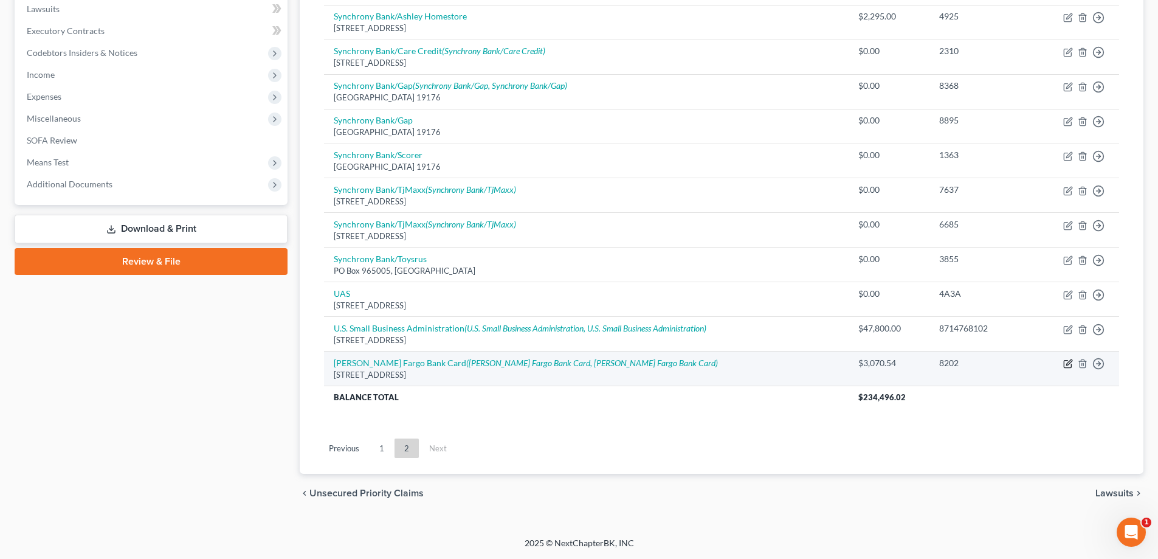
click at [1067, 365] on icon "button" at bounding box center [1068, 364] width 10 height 10
select select "16"
select select "2"
select select "0"
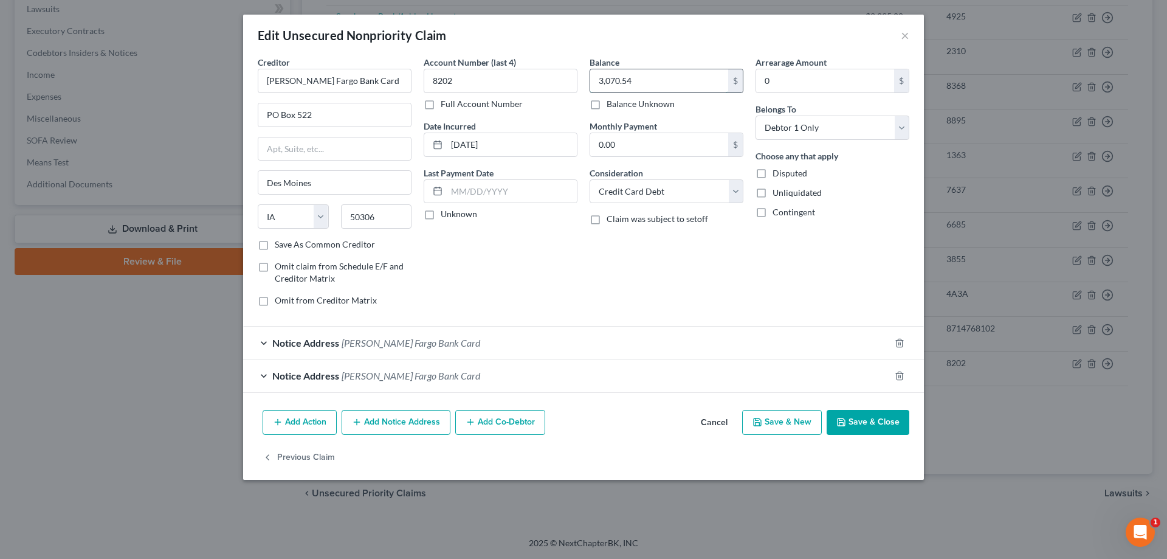
click at [667, 83] on input "3,070.54" at bounding box center [659, 80] width 138 height 23
type input "0.00"
drag, startPoint x: 868, startPoint y: 427, endPoint x: 1002, endPoint y: 514, distance: 160.3
click at [869, 427] on button "Save & Close" at bounding box center [868, 423] width 83 height 26
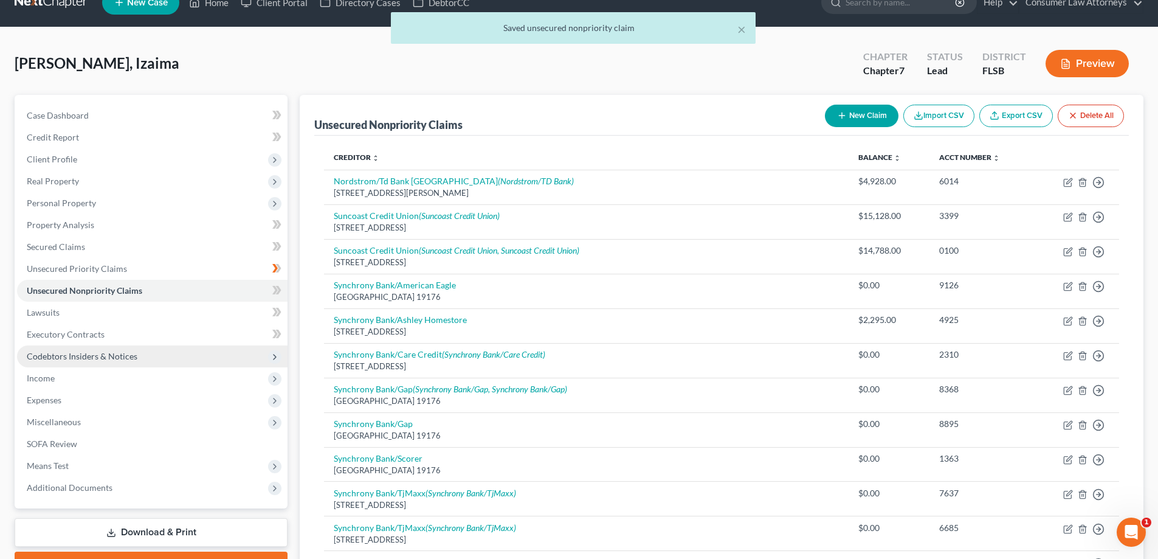
scroll to position [21, 0]
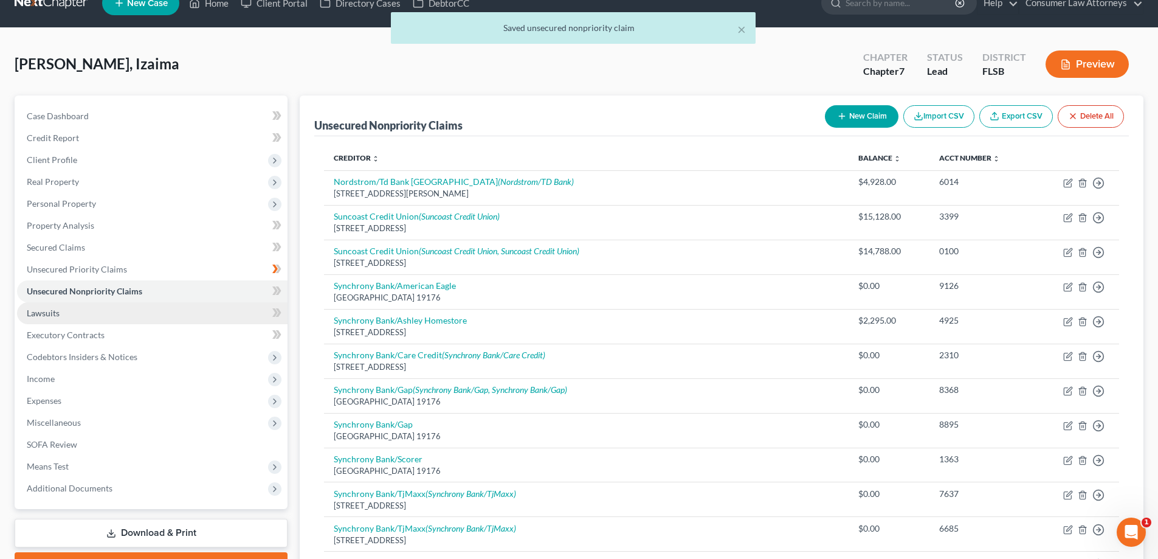
click at [25, 318] on link "Lawsuits" at bounding box center [152, 313] width 270 height 22
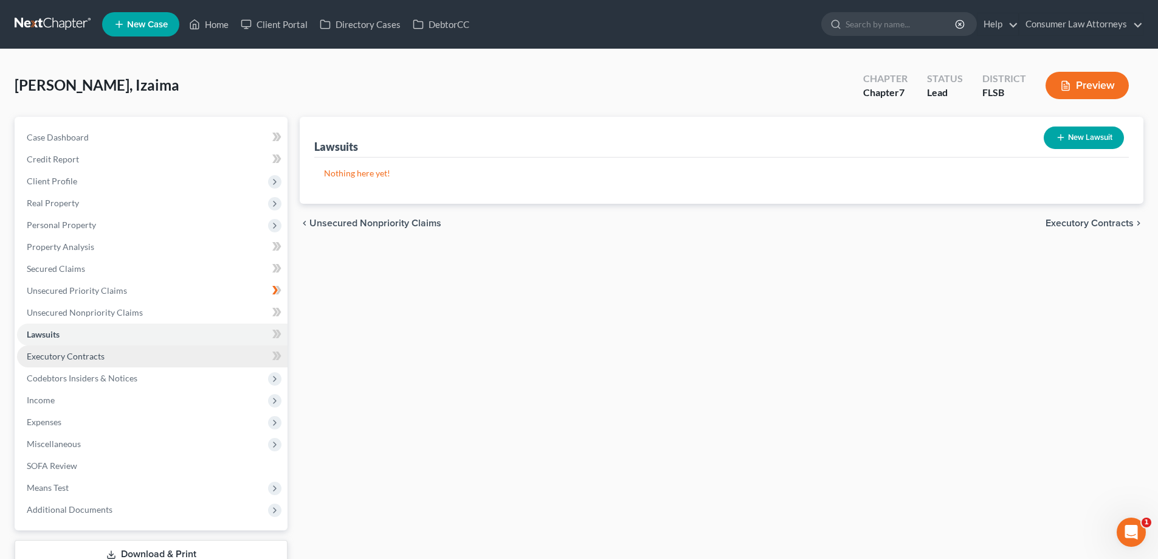
click at [79, 347] on link "Executory Contracts" at bounding box center [152, 356] width 270 height 22
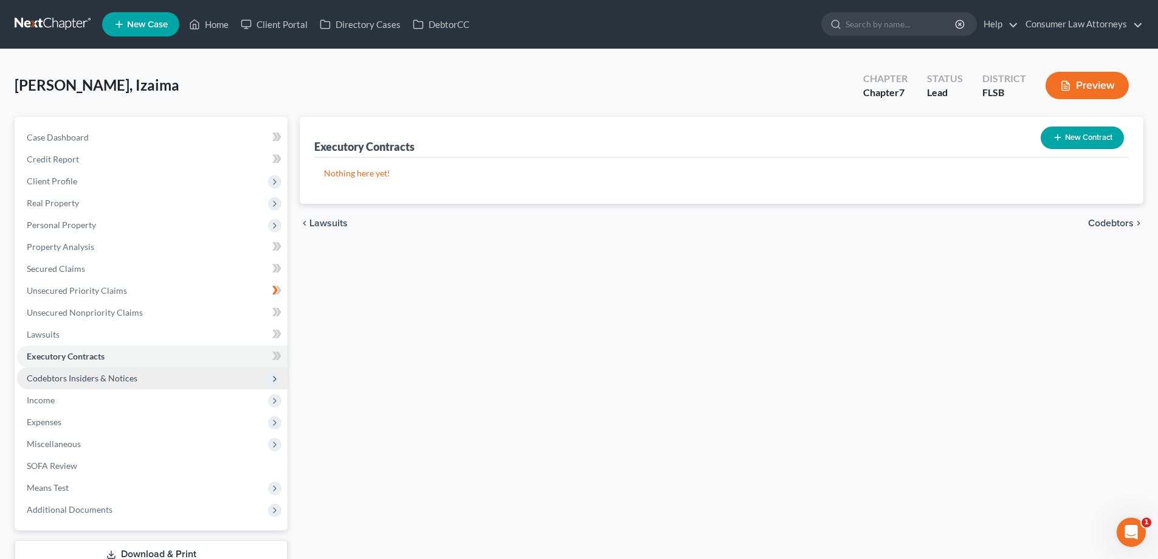
click at [96, 375] on span "Codebtors Insiders & Notices" at bounding box center [82, 378] width 111 height 10
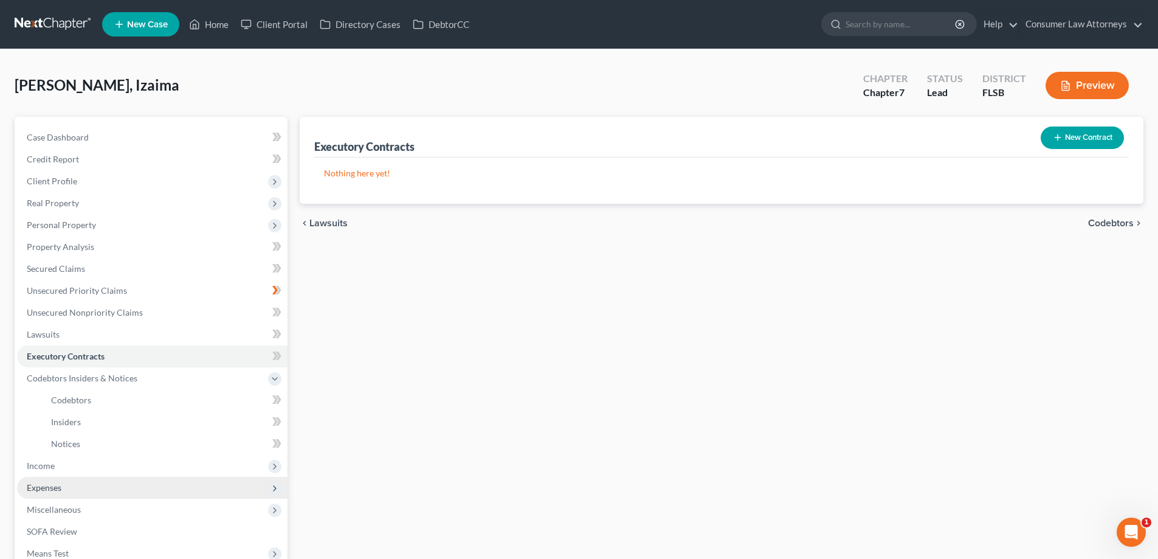
click at [40, 487] on span "Expenses" at bounding box center [44, 487] width 35 height 10
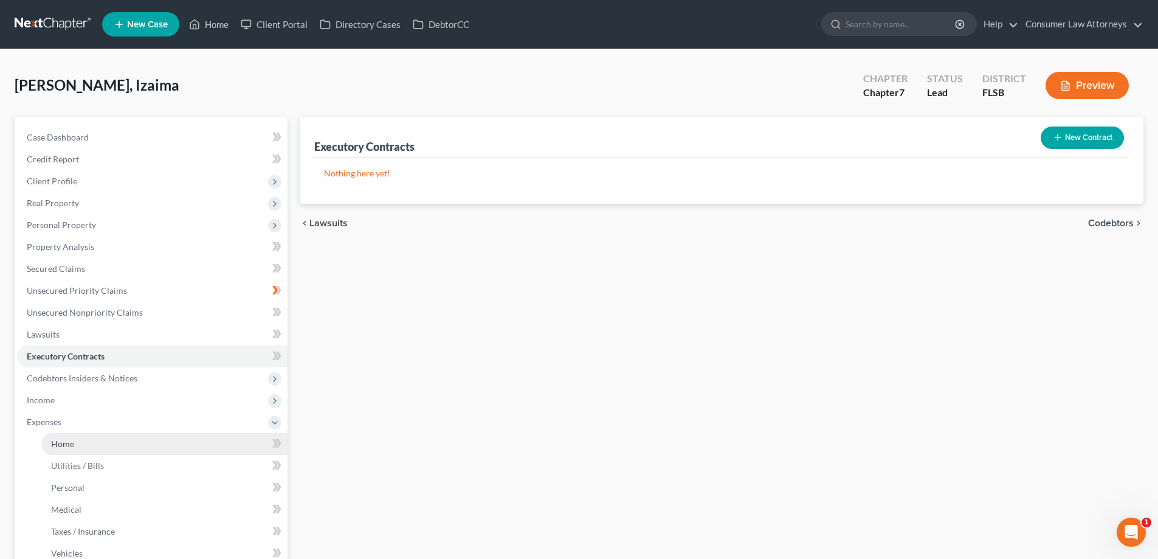
click at [65, 447] on span "Home" at bounding box center [62, 443] width 23 height 10
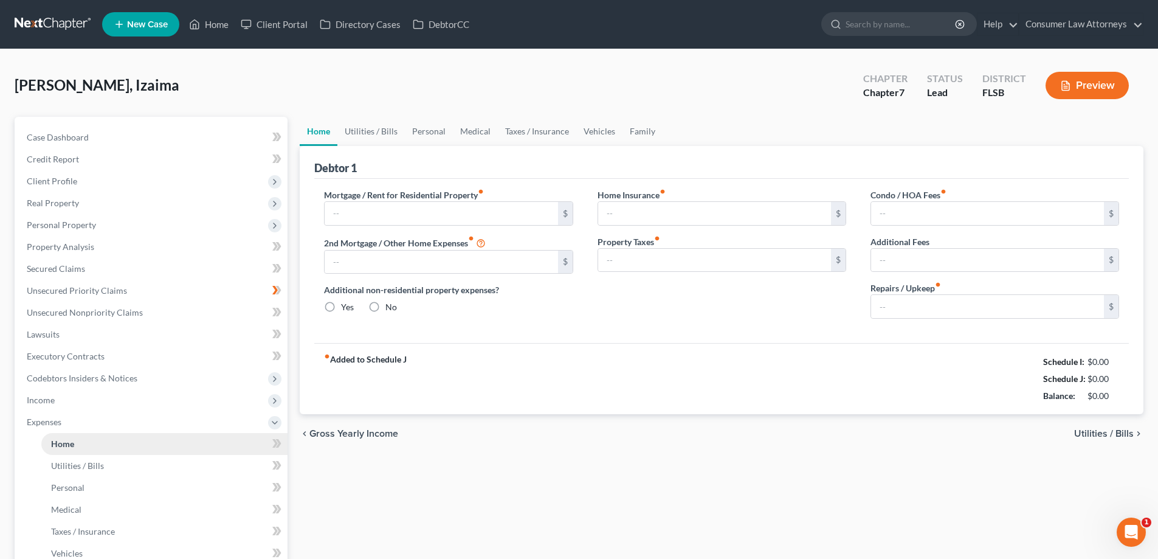
type input "1,000.00"
type input "0.00"
radio input "true"
type input "0.00"
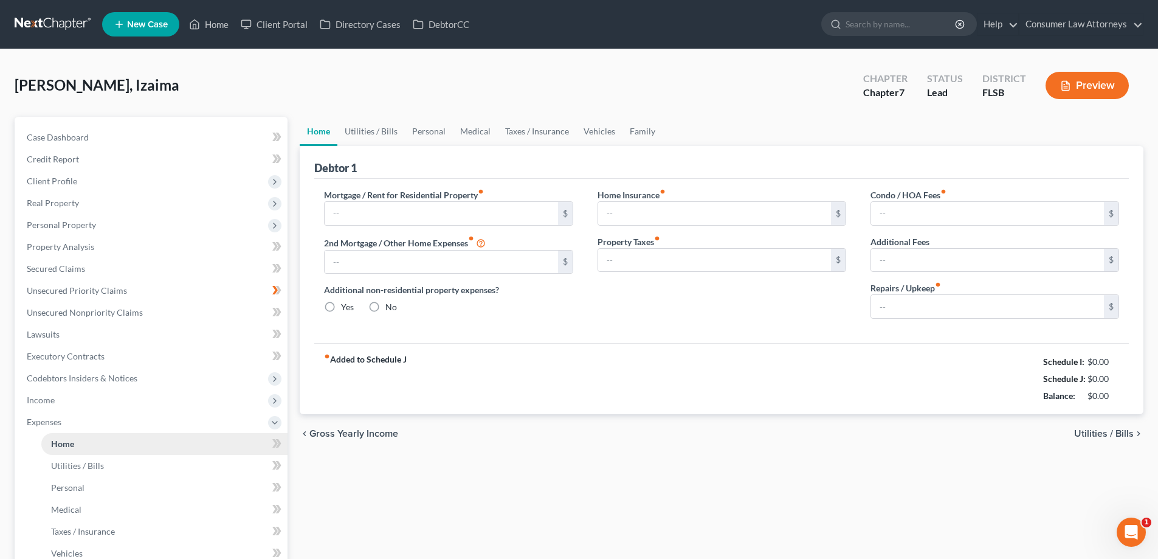
type input "0.00"
click at [466, 344] on div "fiber_manual_record Added to Schedule J Schedule I: $2,072.84 Schedule J: $2,37…" at bounding box center [721, 378] width 814 height 71
click at [293, 356] on div "Case Dashboard Payments Invoices Payments Payments Credit Report Client Profile" at bounding box center [151, 435] width 285 height 636
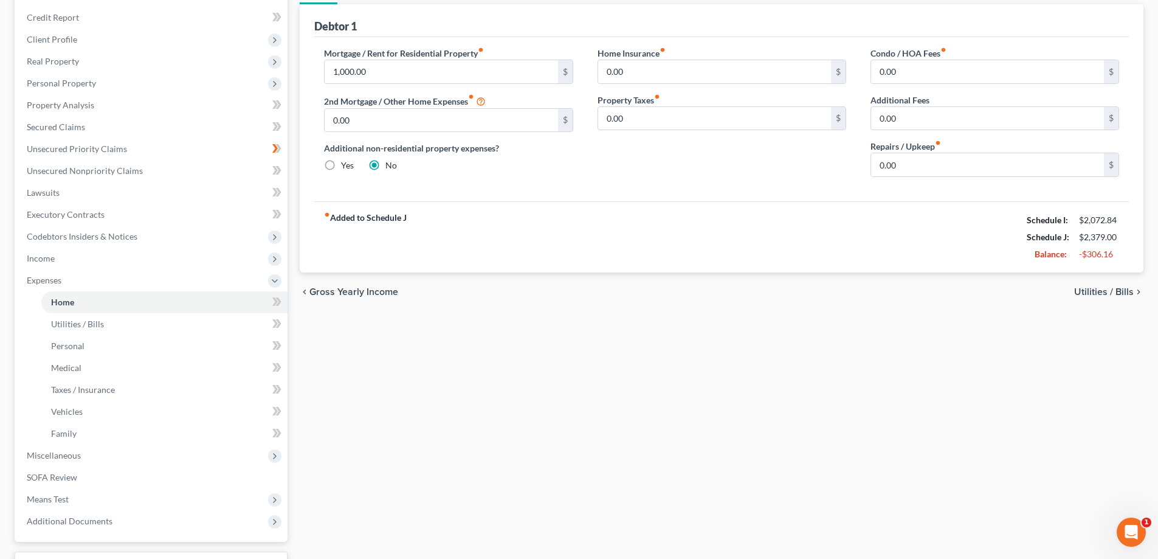
scroll to position [241, 0]
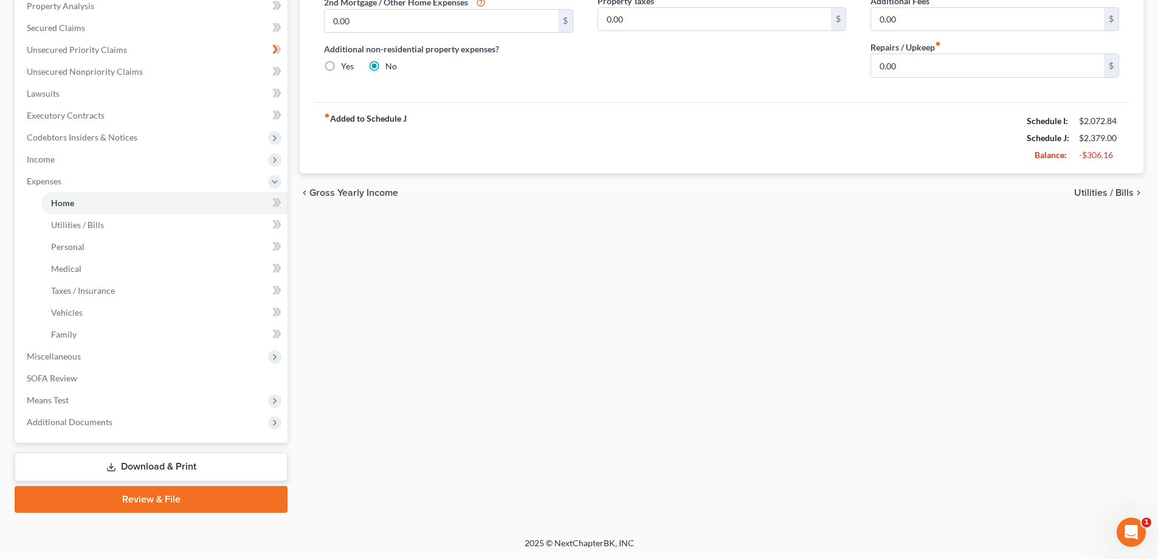
drag, startPoint x: 170, startPoint y: 468, endPoint x: 447, endPoint y: 466, distance: 277.2
click at [170, 468] on link "Download & Print" at bounding box center [151, 466] width 273 height 29
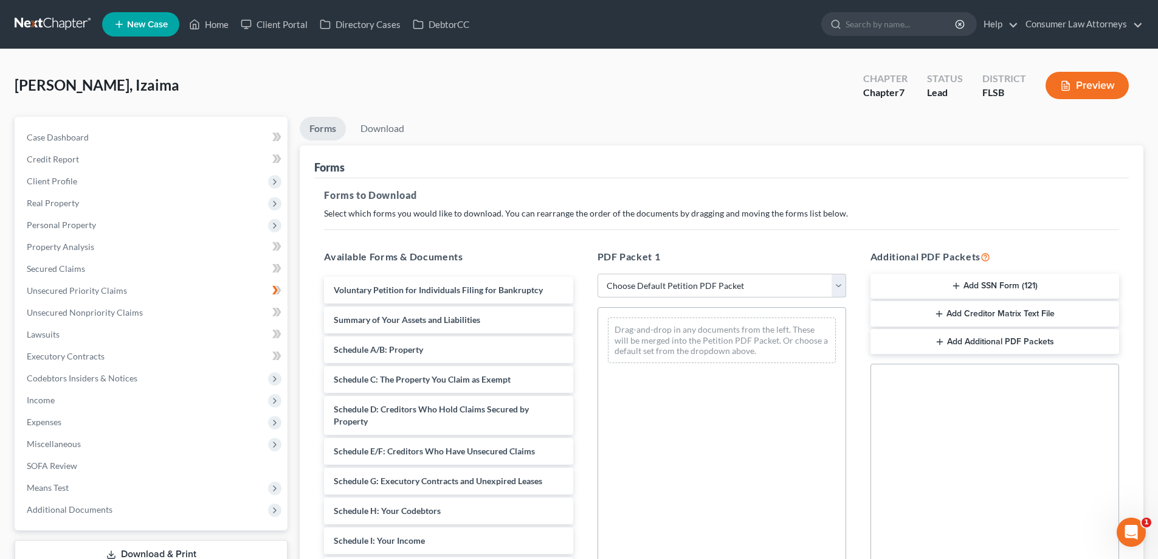
drag, startPoint x: 695, startPoint y: 274, endPoint x: 696, endPoint y: 290, distance: 16.5
click at [695, 274] on select "Choose Default Petition PDF Packet Complete Bankruptcy Petition (all forms and …" at bounding box center [721, 286] width 249 height 24
click at [696, 290] on select "Choose Default Petition PDF Packet Complete Bankruptcy Petition (all forms and …" at bounding box center [721, 286] width 249 height 24
drag, startPoint x: 697, startPoint y: 277, endPoint x: 704, endPoint y: 274, distance: 8.2
click at [697, 277] on select "Choose Default Petition PDF Packet Complete Bankruptcy Petition (all forms and …" at bounding box center [721, 286] width 249 height 24
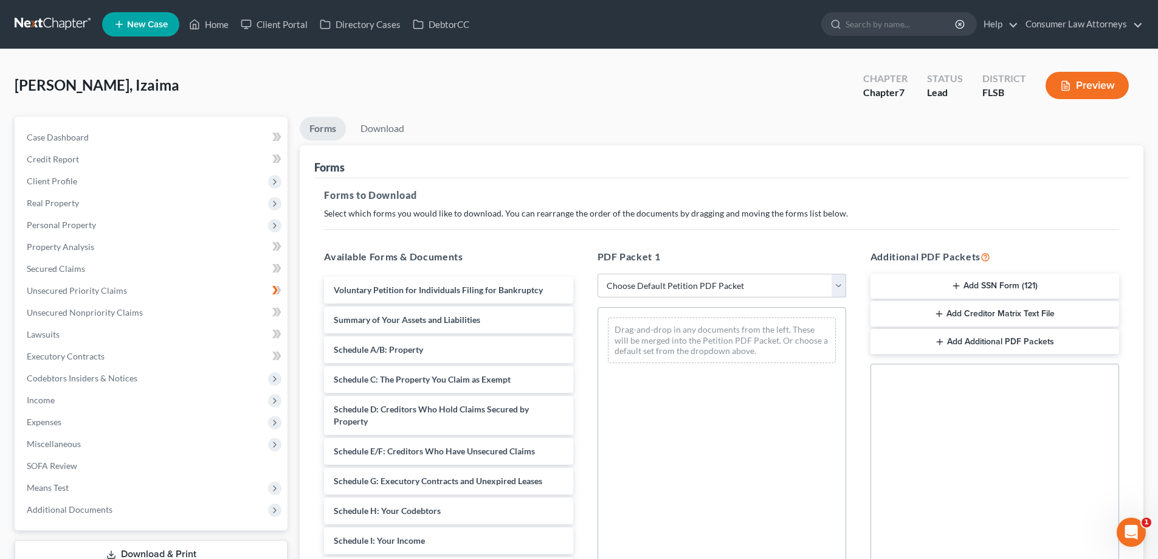
select select "0"
click at [597, 274] on select "Choose Default Petition PDF Packet Complete Bankruptcy Petition (all forms and …" at bounding box center [721, 286] width 249 height 24
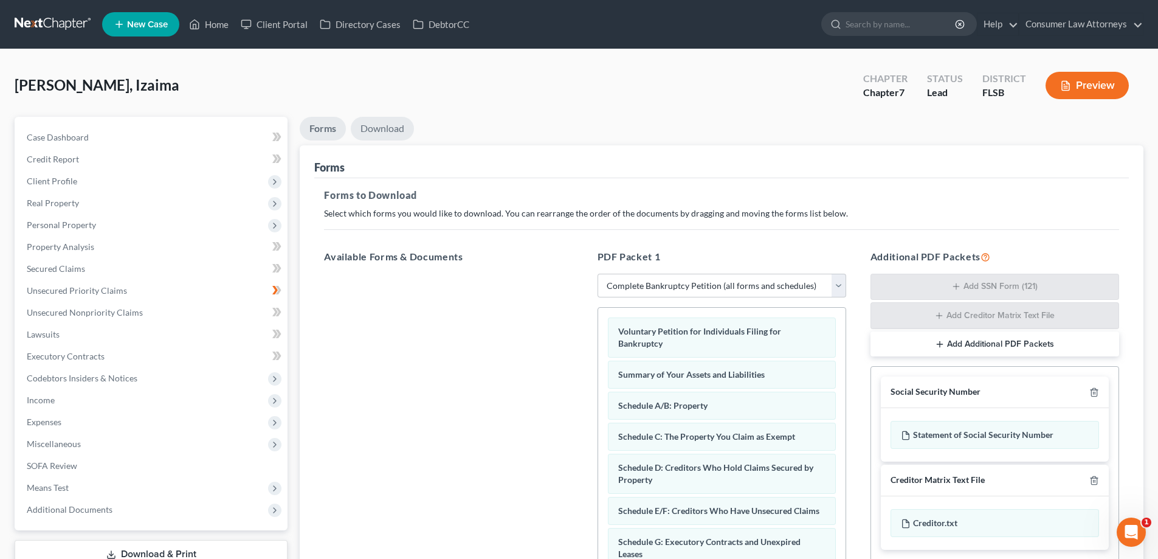
click at [392, 131] on link "Download" at bounding box center [382, 129] width 63 height 24
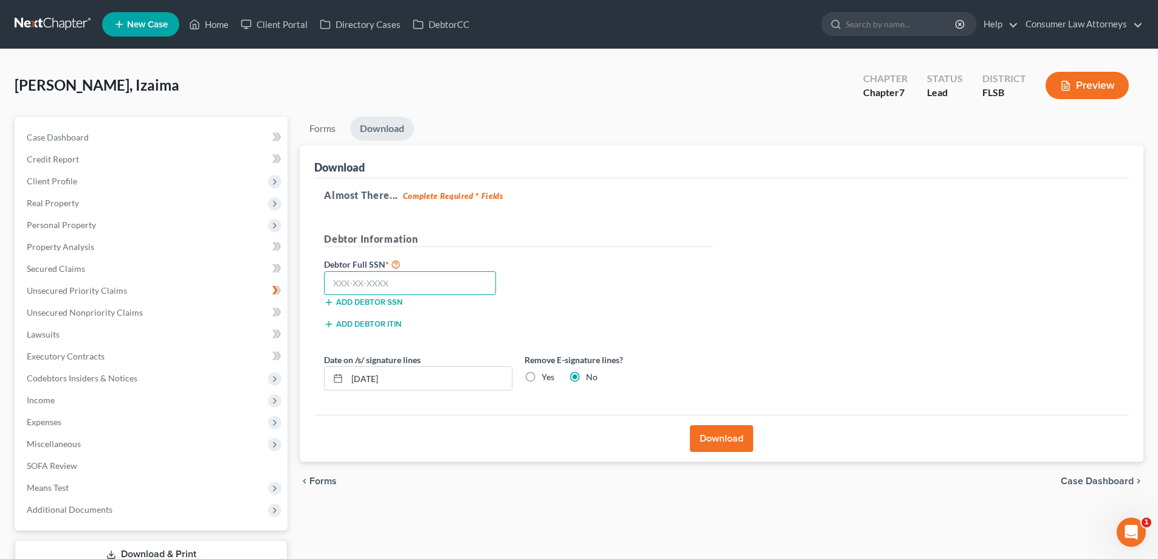
click at [470, 281] on input "text" at bounding box center [410, 283] width 172 height 24
type input "108-88-5405"
click at [734, 444] on button "Download" at bounding box center [721, 438] width 63 height 27
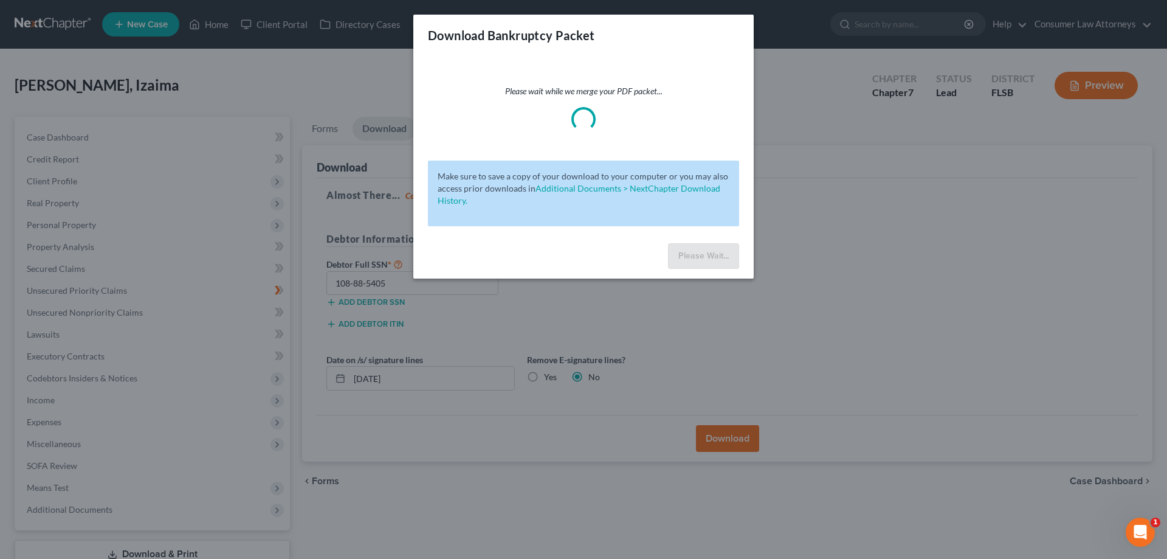
click at [783, 97] on div "Download Bankruptcy Packet Please wait while we merge your PDF packet... Make s…" at bounding box center [583, 279] width 1167 height 559
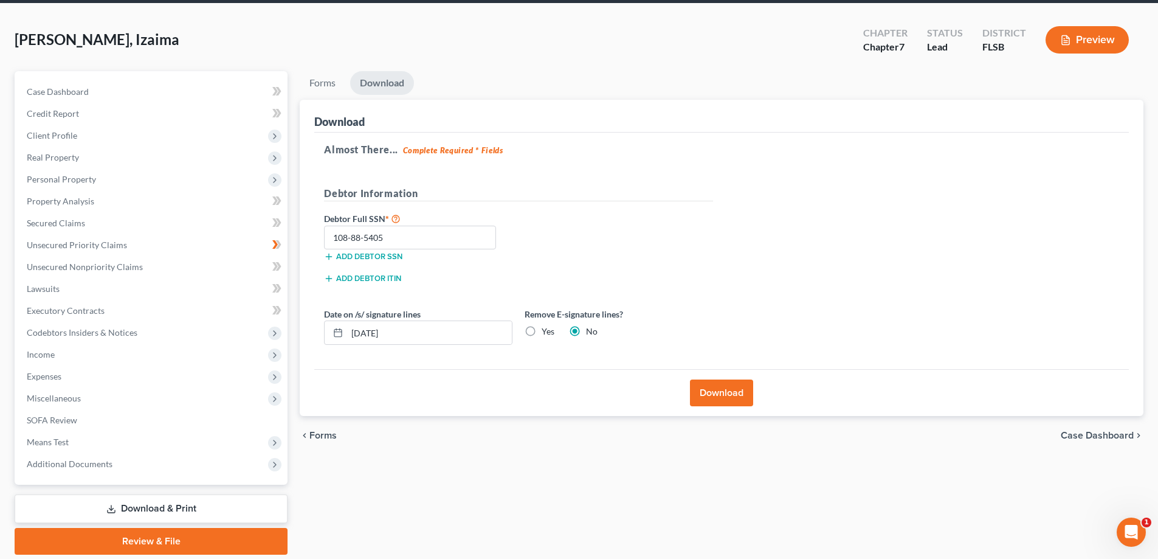
scroll to position [88, 0]
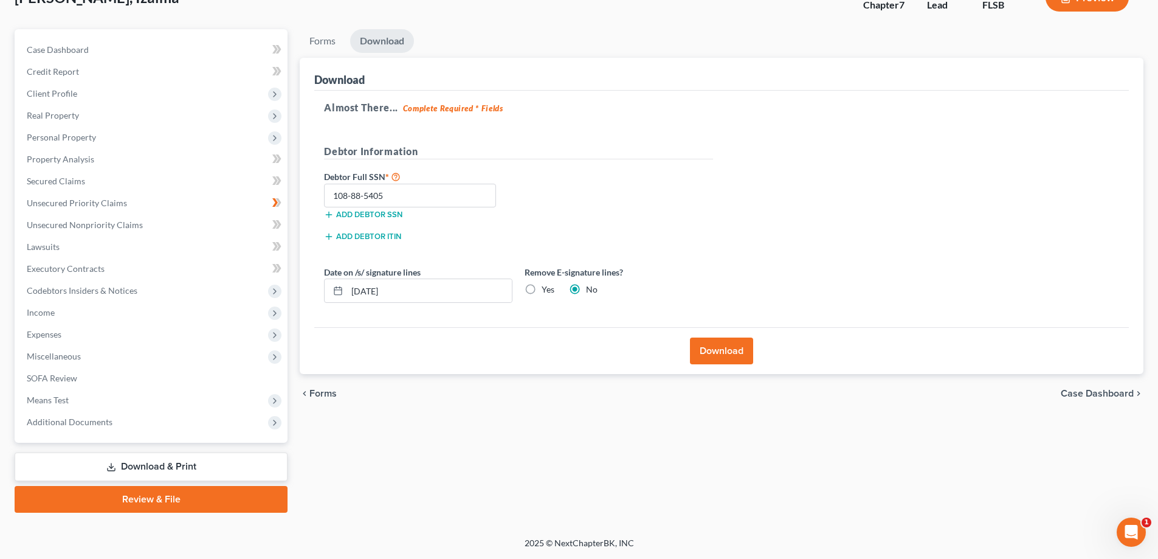
click at [148, 459] on link "Download & Print" at bounding box center [151, 466] width 273 height 29
click at [297, 59] on div "Forms Download Forms Forms to Download Select which forms you would like to dow…" at bounding box center [722, 270] width 856 height 483
click at [53, 373] on span "SOFA Review" at bounding box center [52, 378] width 50 height 10
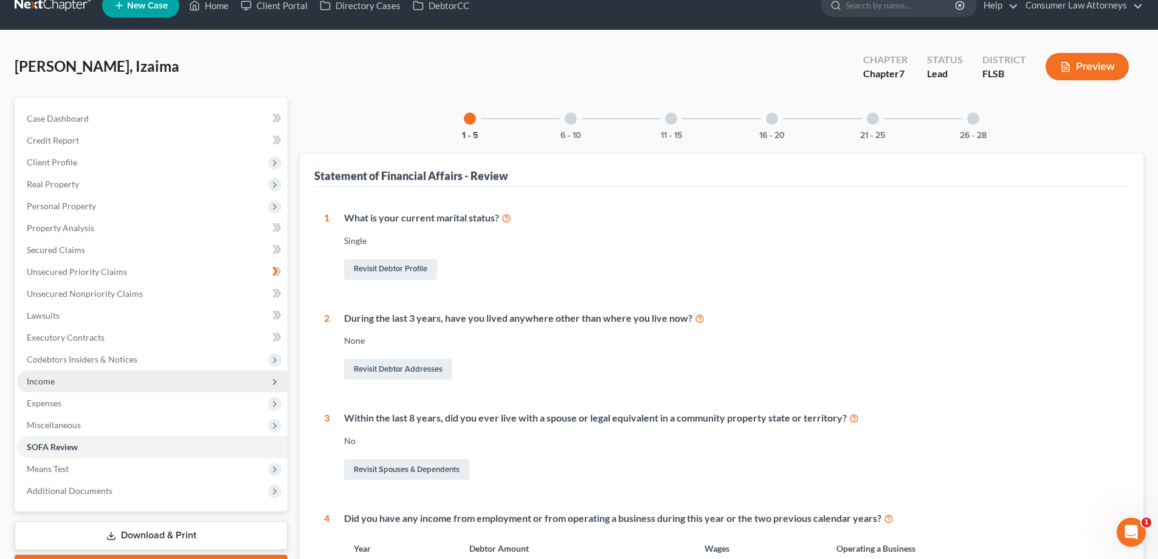
scroll to position [304, 0]
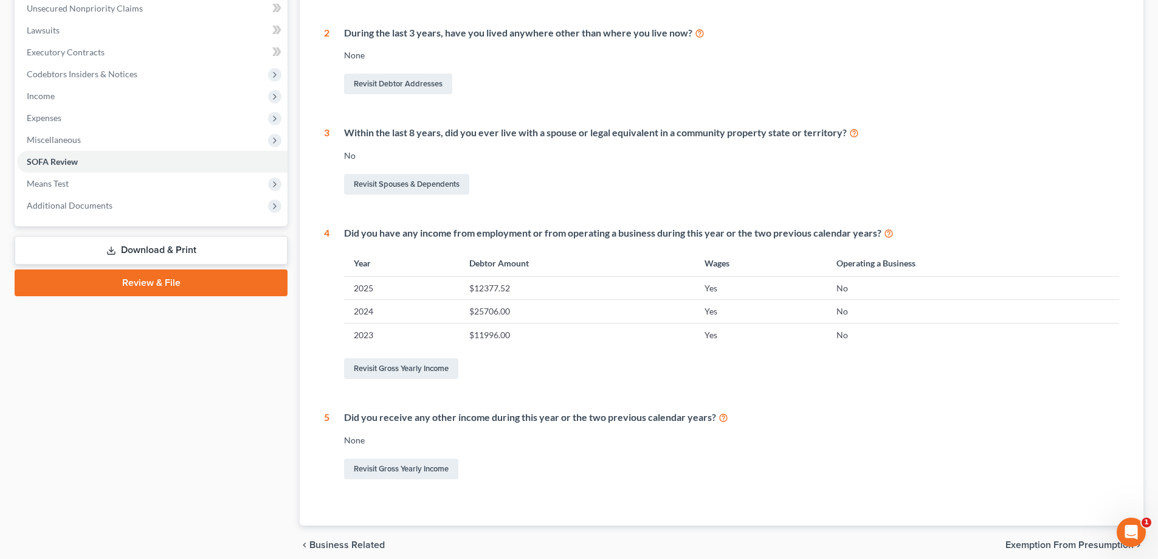
click at [152, 246] on link "Download & Print" at bounding box center [151, 250] width 273 height 29
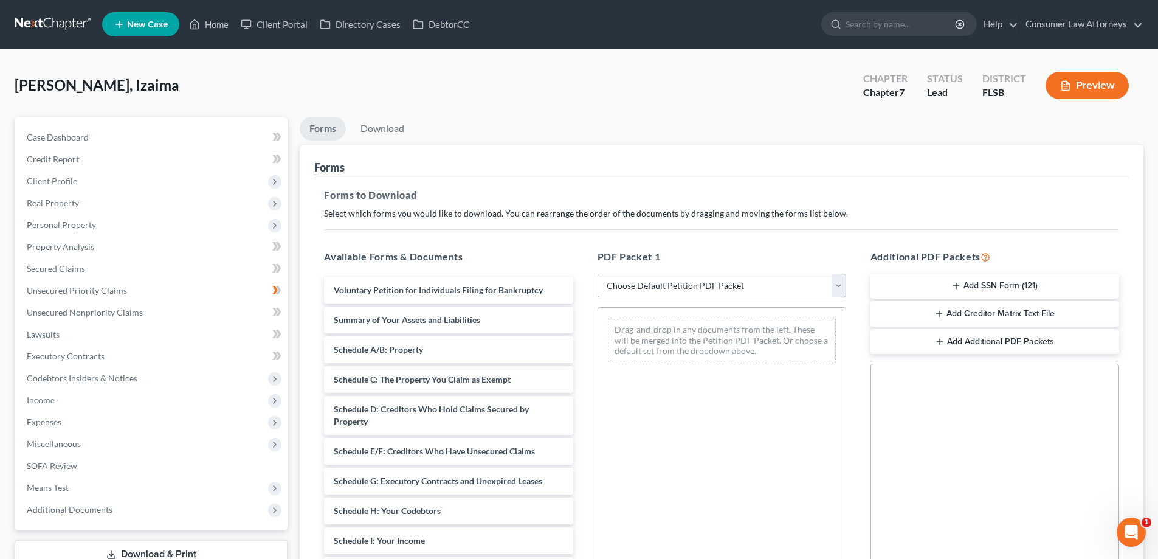
click at [720, 284] on select "Choose Default Petition PDF Packet Complete Bankruptcy Petition (all forms and …" at bounding box center [721, 286] width 249 height 24
select select "0"
click at [597, 274] on select "Choose Default Petition PDF Packet Complete Bankruptcy Petition (all forms and …" at bounding box center [721, 286] width 249 height 24
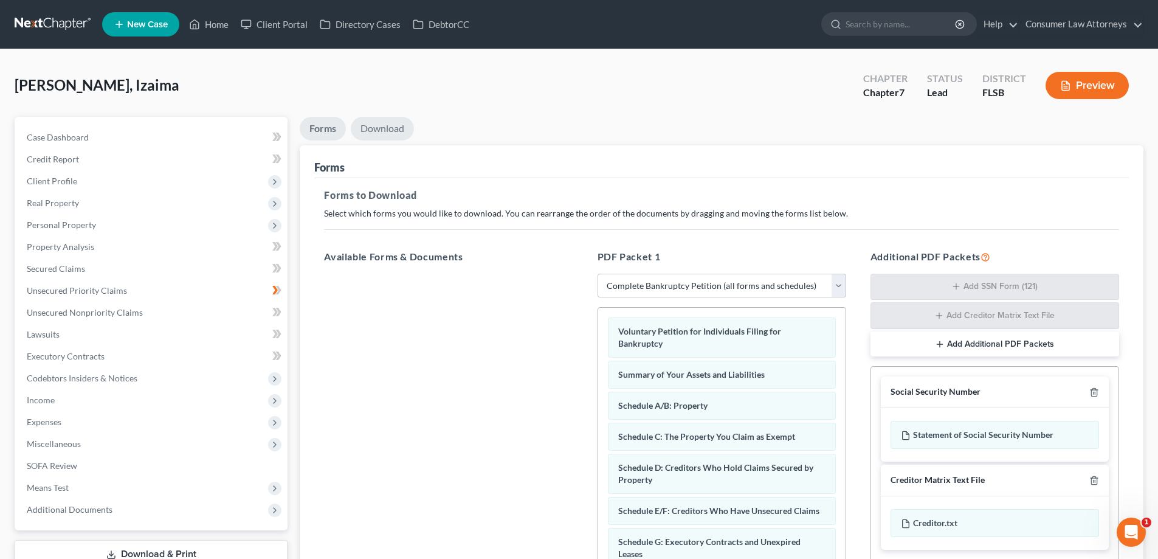
click at [388, 134] on link "Download" at bounding box center [382, 129] width 63 height 24
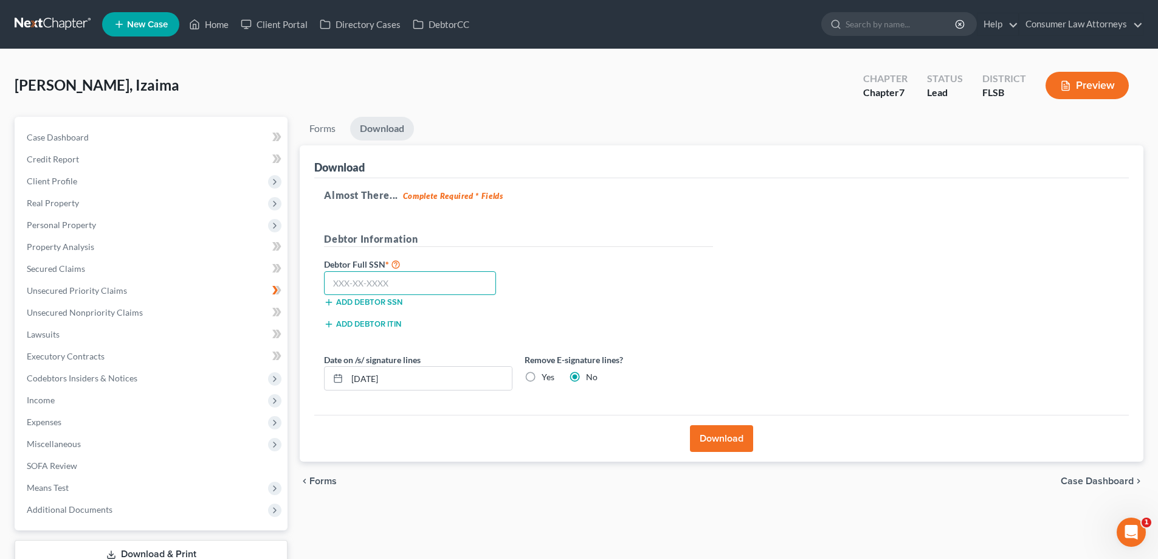
click at [442, 281] on input "text" at bounding box center [410, 283] width 172 height 24
click at [475, 283] on input "text" at bounding box center [410, 283] width 172 height 24
type input "108-88-5405"
click at [732, 442] on button "Download" at bounding box center [721, 438] width 63 height 27
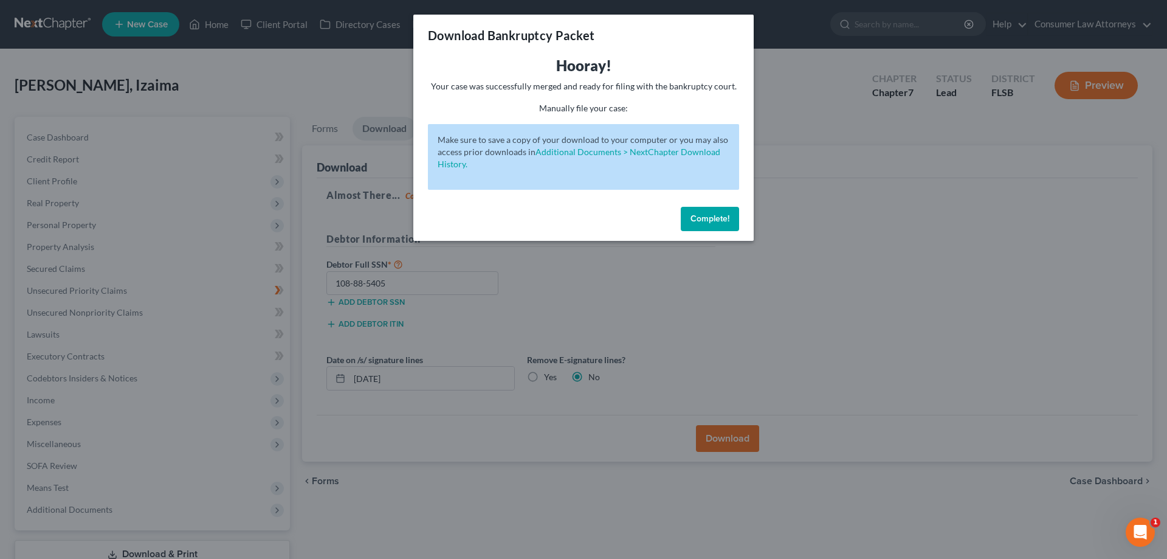
click at [710, 217] on span "Complete!" at bounding box center [709, 218] width 39 height 10
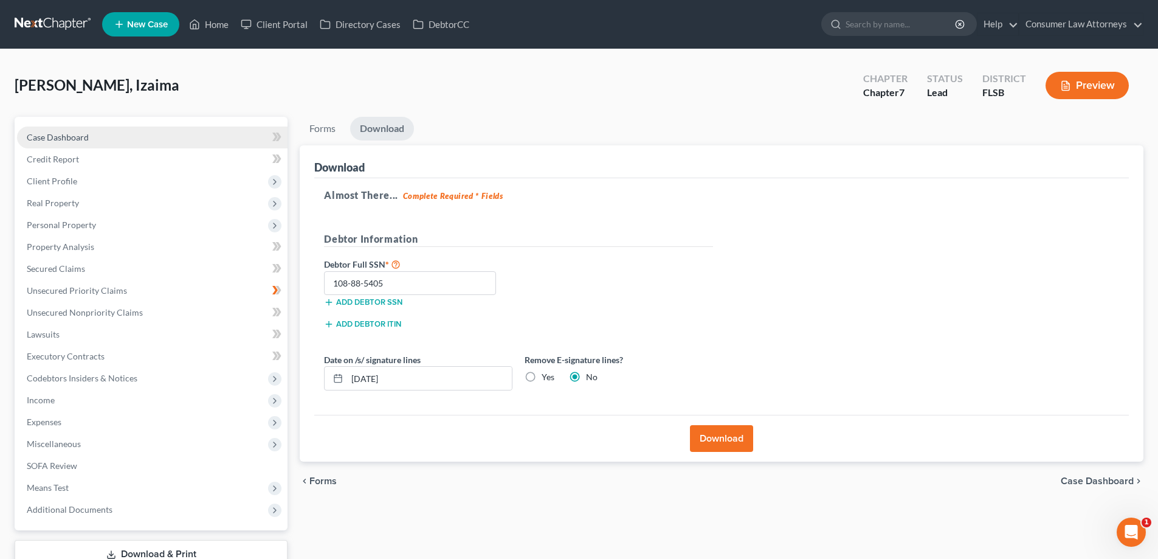
click at [81, 139] on span "Case Dashboard" at bounding box center [58, 137] width 62 height 10
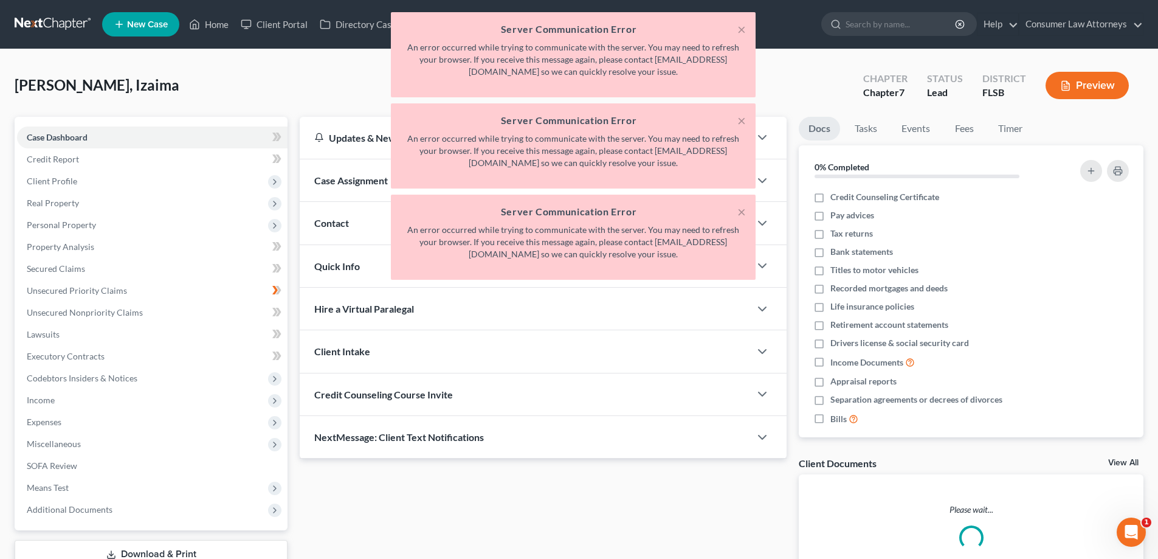
click at [75, 162] on div "× Server Communication Error An error occurred while trying to communicate with…" at bounding box center [573, 149] width 1158 height 274
click at [744, 33] on button "×" at bounding box center [741, 29] width 9 height 15
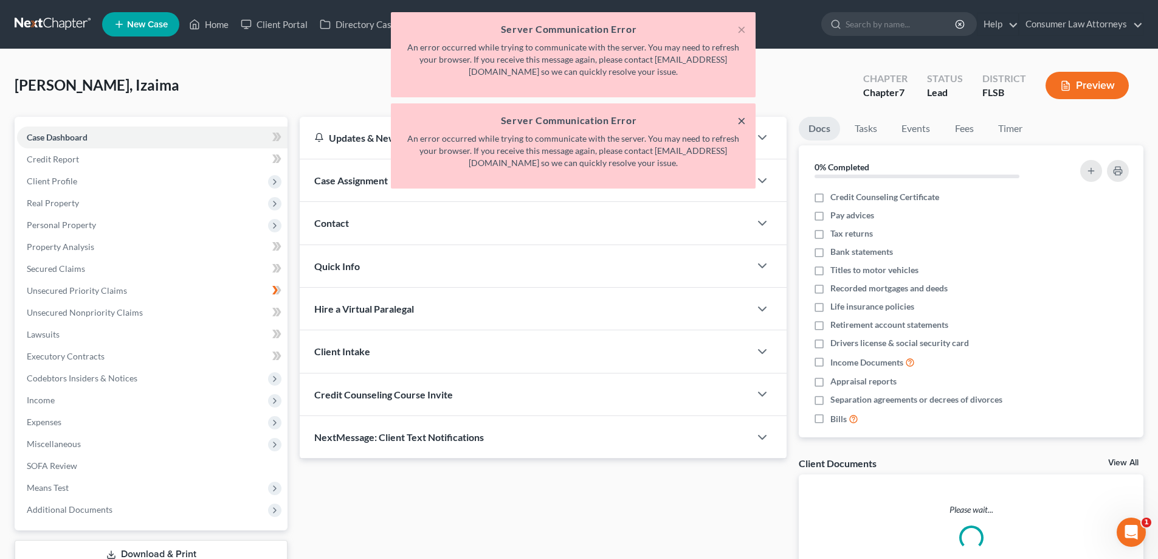
drag, startPoint x: 741, startPoint y: 118, endPoint x: 58, endPoint y: 359, distance: 724.5
click at [741, 119] on button "×" at bounding box center [741, 120] width 9 height 15
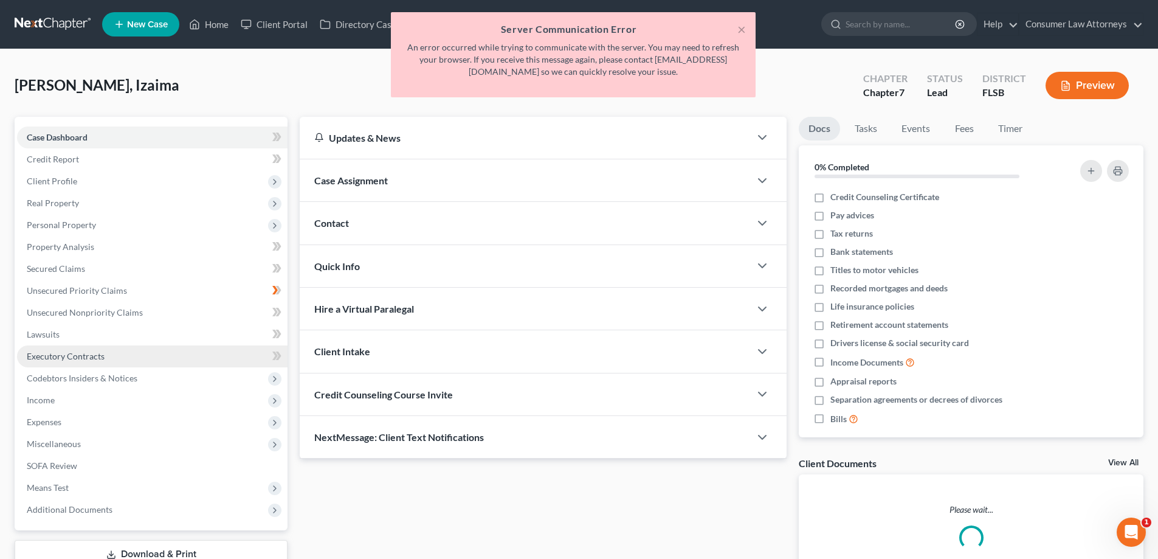
click at [58, 359] on span "Executory Contracts" at bounding box center [66, 356] width 78 height 10
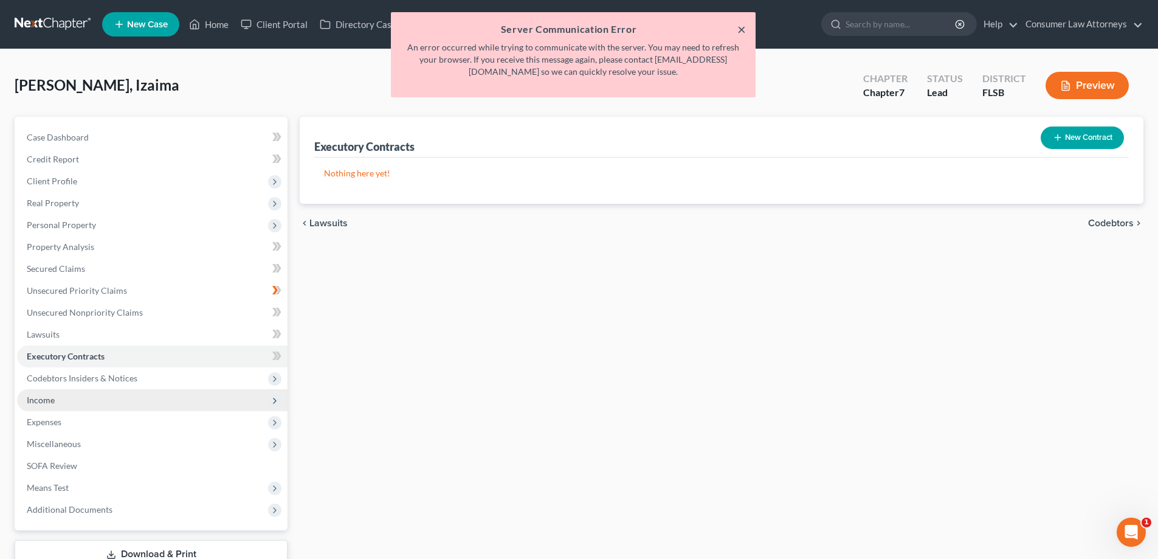
click at [742, 30] on button "×" at bounding box center [741, 29] width 9 height 15
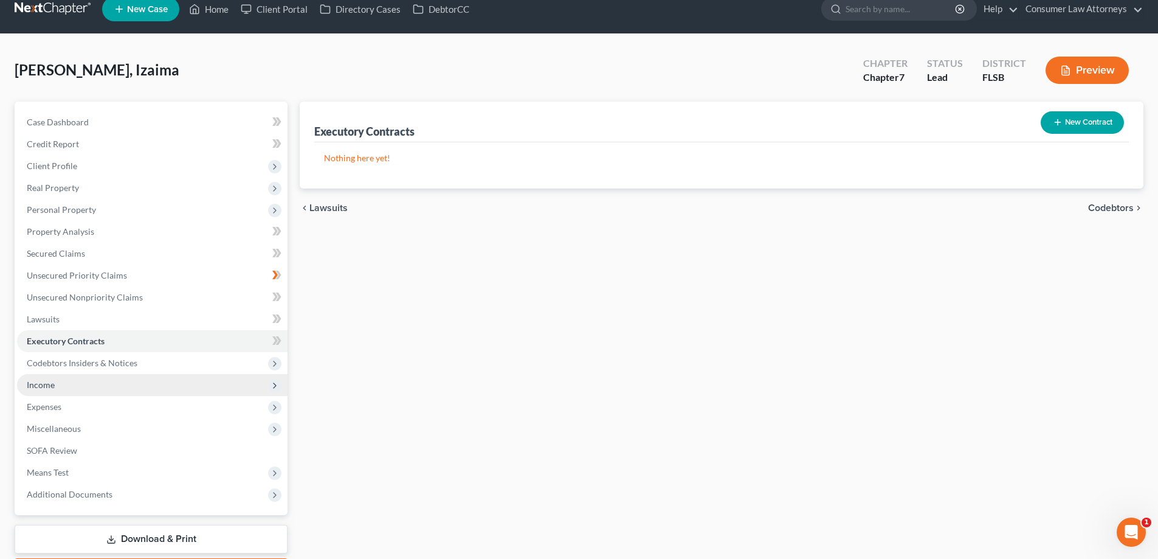
scroll to position [88, 0]
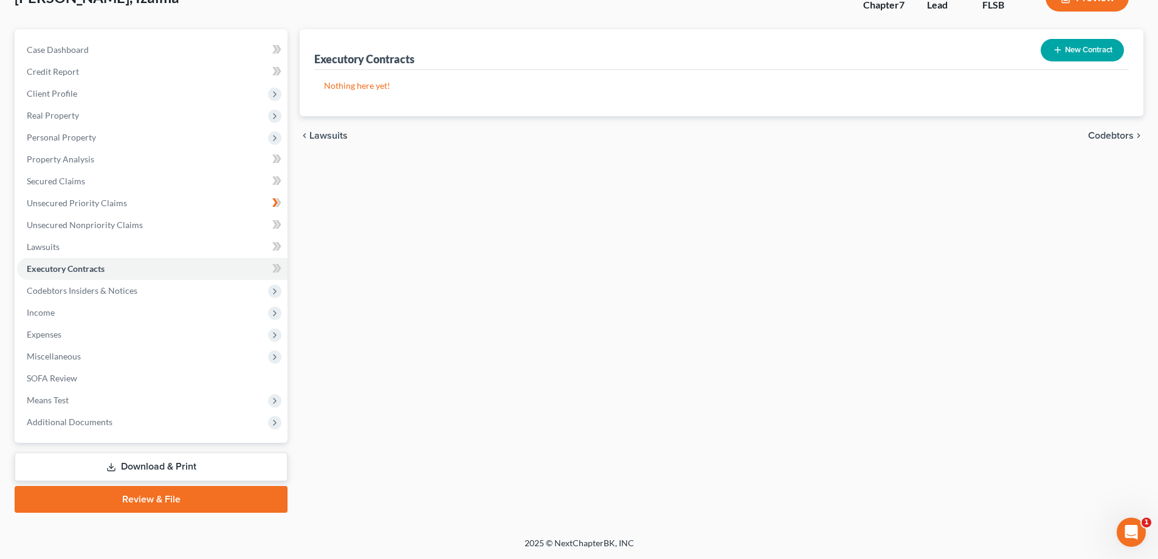
click at [174, 464] on link "Download & Print" at bounding box center [151, 466] width 273 height 29
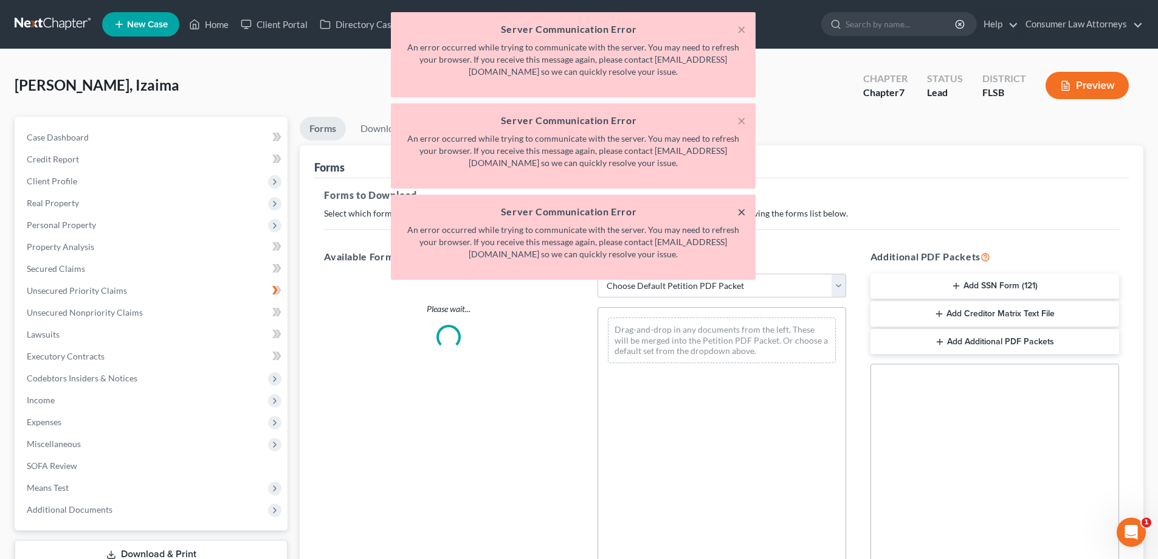
click at [743, 216] on button "×" at bounding box center [741, 211] width 9 height 15
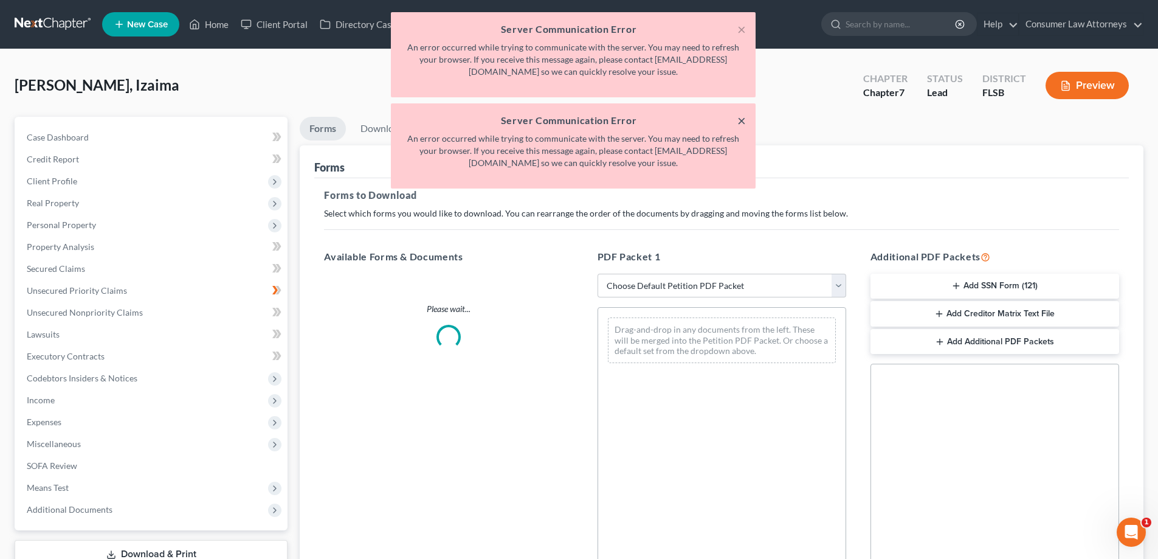
click at [743, 121] on button "×" at bounding box center [741, 120] width 9 height 15
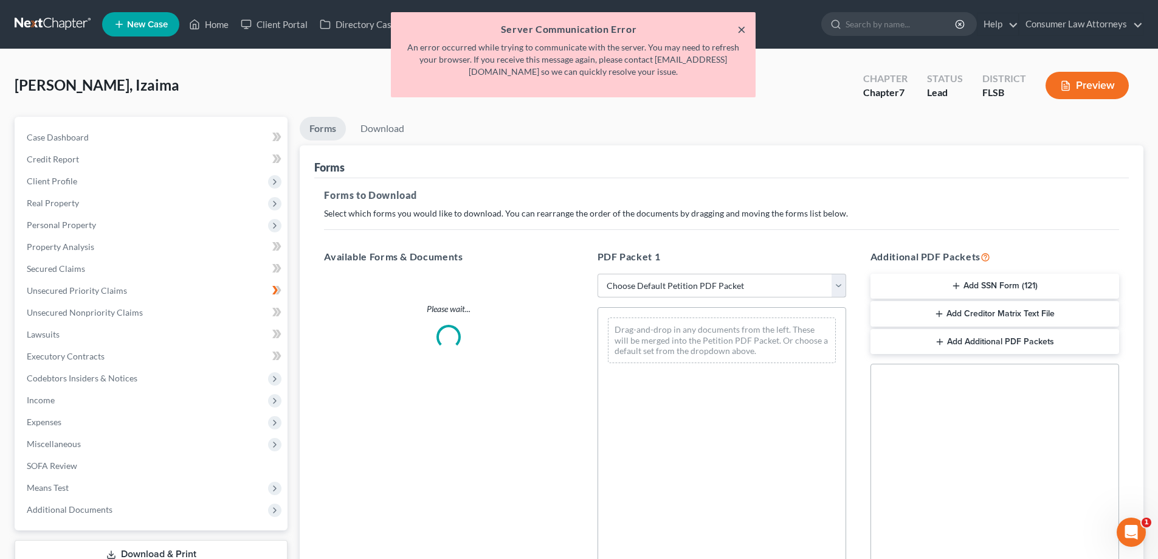
click at [744, 32] on button "×" at bounding box center [741, 29] width 9 height 15
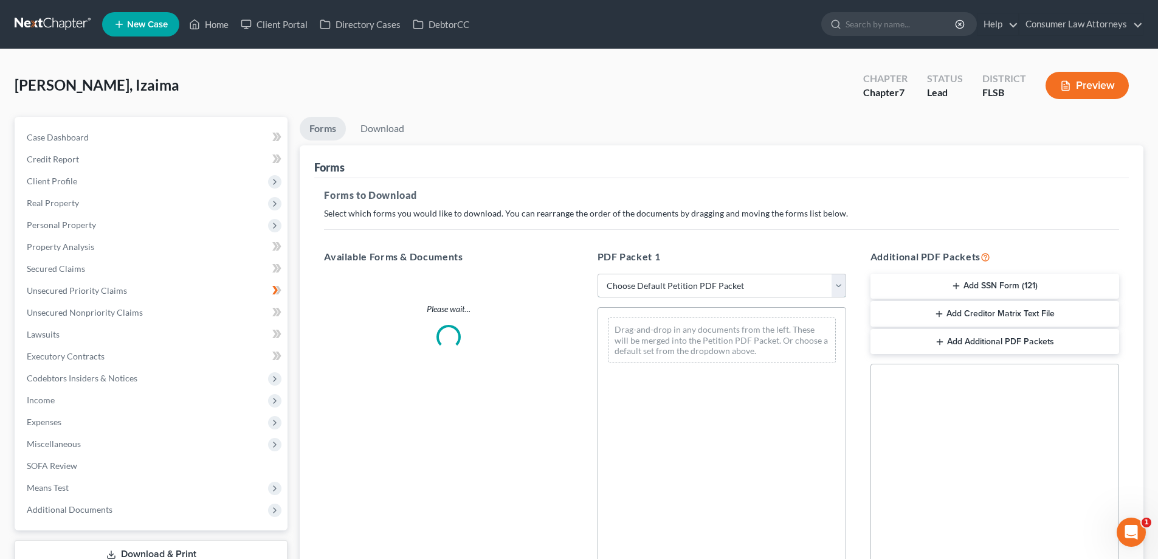
drag, startPoint x: 721, startPoint y: 286, endPoint x: 670, endPoint y: 291, distance: 50.7
click at [721, 286] on select "Choose Default Petition PDF Packet Complete Bankruptcy Petition (all forms and …" at bounding box center [721, 286] width 249 height 24
drag, startPoint x: 215, startPoint y: 25, endPoint x: 281, endPoint y: 75, distance: 83.3
click at [215, 25] on link "Home" at bounding box center [209, 24] width 52 height 22
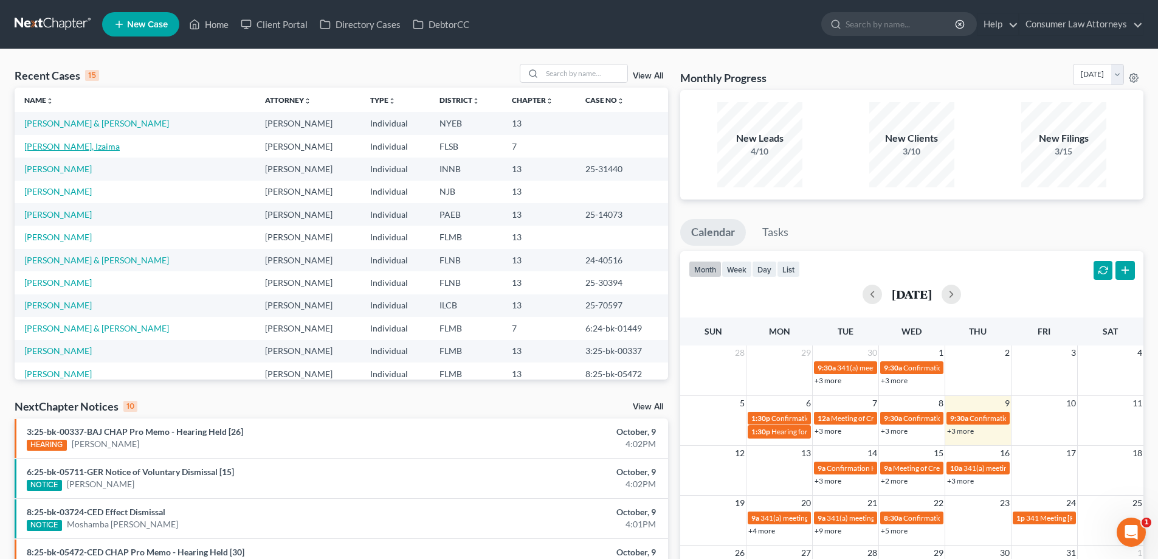
click at [75, 146] on link "[PERSON_NAME], Izaima" at bounding box center [71, 146] width 95 height 10
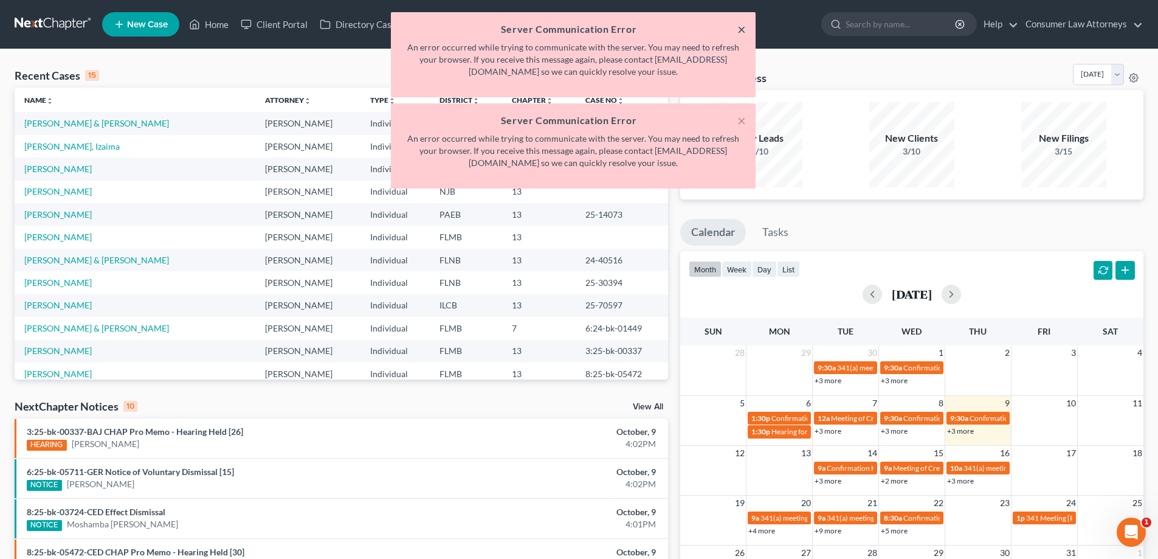
click at [745, 26] on button "×" at bounding box center [741, 29] width 9 height 15
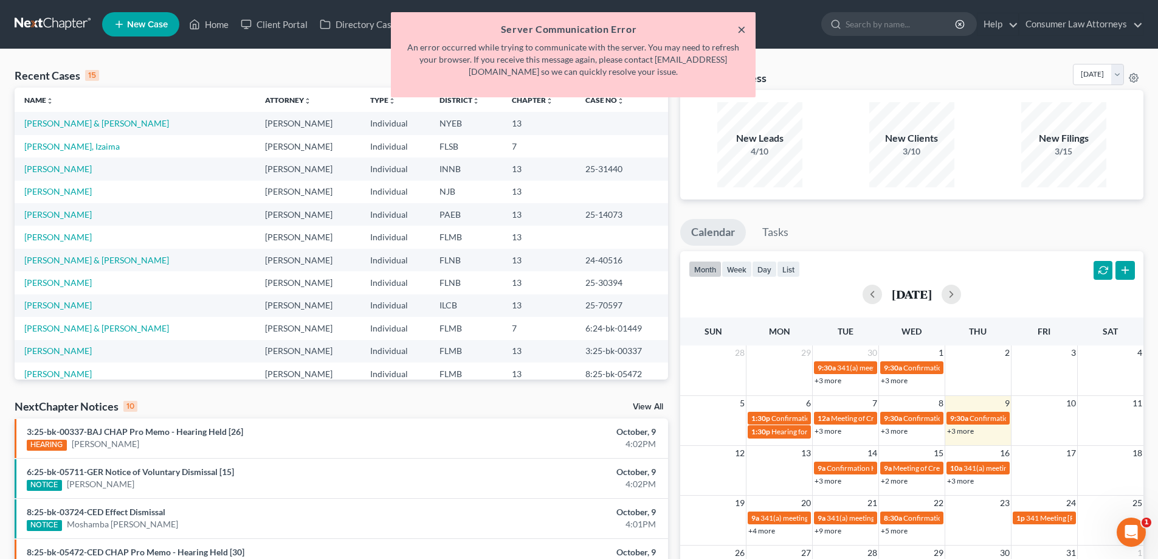
click at [744, 29] on button "×" at bounding box center [741, 29] width 9 height 15
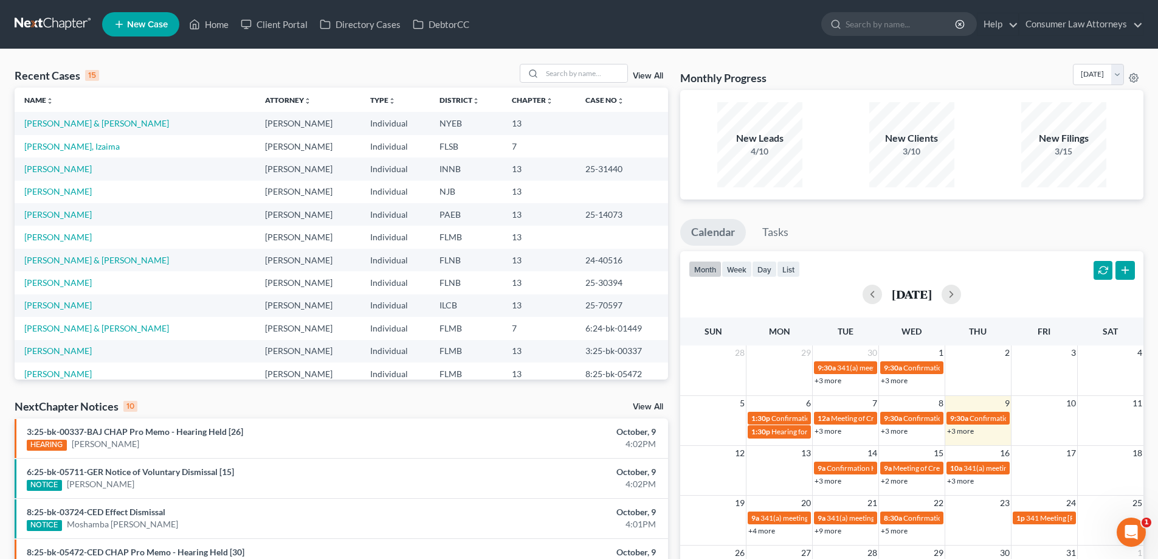
click at [66, 154] on td "[PERSON_NAME], Izaima" at bounding box center [135, 146] width 241 height 22
click at [67, 147] on link "[PERSON_NAME], Izaima" at bounding box center [71, 146] width 95 height 10
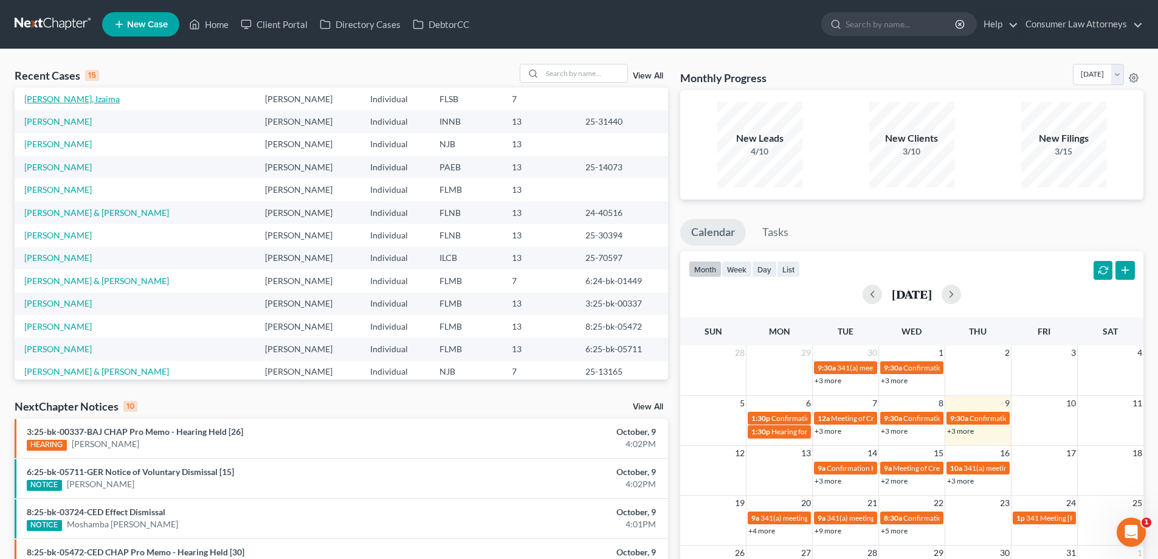
scroll to position [83, 0]
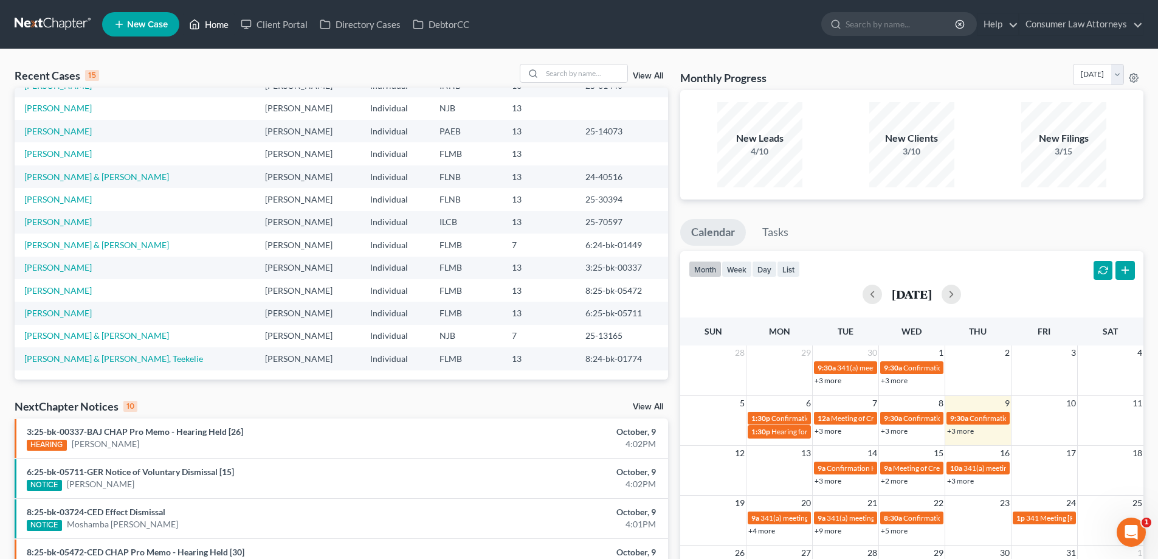
click at [215, 34] on link "Home" at bounding box center [209, 24] width 52 height 22
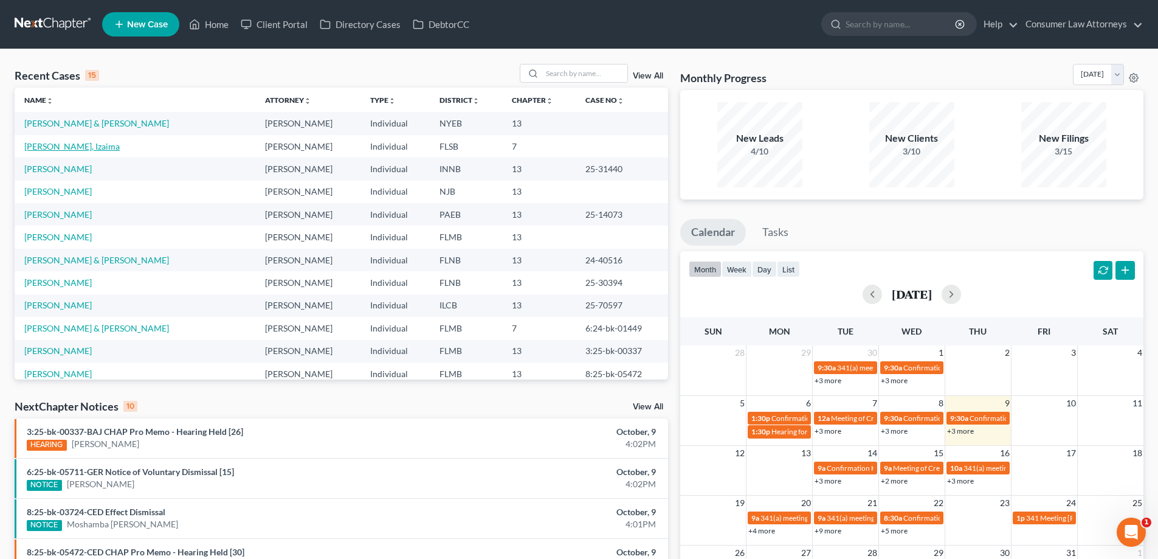
click at [46, 150] on link "[PERSON_NAME], Izaima" at bounding box center [71, 146] width 95 height 10
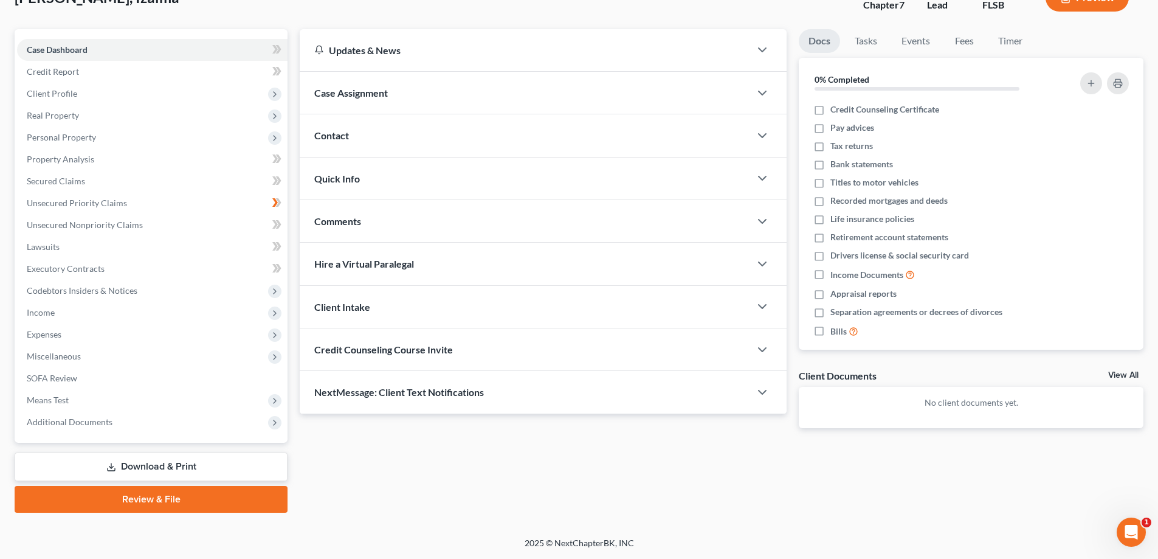
click at [162, 466] on link "Download & Print" at bounding box center [151, 466] width 273 height 29
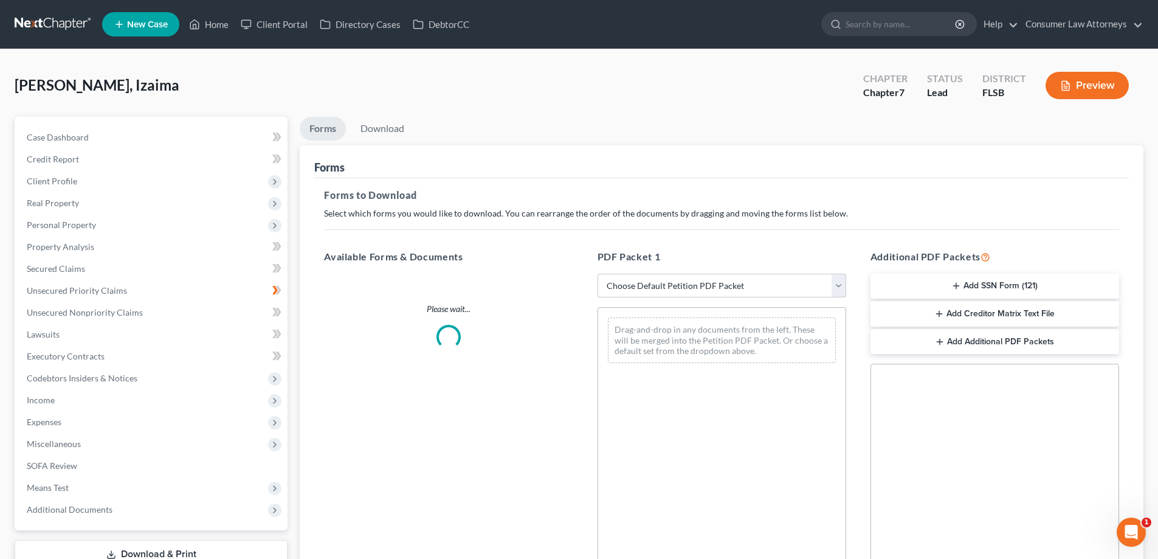
click at [678, 287] on select "Choose Default Petition PDF Packet Complete Bankruptcy Petition (all forms and …" at bounding box center [721, 286] width 249 height 24
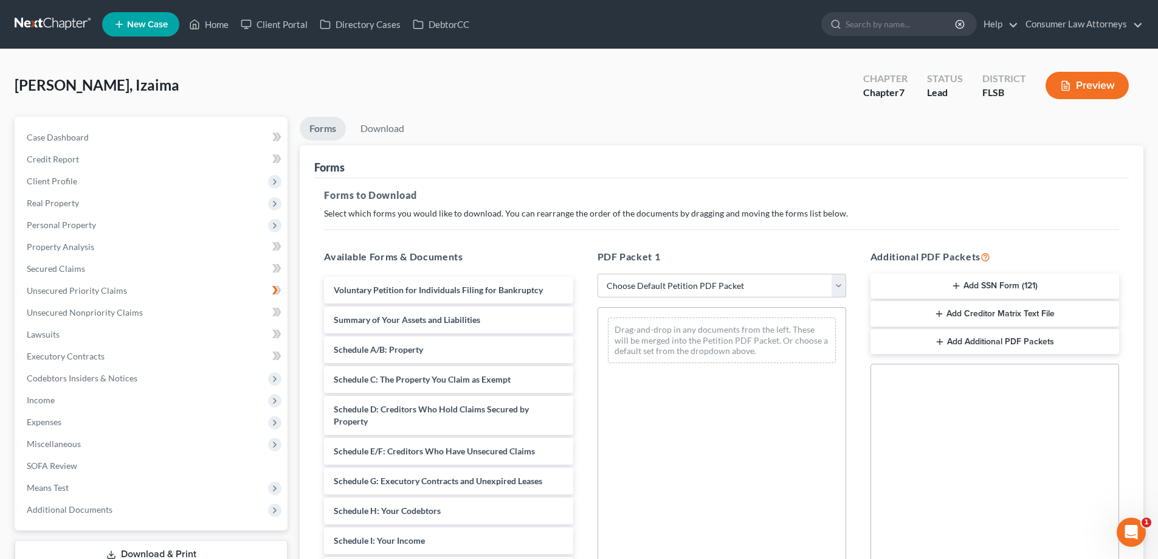
select select "0"
click at [597, 274] on select "Choose Default Petition PDF Packet Complete Bankruptcy Petition (all forms and …" at bounding box center [721, 286] width 249 height 24
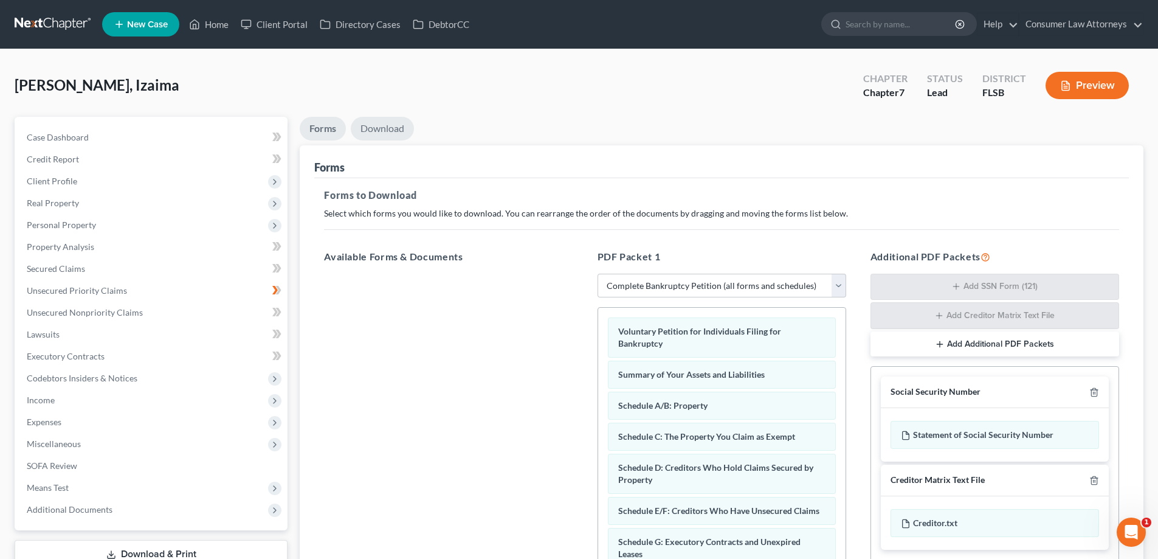
click at [383, 131] on link "Download" at bounding box center [382, 129] width 63 height 24
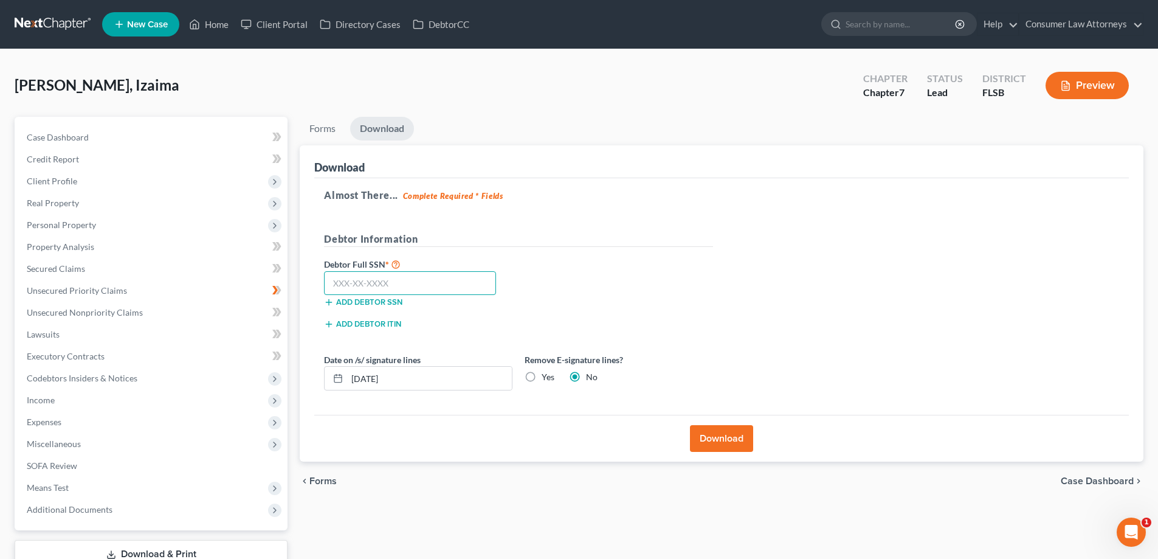
click at [453, 288] on input "text" at bounding box center [410, 283] width 172 height 24
type input "108-88-5405"
click at [724, 441] on button "Download" at bounding box center [721, 438] width 63 height 27
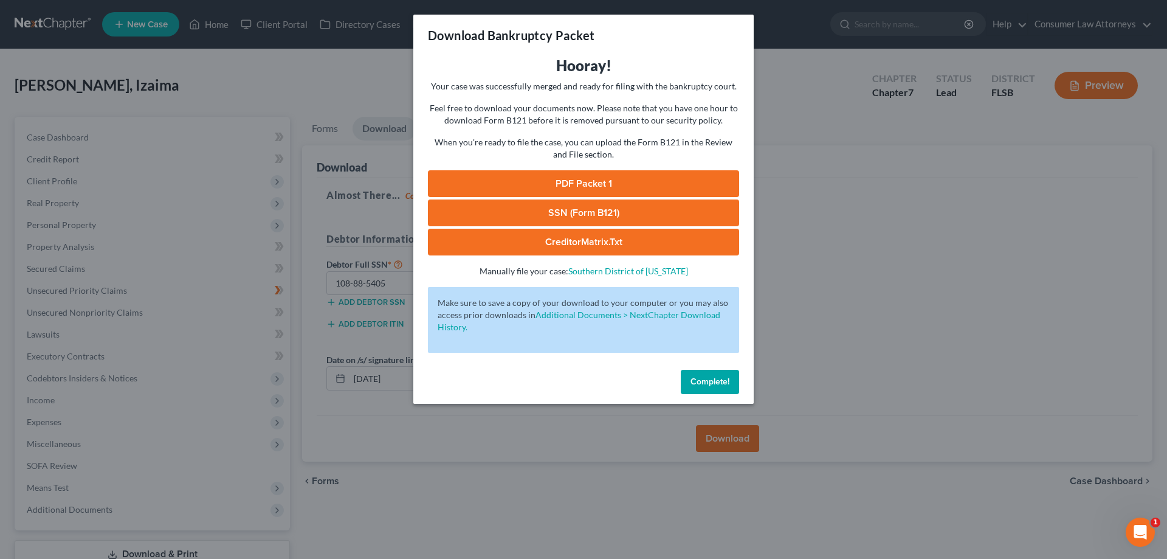
click at [638, 184] on link "PDF Packet 1" at bounding box center [583, 183] width 311 height 27
click at [706, 380] on span "Complete!" at bounding box center [709, 381] width 39 height 10
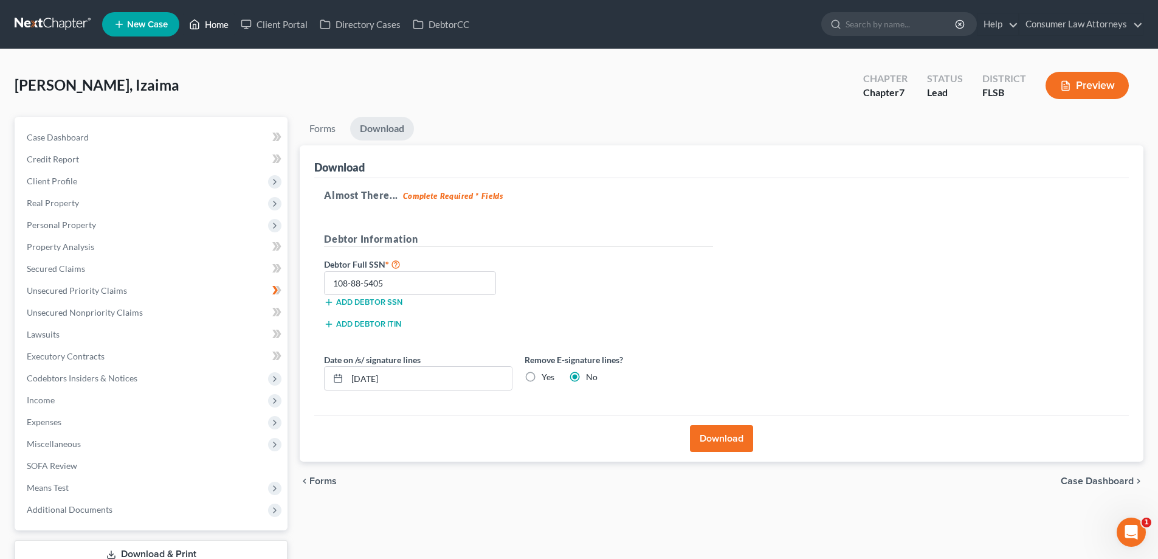
click at [228, 19] on link "Home" at bounding box center [209, 24] width 52 height 22
